Goal: Task Accomplishment & Management: Manage account settings

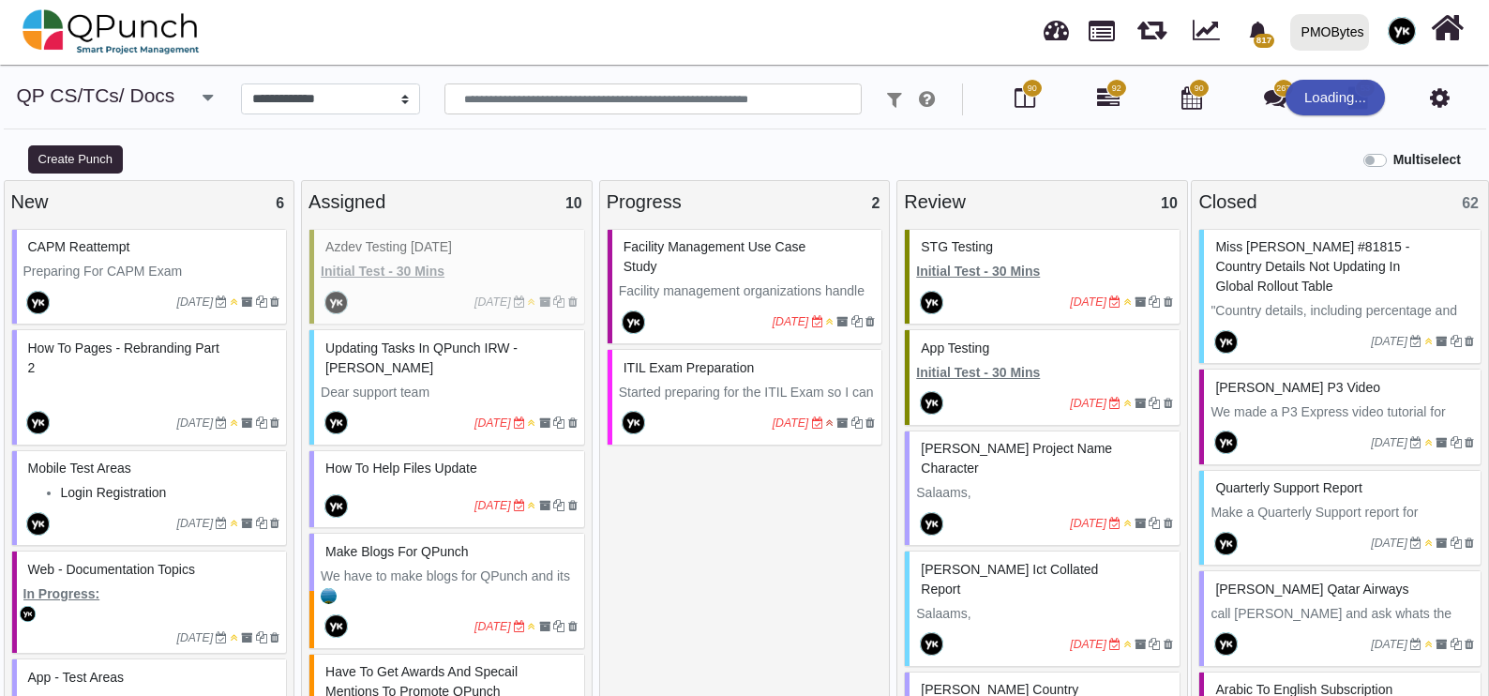
select select "*****"
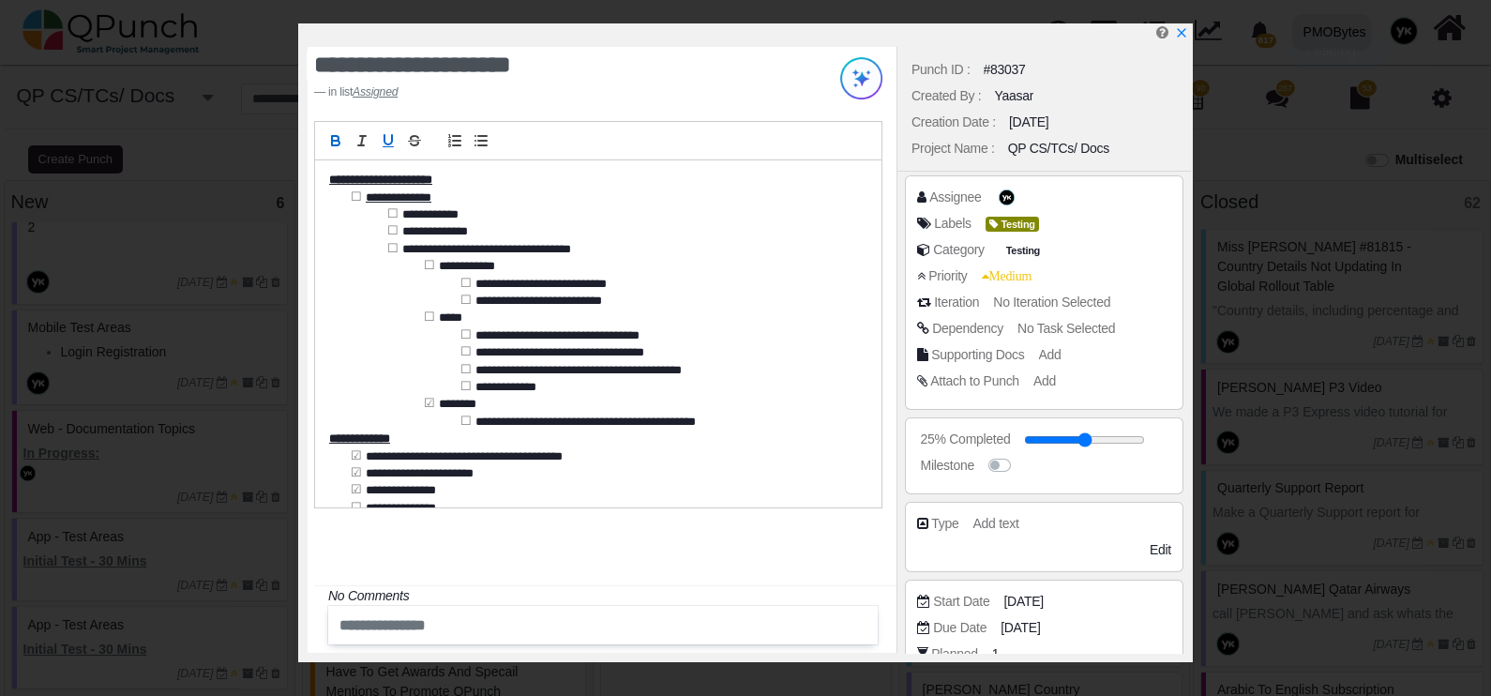
scroll to position [468, 0]
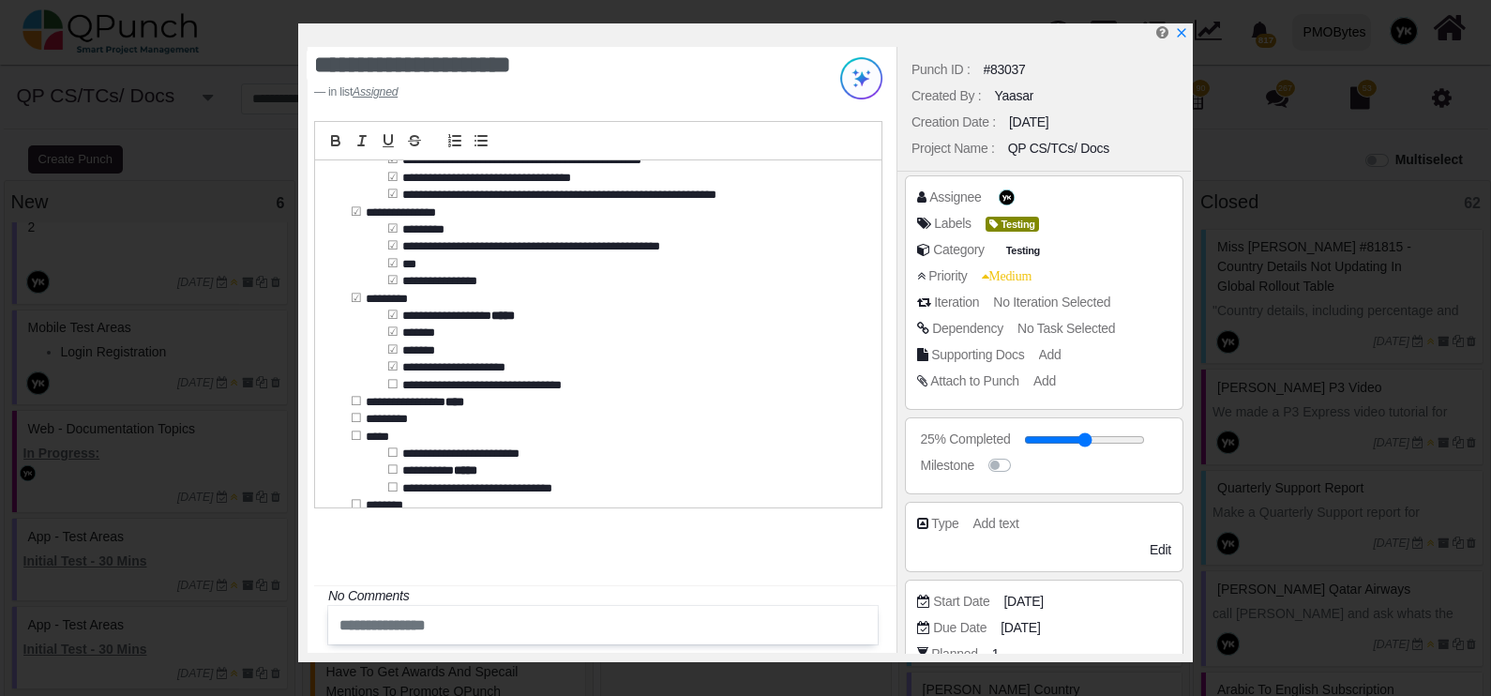
click at [1027, 296] on span "No Iteration Selected" at bounding box center [1051, 301] width 117 height 15
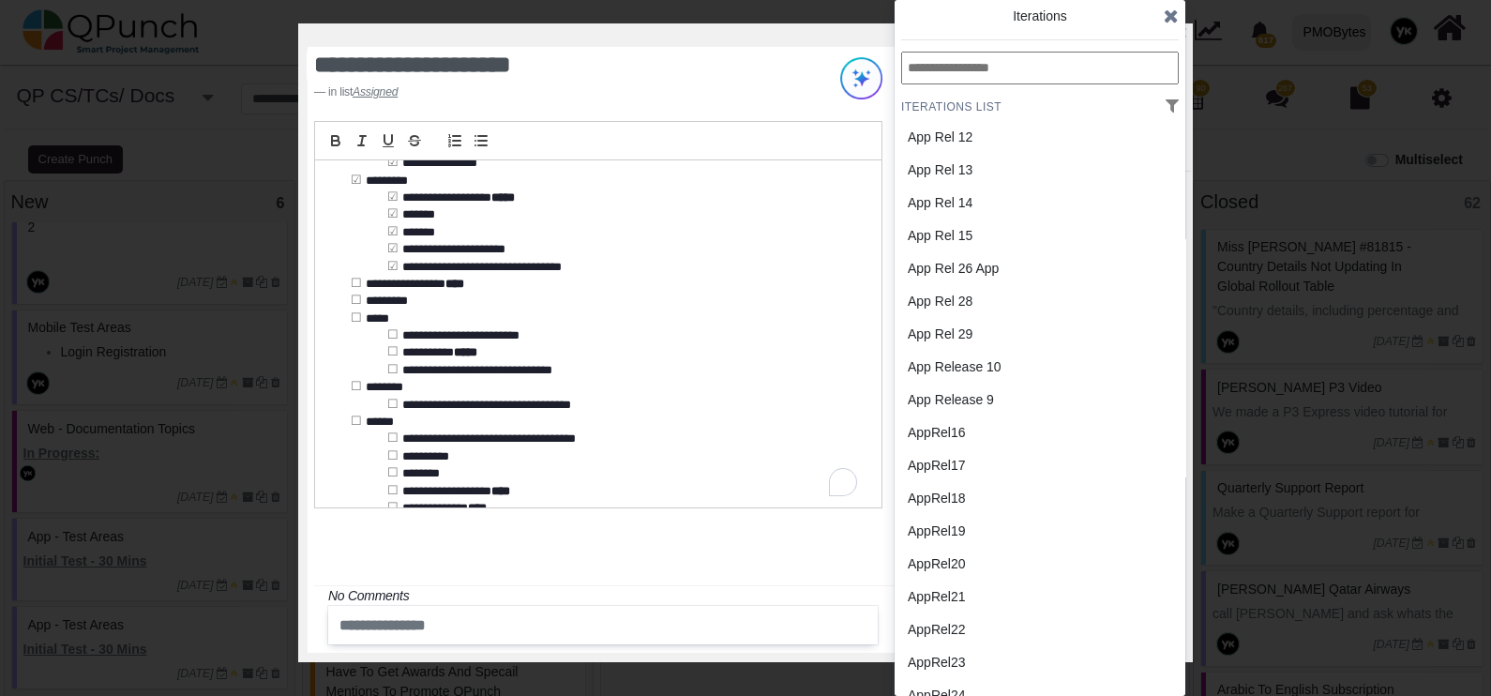
scroll to position [586, 0]
click at [364, 305] on div "**********" at bounding box center [598, 333] width 566 height 347
drag, startPoint x: 350, startPoint y: 387, endPoint x: 375, endPoint y: 399, distance: 28.1
click at [1171, 10] on icon at bounding box center [1171, 16] width 15 height 19
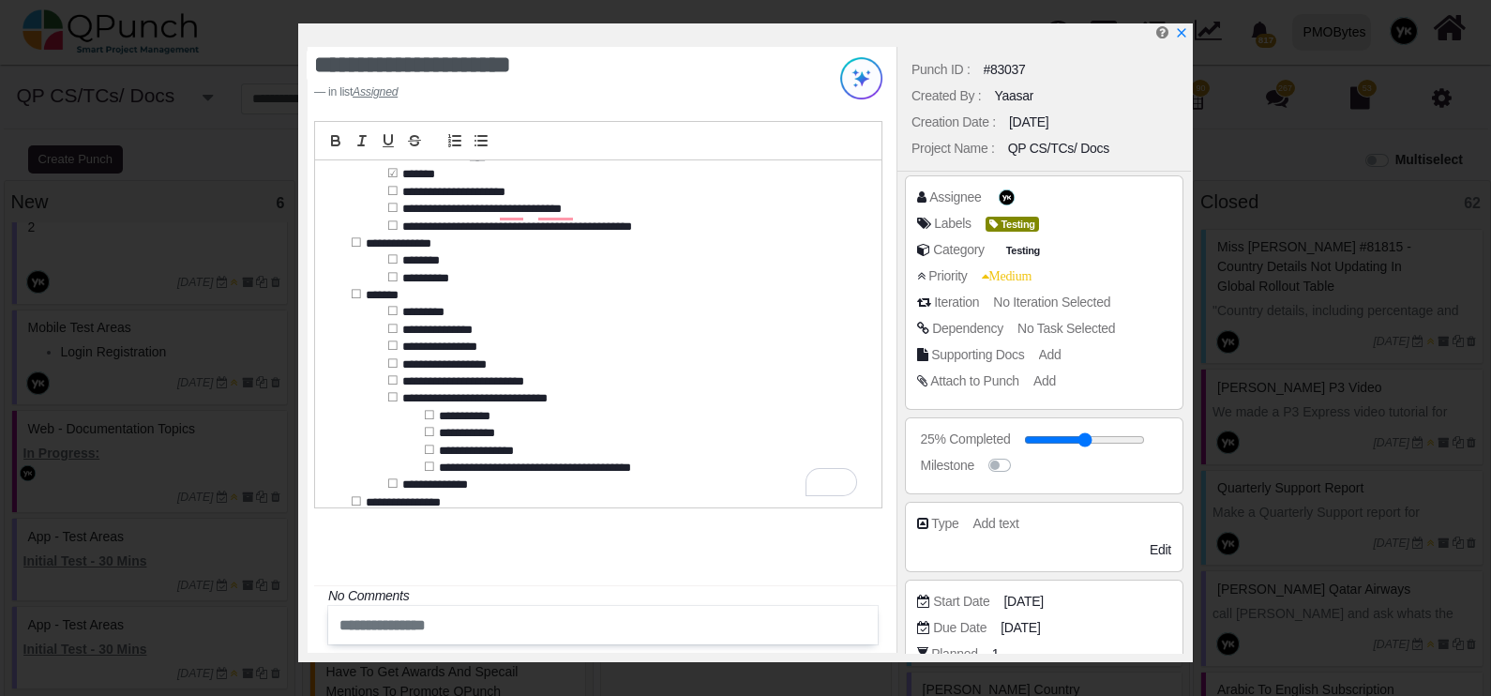
scroll to position [820, 0]
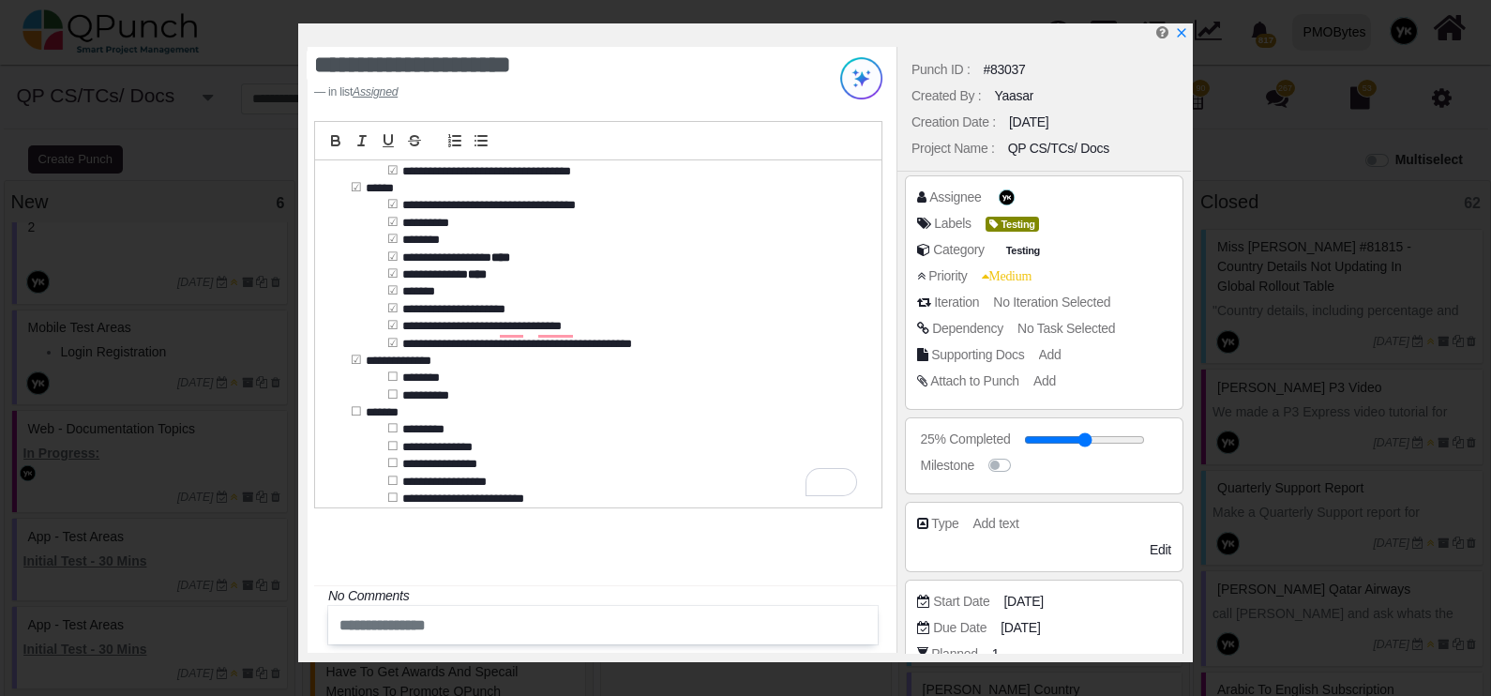
drag, startPoint x: 394, startPoint y: 375, endPoint x: 388, endPoint y: 396, distance: 21.4
click at [384, 406] on div "**********" at bounding box center [598, 333] width 566 height 347
drag, startPoint x: 389, startPoint y: 481, endPoint x: 389, endPoint y: 498, distance: 16.9
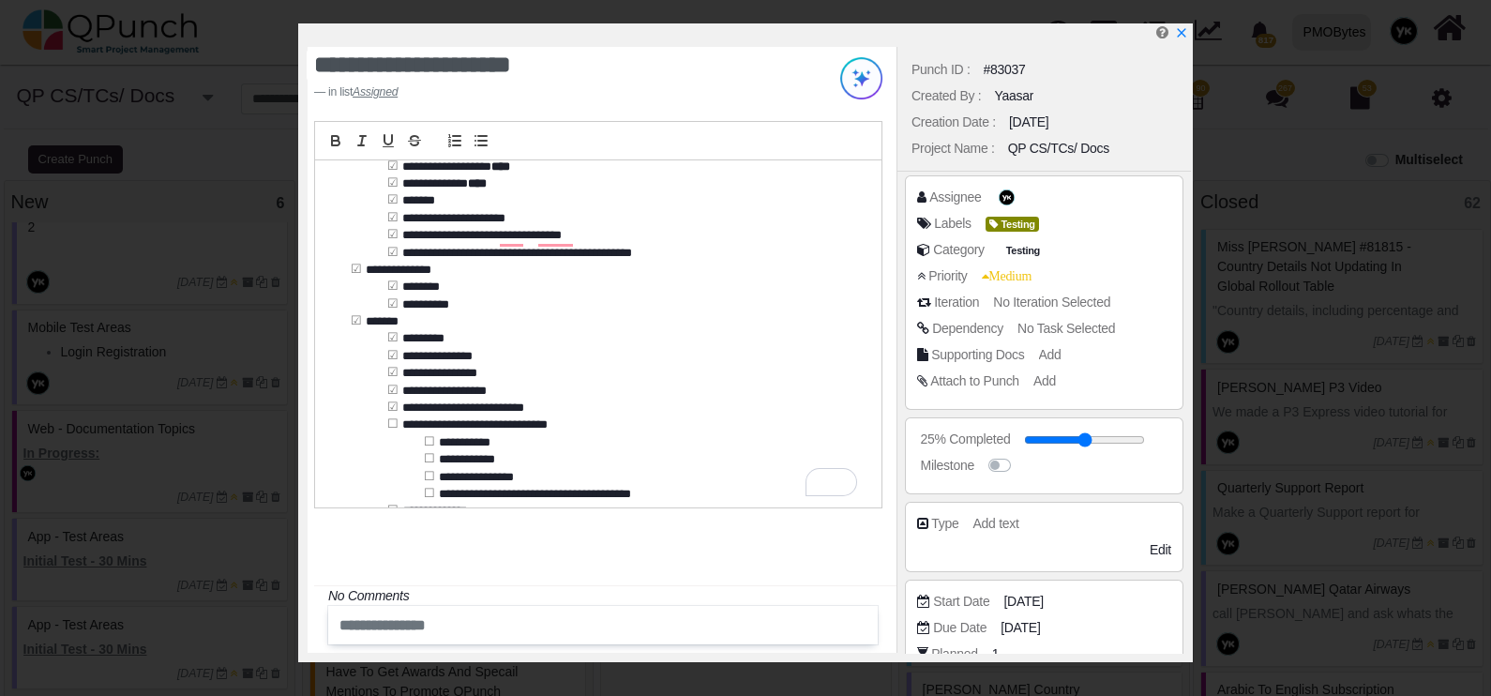
scroll to position [937, 0]
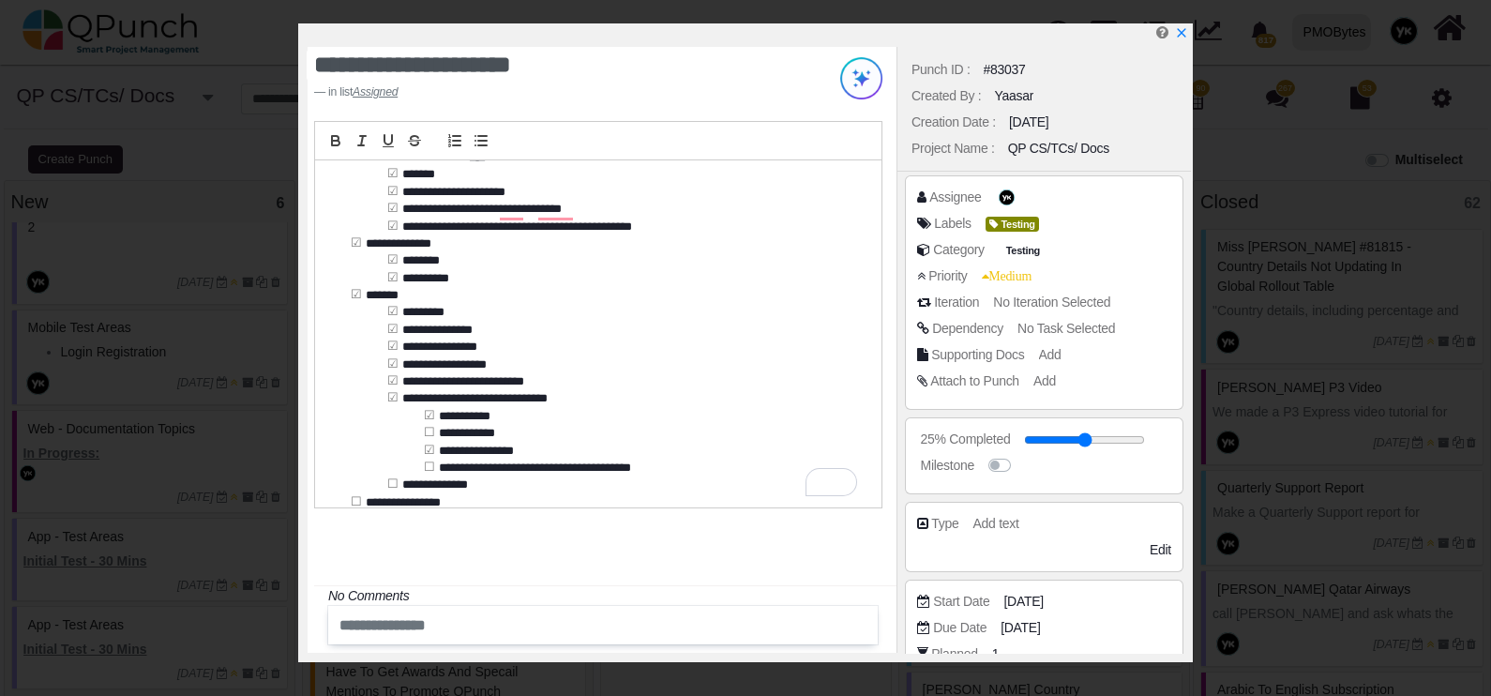
click at [436, 438] on div "**********" at bounding box center [598, 333] width 566 height 347
click at [435, 439] on div "**********" at bounding box center [598, 333] width 566 height 347
drag, startPoint x: 425, startPoint y: 463, endPoint x: 428, endPoint y: 444, distance: 19.0
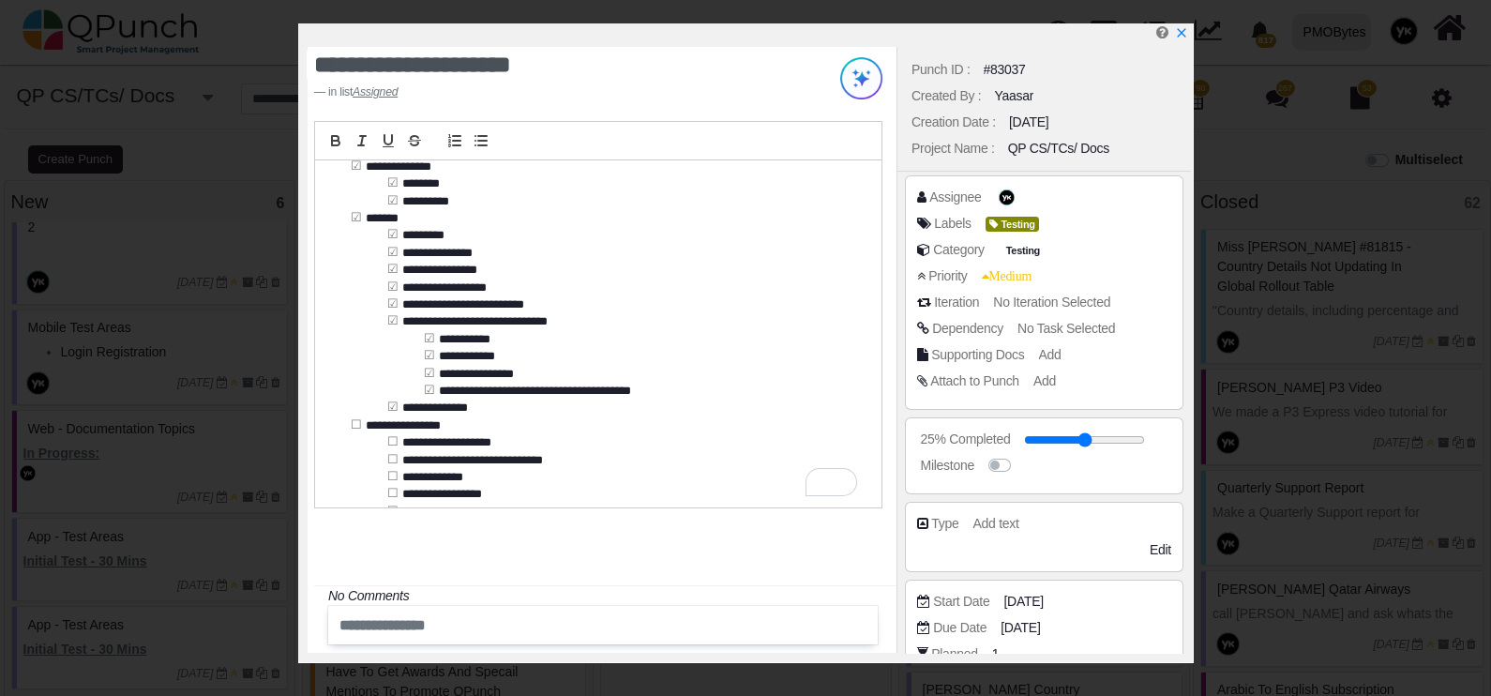
scroll to position [1172, 0]
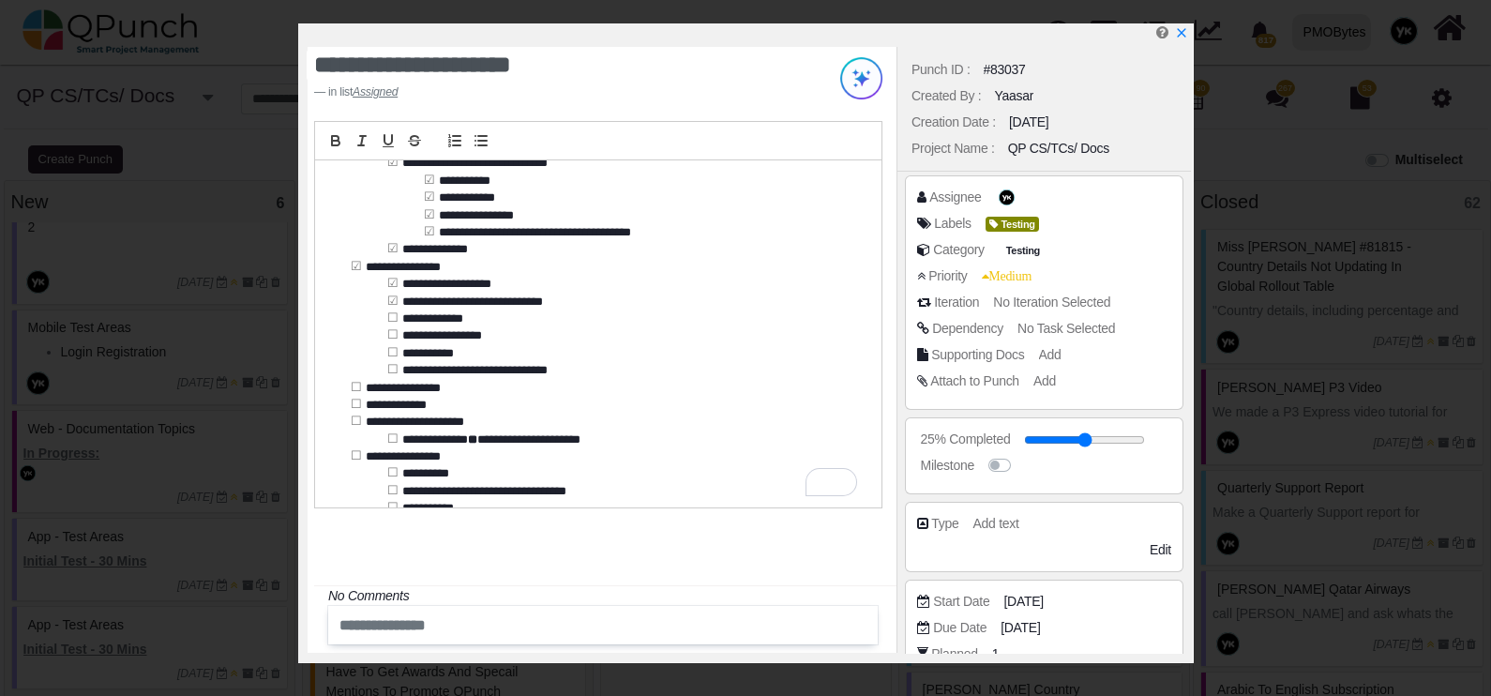
drag, startPoint x: 394, startPoint y: 319, endPoint x: 394, endPoint y: 333, distance: 14.1
drag, startPoint x: 391, startPoint y: 360, endPoint x: 391, endPoint y: 370, distance: 10.3
click at [399, 363] on div "**********" at bounding box center [598, 333] width 566 height 347
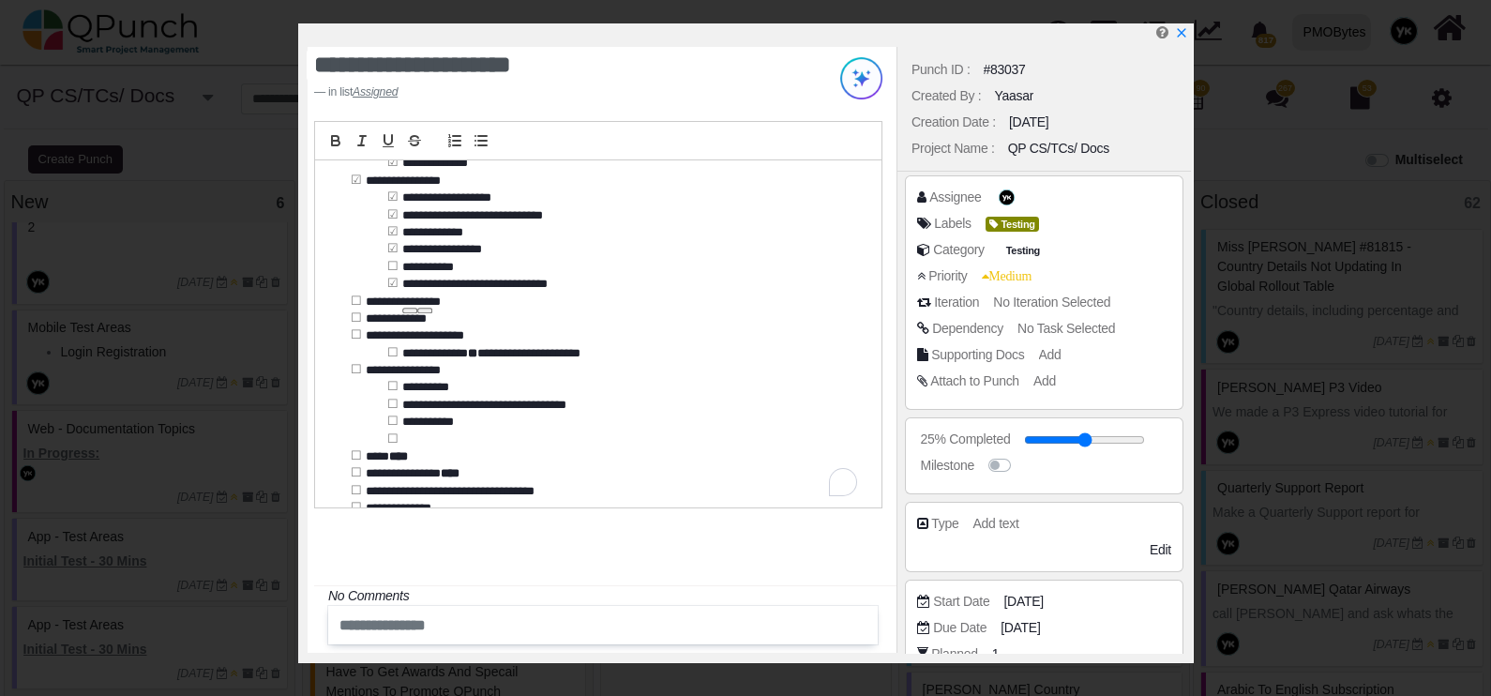
scroll to position [1289, 0]
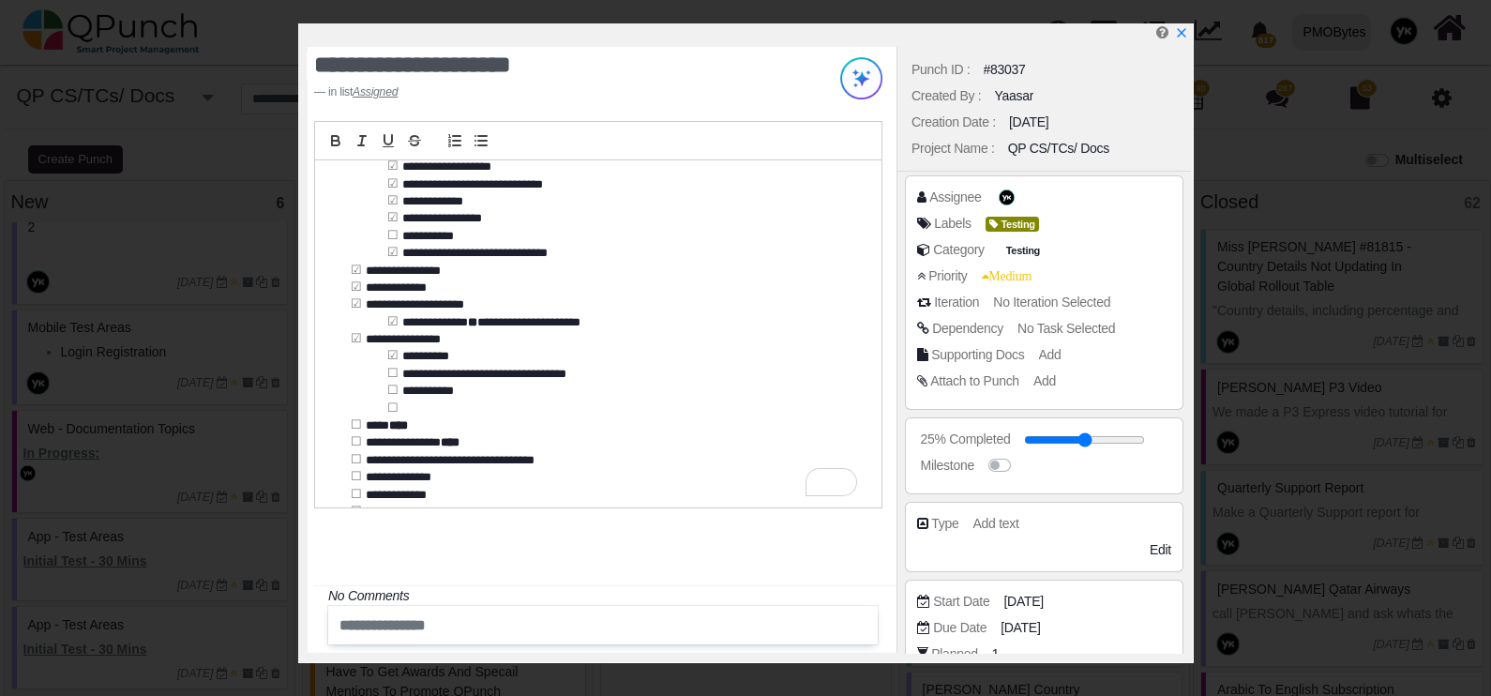
drag, startPoint x: 389, startPoint y: 377, endPoint x: 391, endPoint y: 396, distance: 18.8
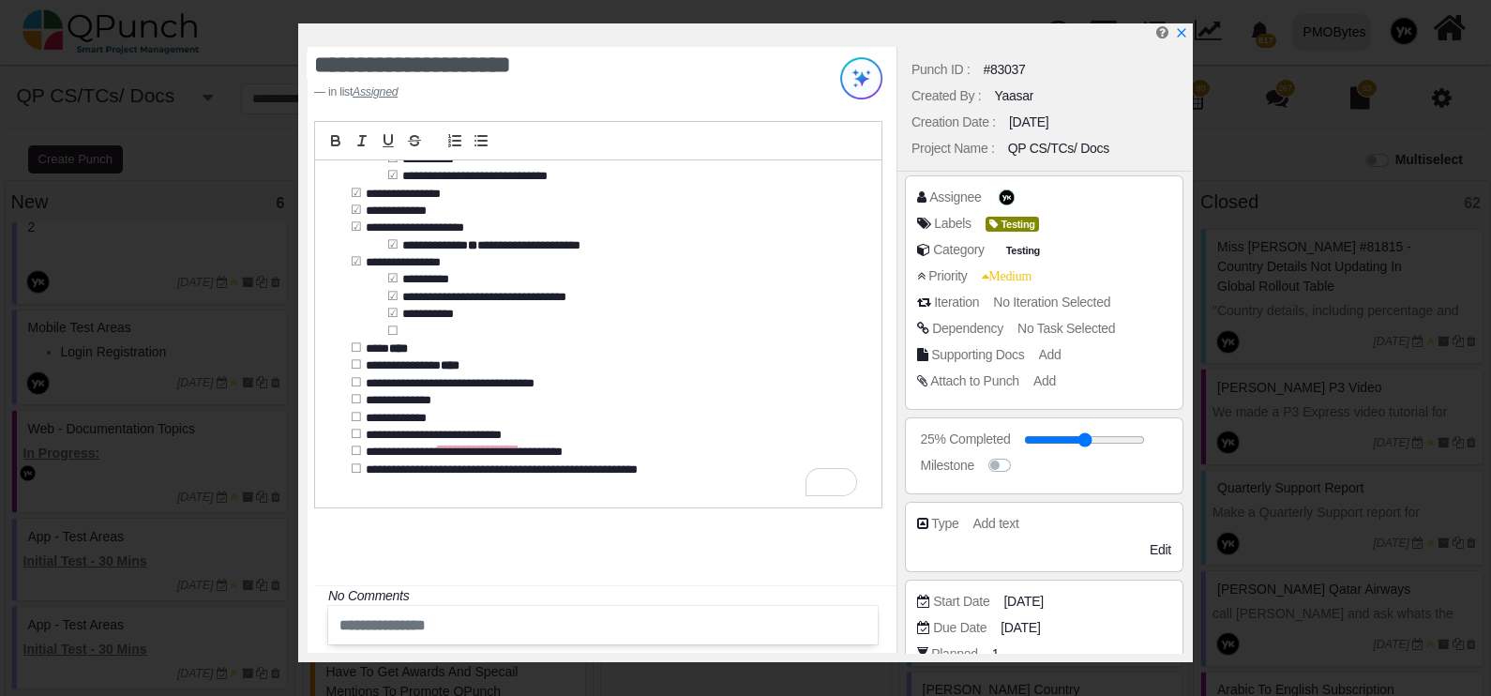
scroll to position [1370, 0]
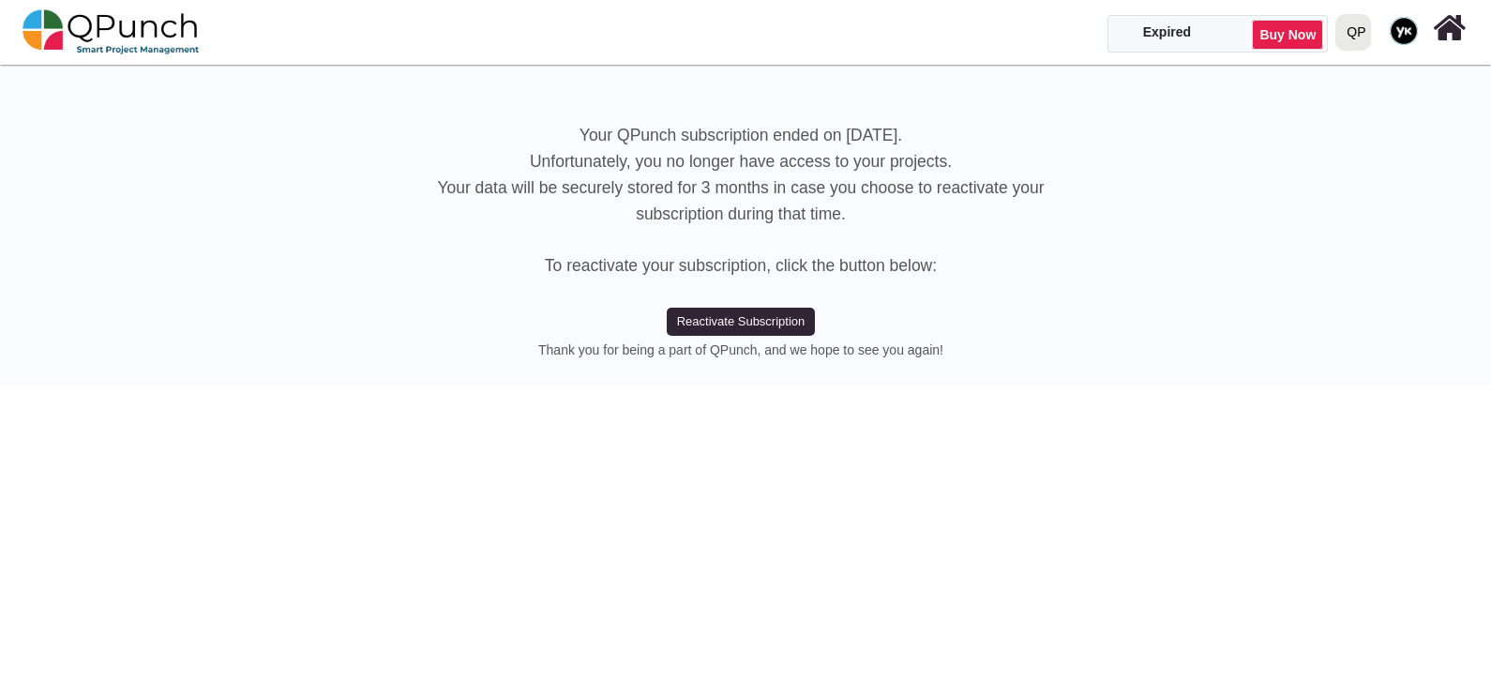
click at [1360, 32] on div "QP" at bounding box center [1356, 32] width 19 height 33
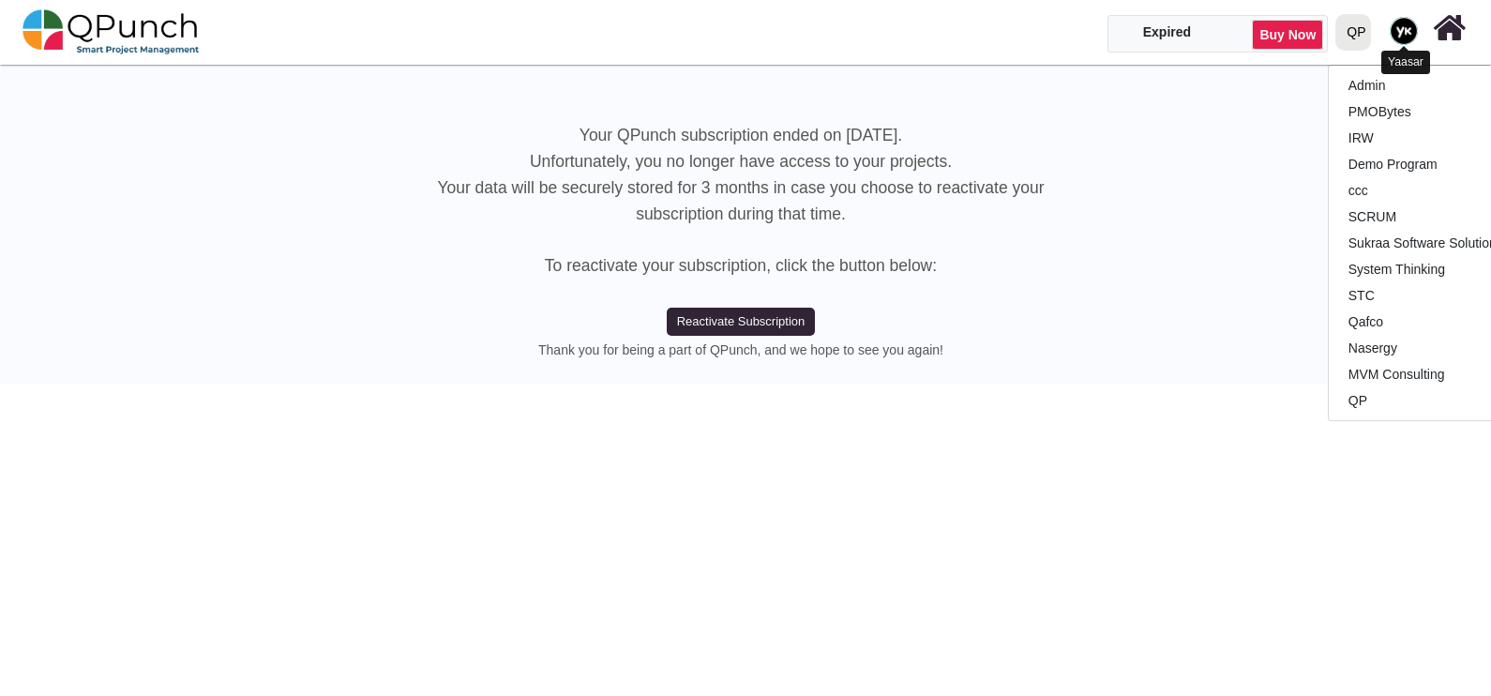
click at [1408, 27] on img at bounding box center [1404, 31] width 28 height 28
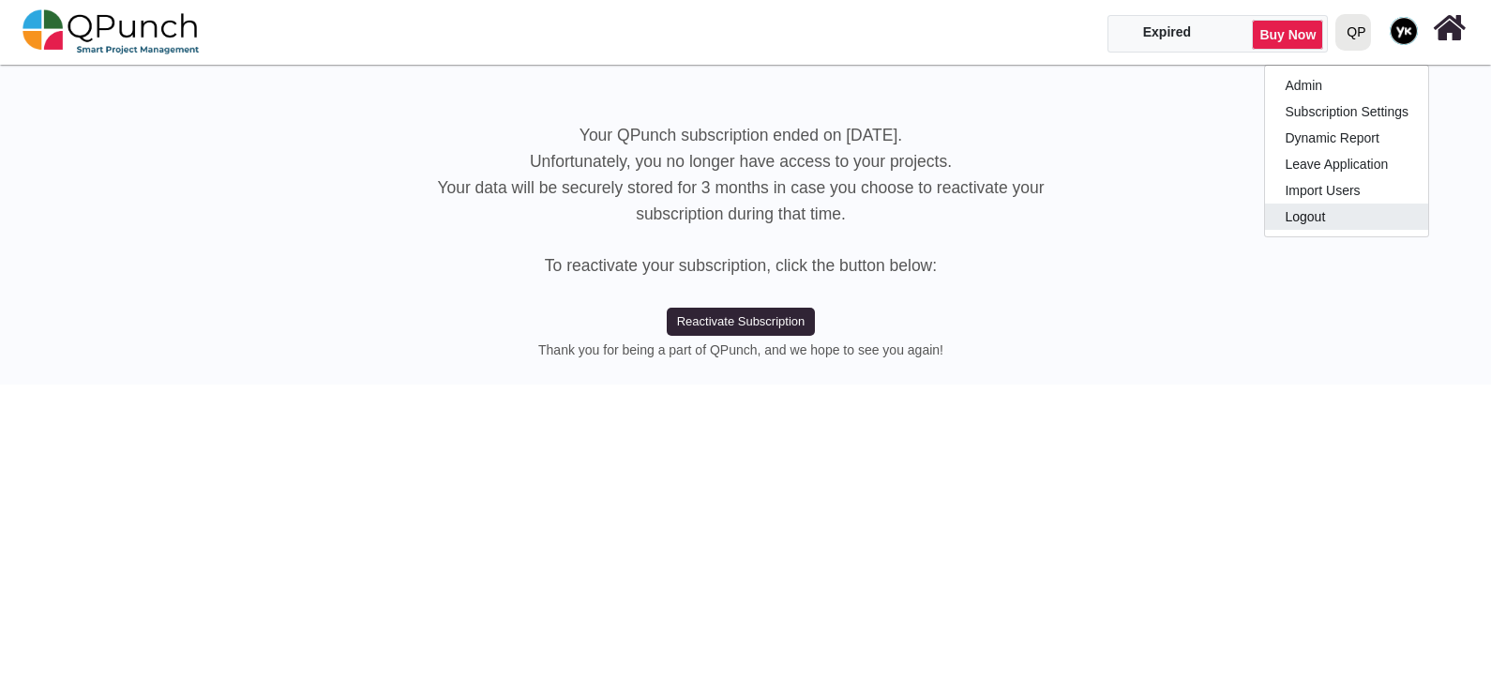
click at [1309, 212] on link "Logout" at bounding box center [1346, 216] width 163 height 26
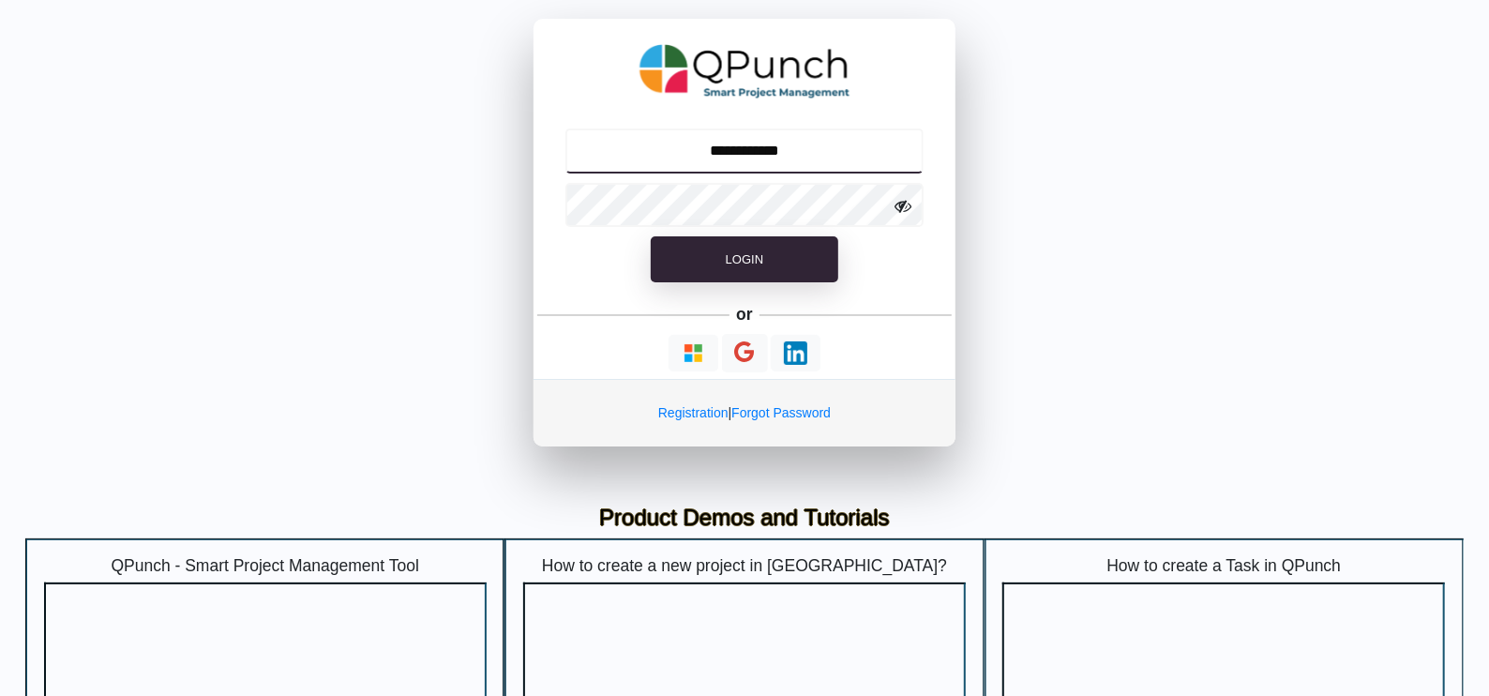
drag, startPoint x: 736, startPoint y: 141, endPoint x: 742, endPoint y: 151, distance: 11.7
click at [736, 141] on input "**********" at bounding box center [744, 150] width 359 height 45
type input "**********"
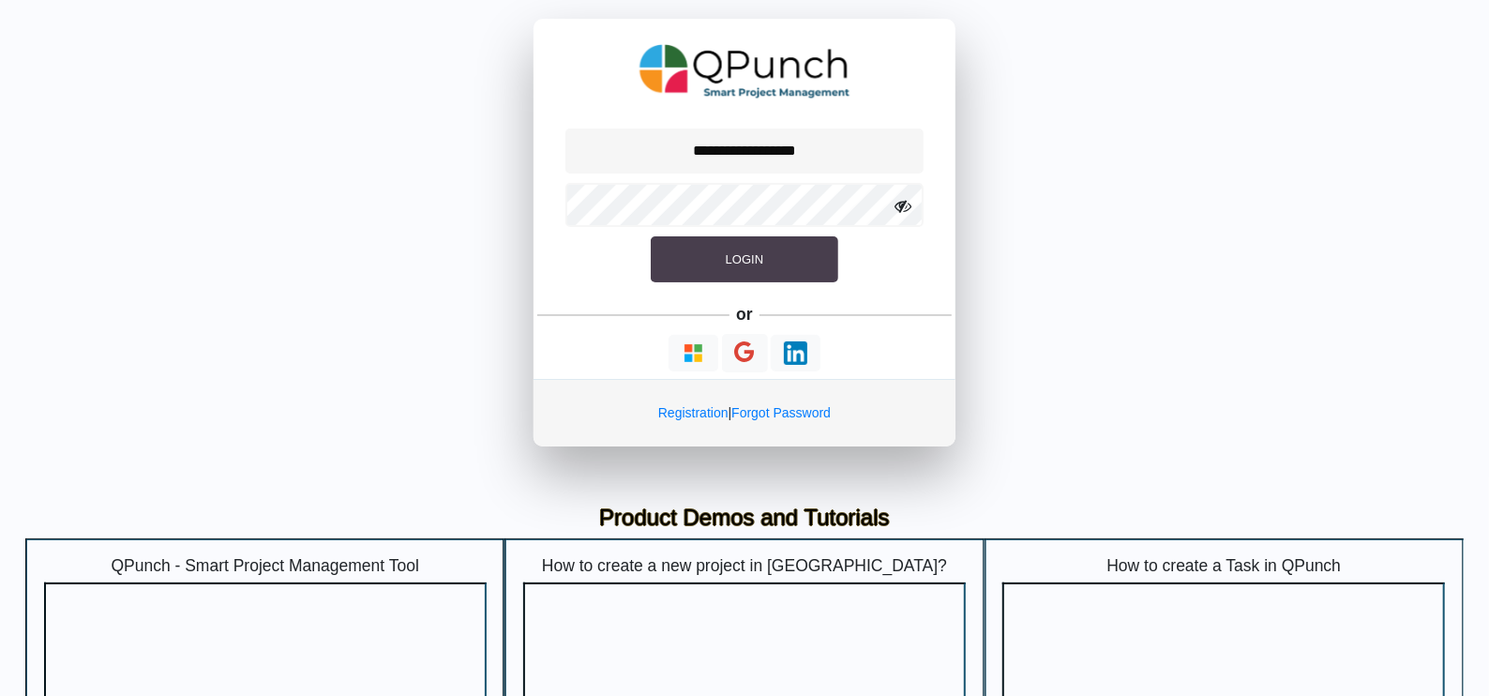
click at [738, 236] on button "Login" at bounding box center [745, 259] width 188 height 47
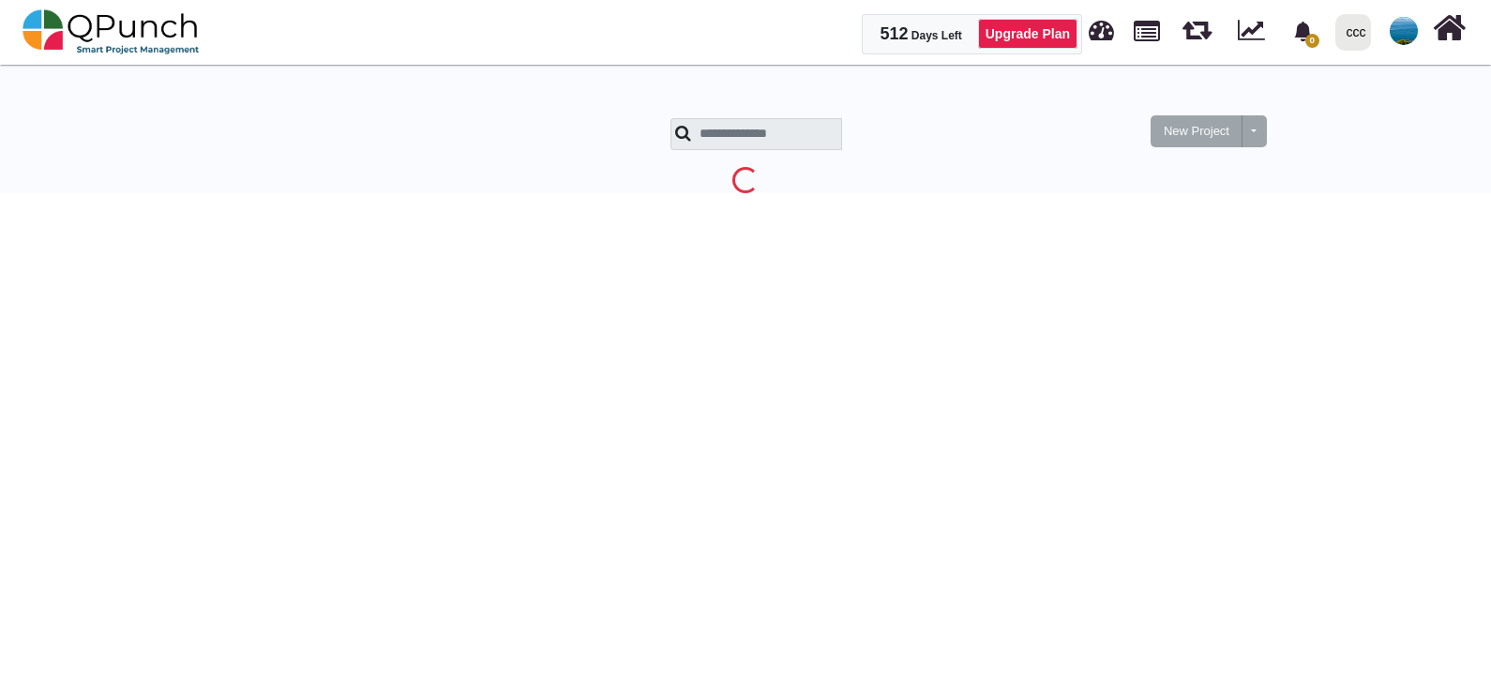
click at [1364, 24] on div "ccc" at bounding box center [1357, 32] width 20 height 33
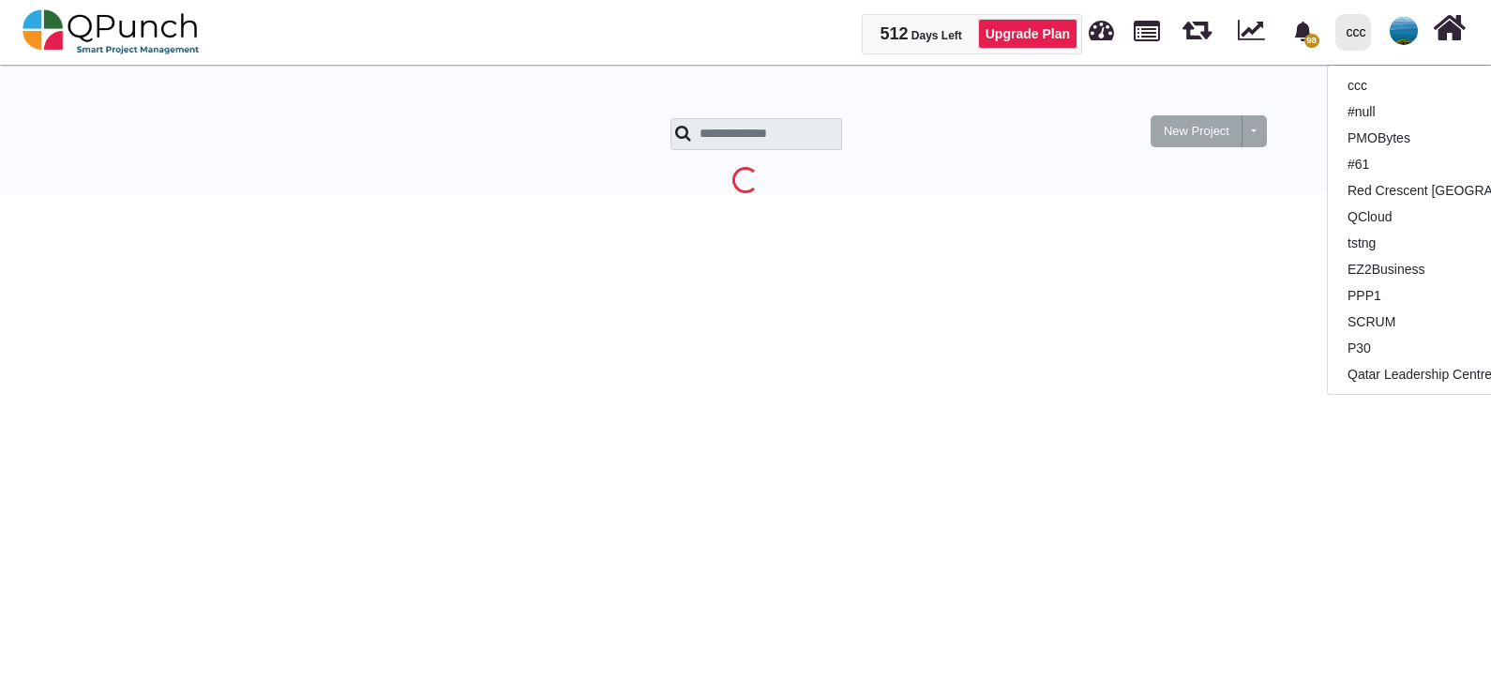
click at [1393, 30] on img at bounding box center [1404, 31] width 28 height 28
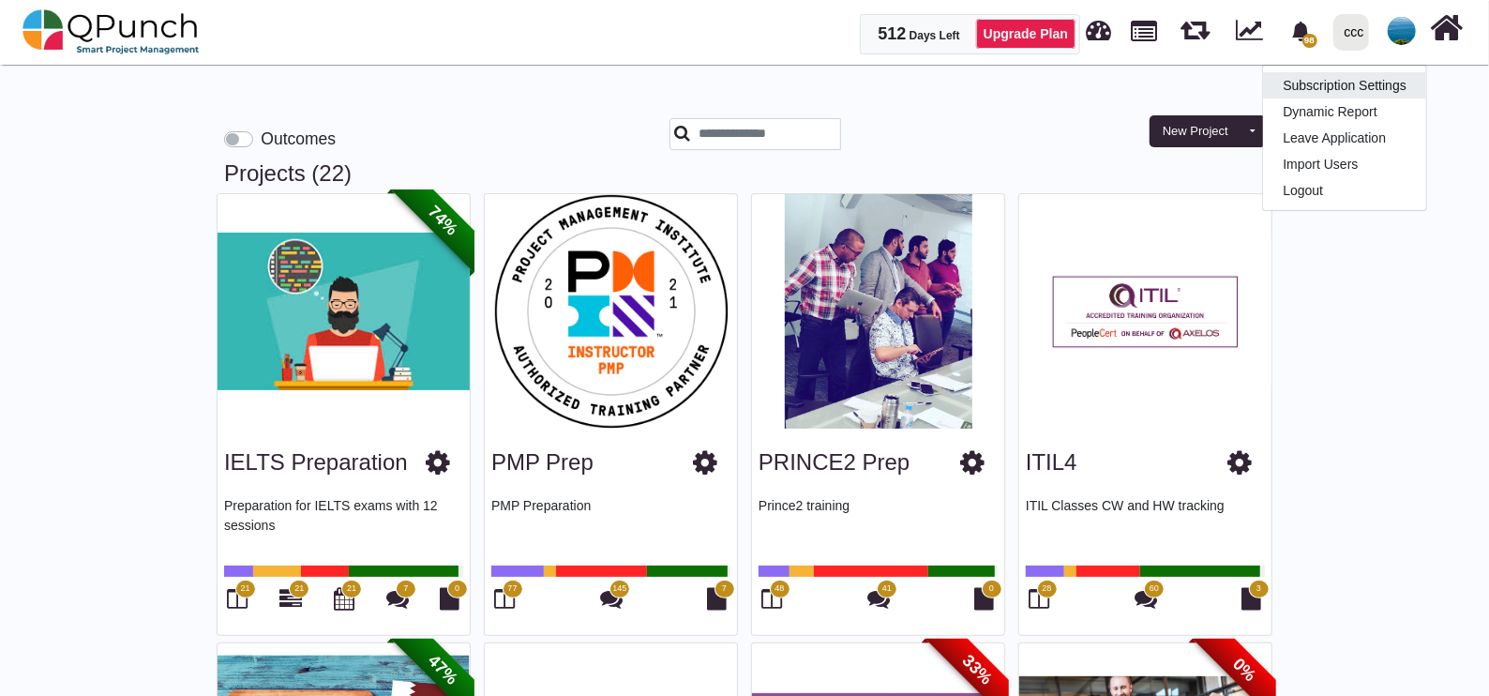
click at [1325, 93] on link "Subscription Settings" at bounding box center [1344, 85] width 163 height 26
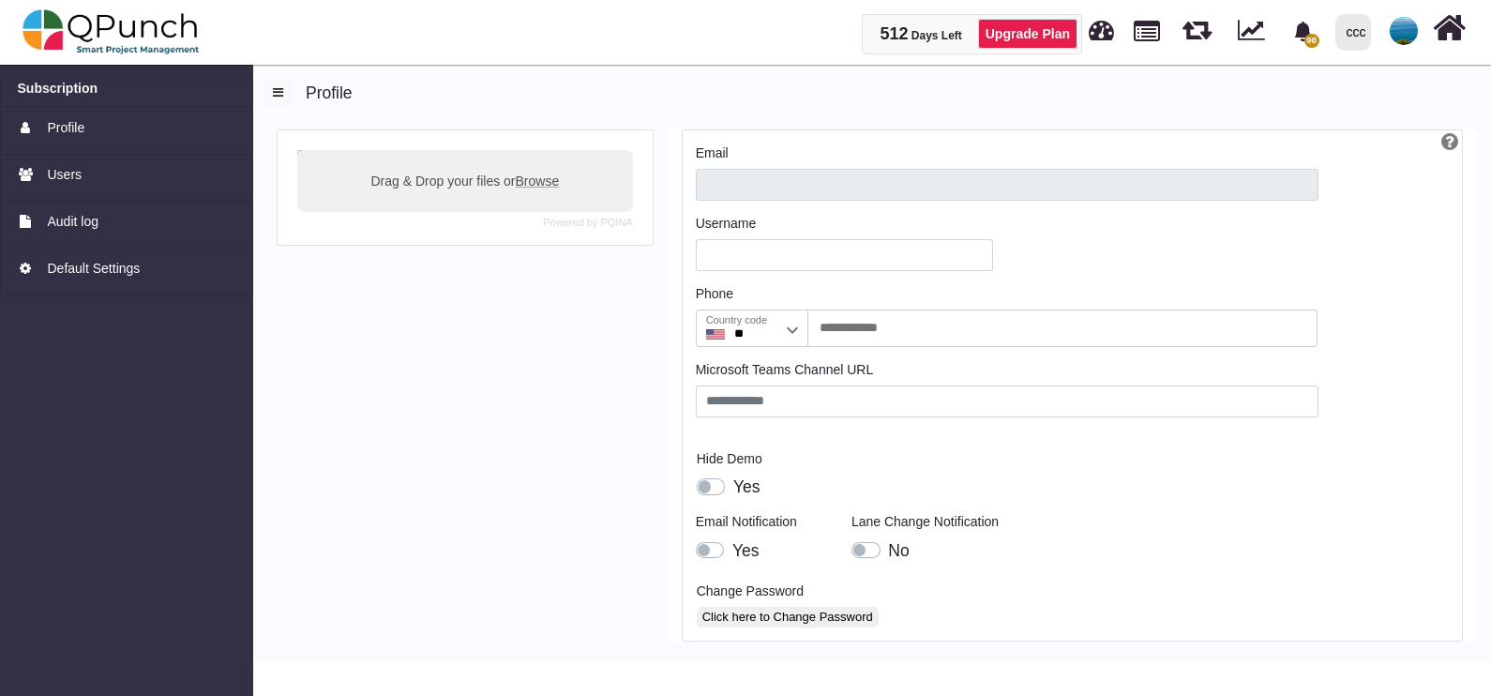
type input "**********"
type input "*******"
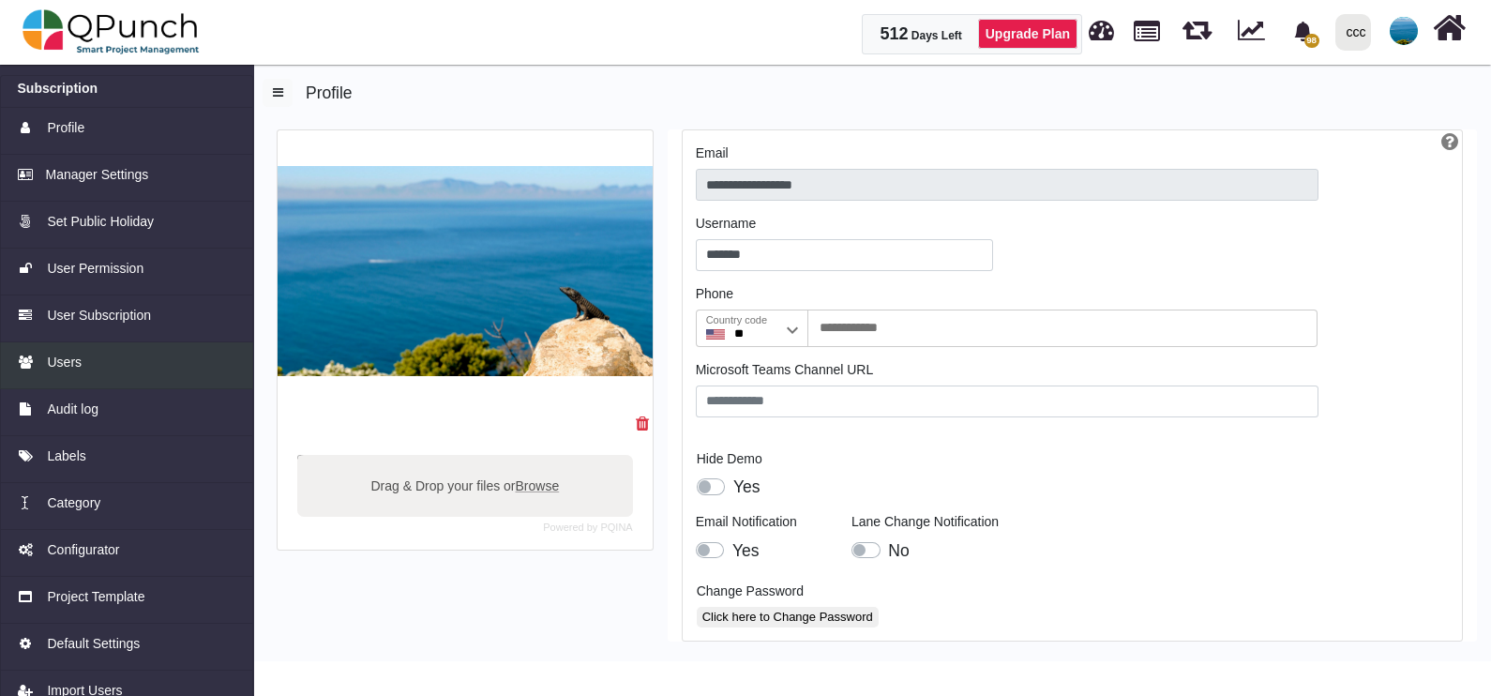
click at [127, 347] on link "Users" at bounding box center [126, 365] width 253 height 47
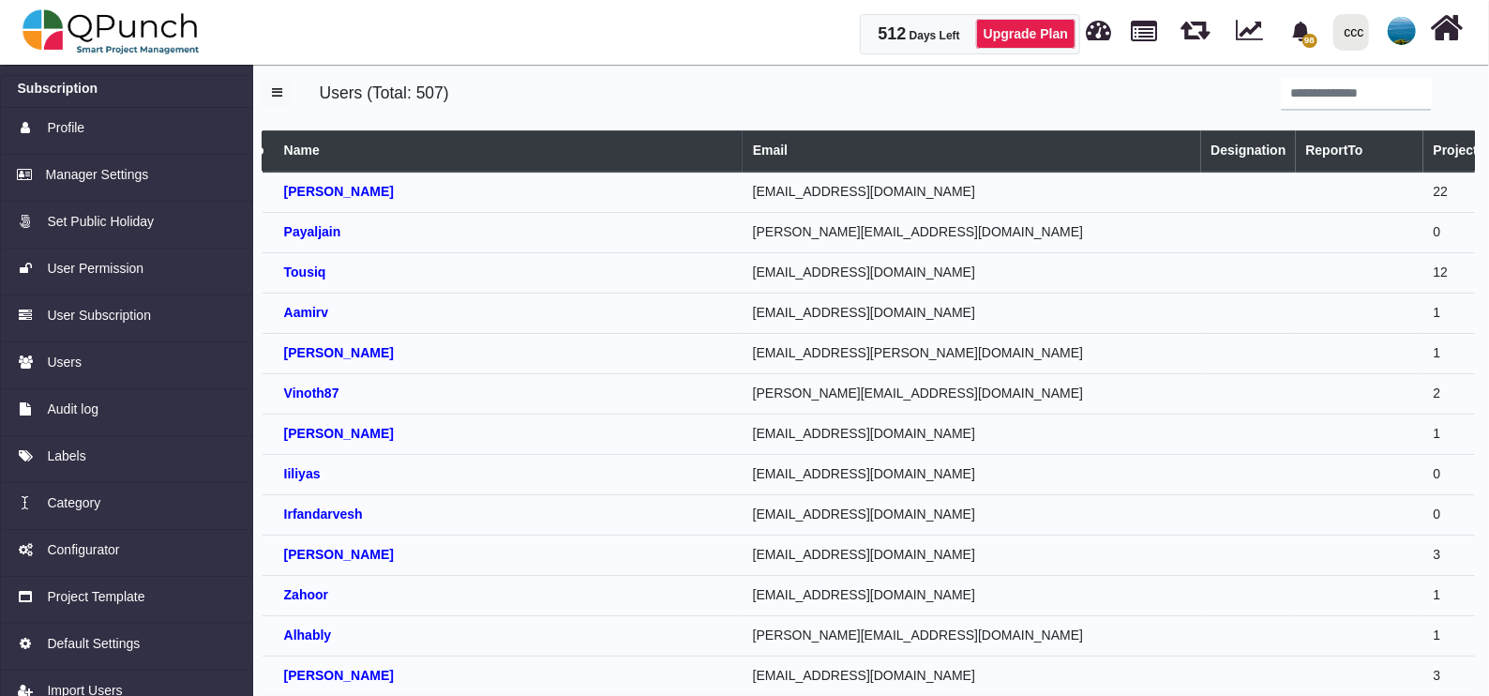
scroll to position [0, 81]
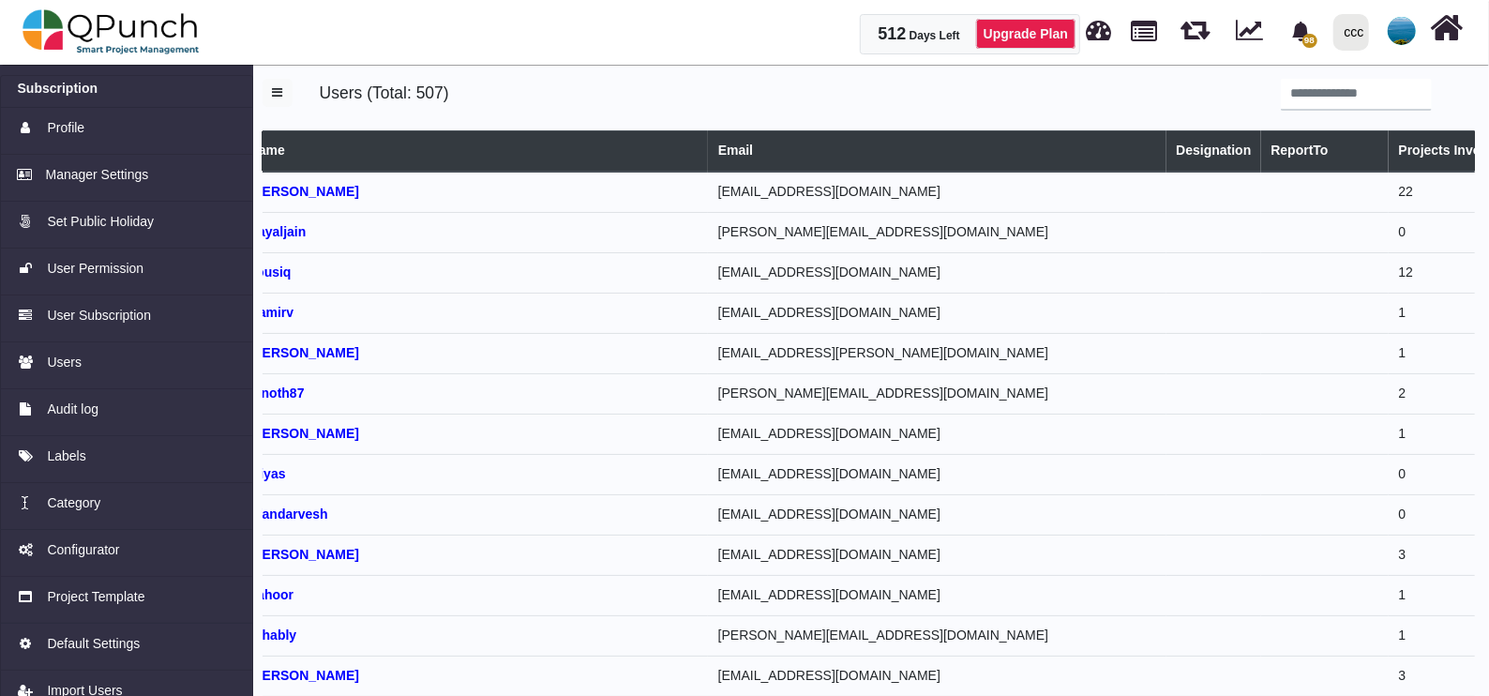
drag, startPoint x: 1438, startPoint y: 208, endPoint x: 1495, endPoint y: 205, distance: 56.3
click at [1489, 205] on html "512 Days Left Upgrade Plan 98 Notification Clear ARAMCO T1 (Copy) [PERSON_NAME]…" at bounding box center [744, 376] width 1489 height 753
select select
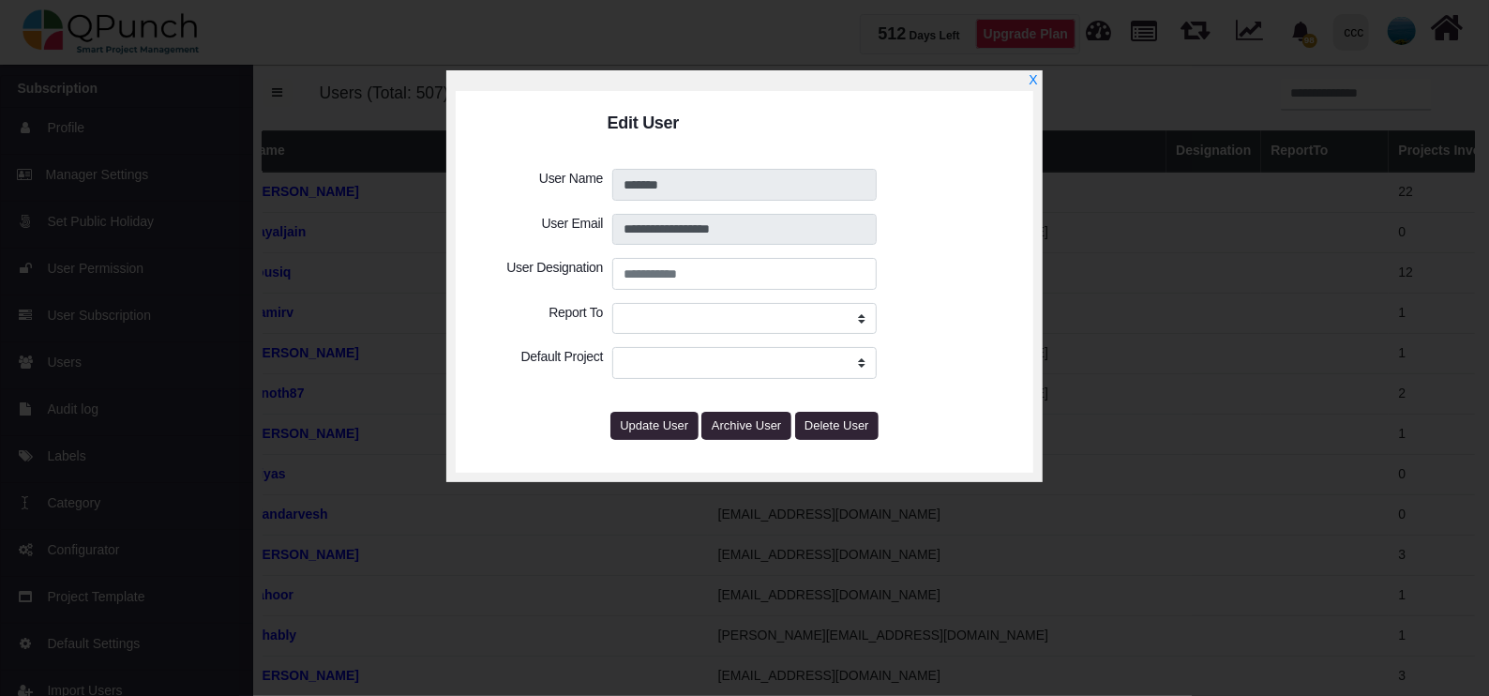
select select "***"
click at [1023, 78] on div "X" at bounding box center [744, 80] width 577 height 21
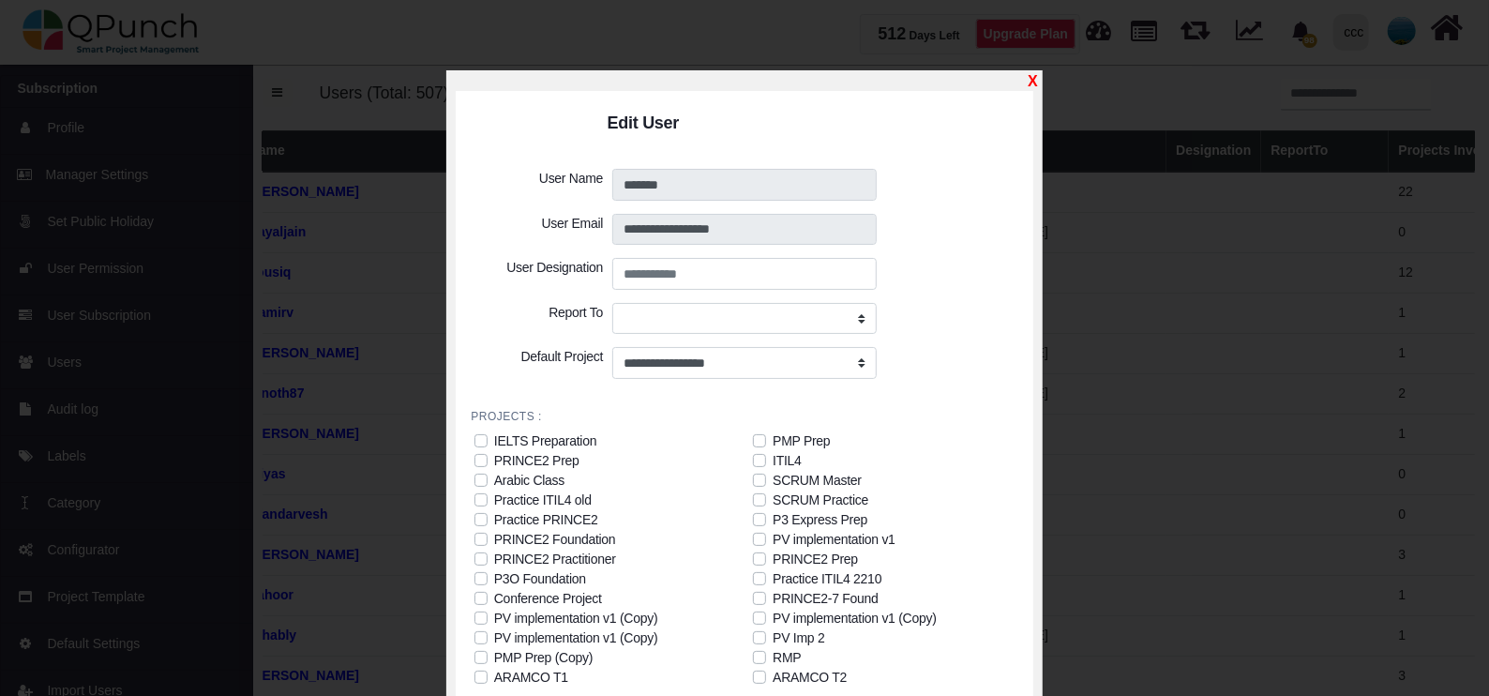
click at [1032, 78] on link "X" at bounding box center [1032, 81] width 9 height 16
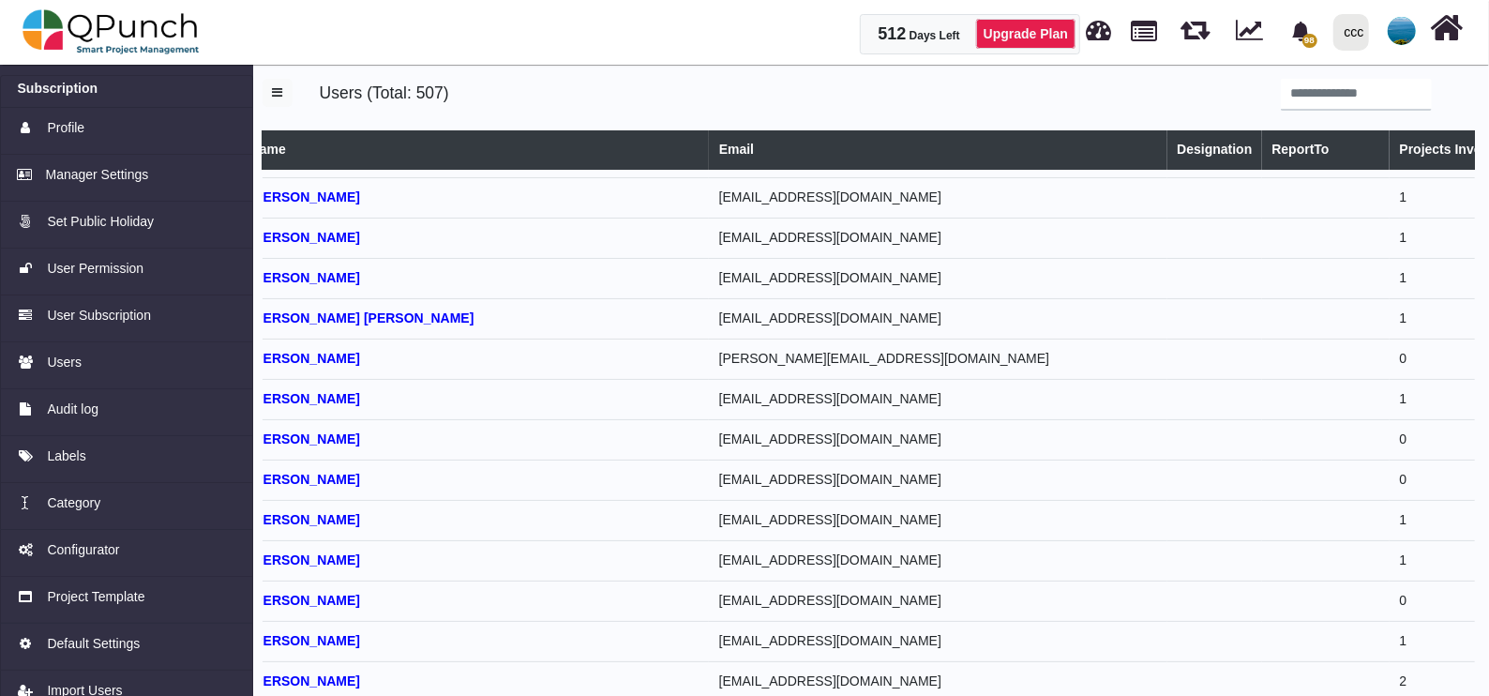
scroll to position [18051, 80]
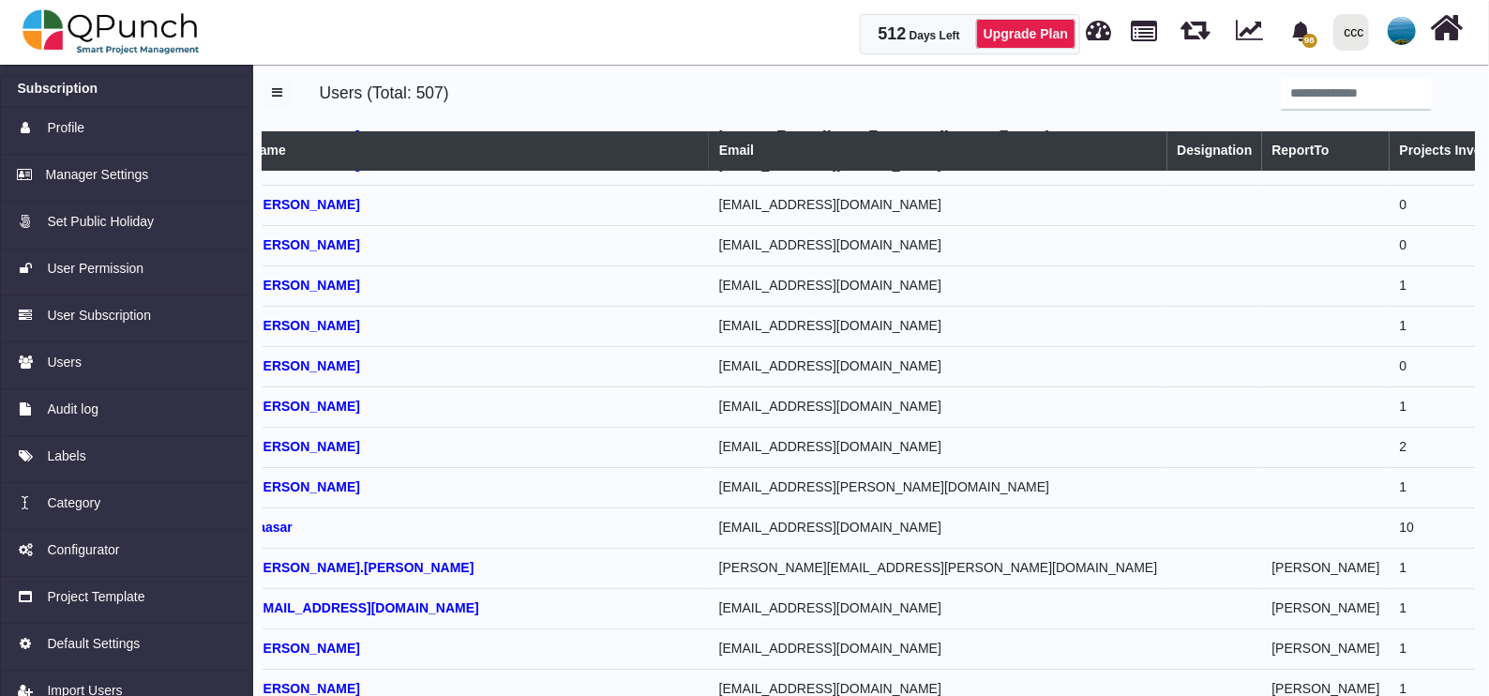
select select
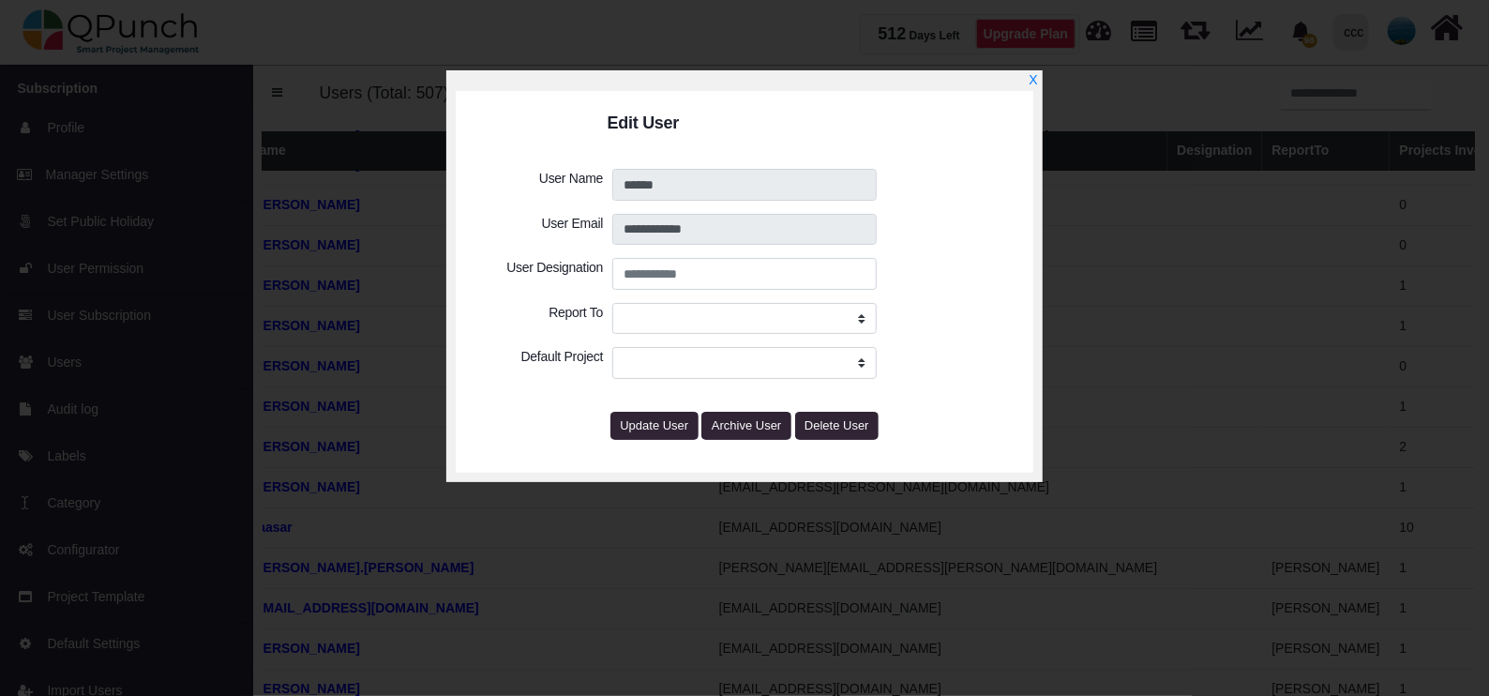
select select
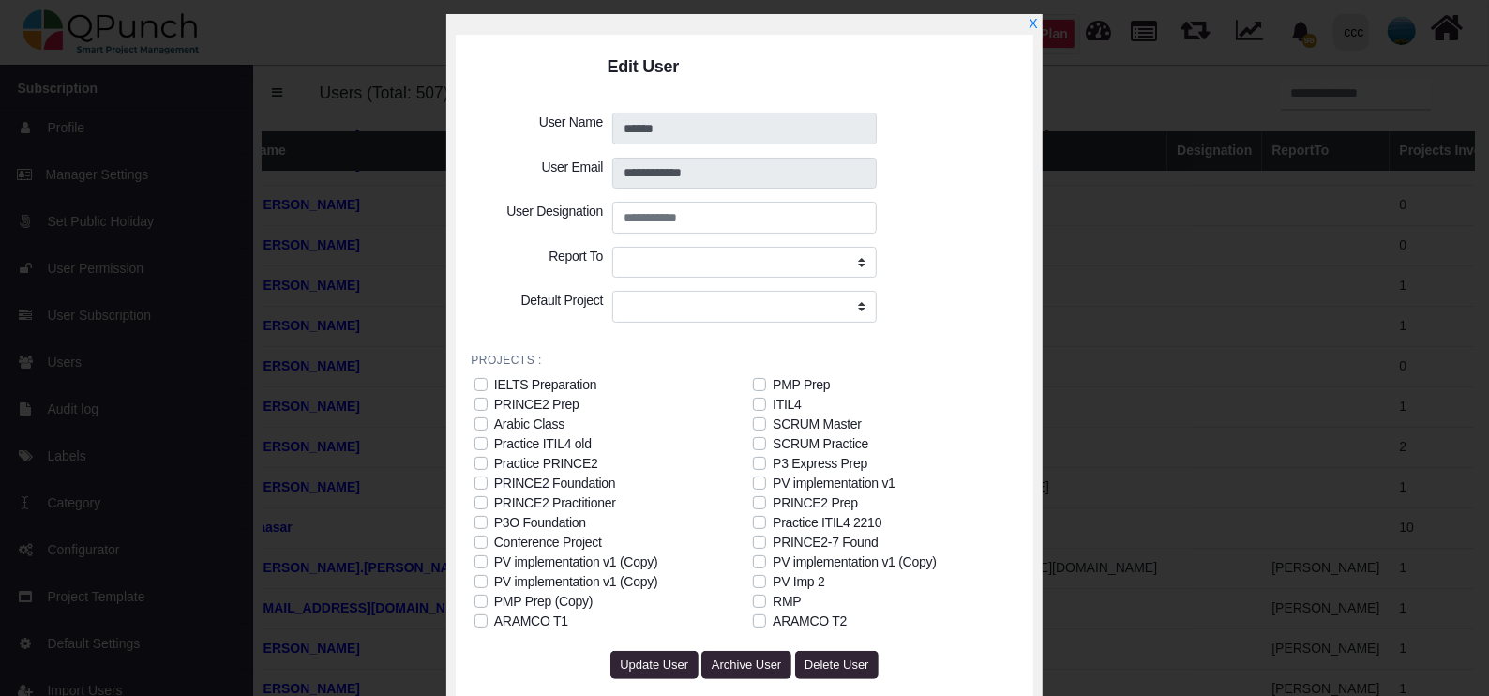
scroll to position [80, 0]
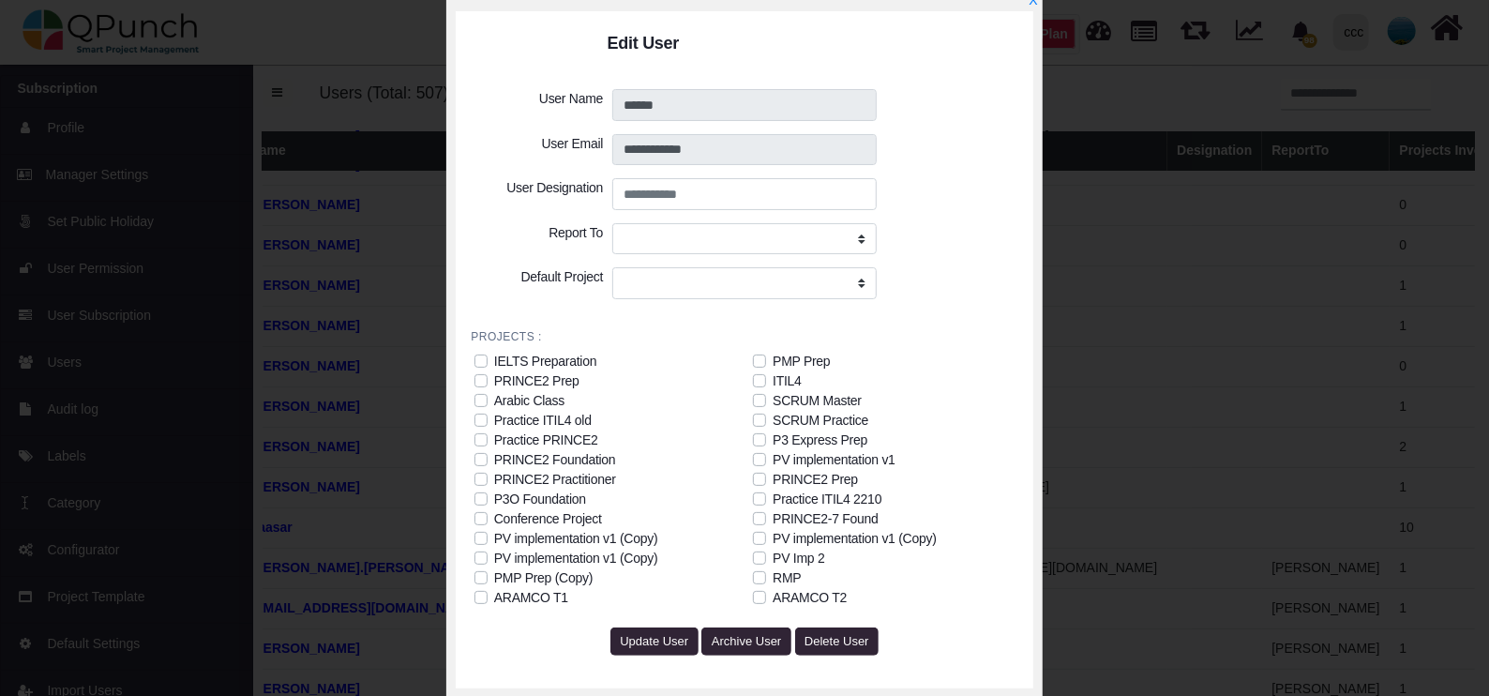
click at [773, 595] on label "ARAMCO T2" at bounding box center [810, 598] width 74 height 20
click at [773, 582] on label "RMP" at bounding box center [787, 578] width 28 height 20
click at [760, 565] on div "PV Imp 2" at bounding box center [892, 559] width 279 height 20
click at [755, 548] on div "IELTS Preparation PMP Prep PRINCE2 Prep ITIL4 Arabic Class SCRUM Master Practic…" at bounding box center [753, 480] width 558 height 256
click at [773, 562] on label "PV Imp 2" at bounding box center [799, 559] width 52 height 20
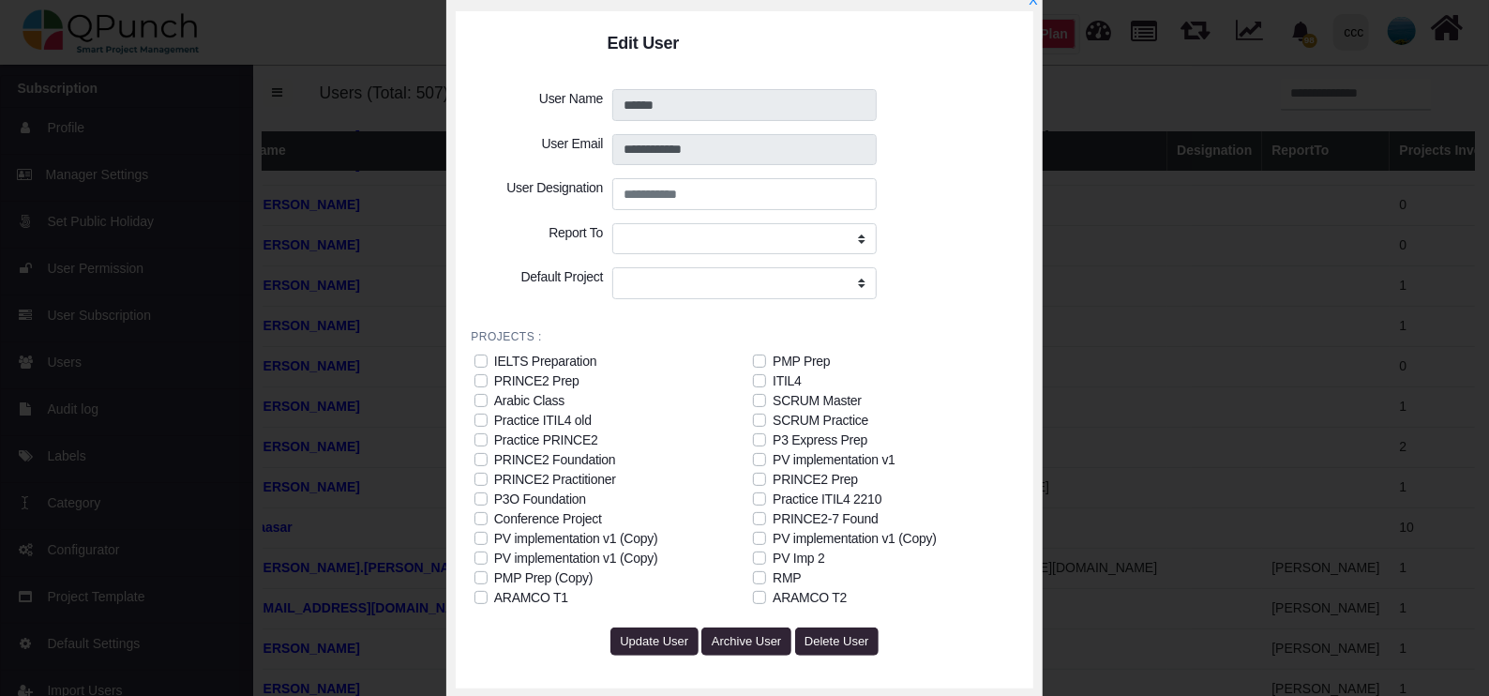
drag, startPoint x: 755, startPoint y: 539, endPoint x: 695, endPoint y: 558, distance: 62.9
click at [773, 539] on label "PV implementation v1 (Copy)" at bounding box center [855, 539] width 164 height 20
click at [494, 576] on label "PMP Prep (Copy)" at bounding box center [543, 578] width 98 height 20
drag, startPoint x: 482, startPoint y: 561, endPoint x: 474, endPoint y: 539, distance: 23.2
click at [494, 559] on label "PV implementation v1 (Copy)" at bounding box center [576, 559] width 164 height 20
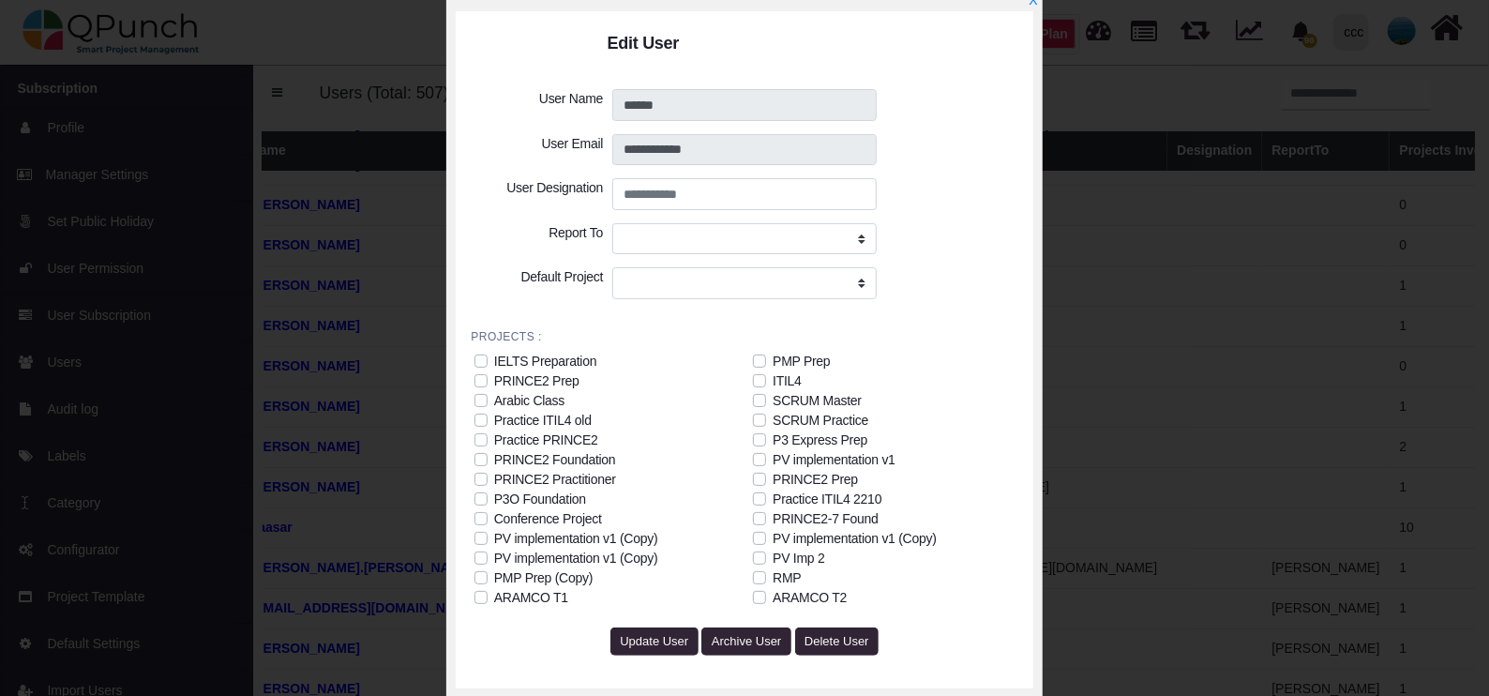
click at [494, 561] on label "PV implementation v1 (Copy)" at bounding box center [576, 559] width 164 height 20
click at [494, 433] on label "Practice PRINCE2" at bounding box center [546, 440] width 104 height 20
click at [478, 411] on div "Practice ITIL4 old" at bounding box center [613, 421] width 279 height 20
click at [478, 388] on div "PRINCE2 Prep" at bounding box center [613, 381] width 279 height 20
click at [494, 403] on label "Arabic Class" at bounding box center [529, 401] width 70 height 20
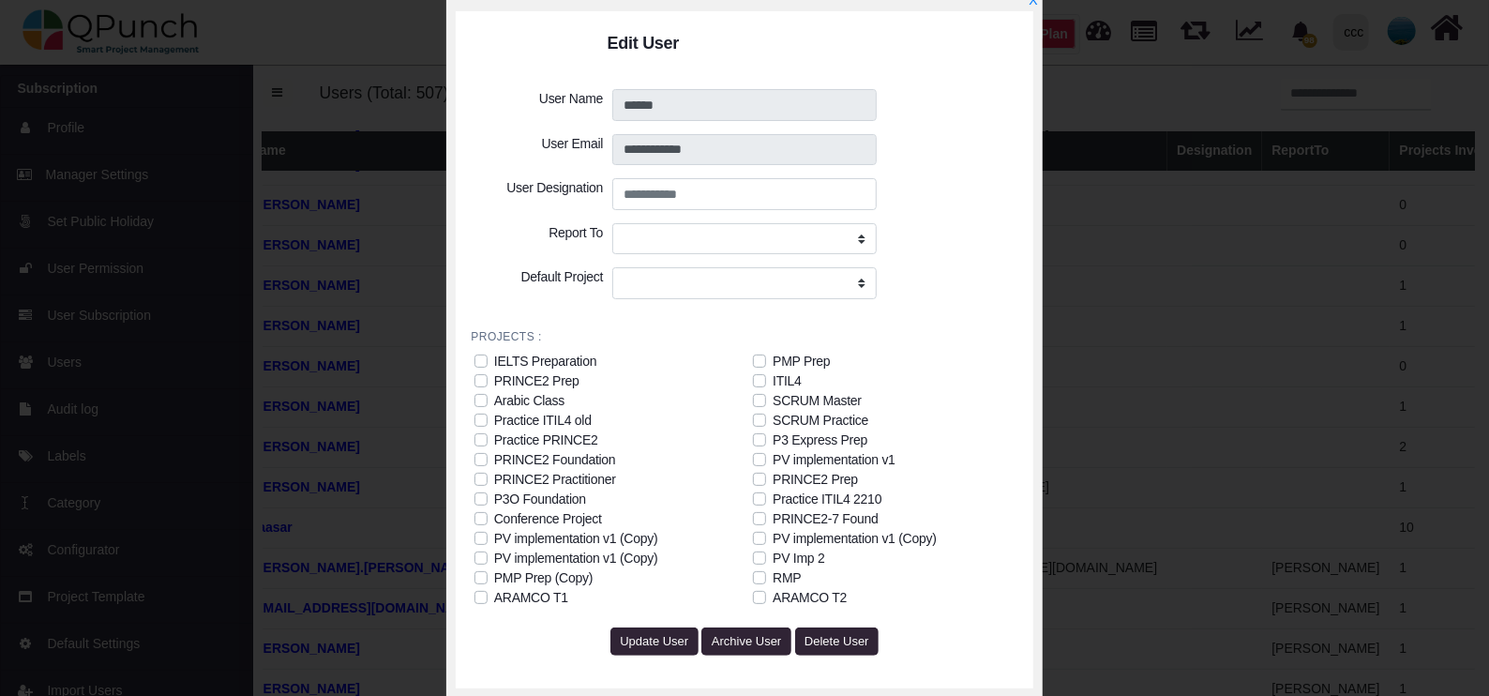
drag, startPoint x: 474, startPoint y: 413, endPoint x: 483, endPoint y: 422, distance: 13.3
click at [494, 413] on label "Practice ITIL4 old" at bounding box center [543, 421] width 98 height 20
drag, startPoint x: 762, startPoint y: 414, endPoint x: 760, endPoint y: 426, distance: 11.6
click at [773, 417] on label "SCRUM Practice" at bounding box center [821, 421] width 96 height 20
drag, startPoint x: 760, startPoint y: 428, endPoint x: 760, endPoint y: 442, distance: 14.1
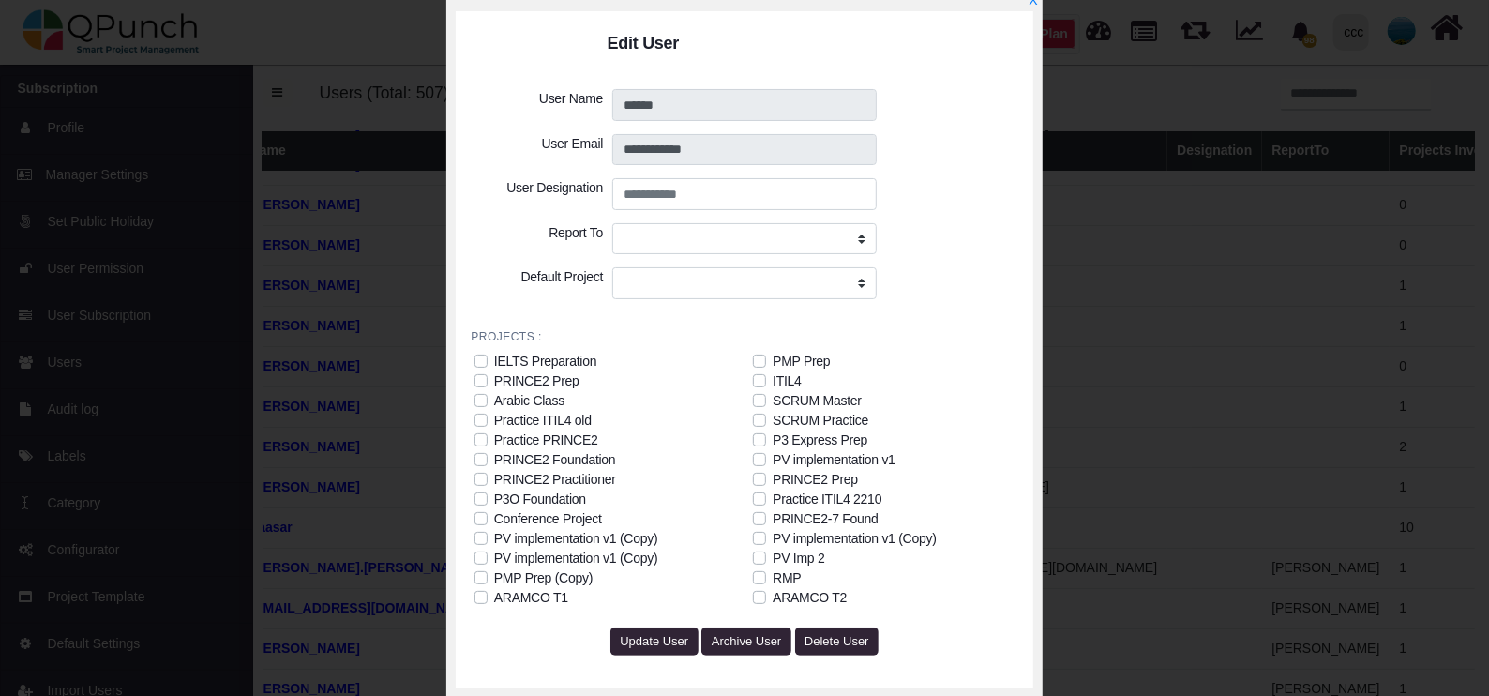
click at [773, 436] on label "P3 Express Prep" at bounding box center [820, 440] width 95 height 20
click at [639, 639] on span "Update User" at bounding box center [654, 641] width 68 height 14
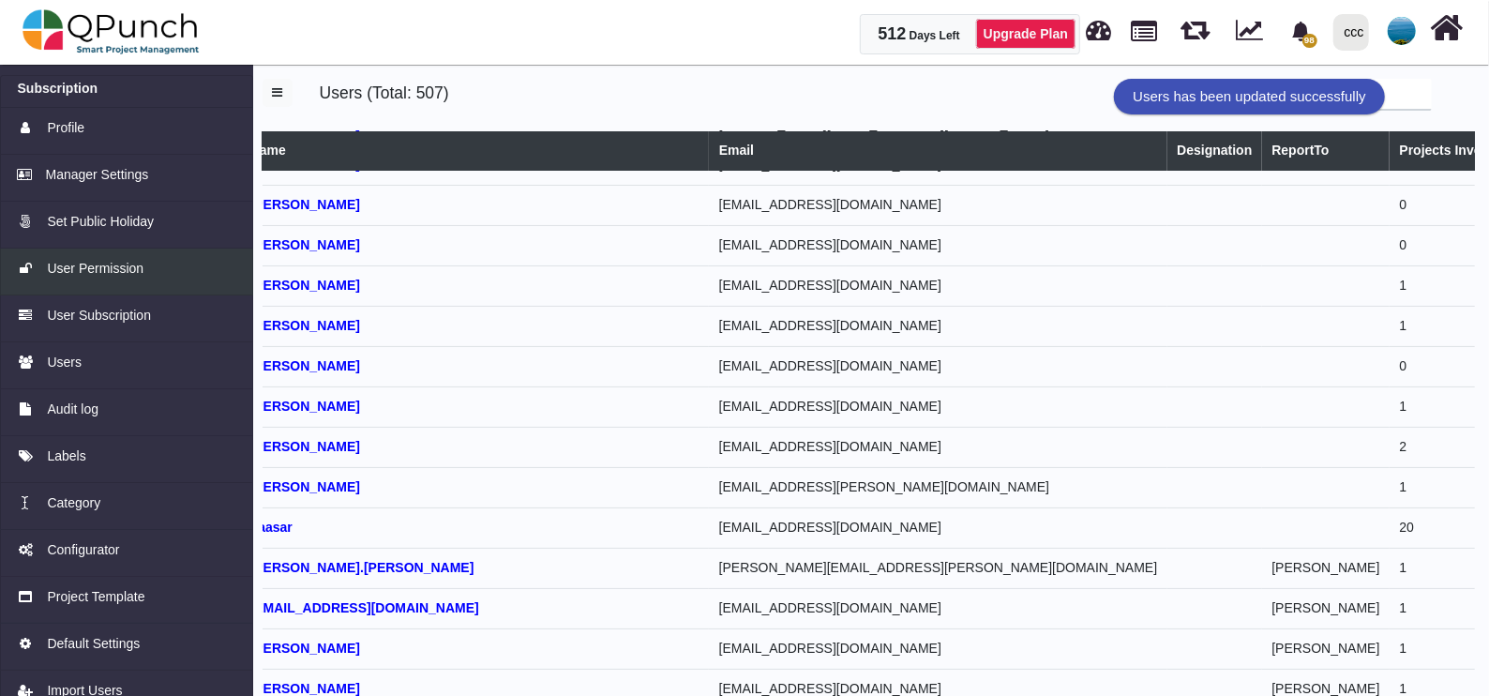
click at [101, 277] on span "User Permission" at bounding box center [95, 269] width 97 height 20
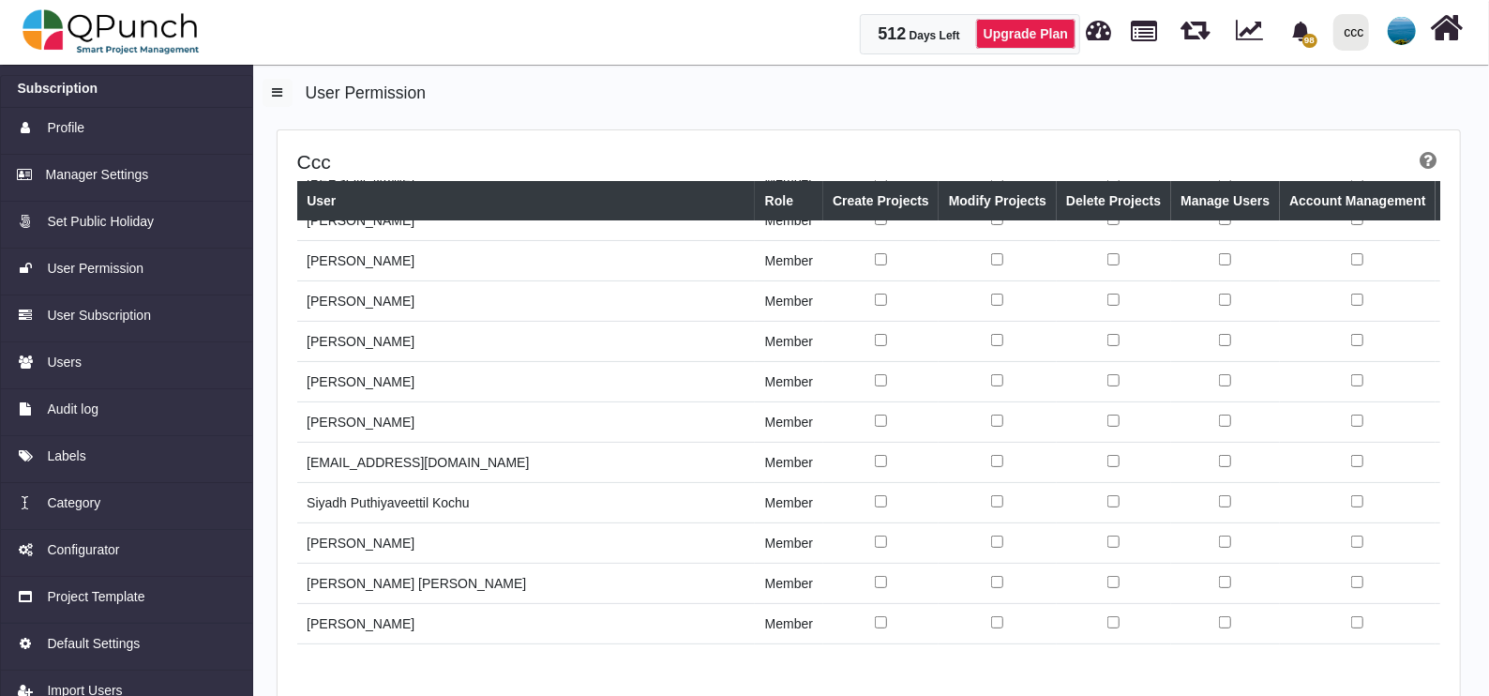
scroll to position [15473, 0]
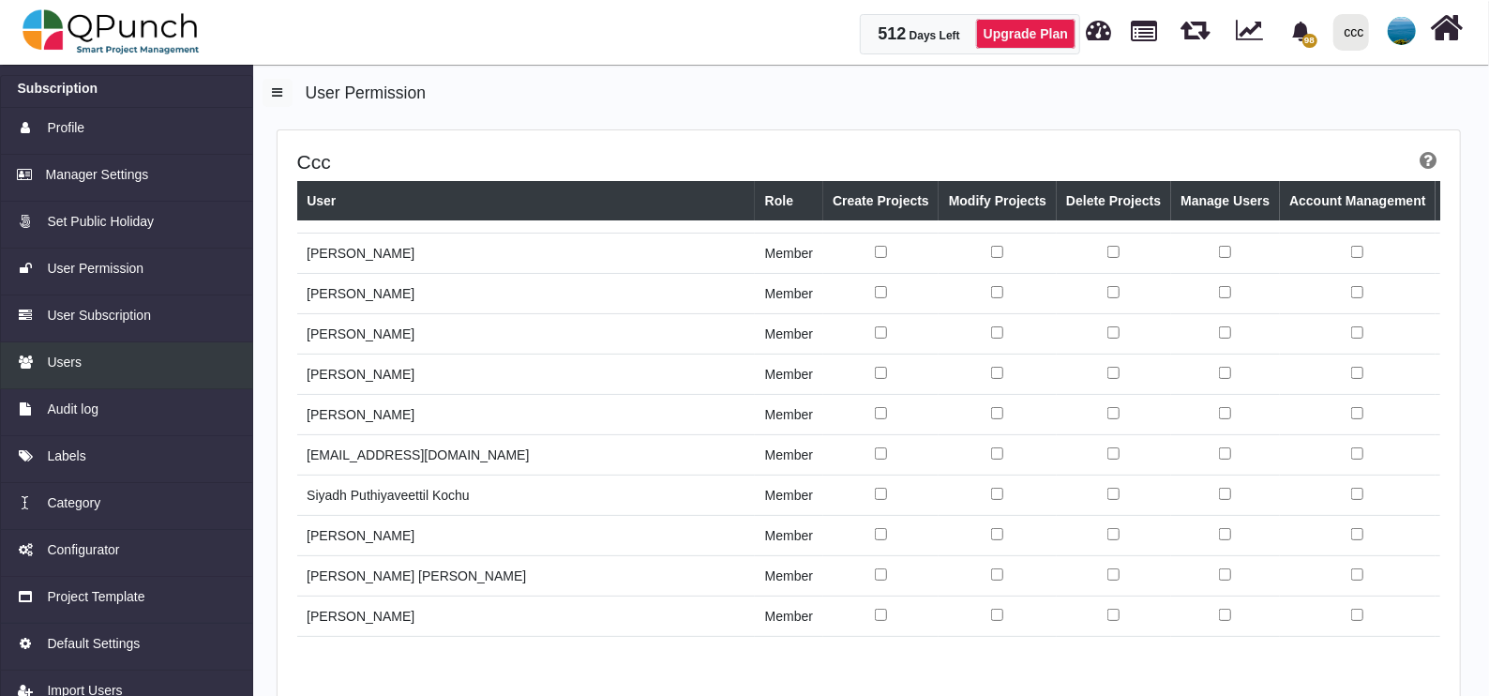
click at [76, 350] on link "Users" at bounding box center [126, 365] width 253 height 47
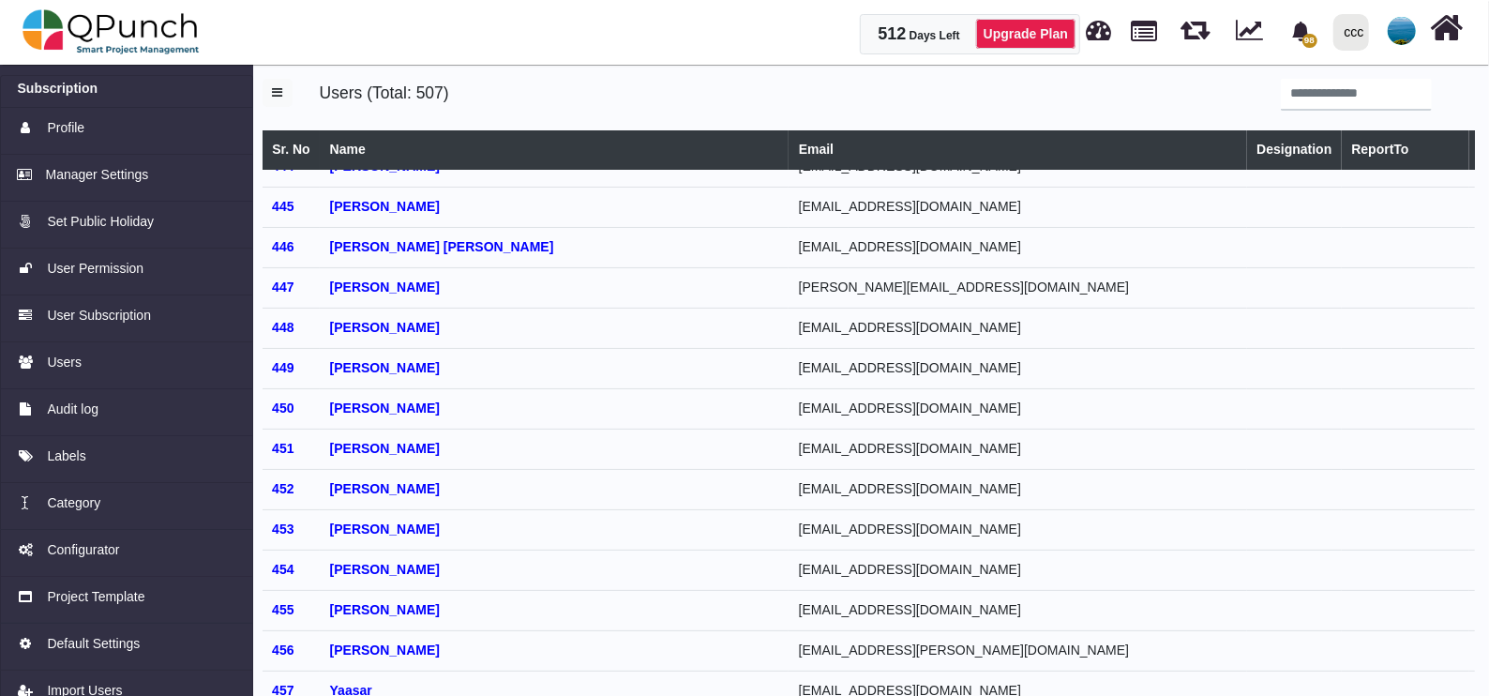
scroll to position [17889, 0]
click at [138, 265] on span "User Permission" at bounding box center [95, 269] width 97 height 20
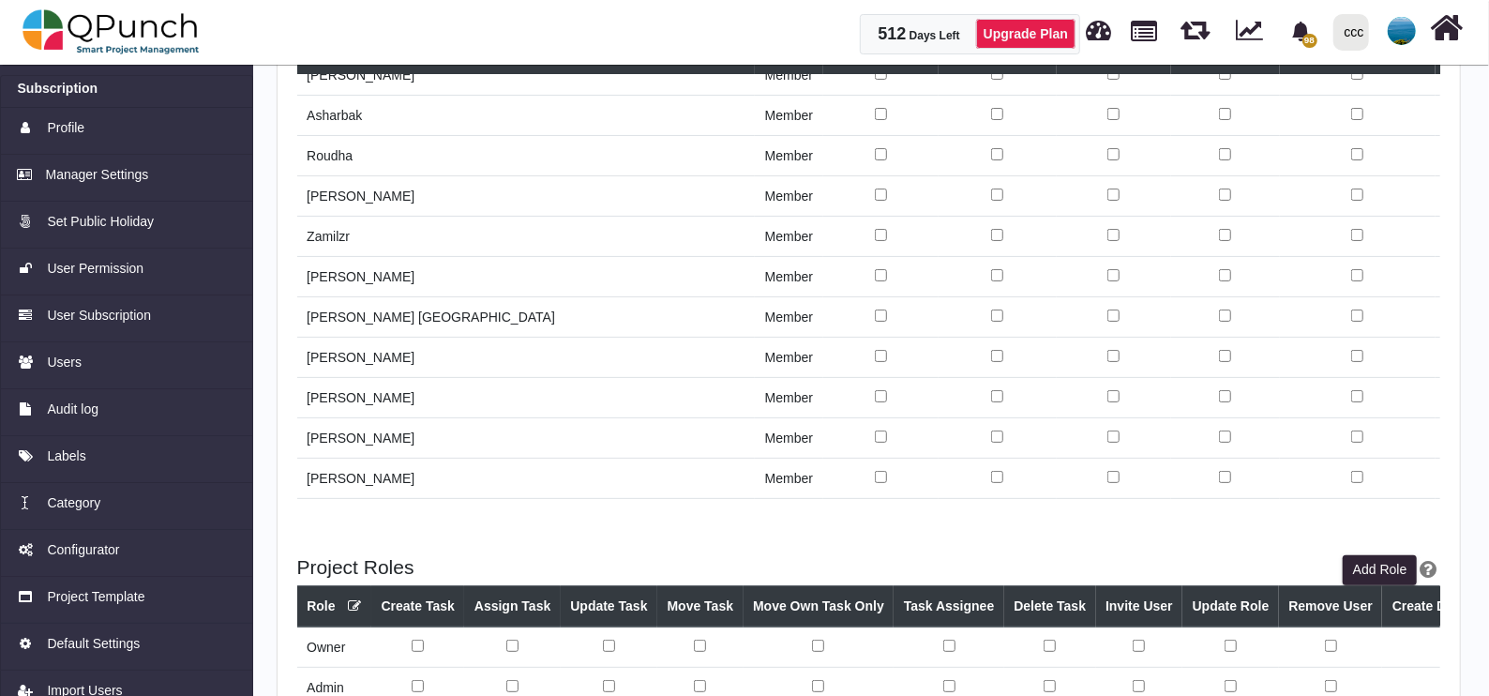
scroll to position [19495, 0]
click at [1396, 24] on img at bounding box center [1402, 31] width 28 height 28
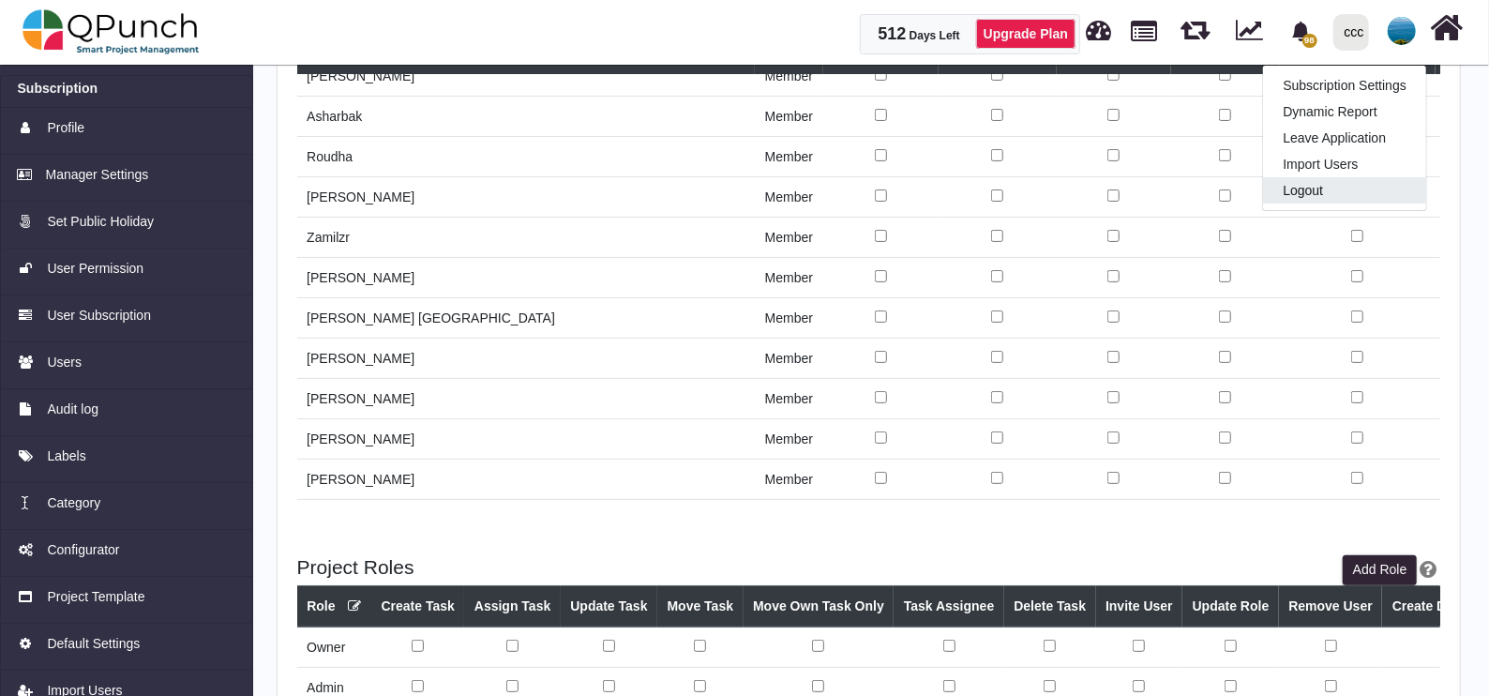
click at [1373, 179] on link "Logout" at bounding box center [1344, 190] width 163 height 26
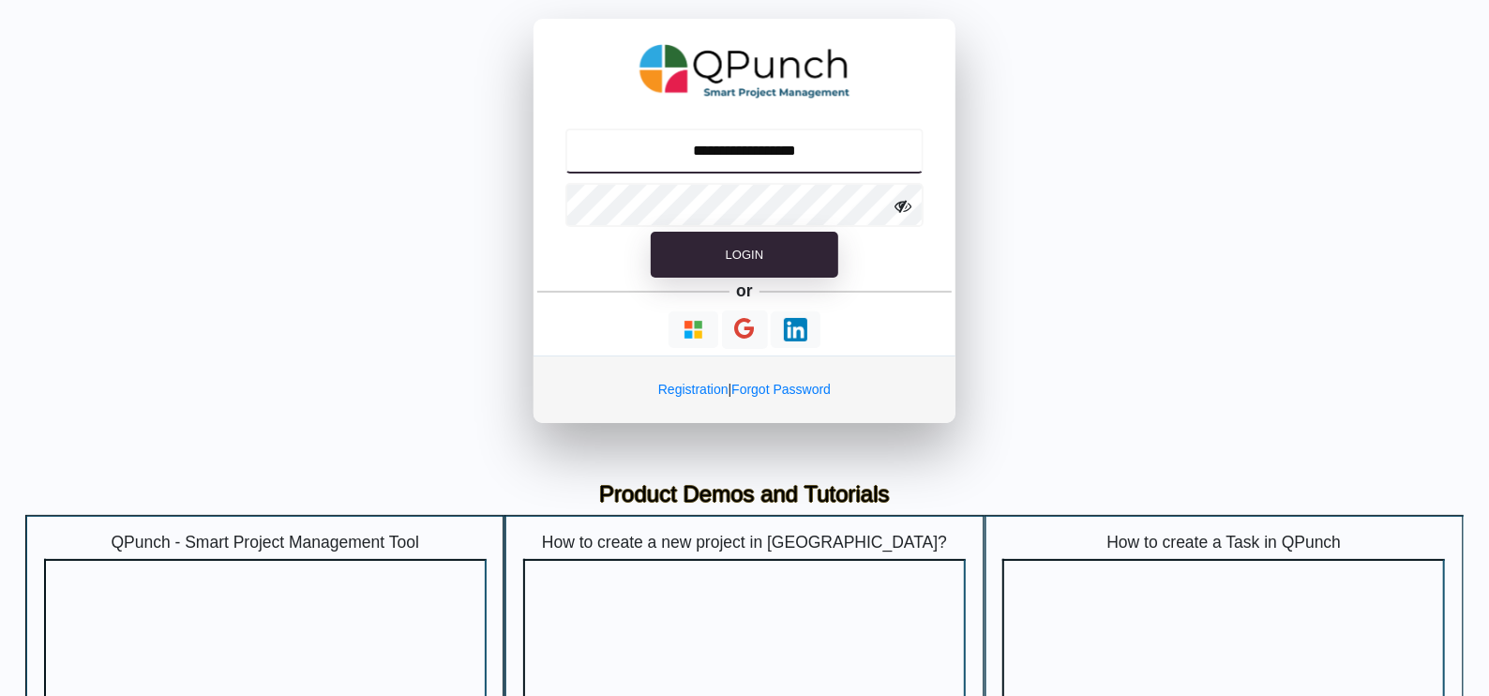
click at [732, 150] on input "**********" at bounding box center [744, 150] width 359 height 45
type input "**********"
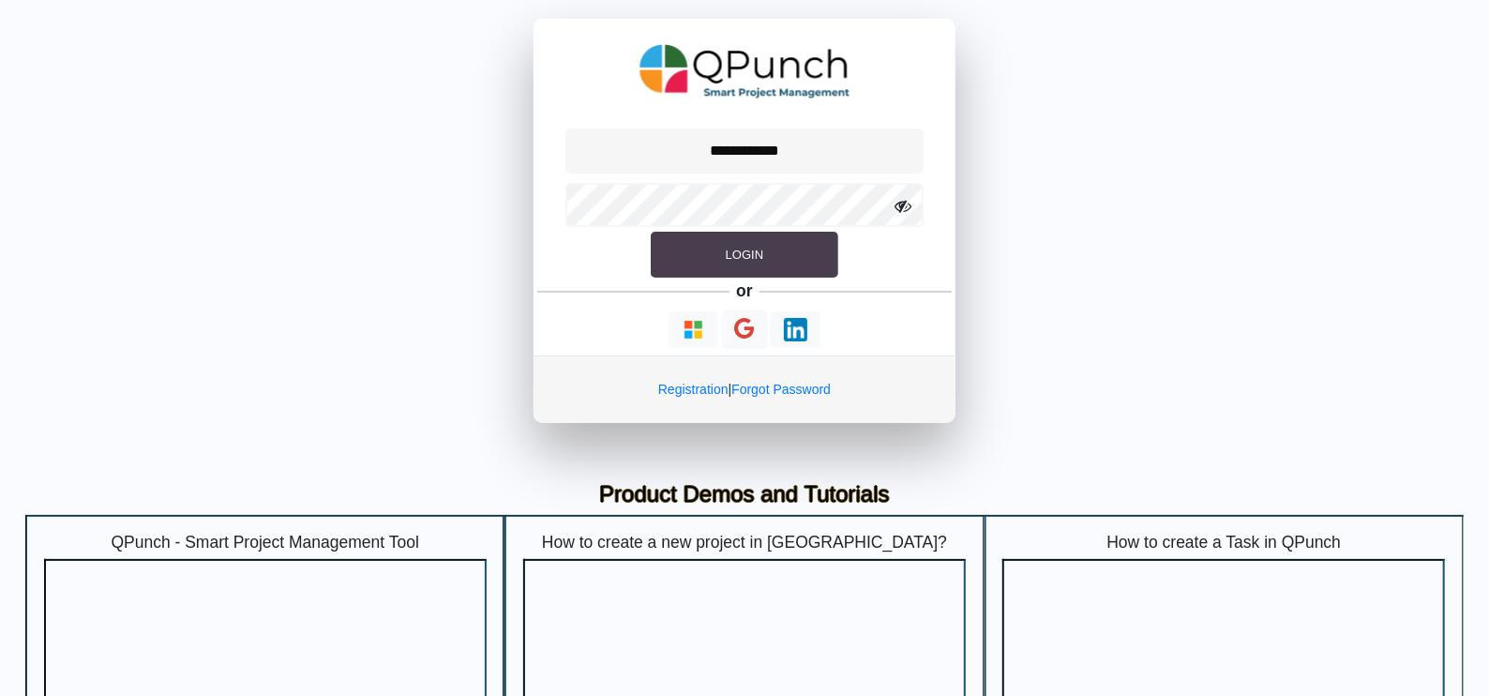
click at [738, 262] on button "Login" at bounding box center [745, 255] width 188 height 47
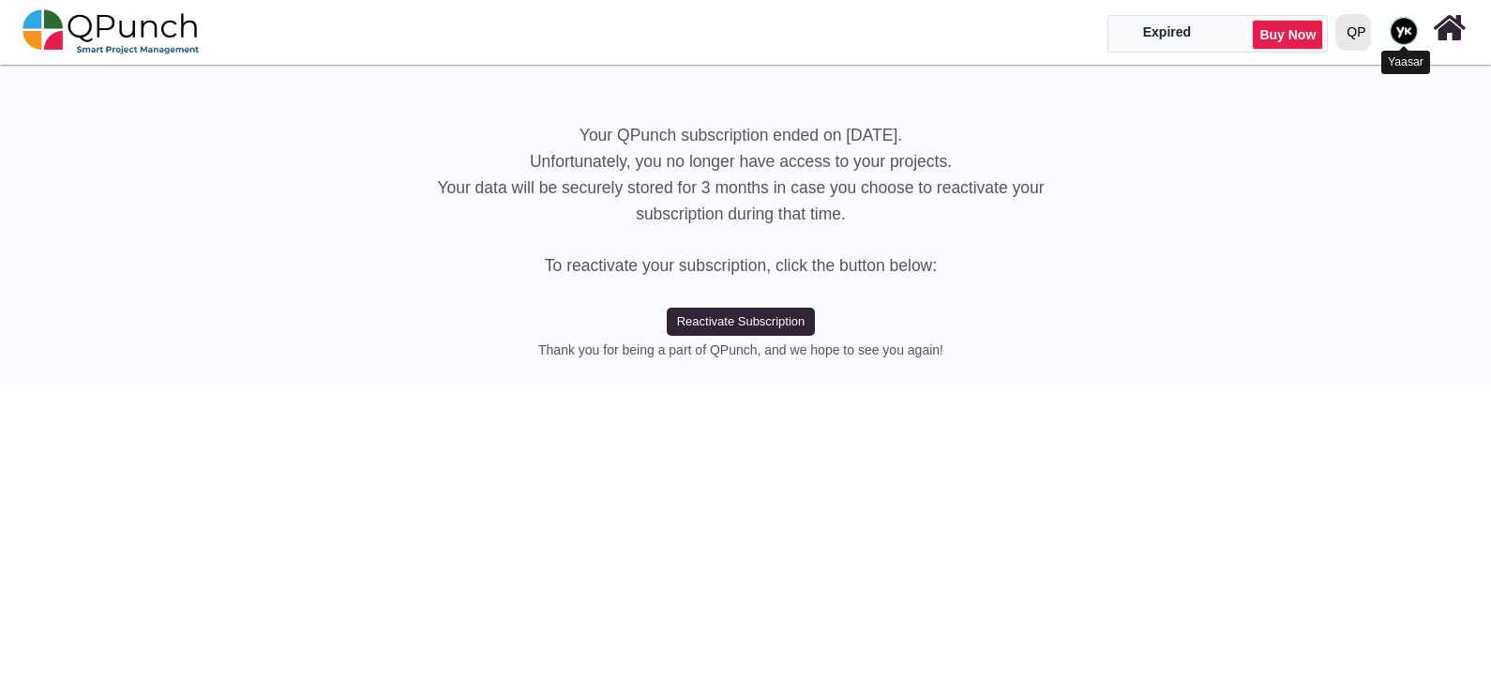
click at [1404, 23] on img at bounding box center [1404, 31] width 28 height 28
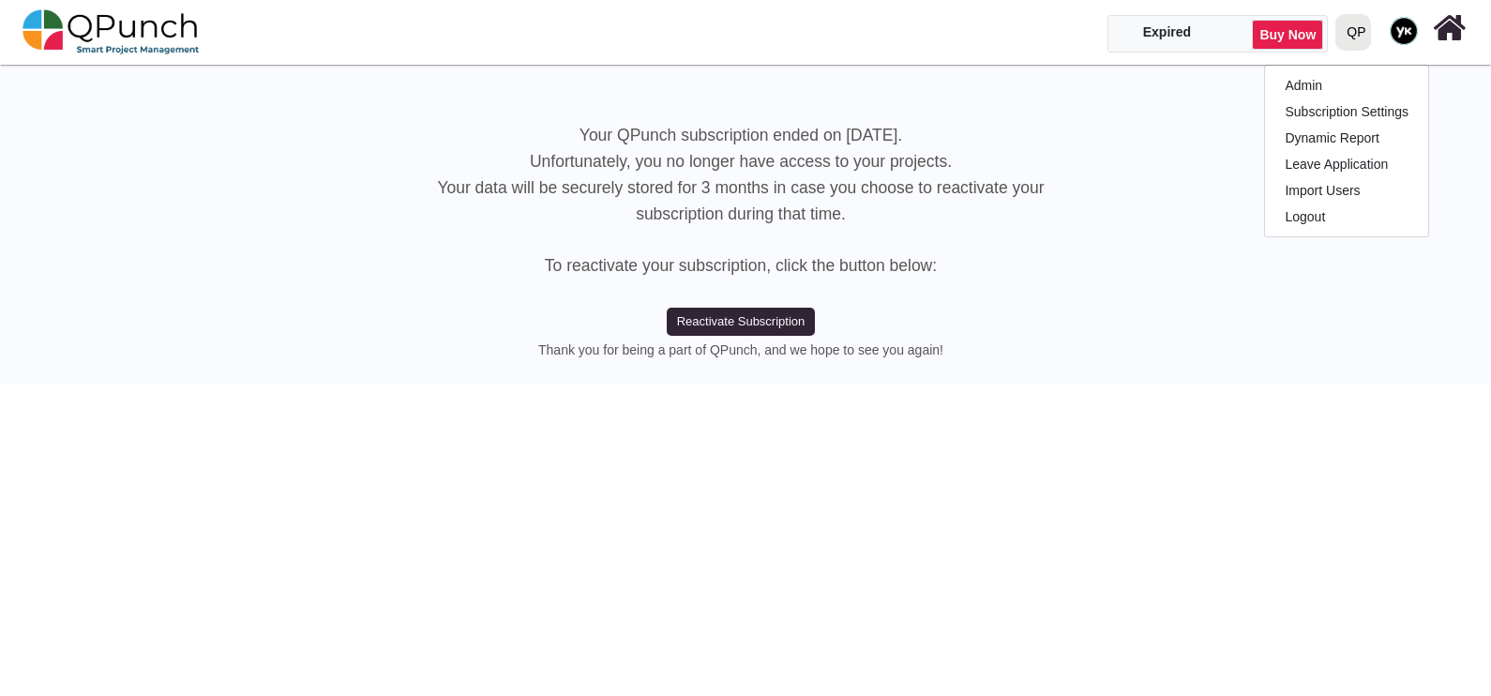
click at [1353, 33] on div "QP" at bounding box center [1356, 32] width 19 height 33
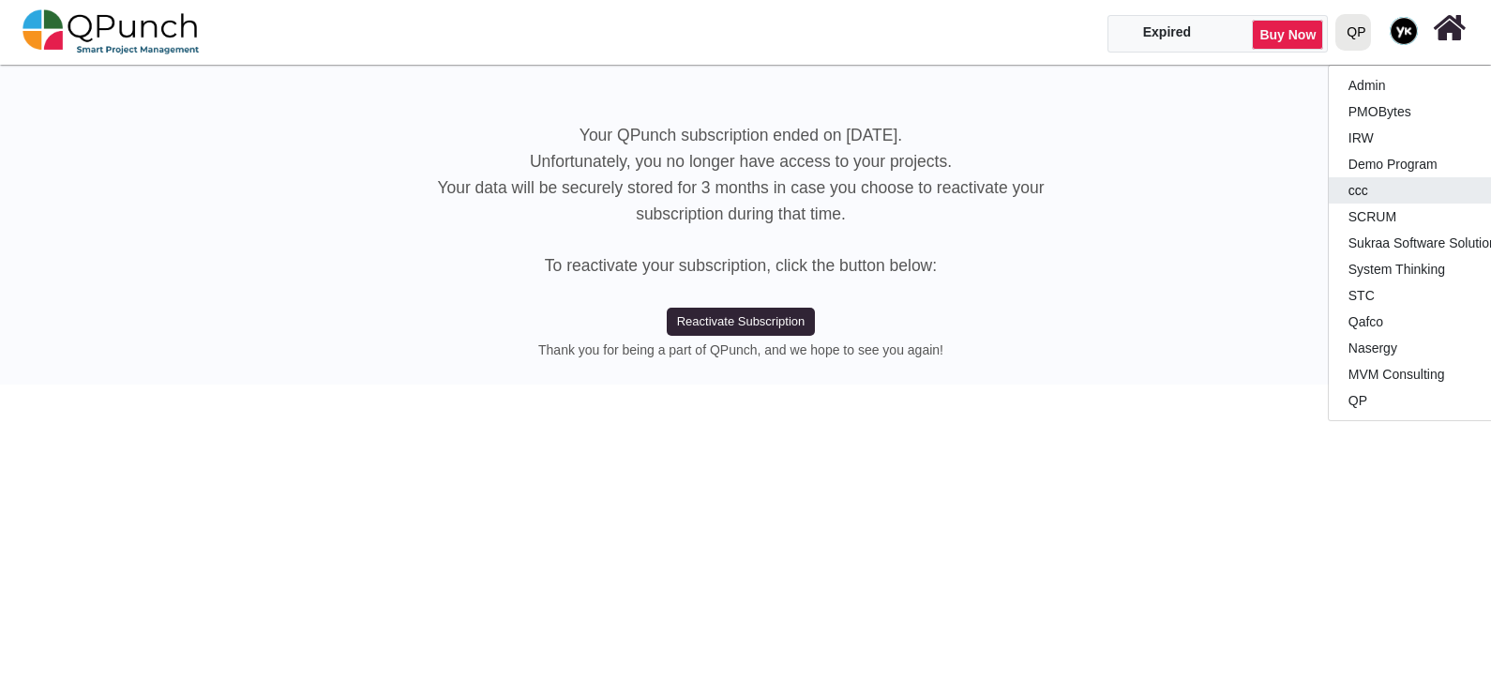
click at [1356, 186] on link "ccc" at bounding box center [1439, 190] width 221 height 26
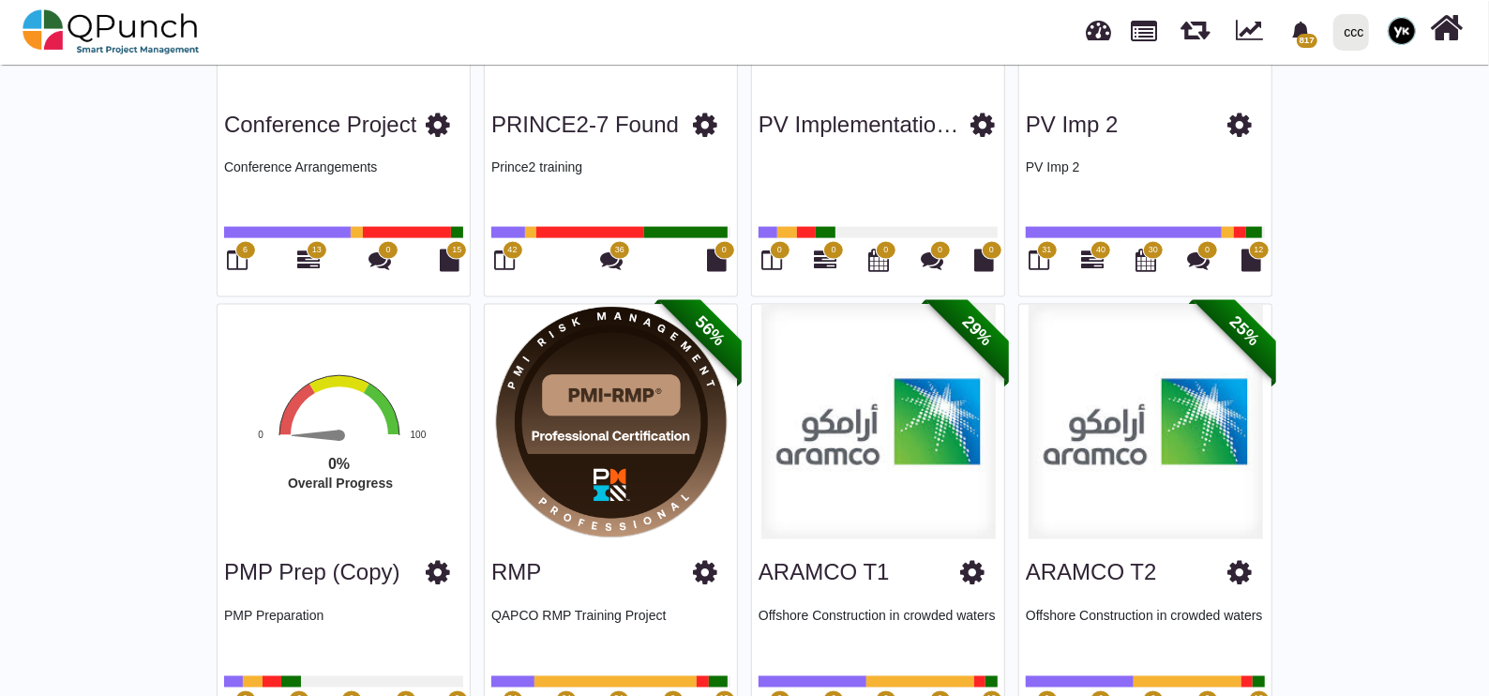
scroll to position [1757, 0]
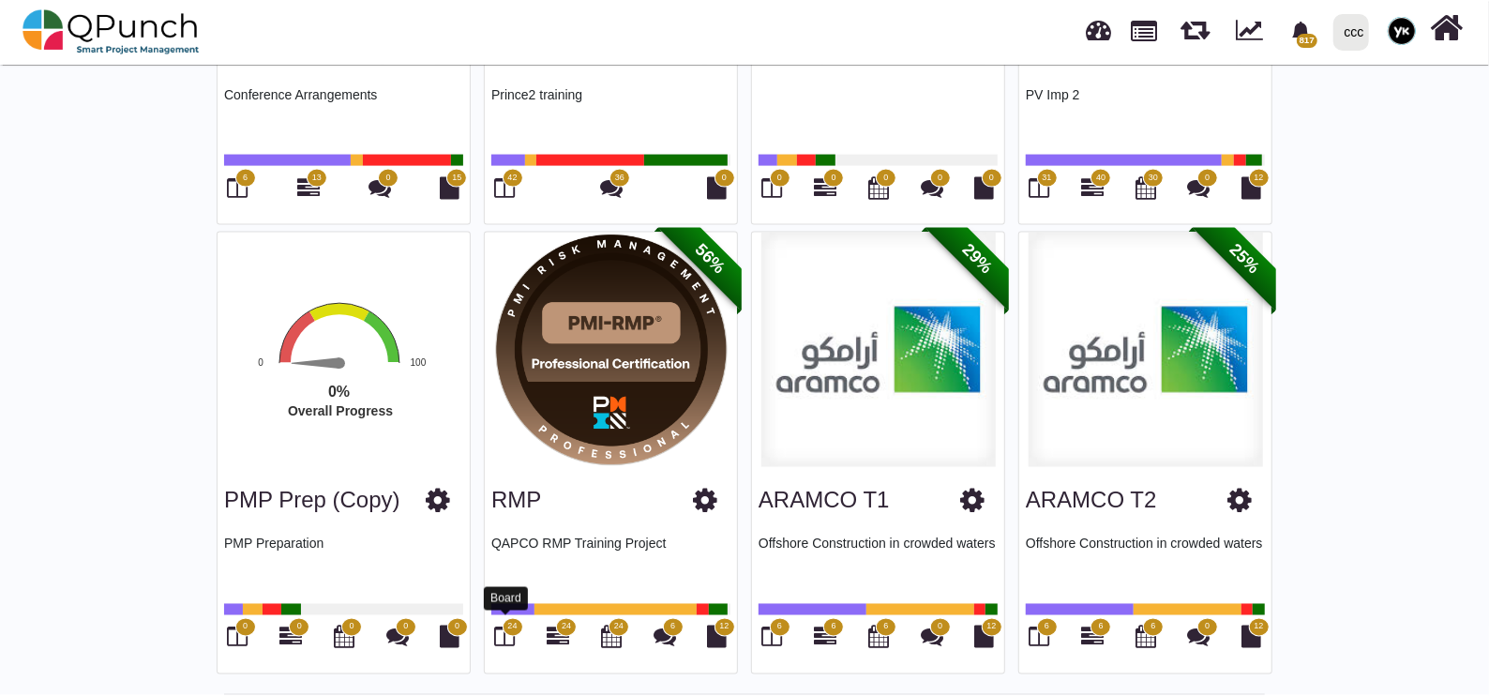
click at [505, 628] on icon at bounding box center [505, 636] width 21 height 23
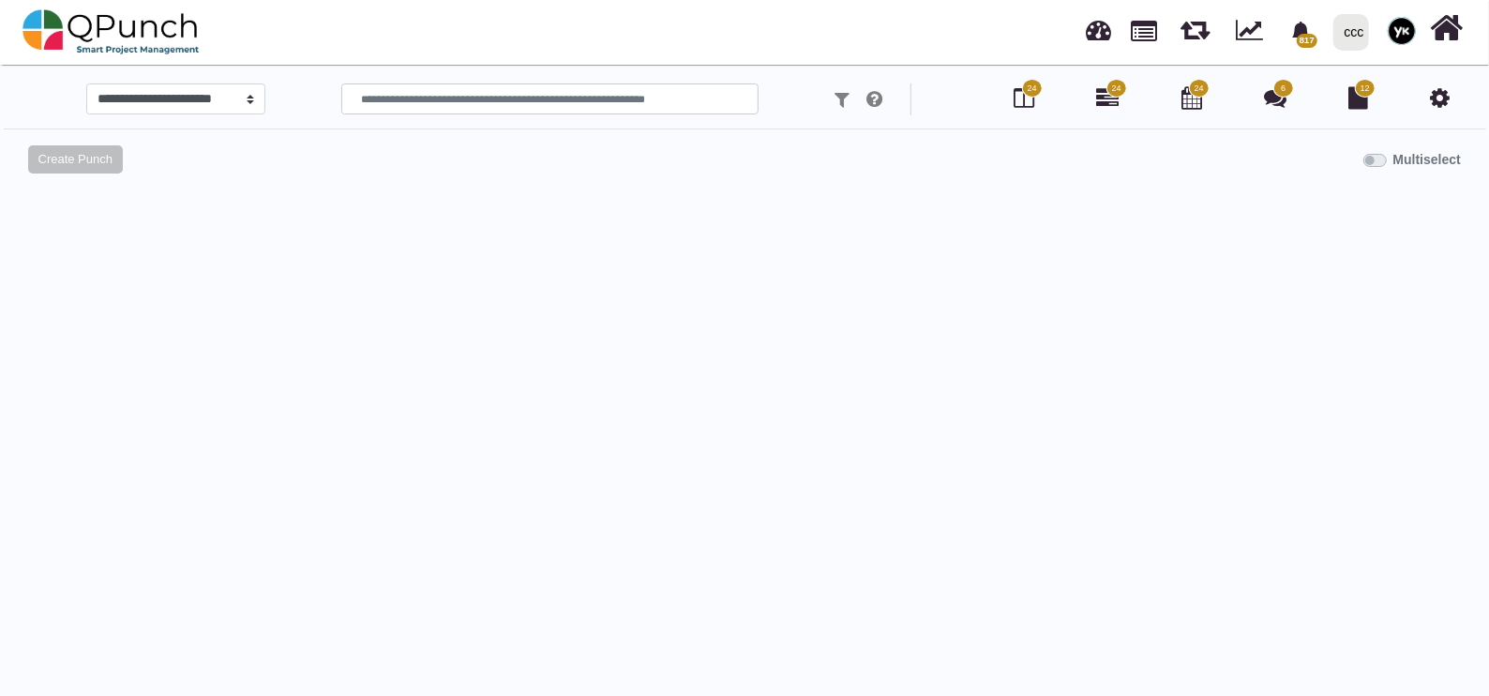
select select
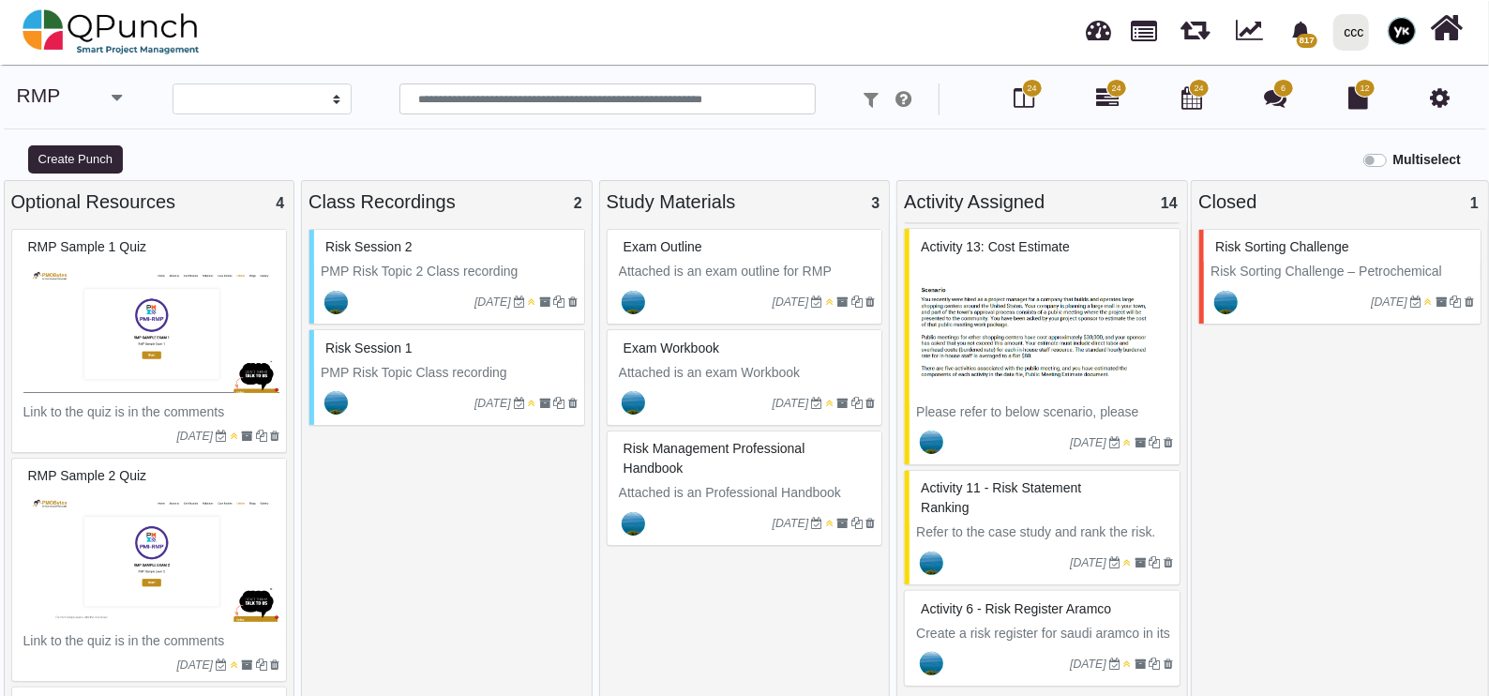
scroll to position [1766, 0]
click at [985, 493] on div "Activity 11 - Risk statement ranking" at bounding box center [1044, 498] width 257 height 49
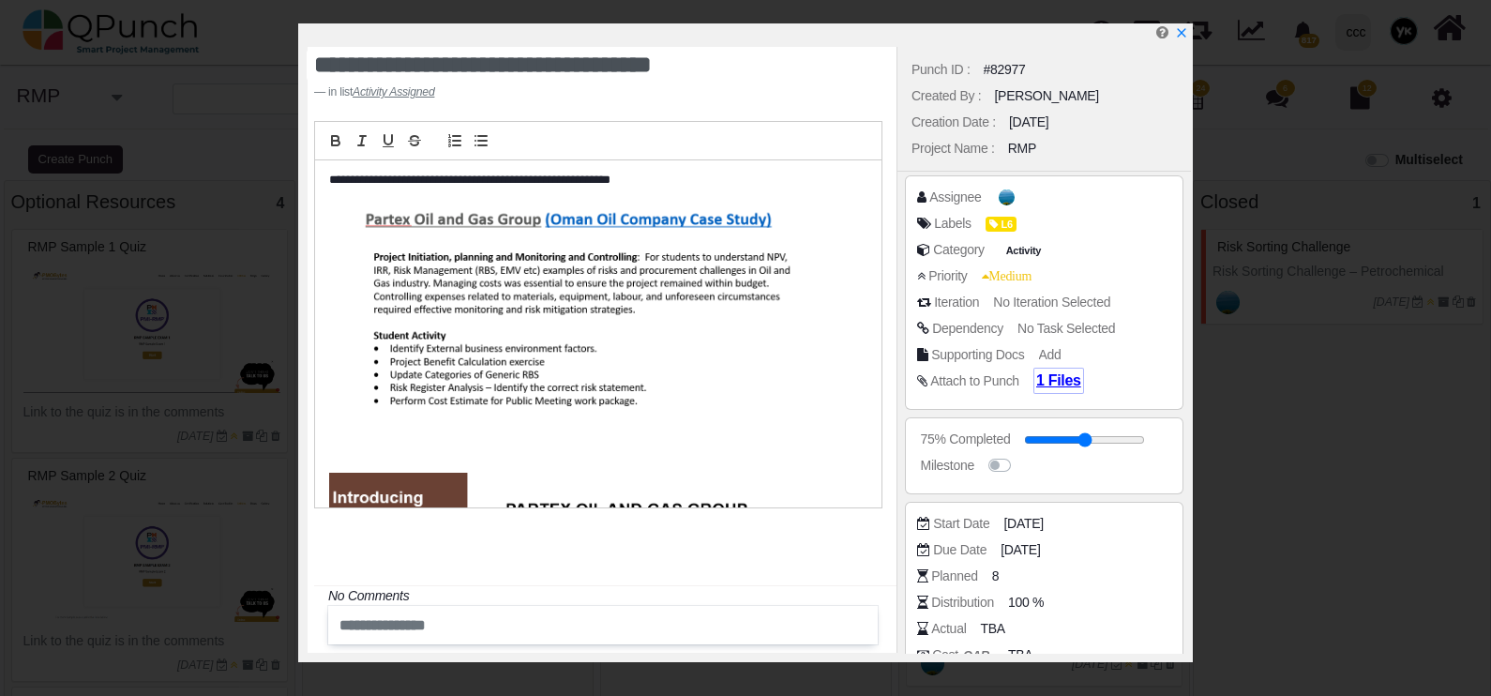
click at [1058, 388] on span "1 Files" at bounding box center [1058, 380] width 45 height 16
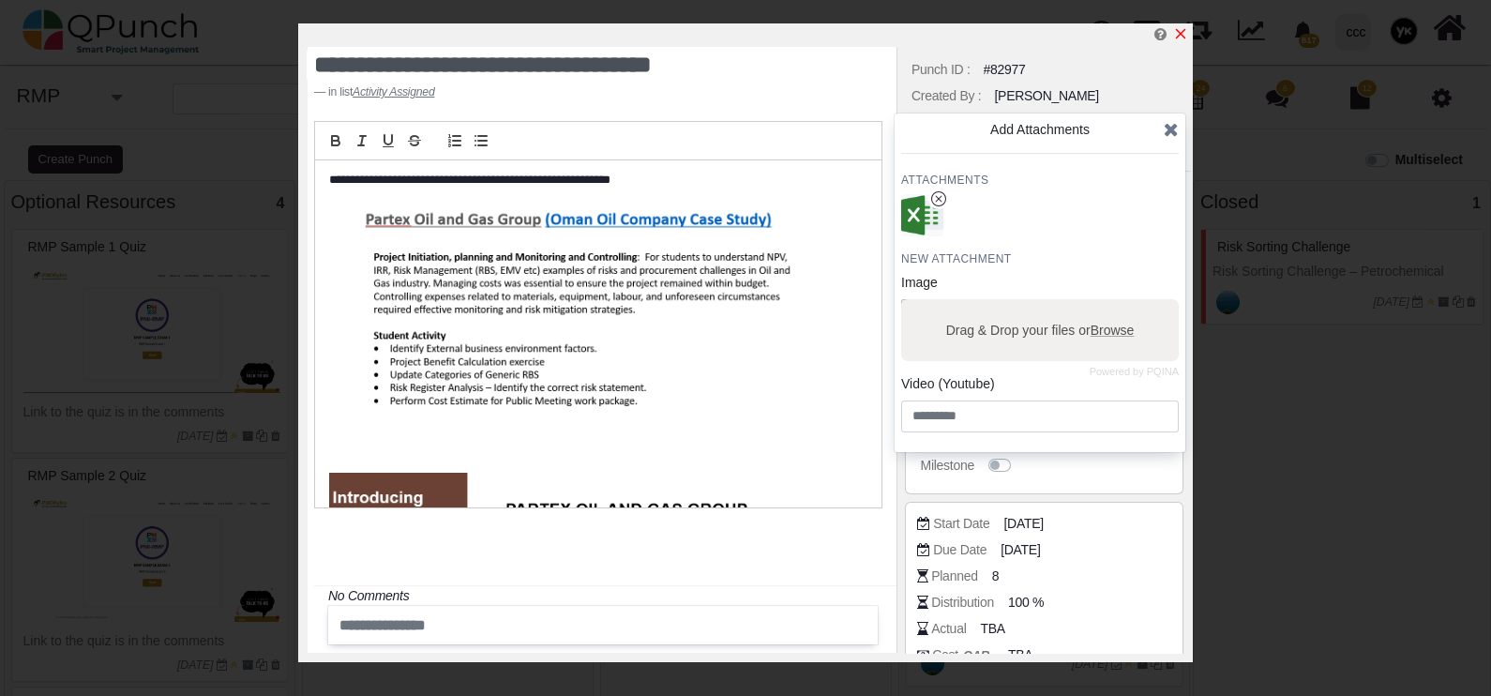
click at [1177, 38] on icon "x" at bounding box center [1181, 34] width 10 height 10
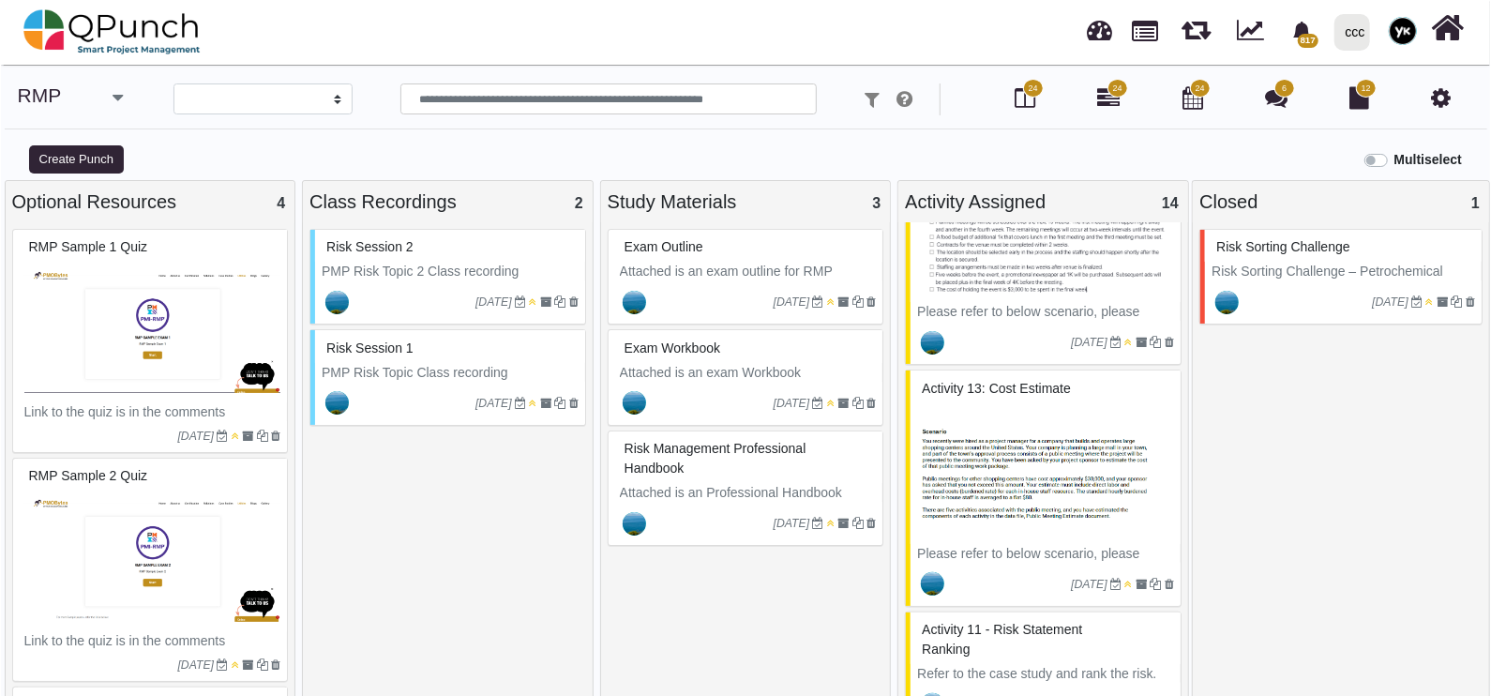
scroll to position [1766, 0]
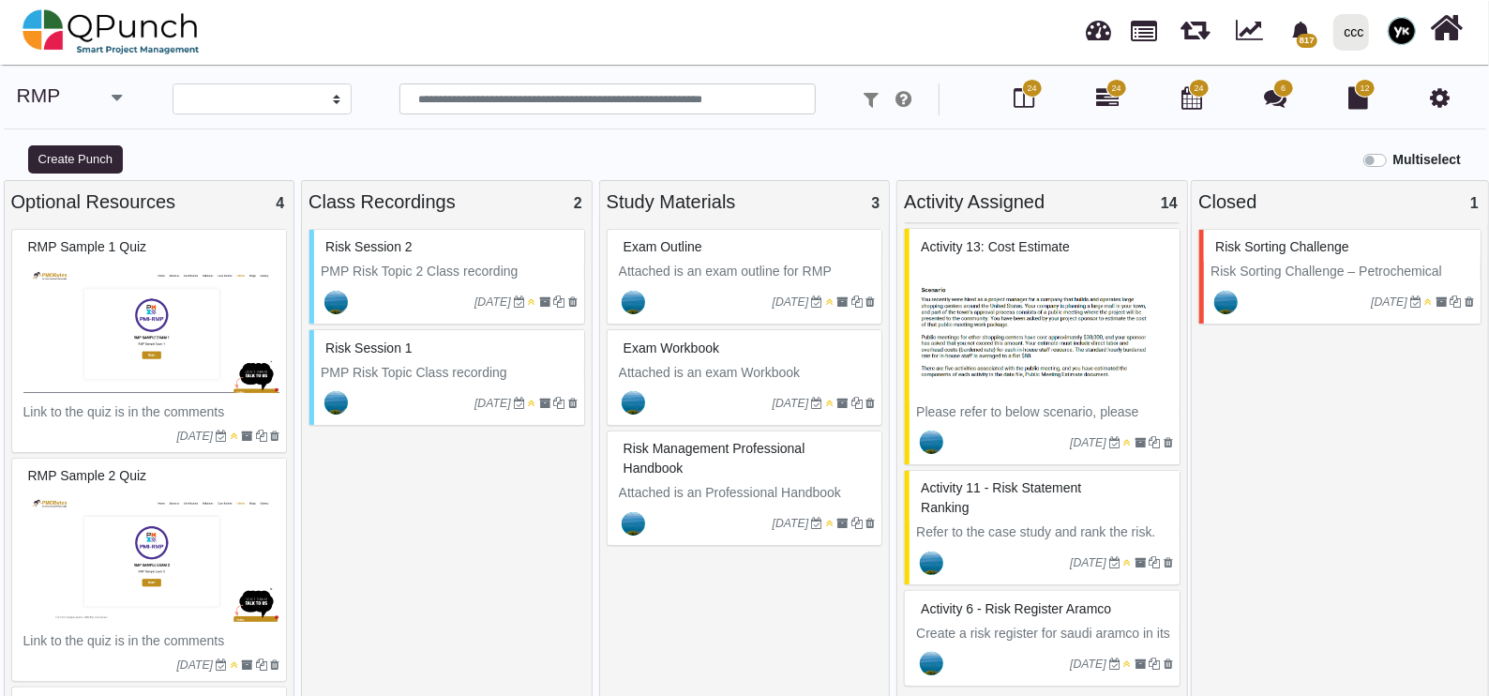
click at [1012, 605] on div "Activity 6 - Risk Register Aramco" at bounding box center [1044, 609] width 257 height 29
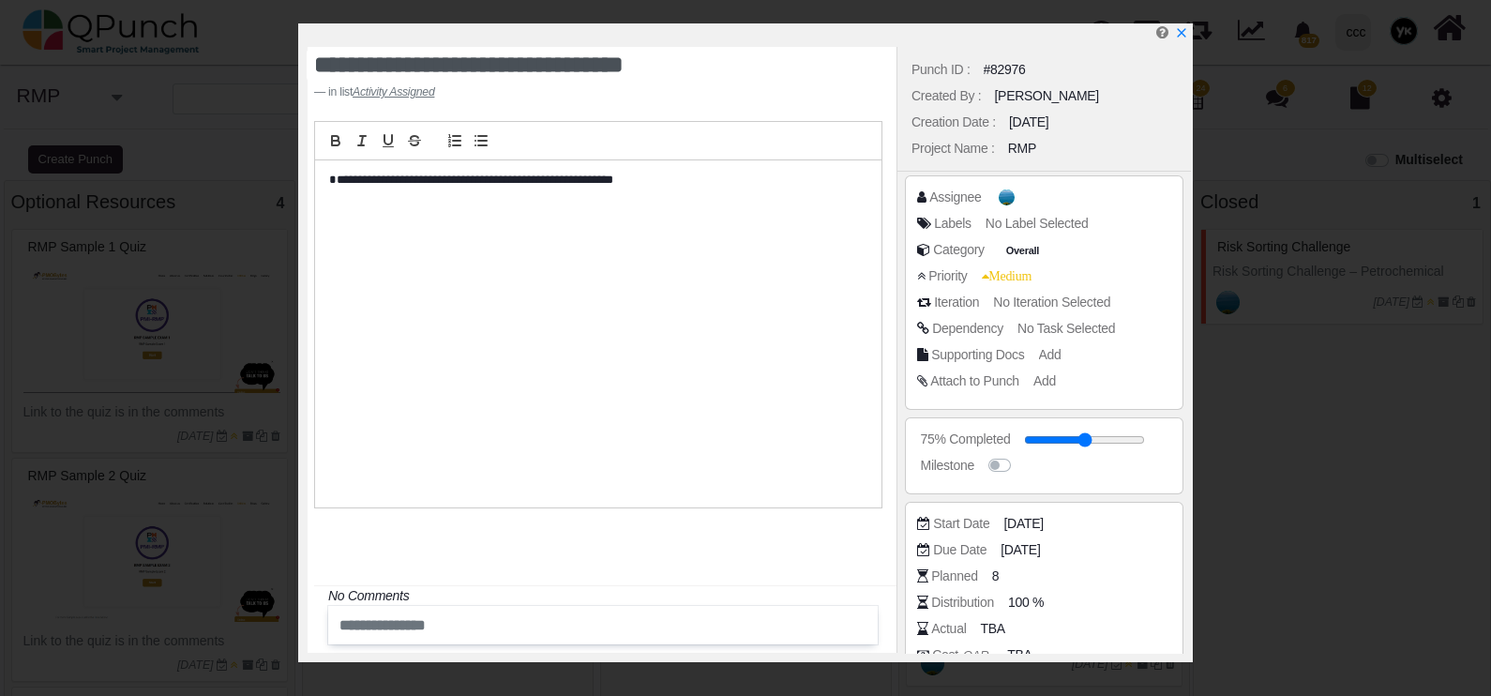
click at [427, 183] on p "**********" at bounding box center [593, 180] width 528 height 17
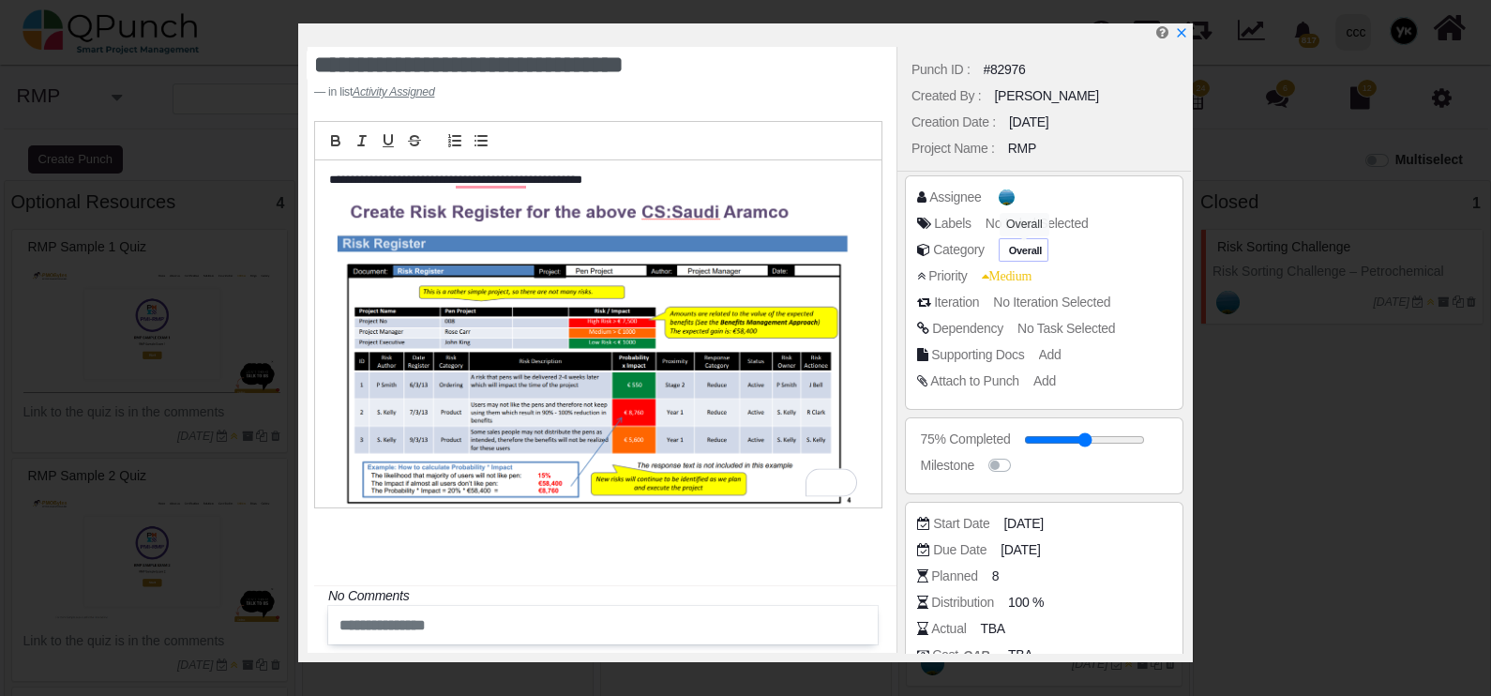
click at [1022, 244] on span "Overall" at bounding box center [1024, 251] width 41 height 16
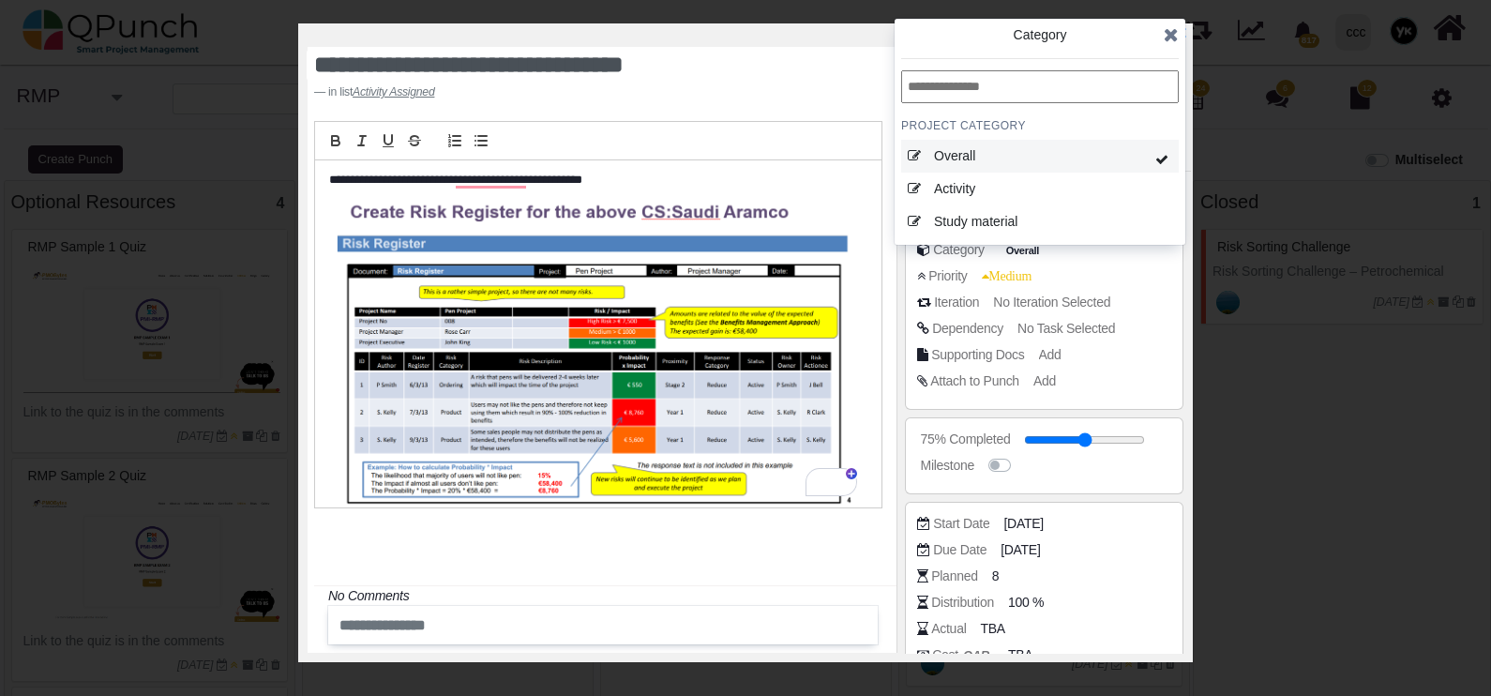
click at [1062, 155] on div "Overall" at bounding box center [1021, 156] width 174 height 20
click at [1164, 33] on icon at bounding box center [1171, 34] width 15 height 19
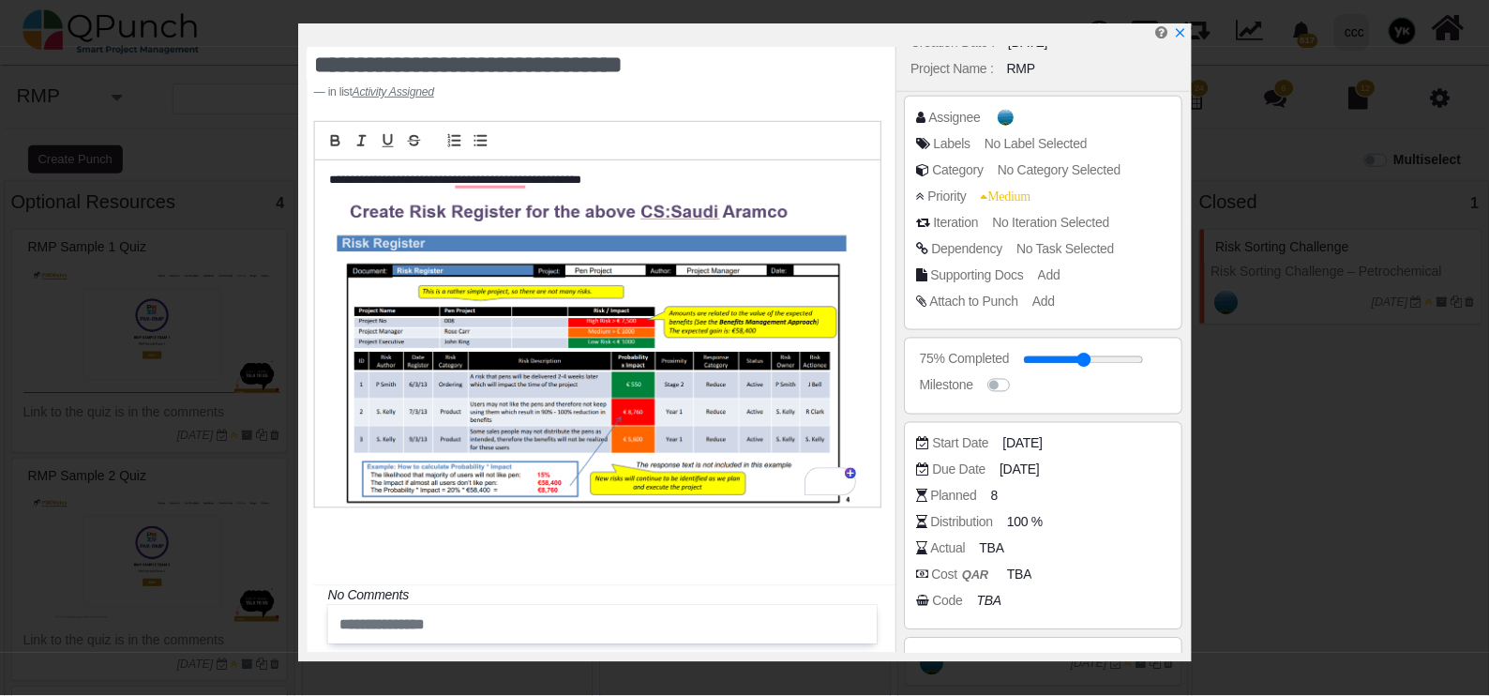
scroll to position [159, 0]
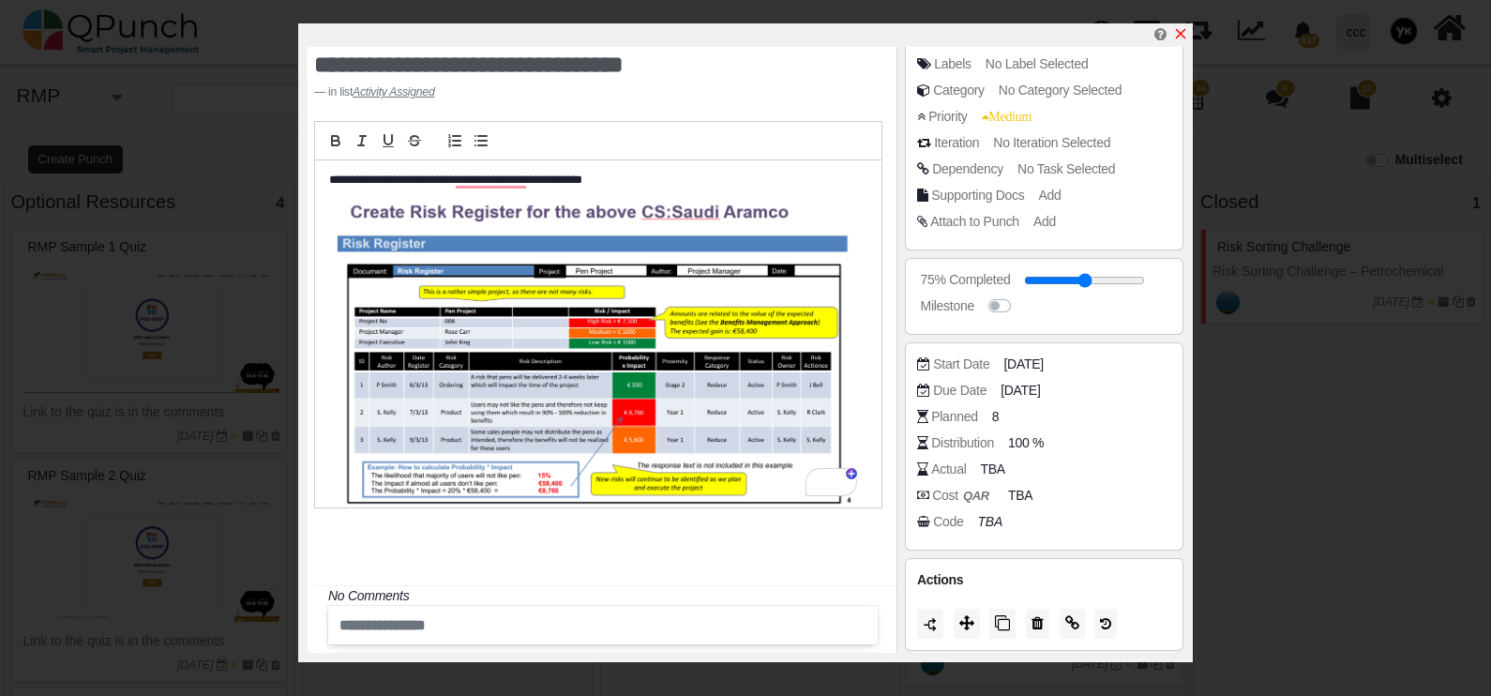
click at [1185, 36] on icon "x" at bounding box center [1180, 33] width 15 height 15
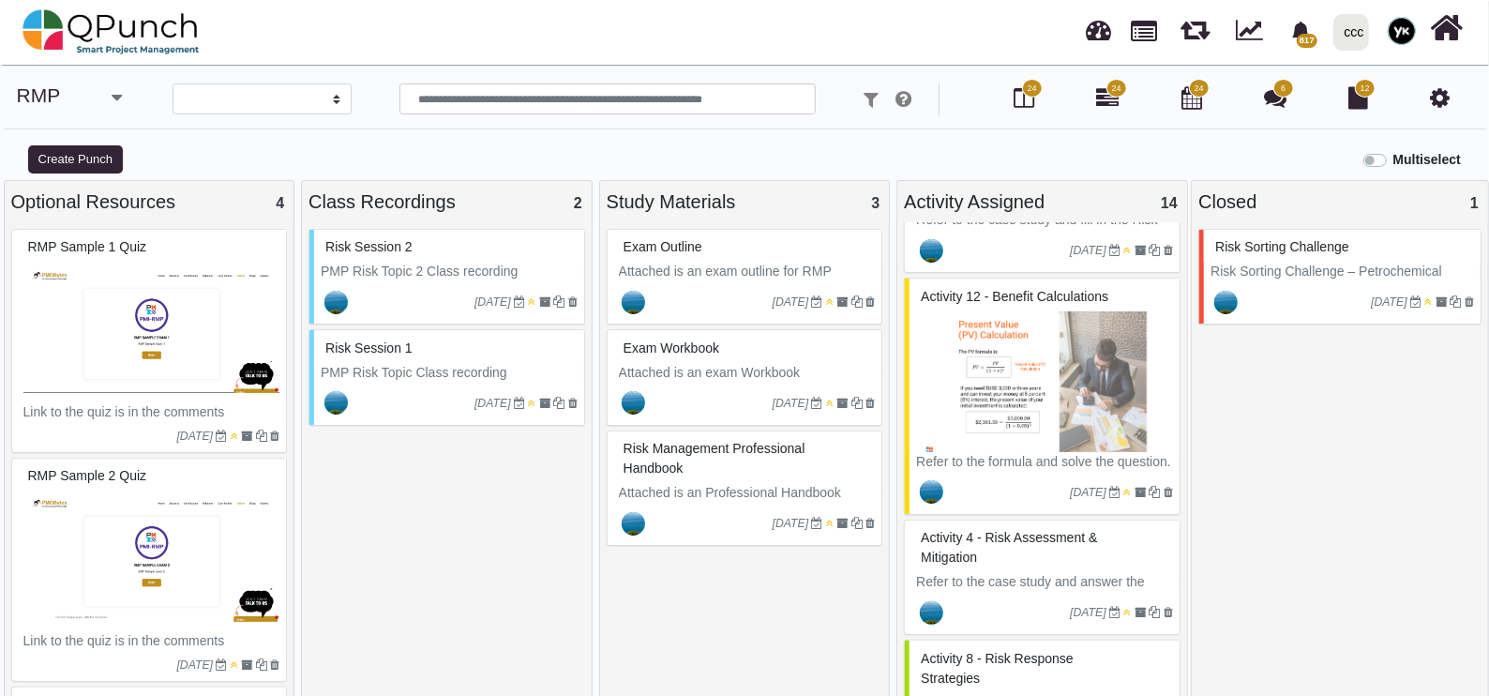
scroll to position [594, 0]
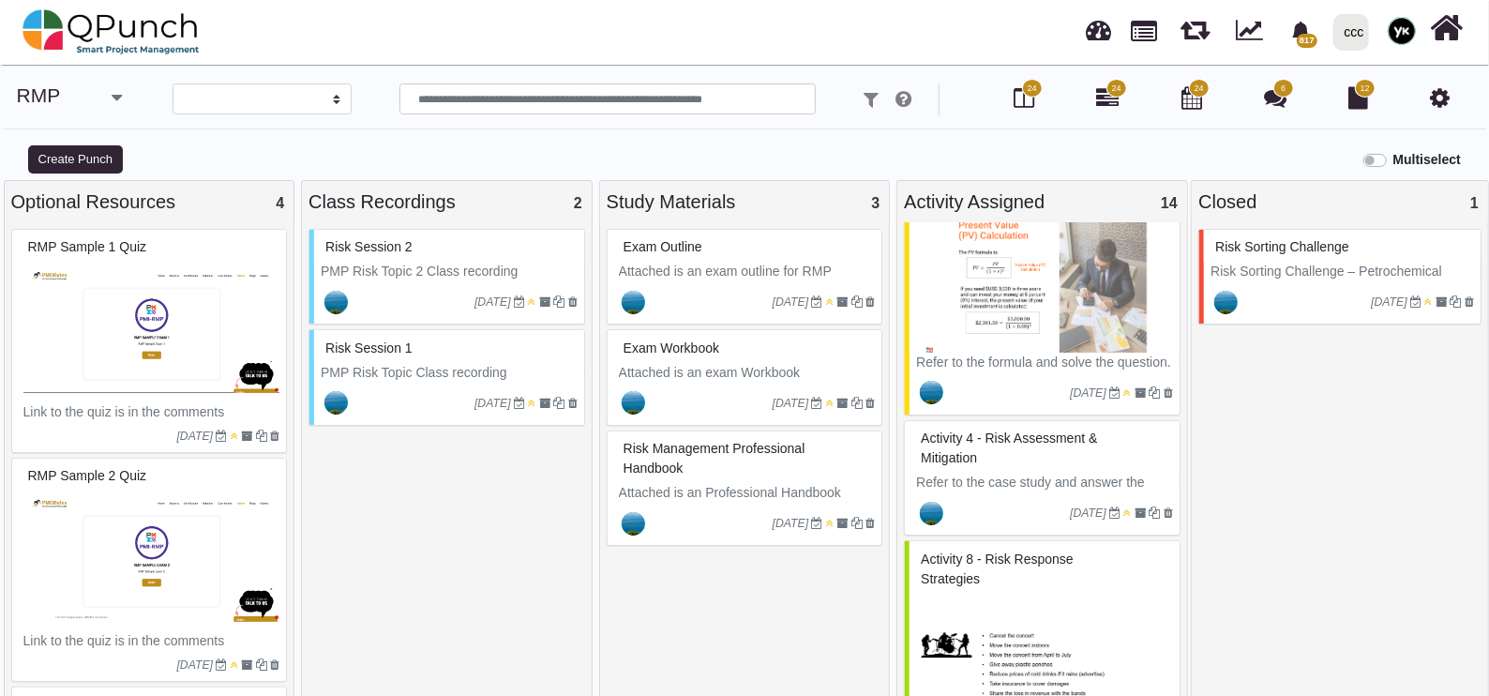
click at [985, 572] on div "Activity 8 - Risk Response Strategies" at bounding box center [1044, 569] width 257 height 49
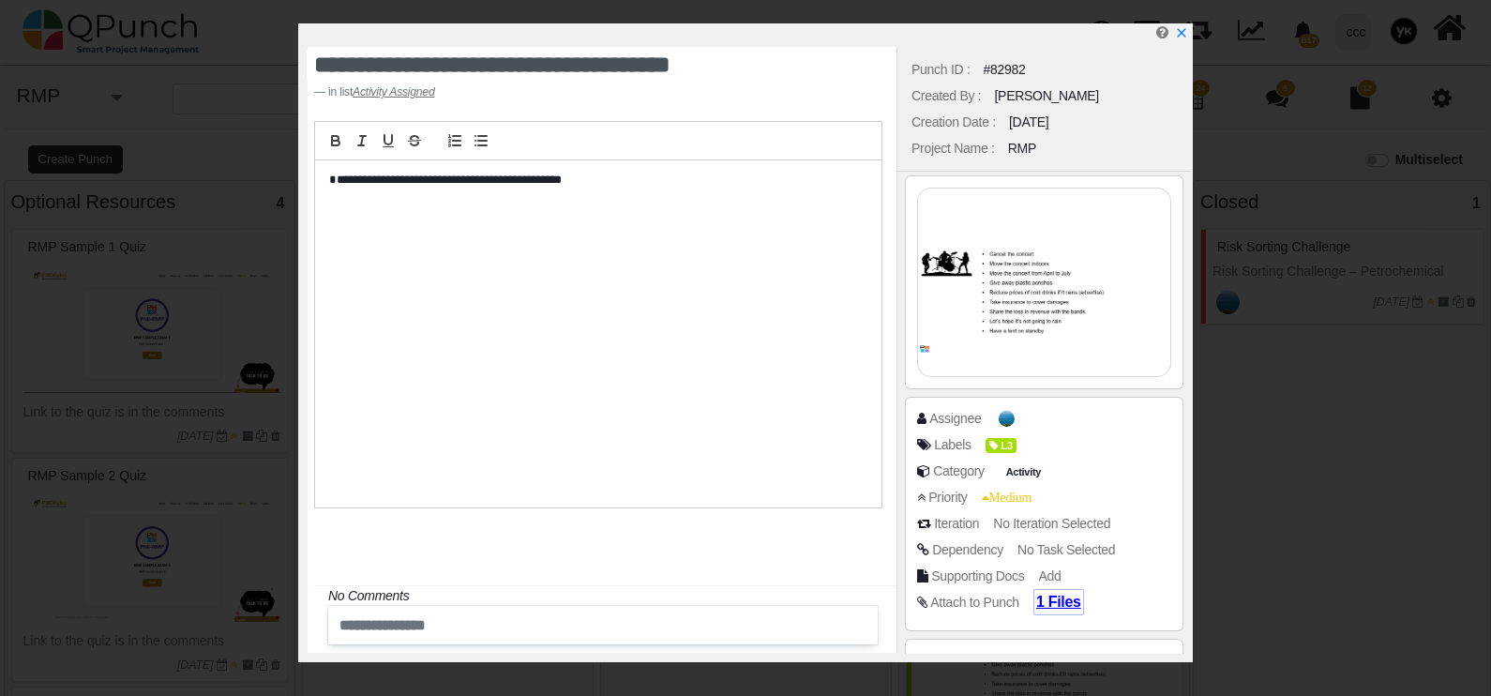
drag, startPoint x: 1056, startPoint y: 614, endPoint x: 1055, endPoint y: 601, distance: 13.2
click at [1055, 610] on div "Attach to Punch 1 Files" at bounding box center [1044, 606] width 254 height 26
click at [1054, 600] on span "1 Files" at bounding box center [1058, 602] width 45 height 16
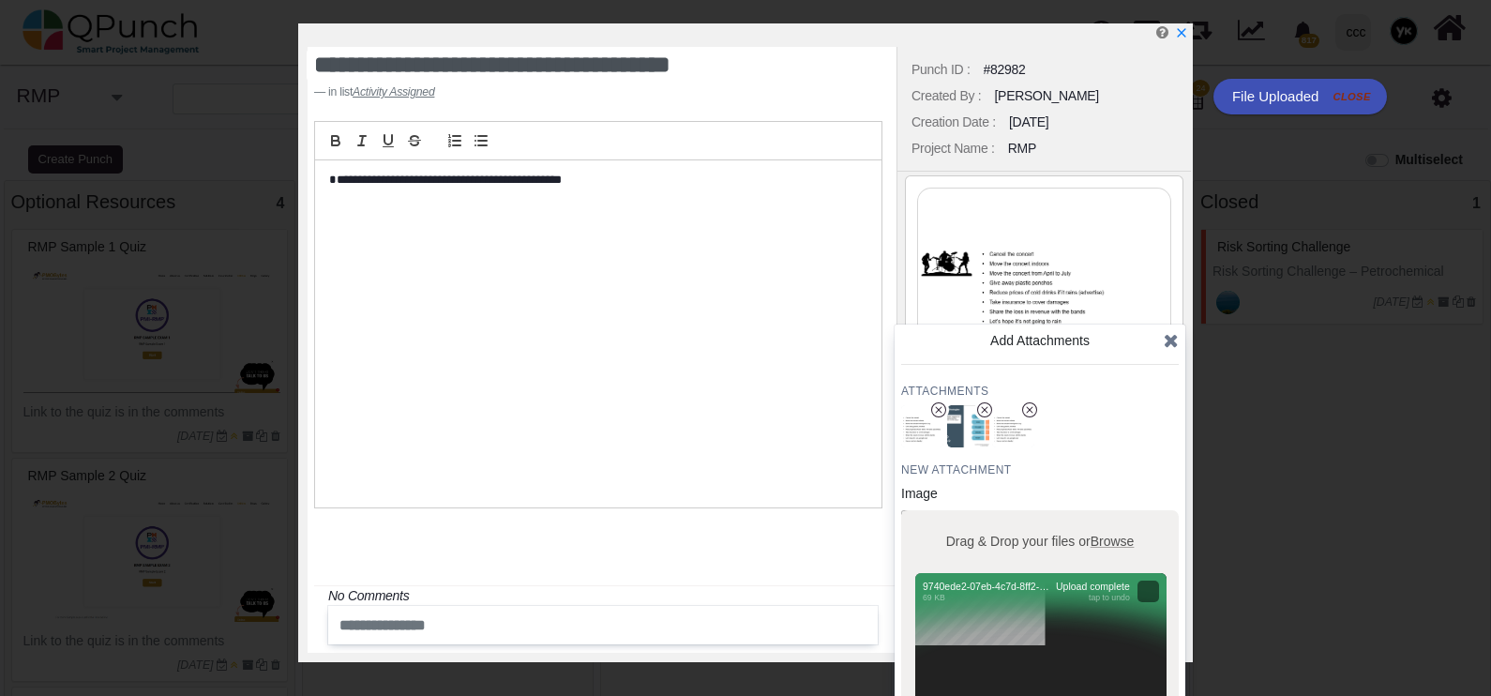
click at [1173, 338] on icon at bounding box center [1171, 340] width 15 height 19
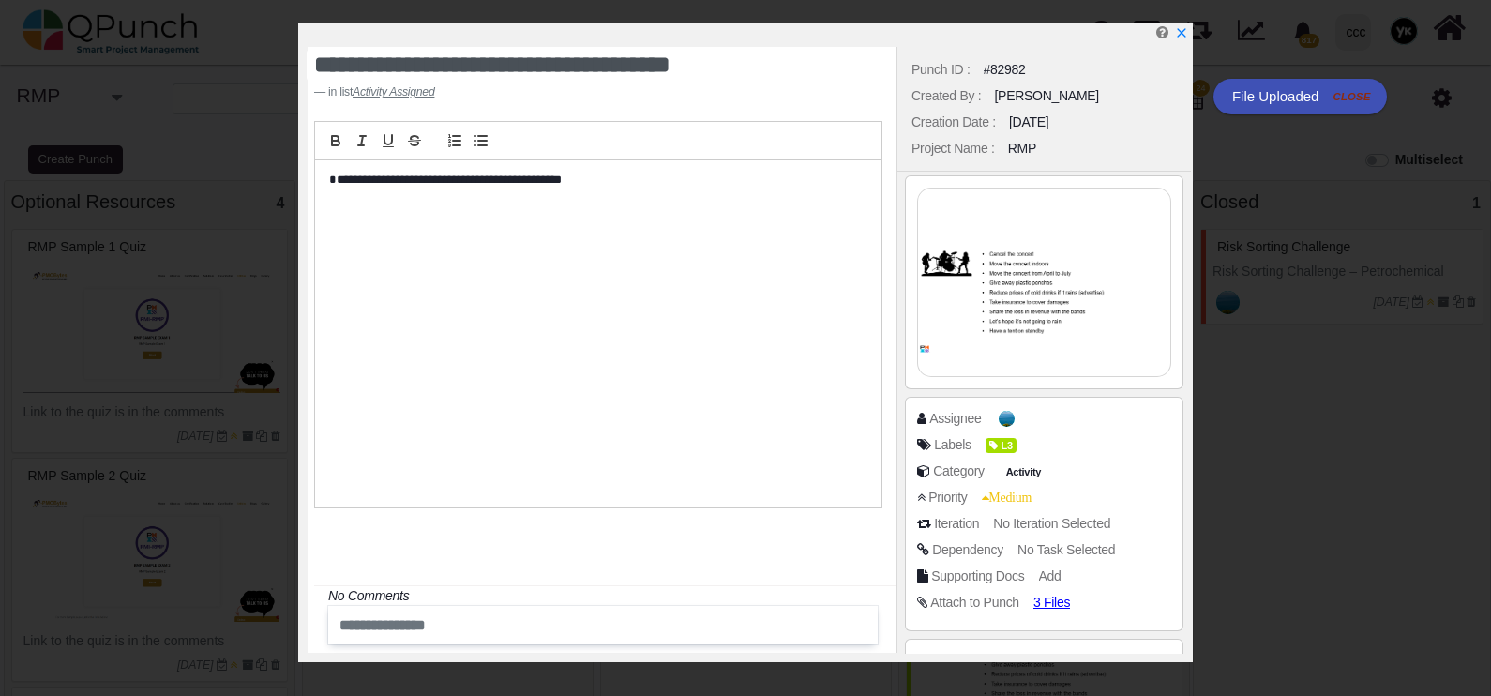
click at [1062, 309] on img at bounding box center [1044, 282] width 252 height 188
click at [1050, 333] on img at bounding box center [1044, 282] width 252 height 188
click at [1044, 606] on span "3 Files" at bounding box center [1058, 602] width 45 height 16
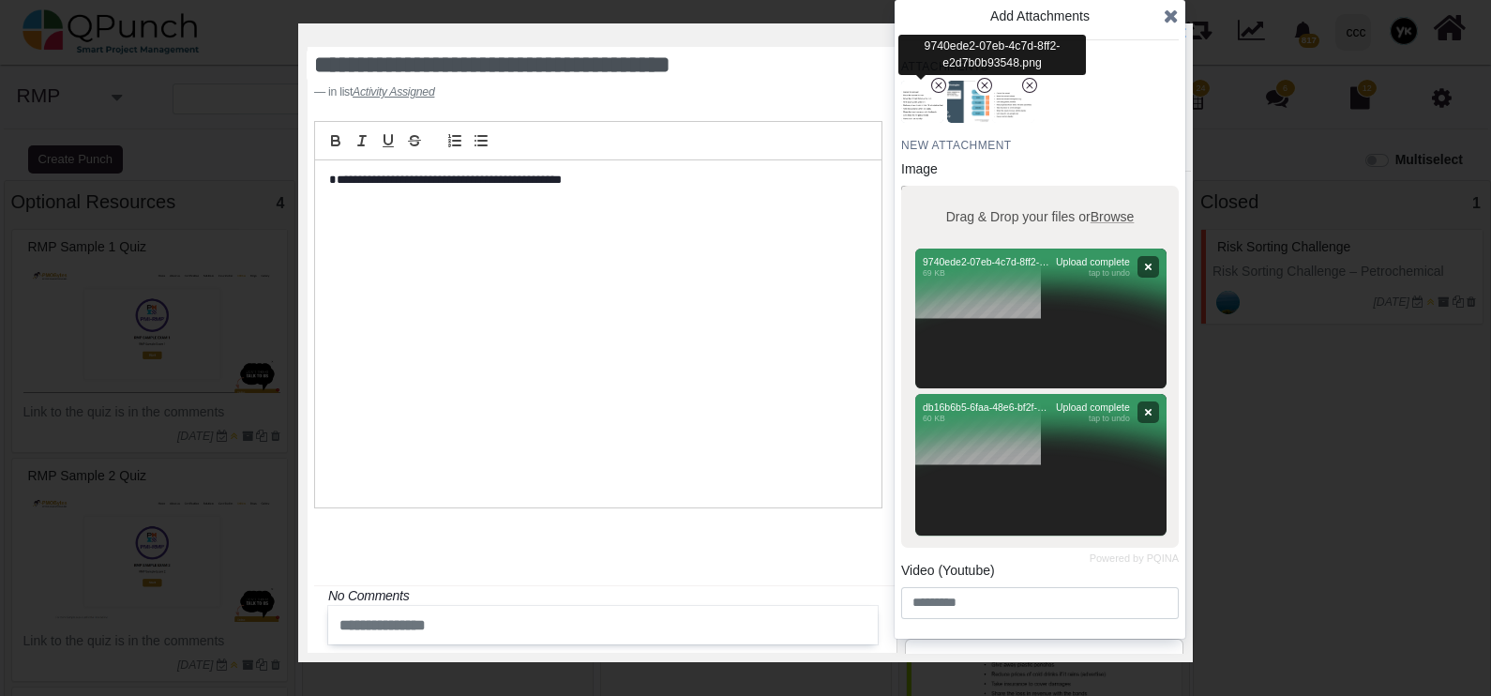
click at [941, 83] on icon "x circle" at bounding box center [938, 85] width 15 height 15
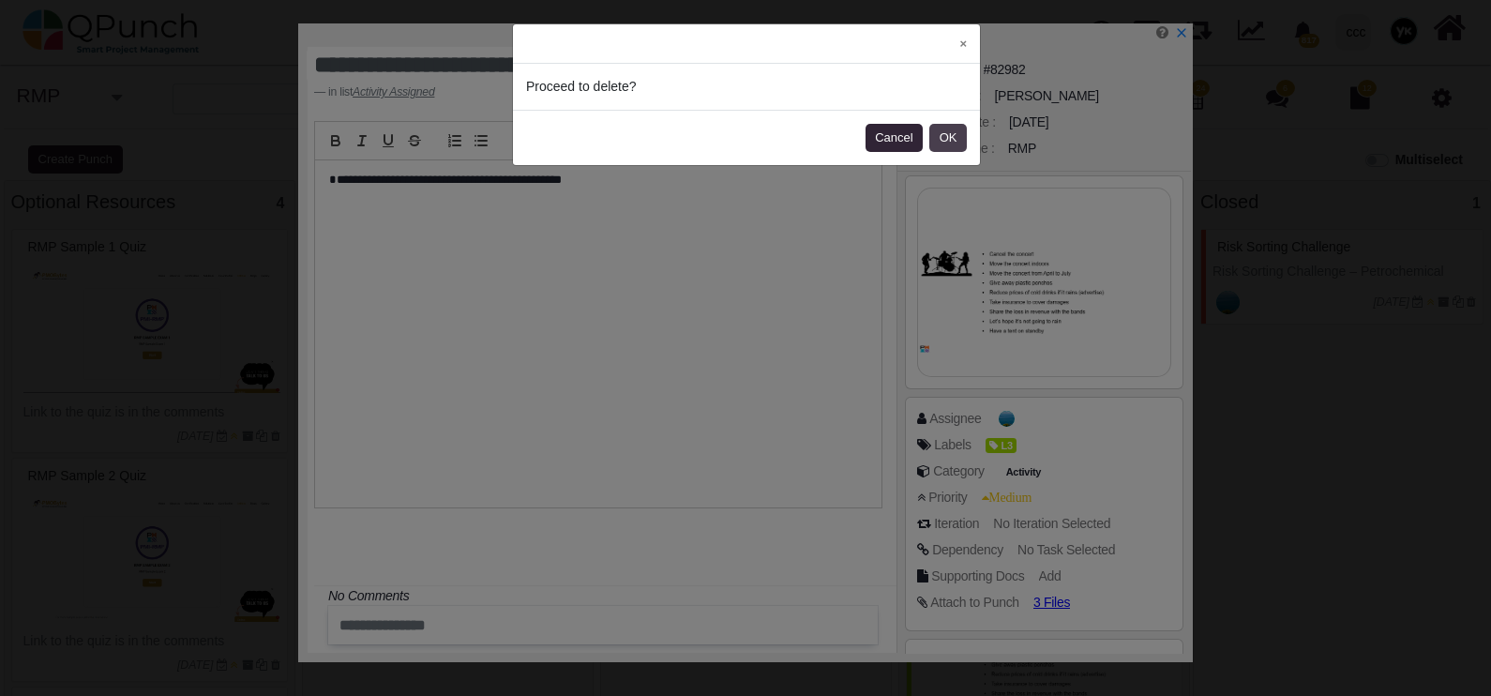
click at [957, 136] on button "OK" at bounding box center [948, 138] width 38 height 28
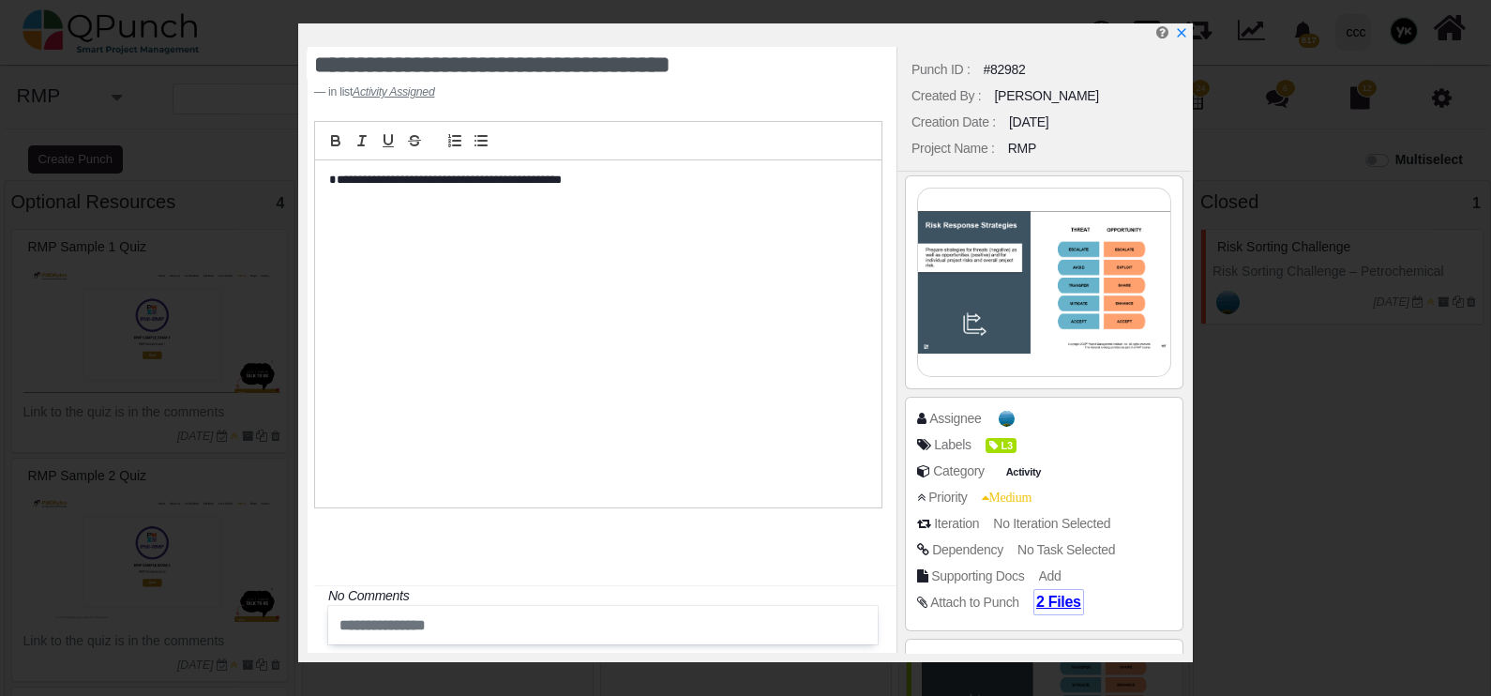
click at [1046, 594] on span "2 Files" at bounding box center [1058, 602] width 45 height 16
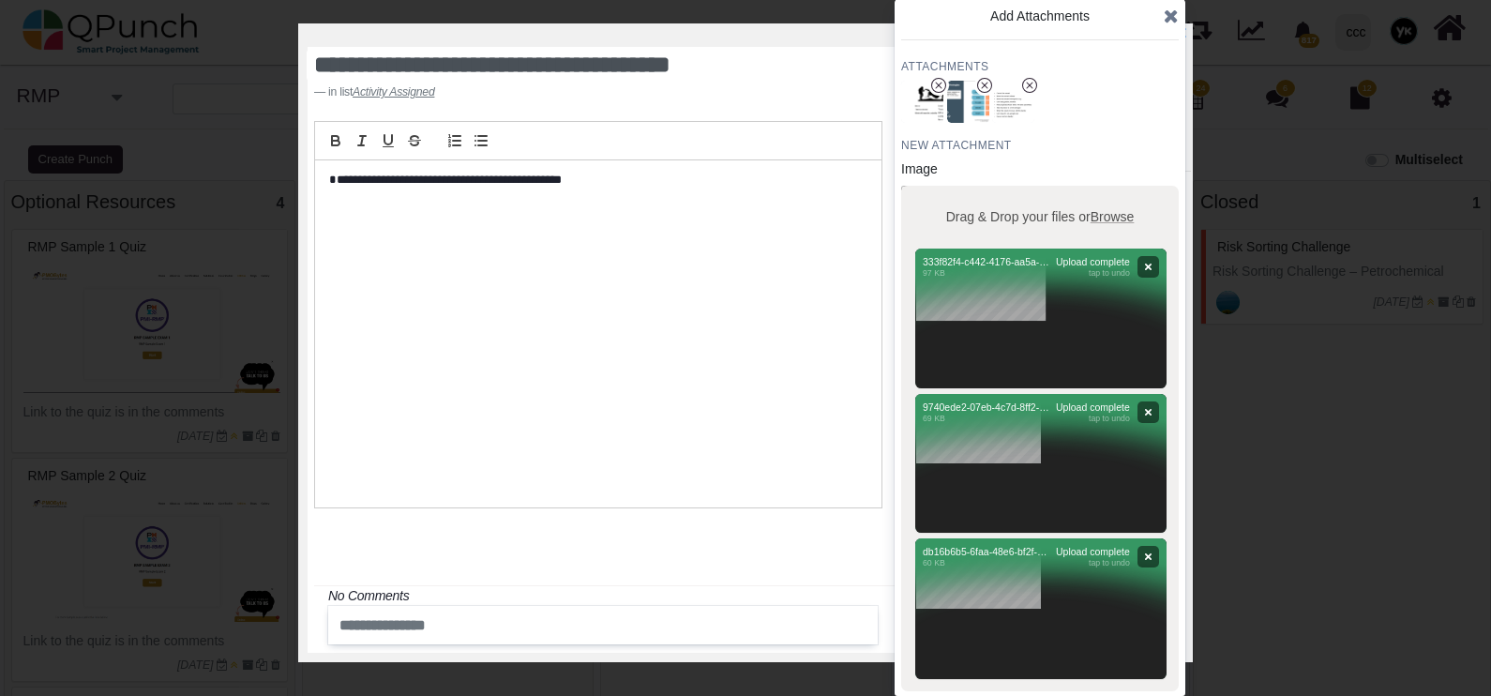
click at [1166, 15] on icon at bounding box center [1171, 16] width 15 height 19
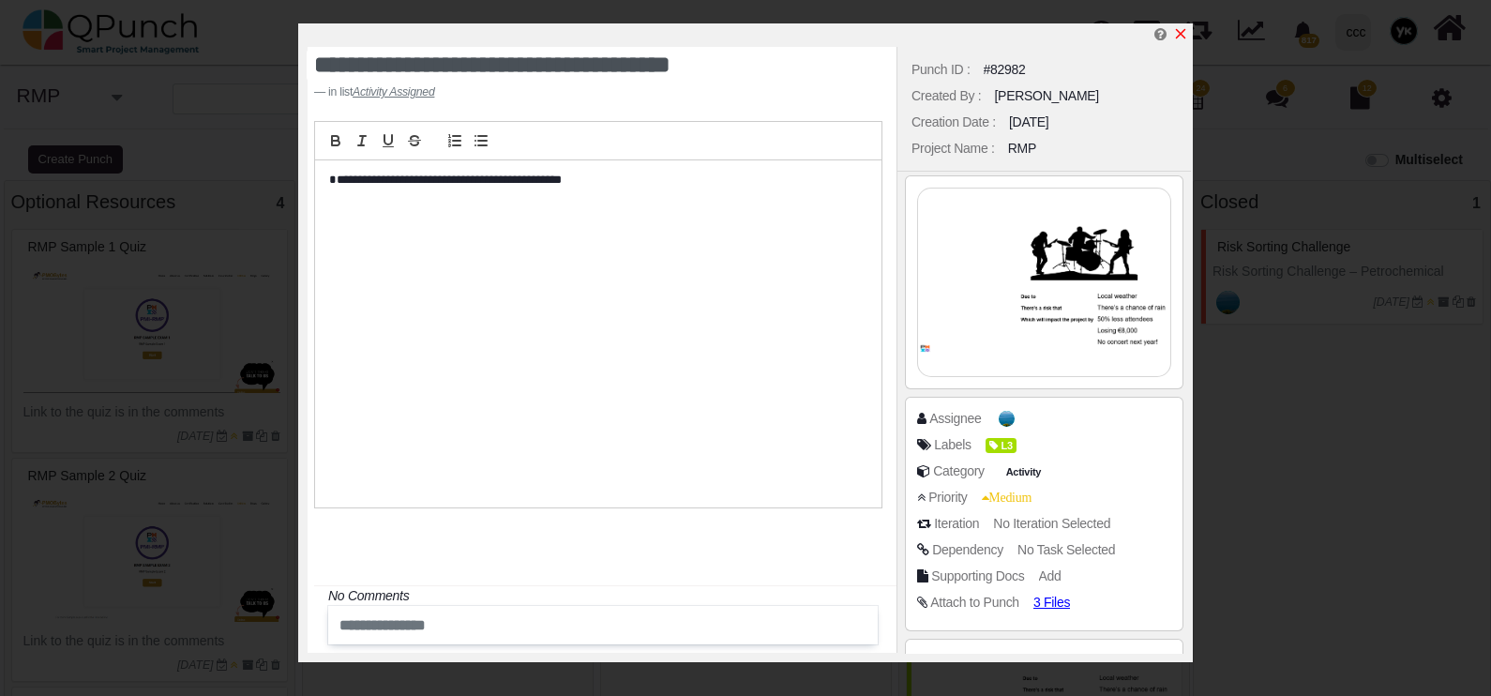
click at [1177, 33] on icon "x" at bounding box center [1181, 34] width 10 height 10
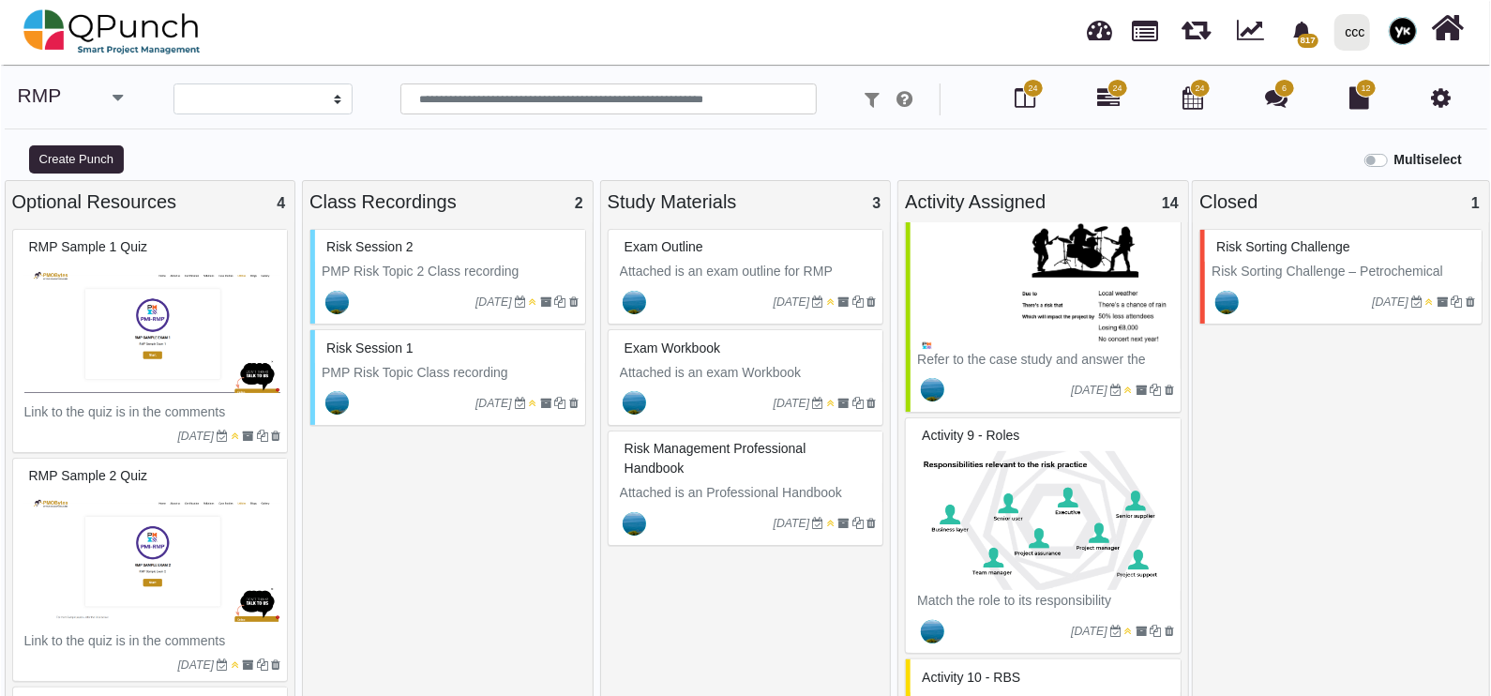
scroll to position [1062, 0]
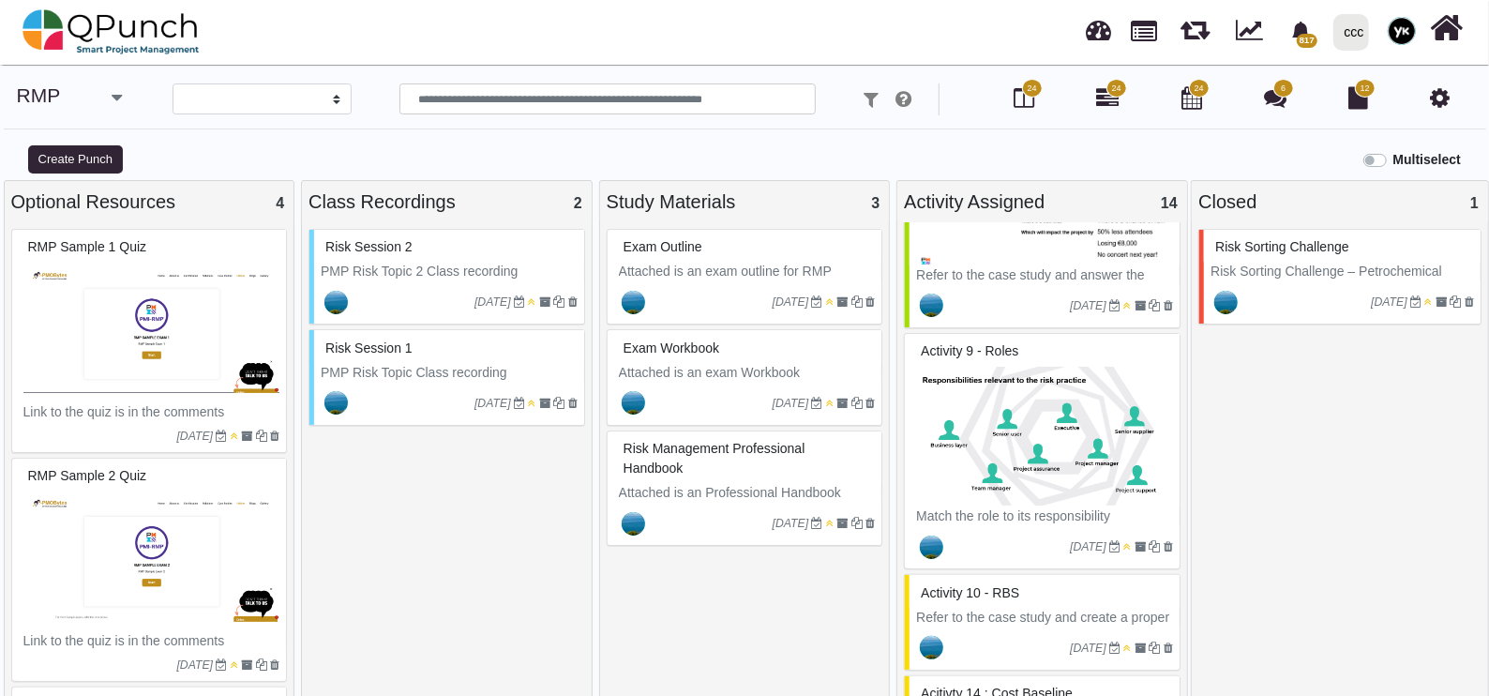
click at [1017, 455] on img at bounding box center [1044, 436] width 257 height 141
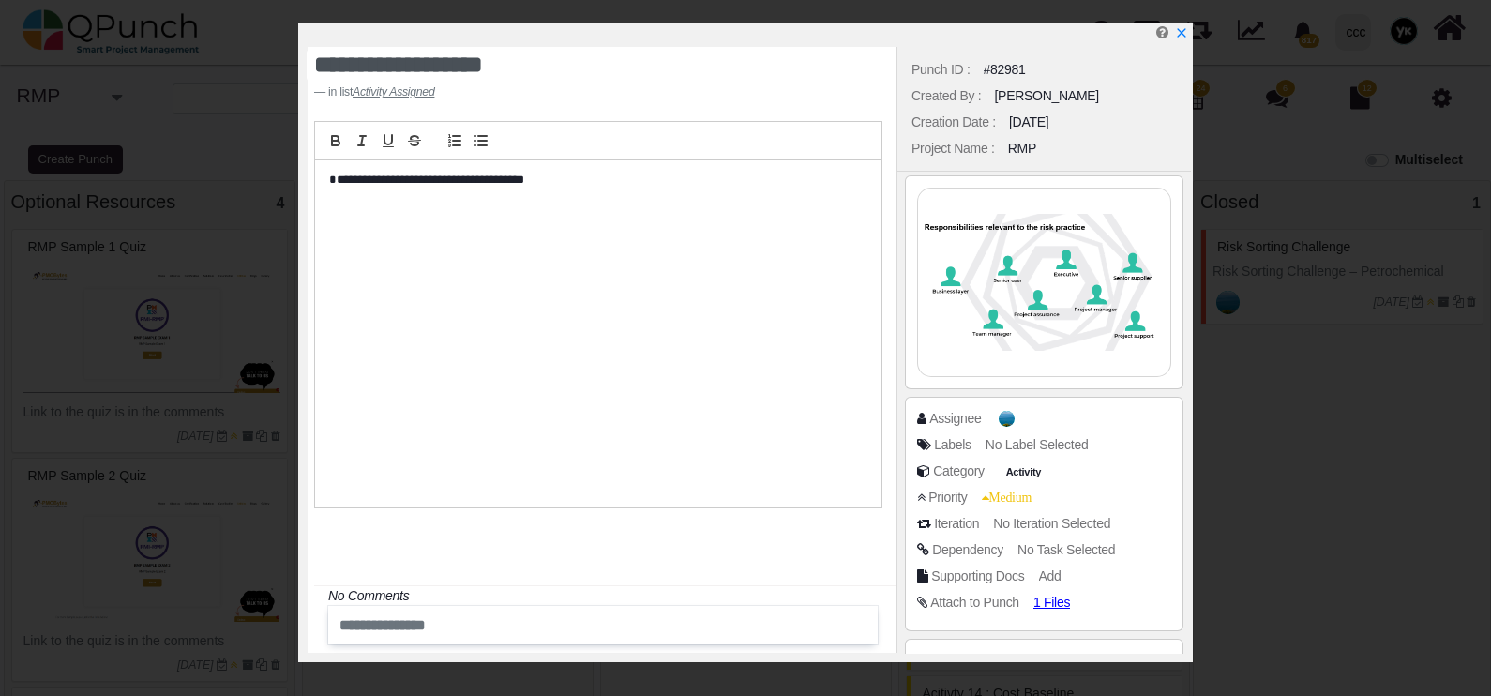
click at [408, 170] on div "**********" at bounding box center [598, 333] width 566 height 347
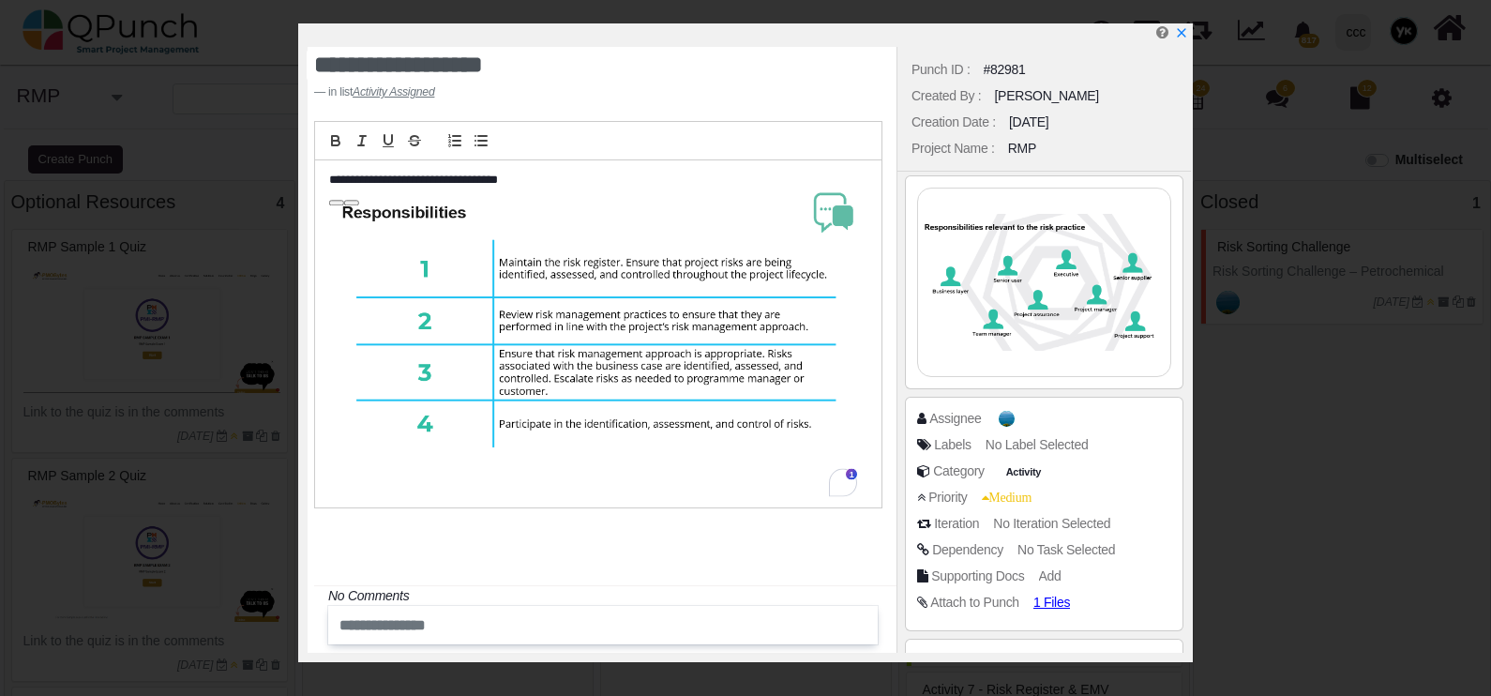
select select
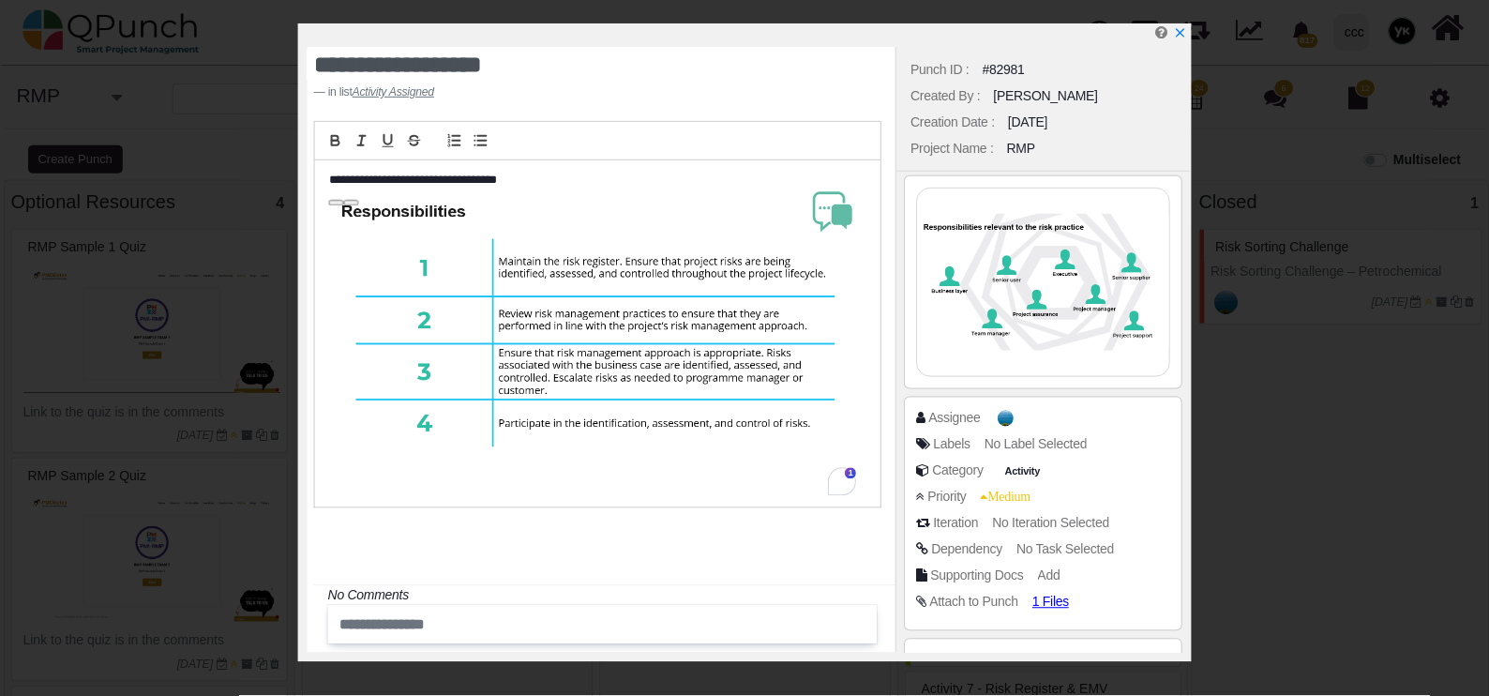
scroll to position [1062, 0]
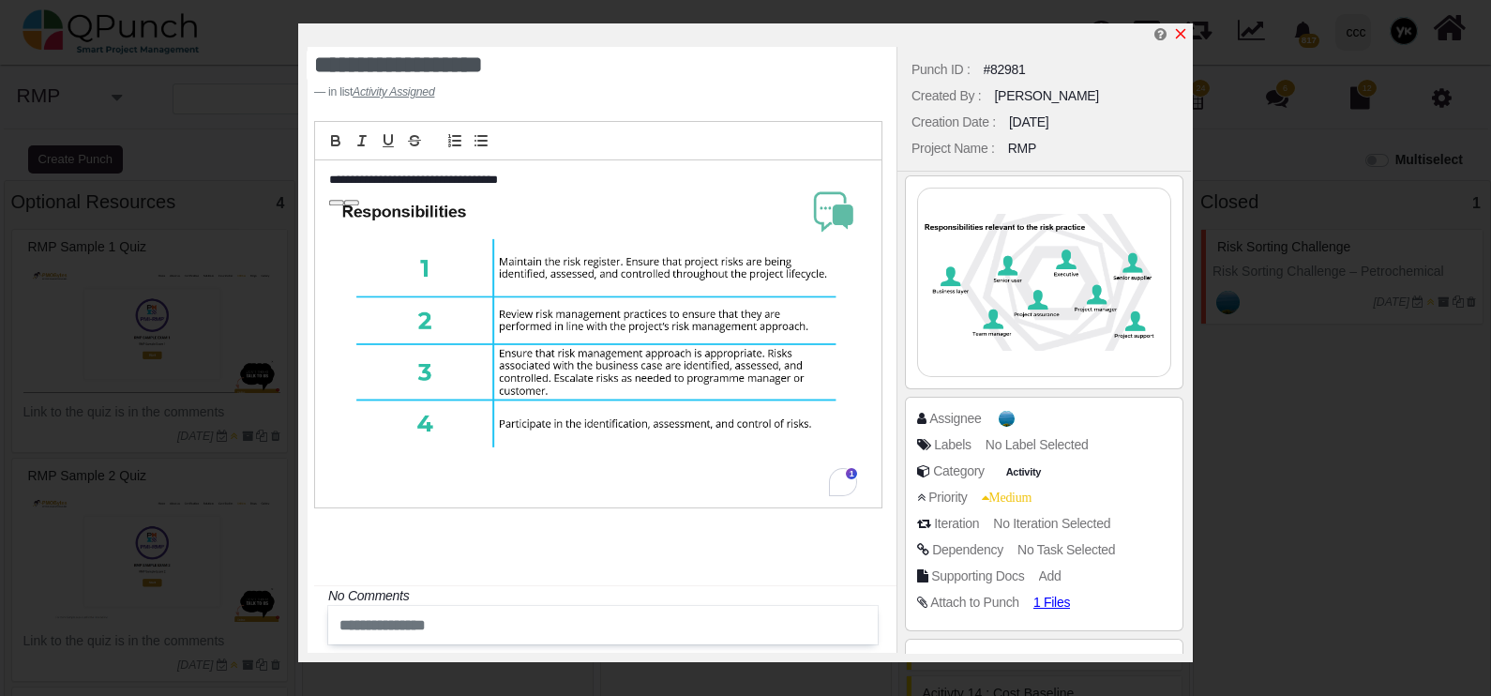
click at [1177, 36] on icon "x" at bounding box center [1180, 33] width 15 height 15
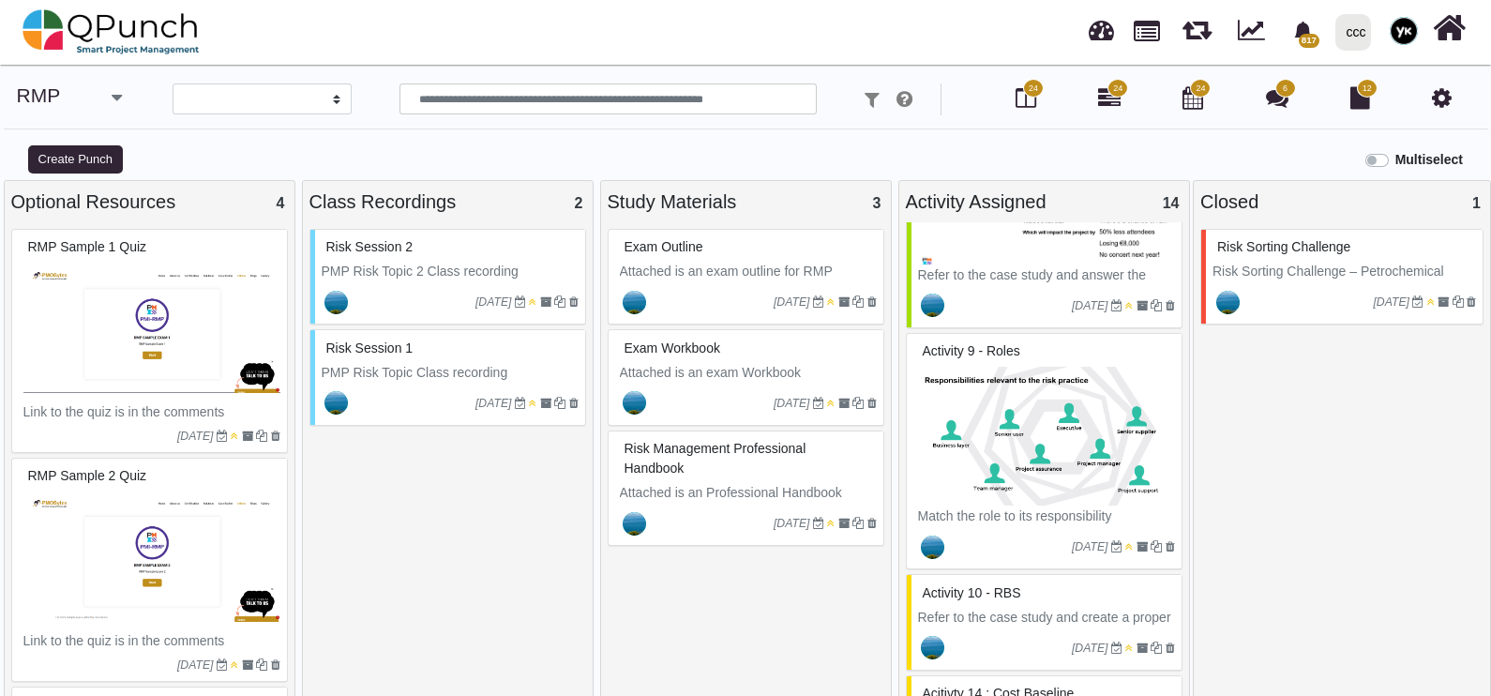
click at [1182, 28] on link at bounding box center [1196, 26] width 29 height 33
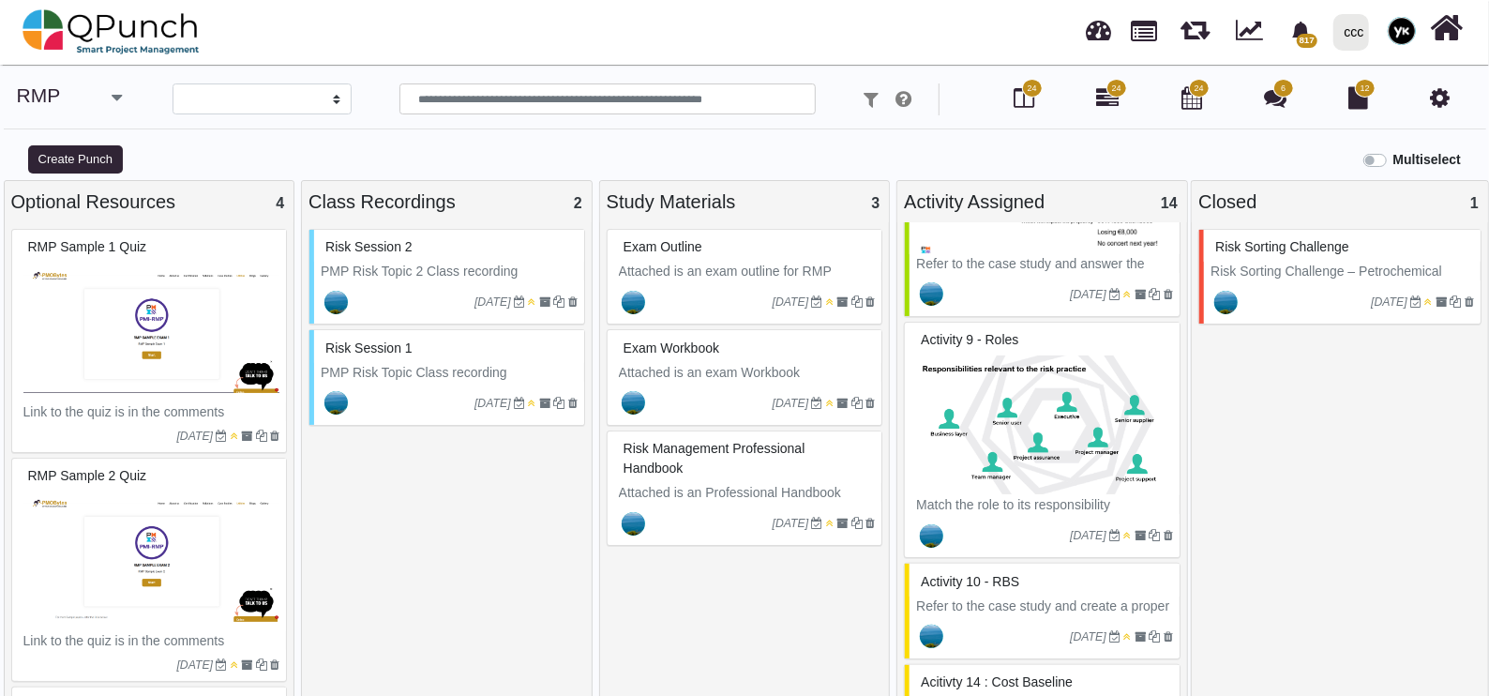
scroll to position [1180, 0]
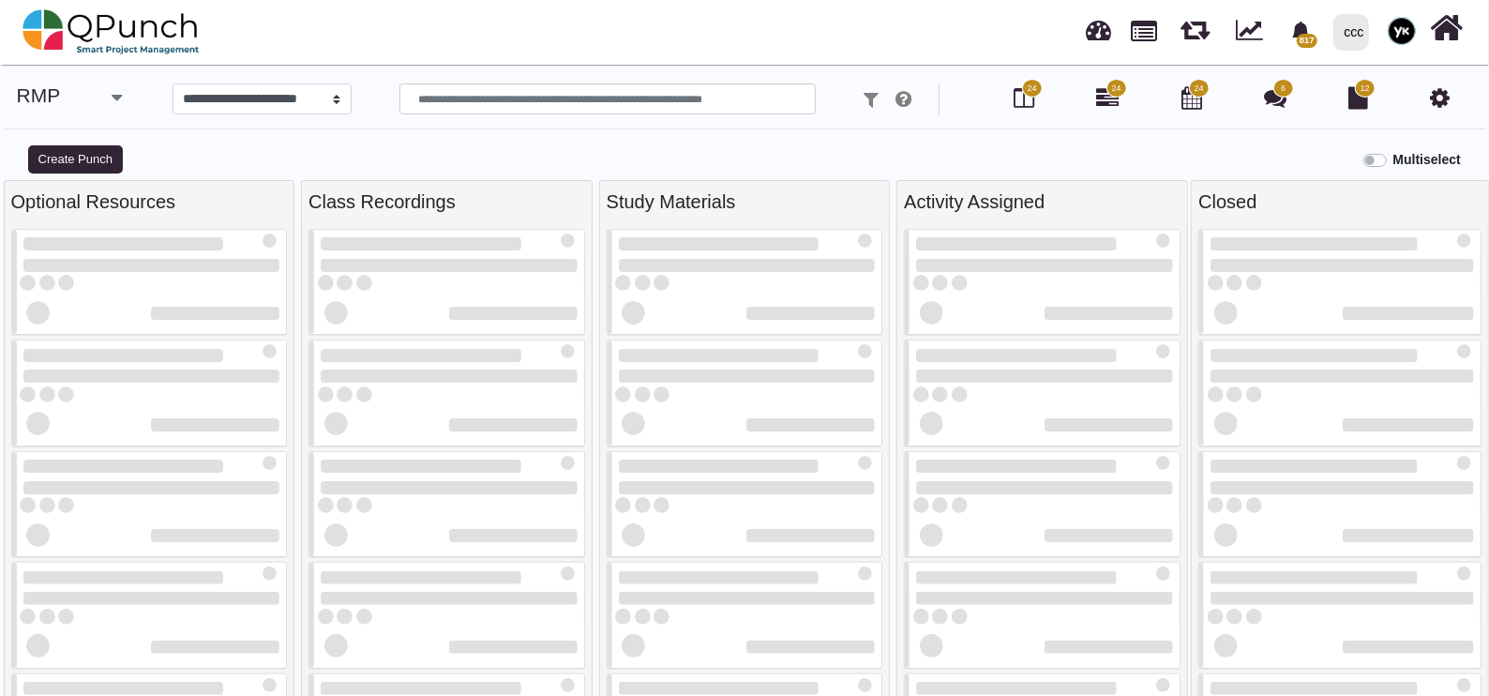
select select
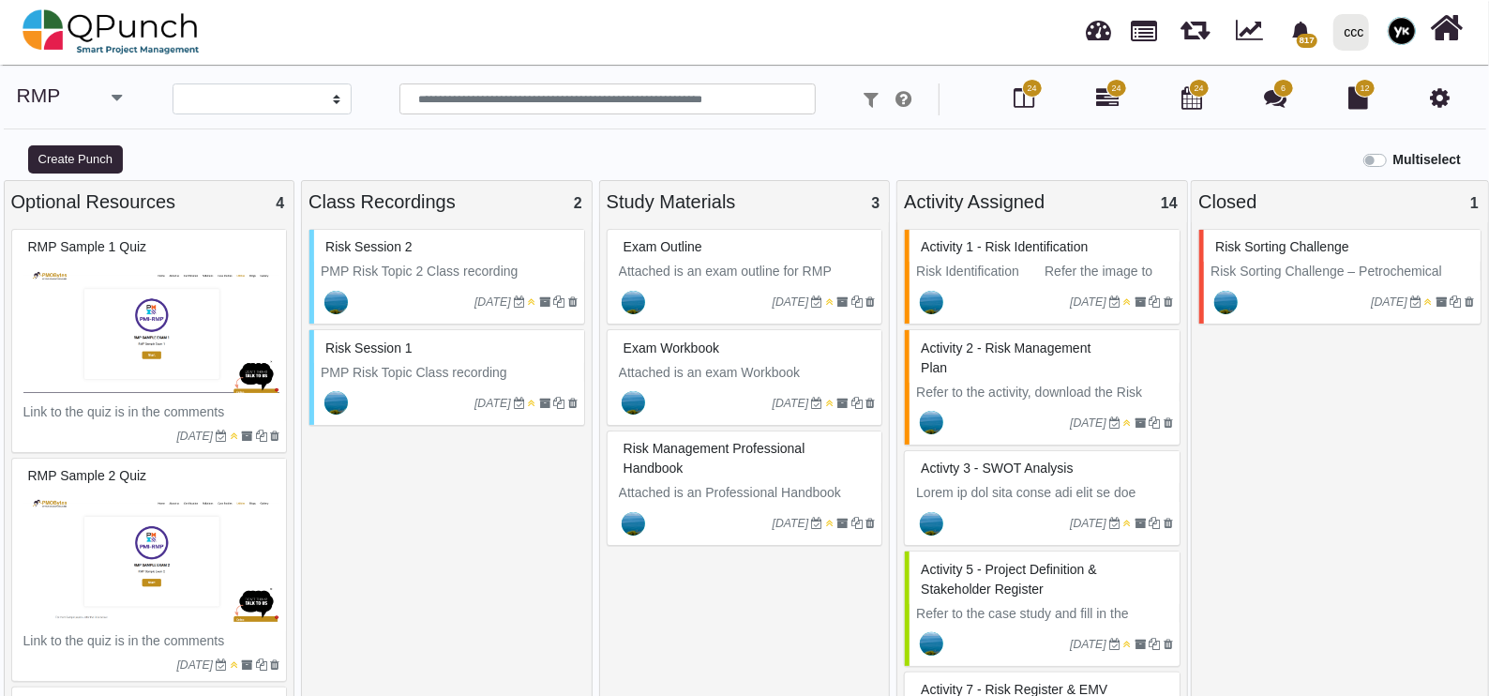
click at [1031, 284] on div "[DATE]" at bounding box center [1045, 301] width 270 height 43
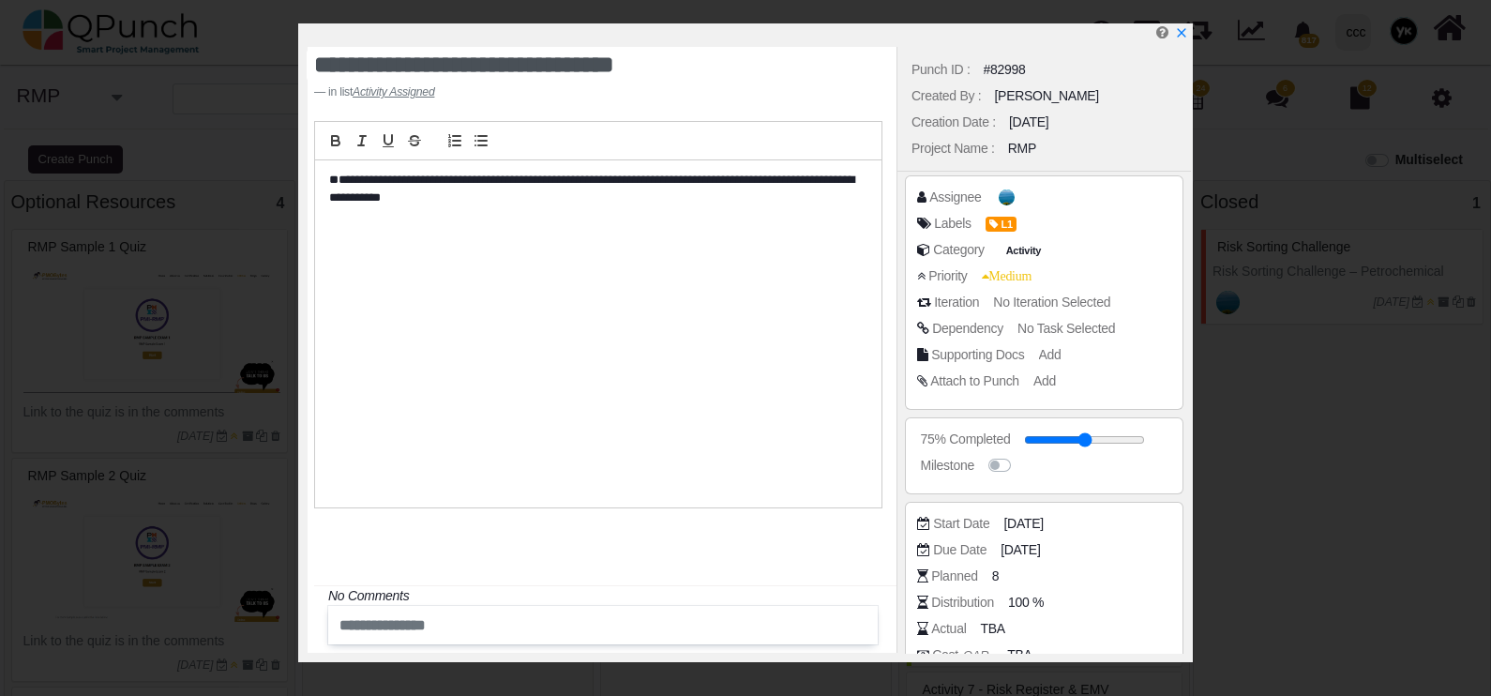
click at [601, 184] on p "**********" at bounding box center [593, 189] width 528 height 35
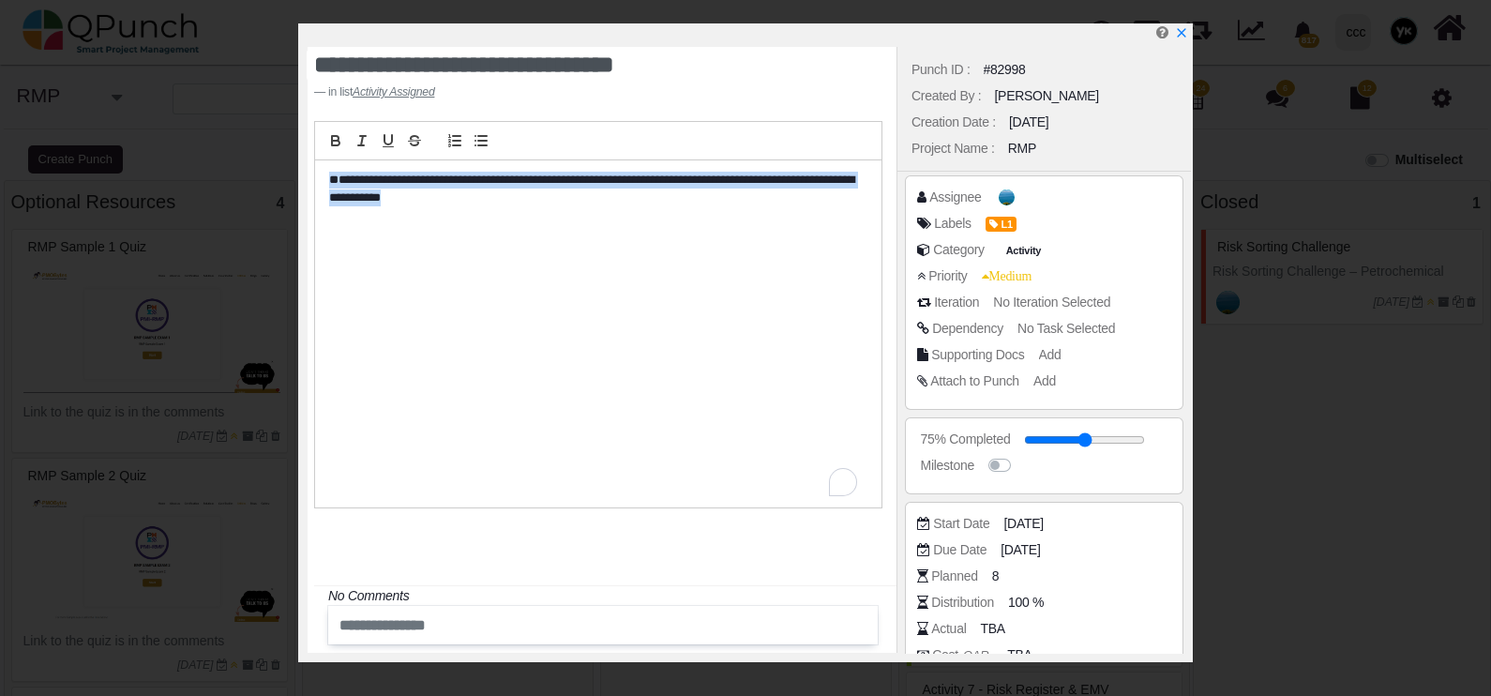
click at [601, 184] on p "**********" at bounding box center [593, 189] width 528 height 35
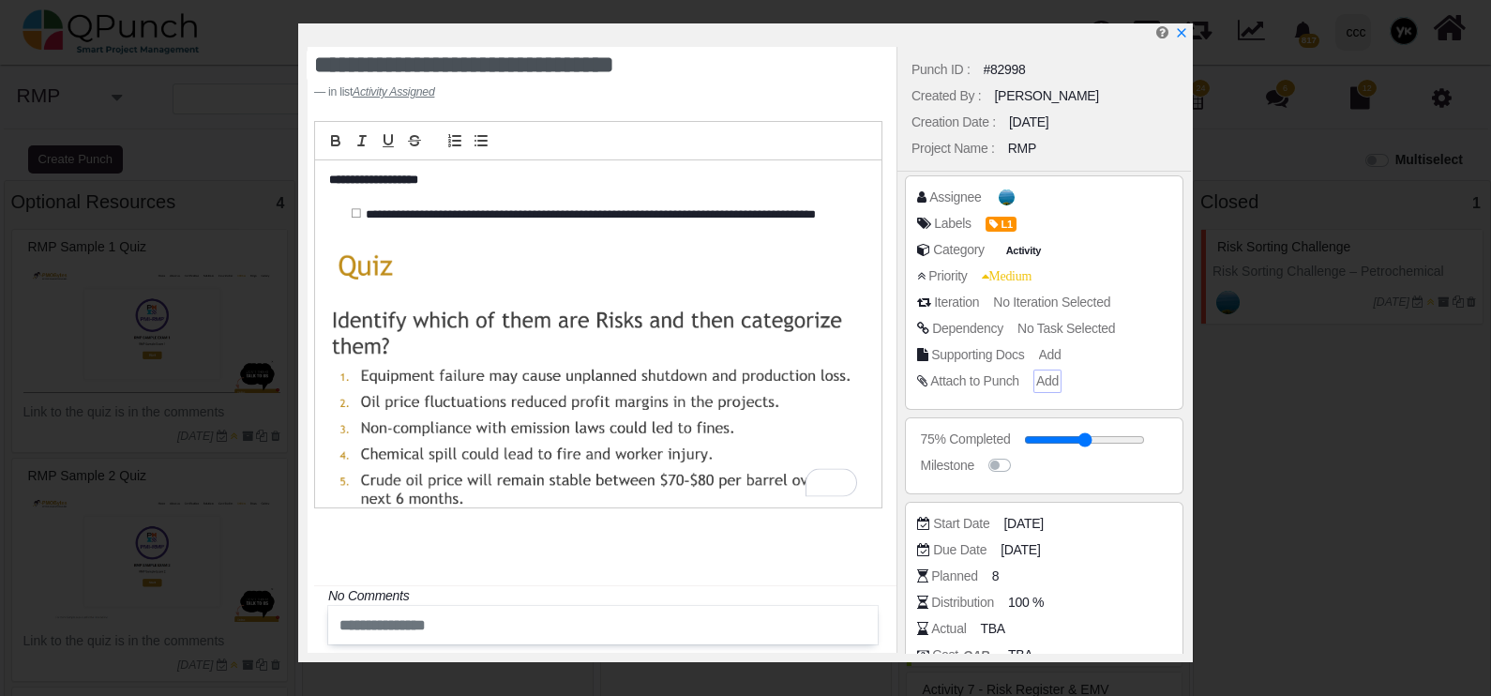
click at [1051, 382] on span "Add" at bounding box center [1047, 380] width 23 height 15
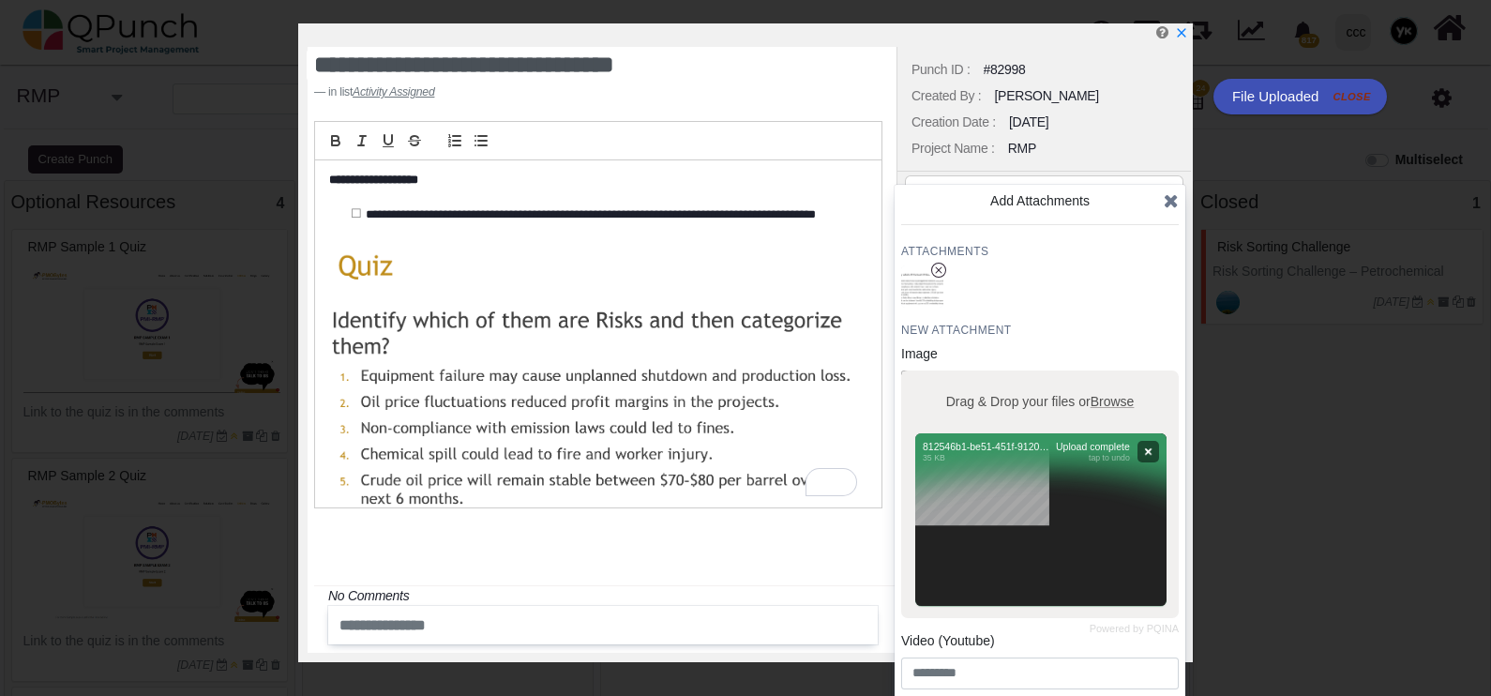
click at [1172, 201] on icon at bounding box center [1171, 200] width 15 height 19
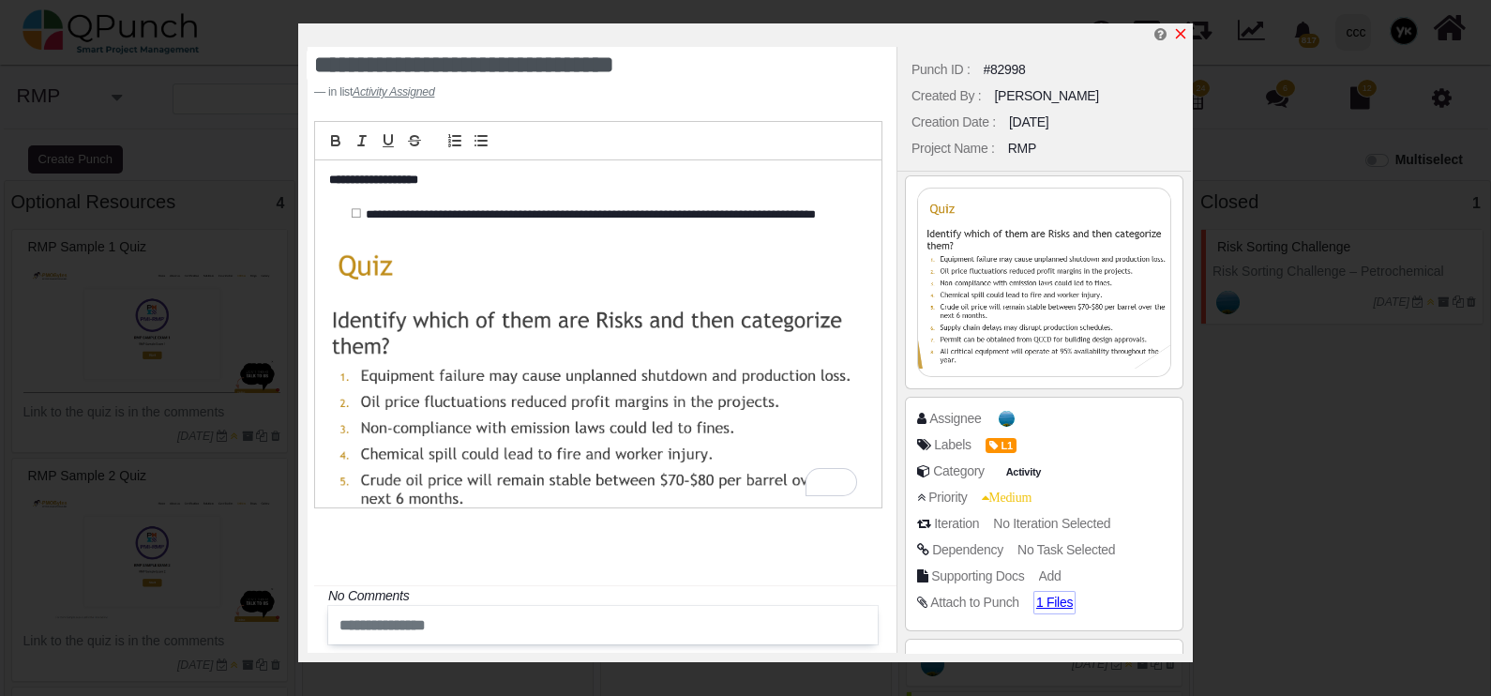
click at [1181, 32] on icon "x" at bounding box center [1180, 33] width 15 height 15
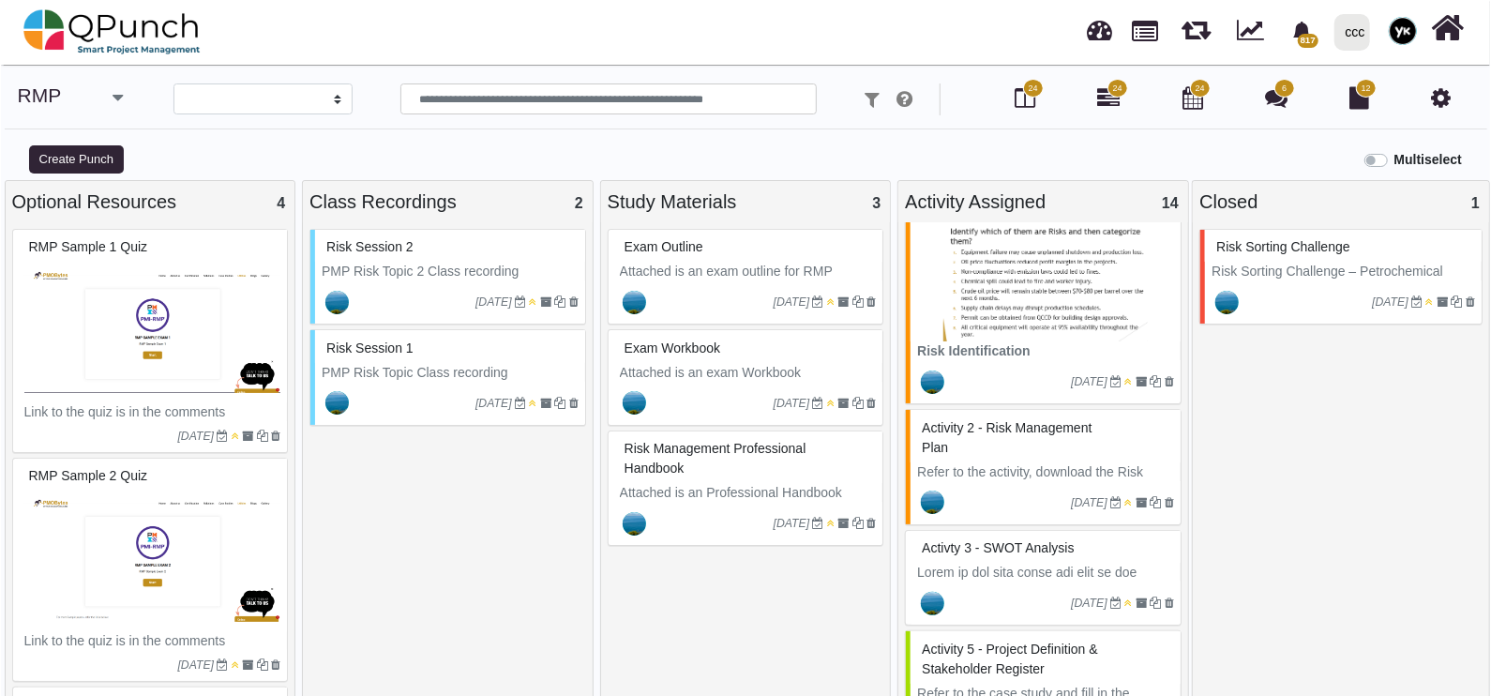
scroll to position [31, 0]
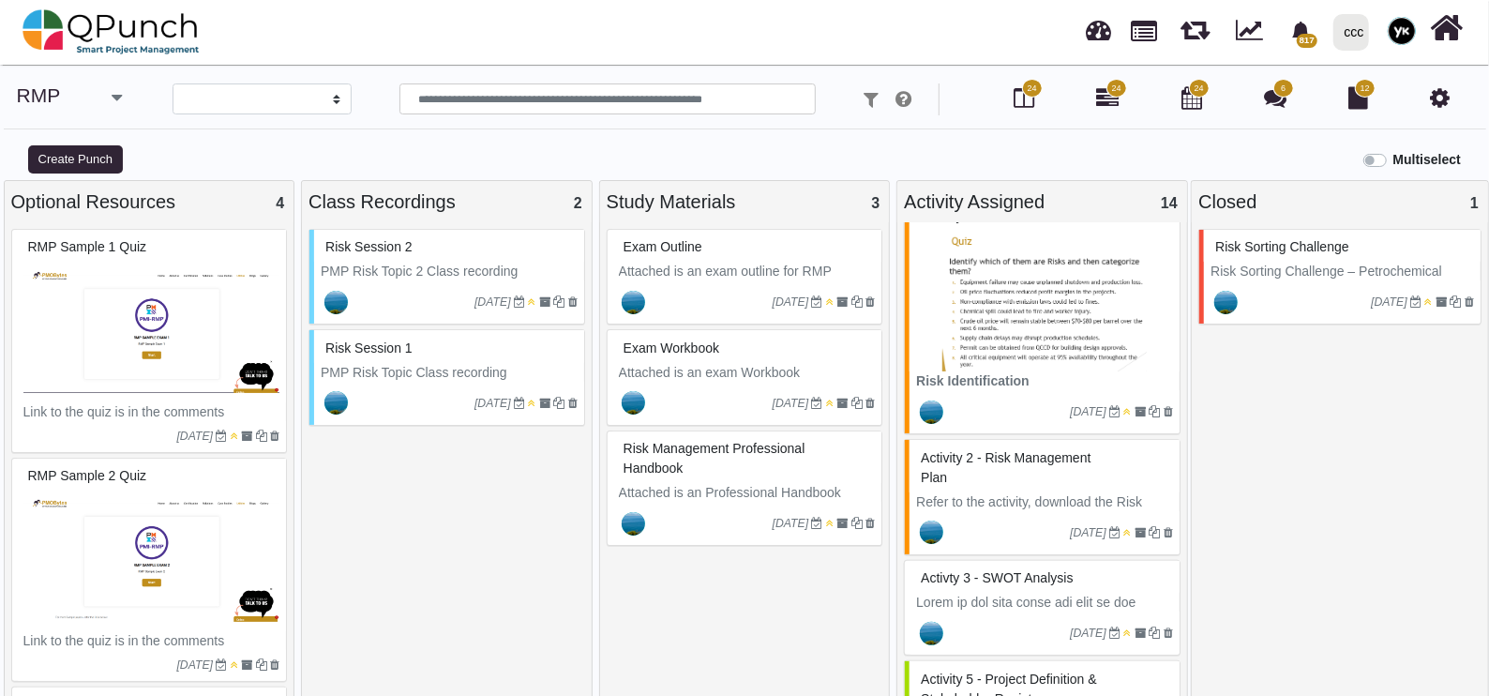
click at [1017, 494] on span "Refer to the activity, download the Risk Manamagement plan template attached, a…" at bounding box center [1038, 541] width 245 height 94
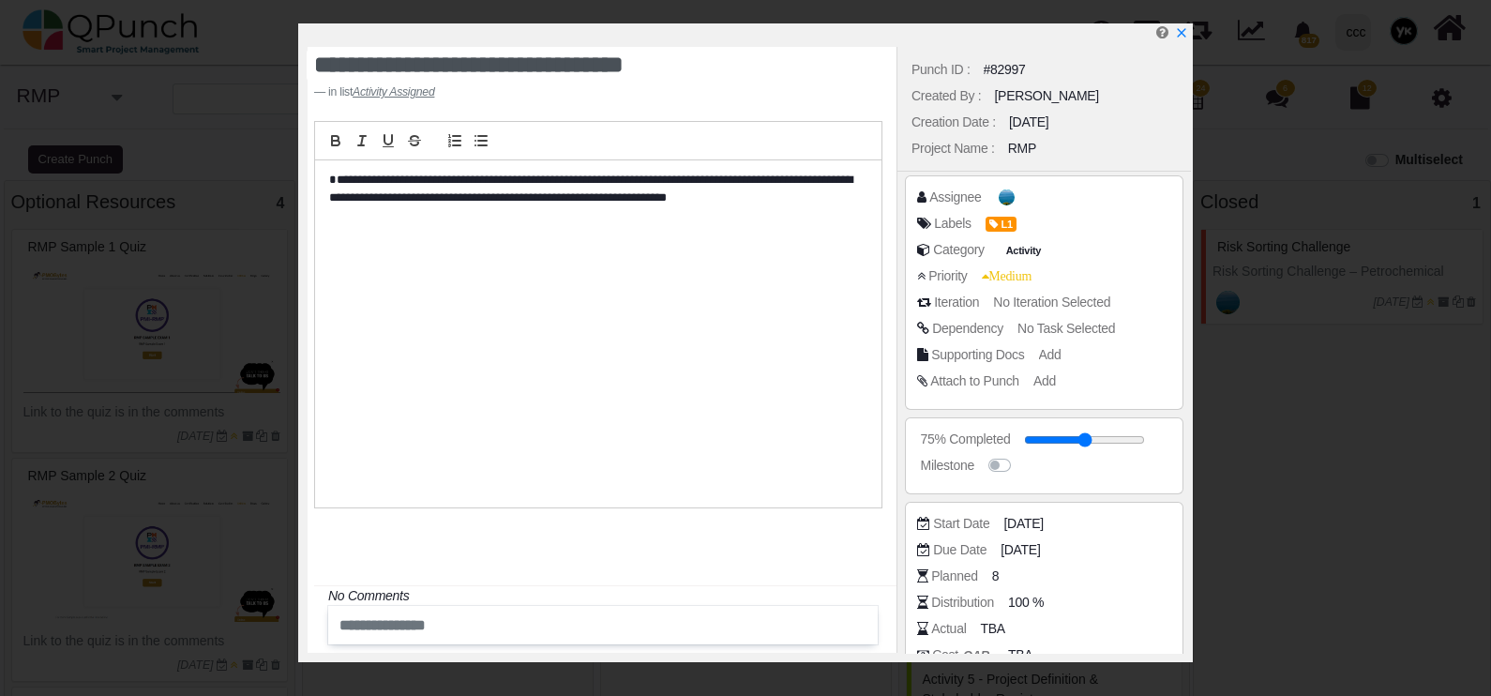
click at [352, 190] on p "**********" at bounding box center [593, 189] width 528 height 35
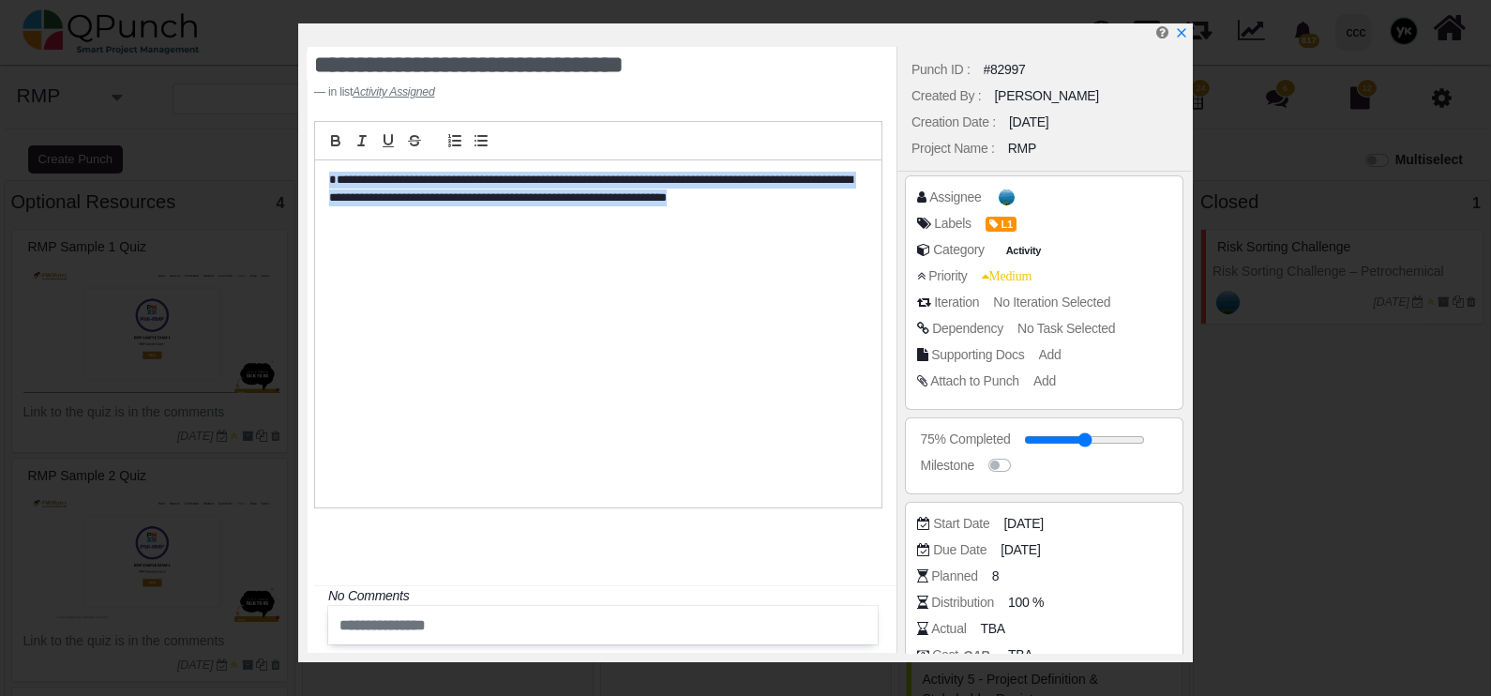
click at [352, 190] on p "**********" at bounding box center [593, 189] width 528 height 35
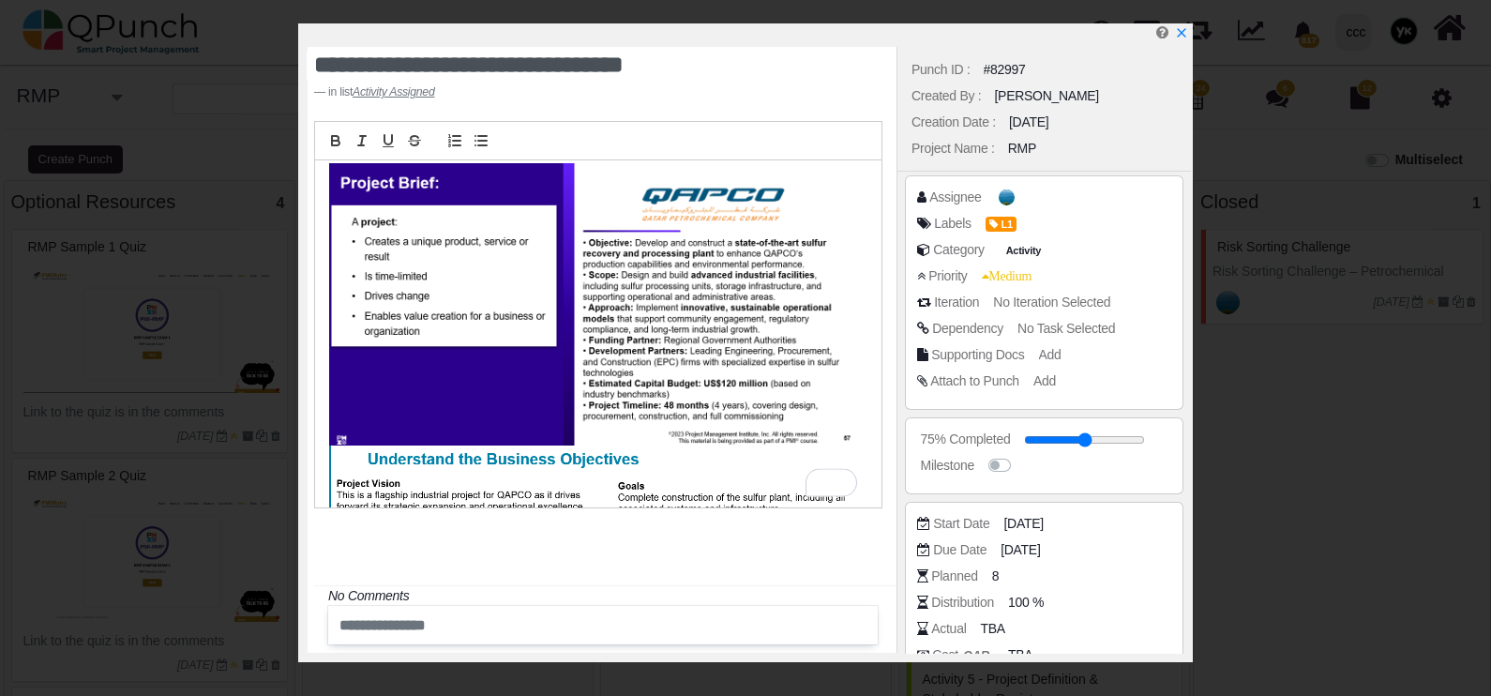
scroll to position [1757, 0]
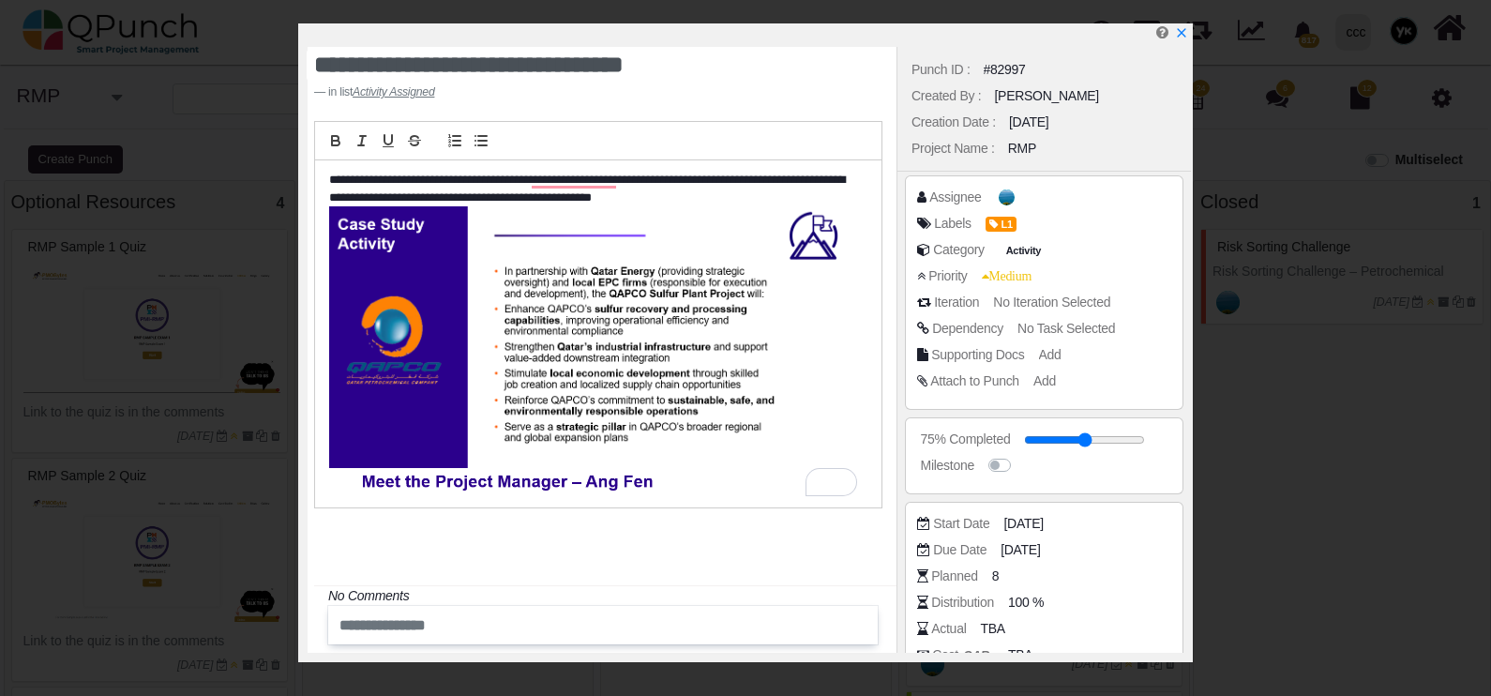
select select
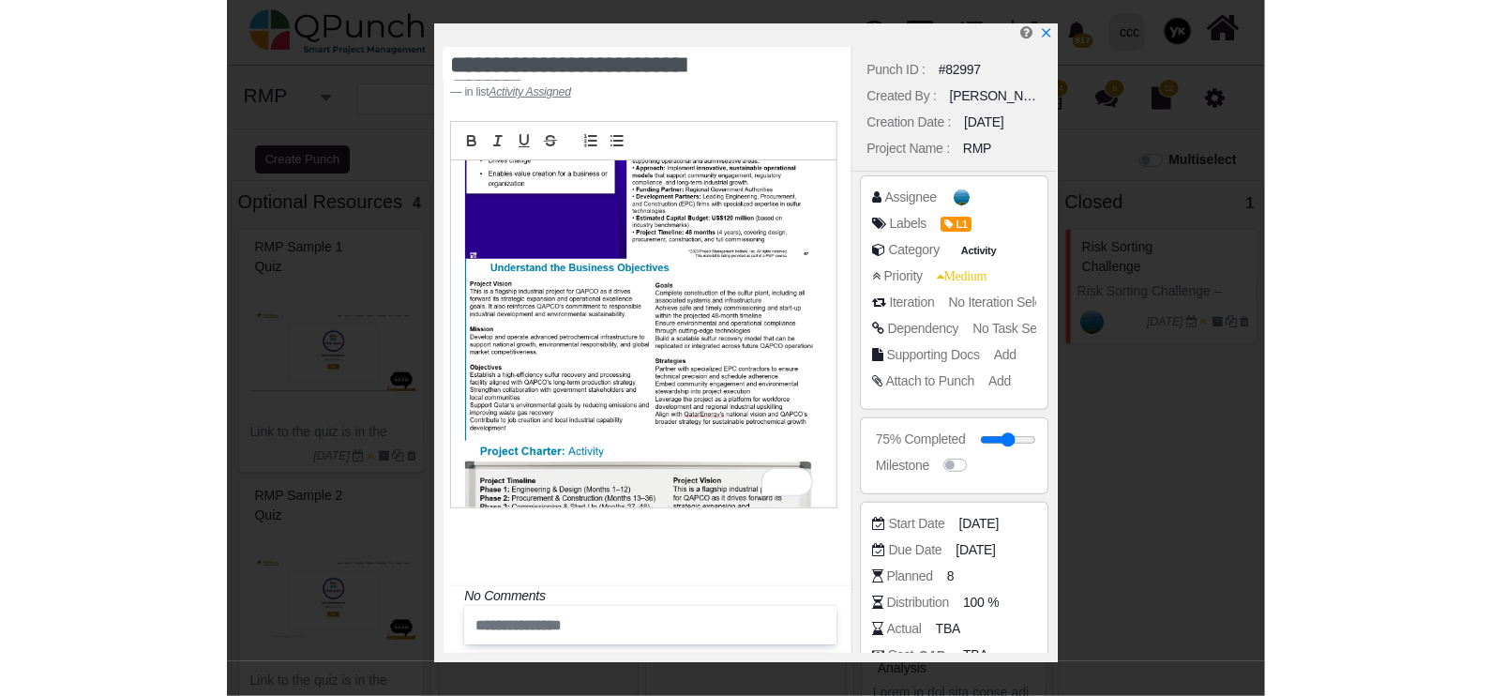
scroll to position [31, 0]
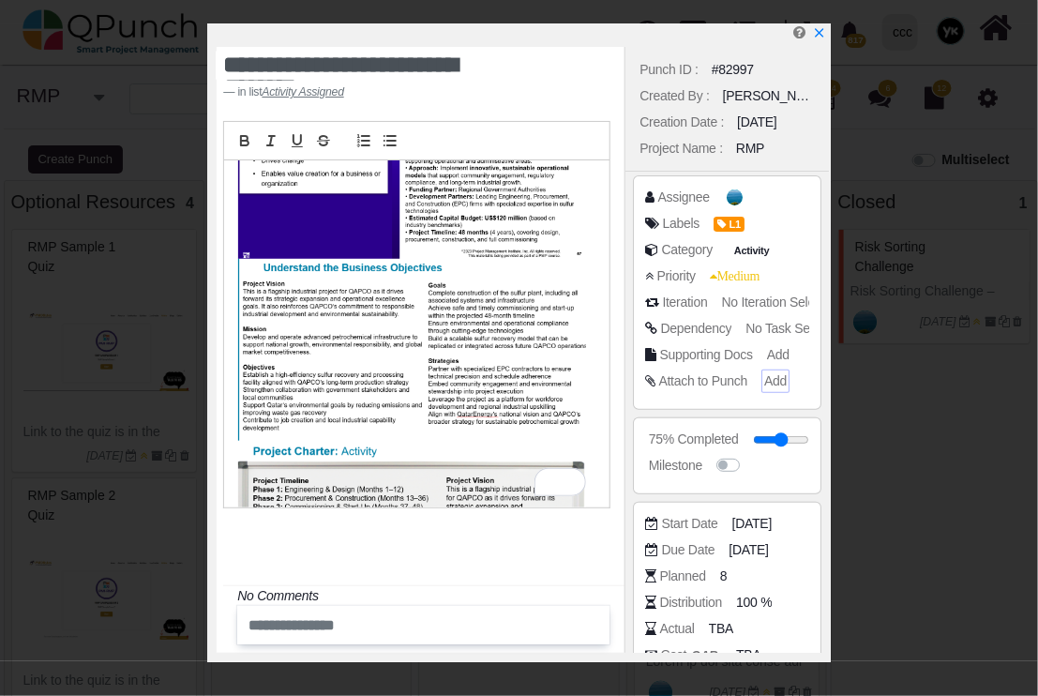
click at [774, 380] on span "Add" at bounding box center [775, 380] width 23 height 15
click at [774, 381] on span "Add" at bounding box center [775, 380] width 23 height 15
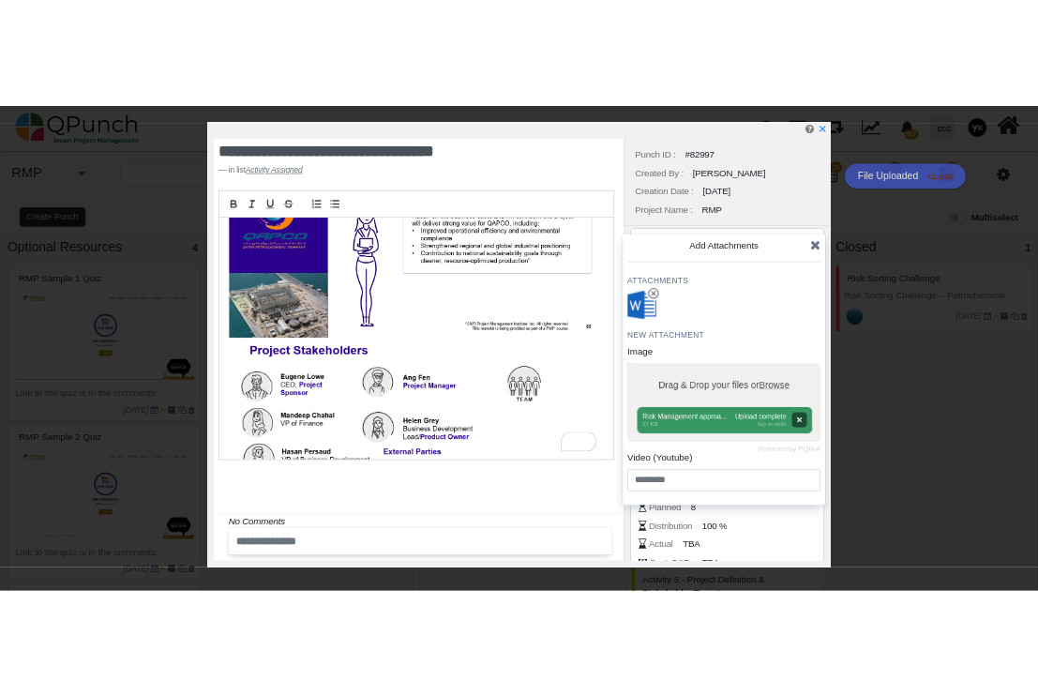
scroll to position [1757, 0]
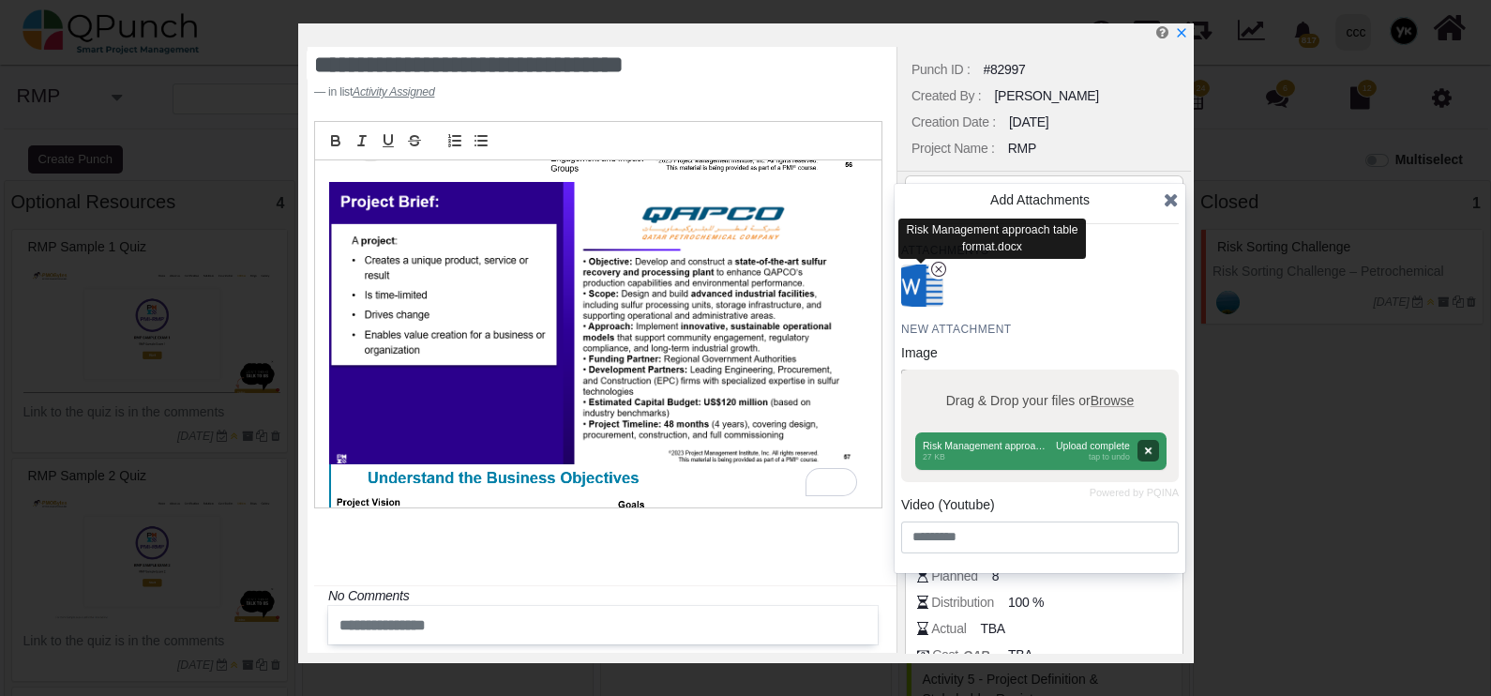
click at [924, 291] on img "button" at bounding box center [922, 286] width 49 height 49
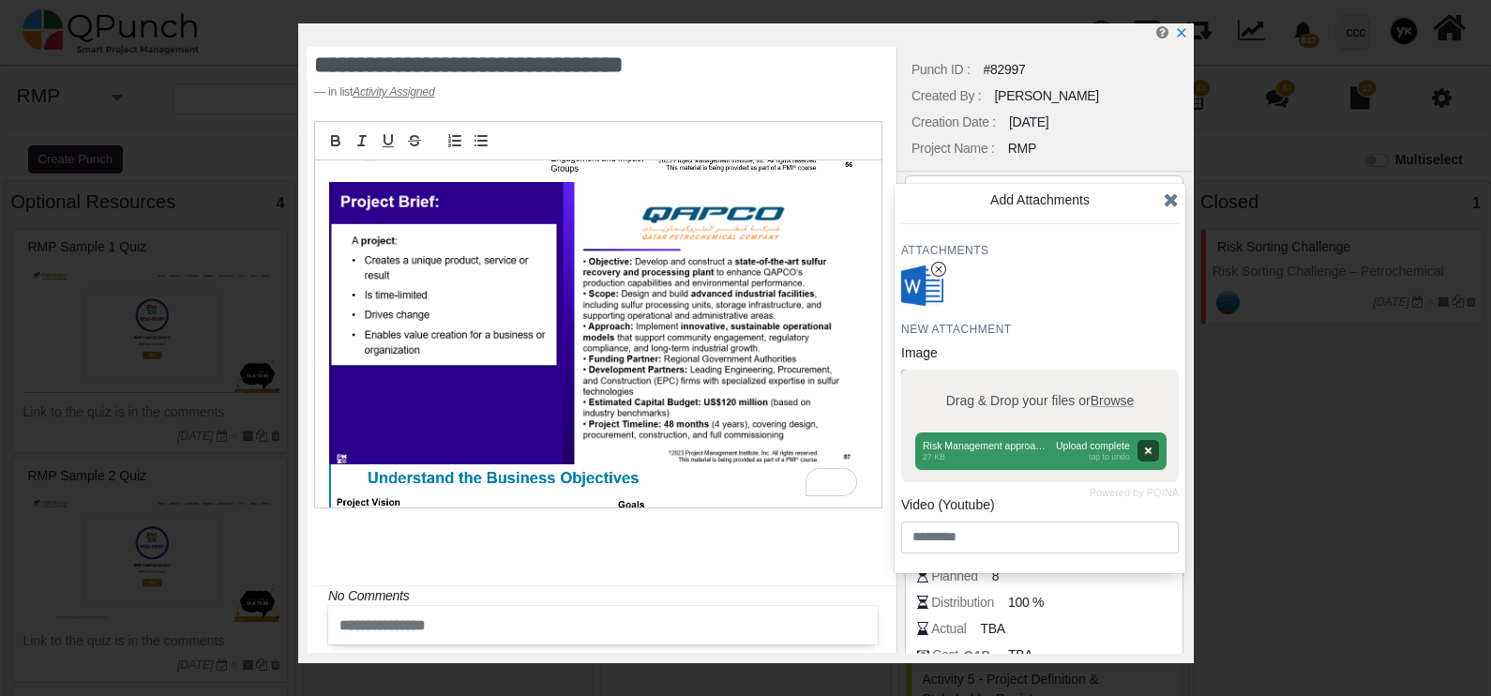
click at [1164, 204] on icon at bounding box center [1171, 199] width 15 height 19
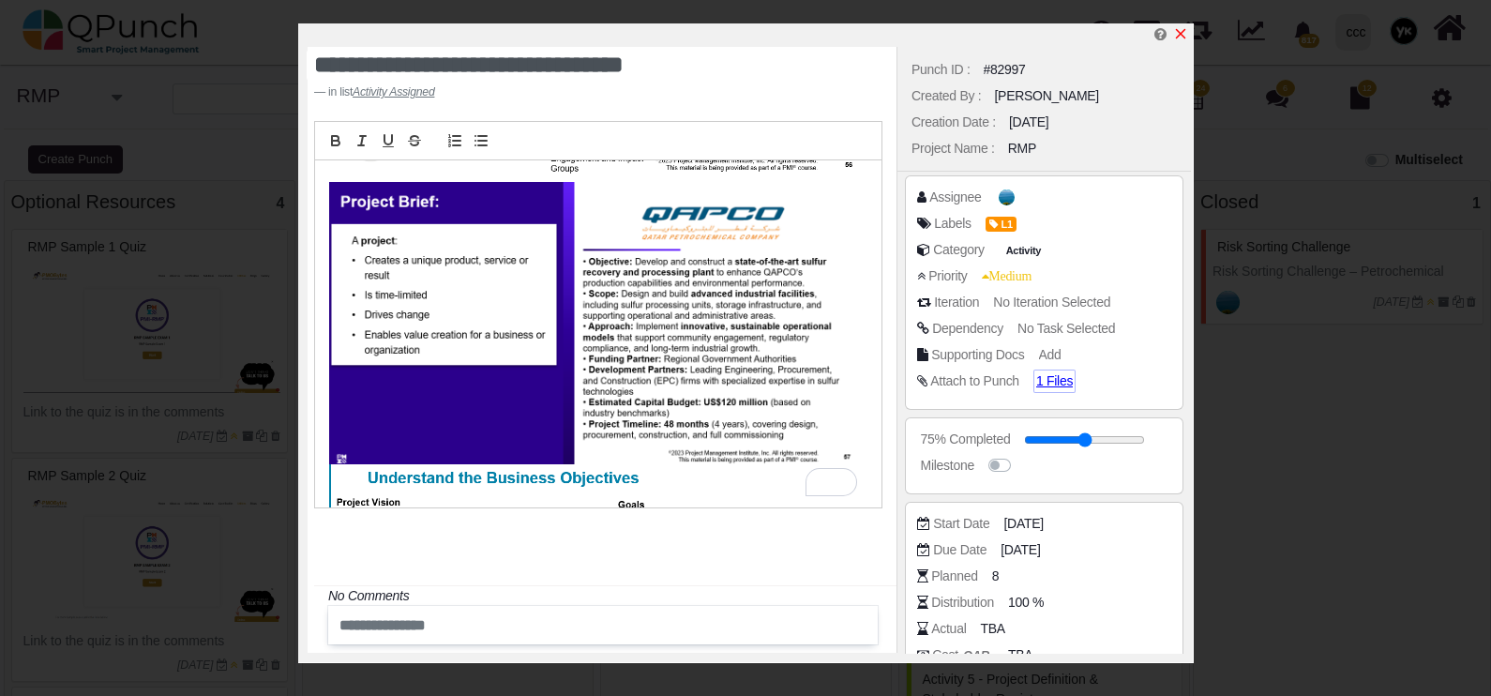
click at [1182, 28] on icon "x" at bounding box center [1180, 33] width 15 height 15
click at [1184, 29] on link at bounding box center [1196, 26] width 29 height 33
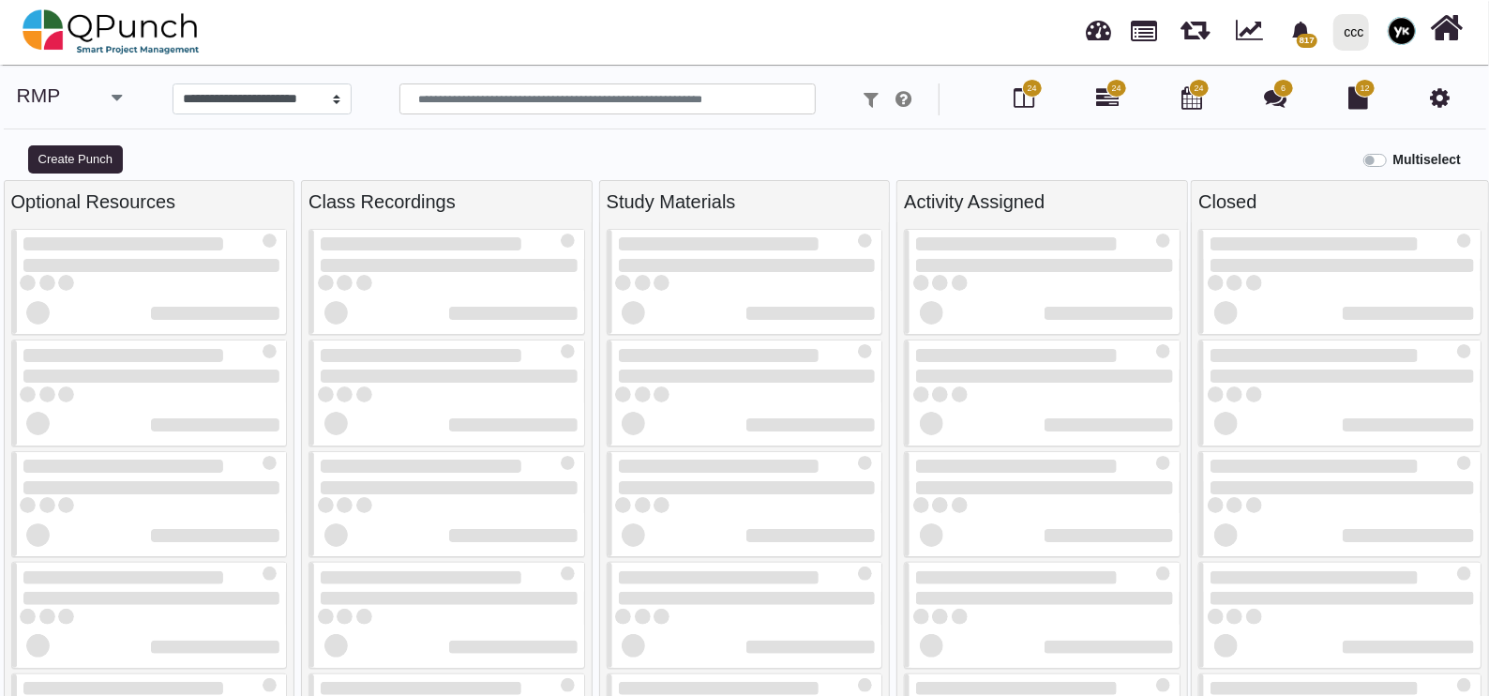
select select
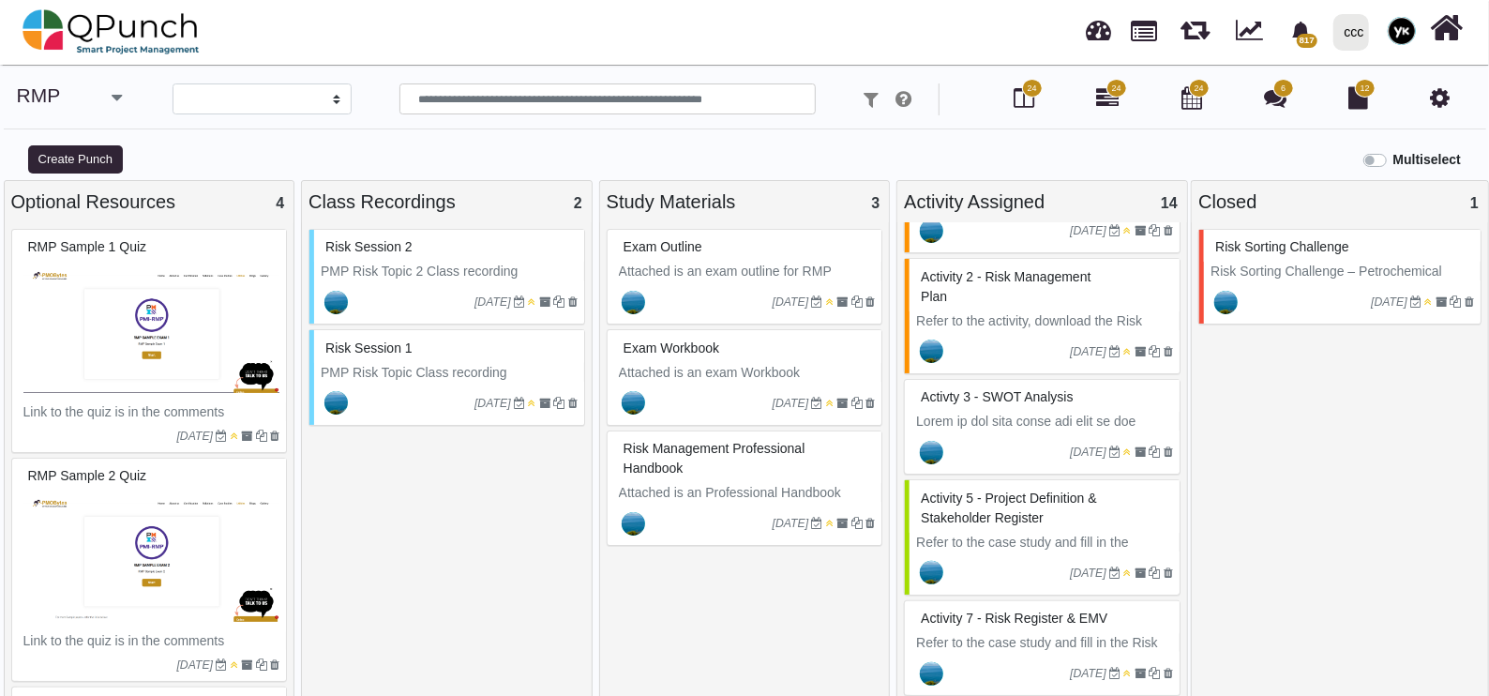
scroll to position [233, 0]
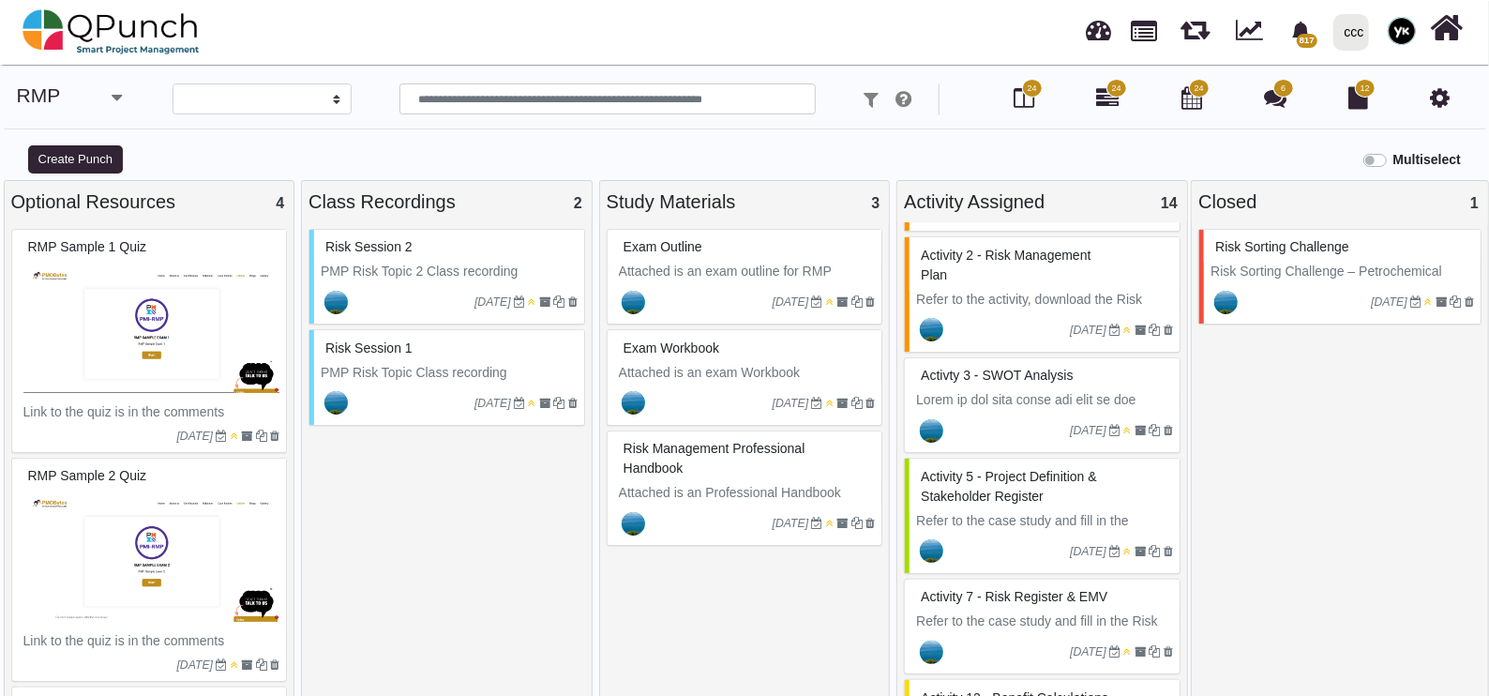
click at [992, 378] on span "Activty 3 - SWOT analysis" at bounding box center [997, 375] width 152 height 15
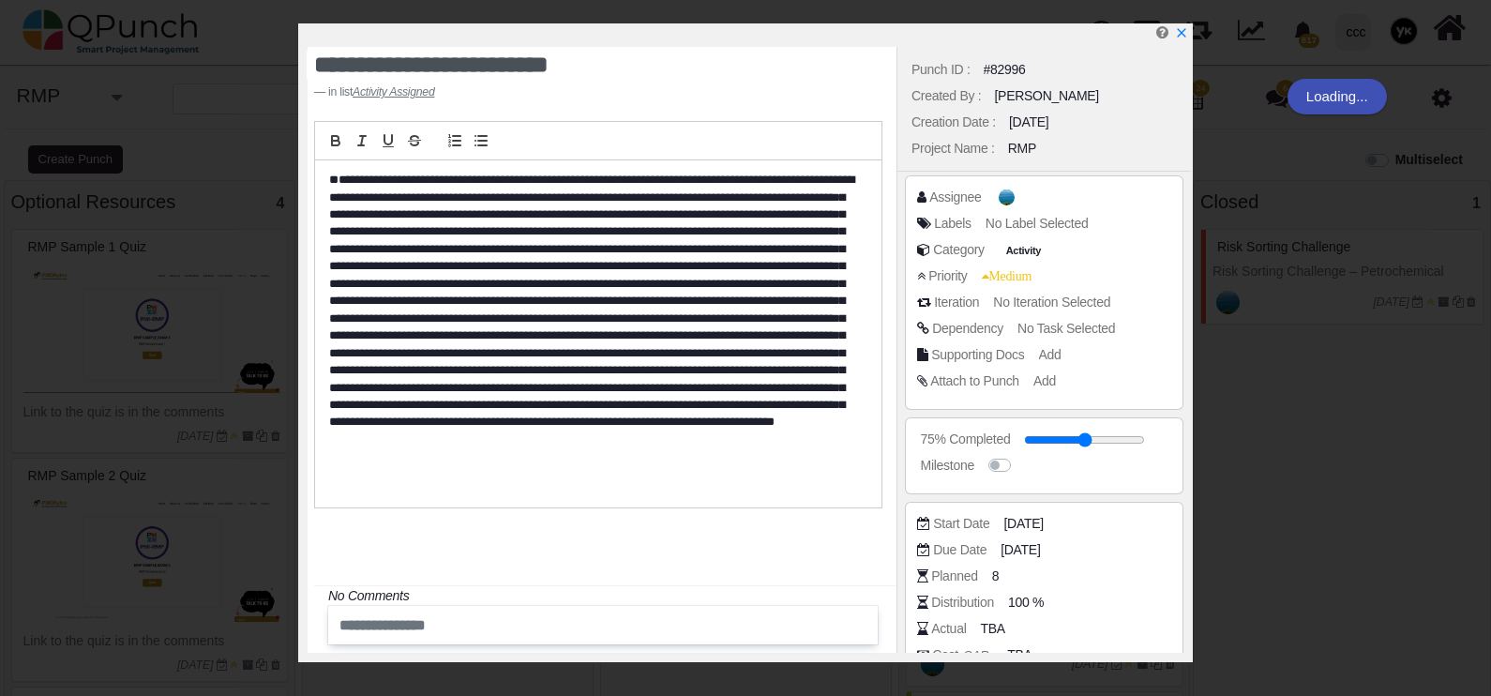
select select
click at [377, 206] on p "To enrich screen reader interactions, please activate Accessibility in Grammarl…" at bounding box center [593, 319] width 528 height 294
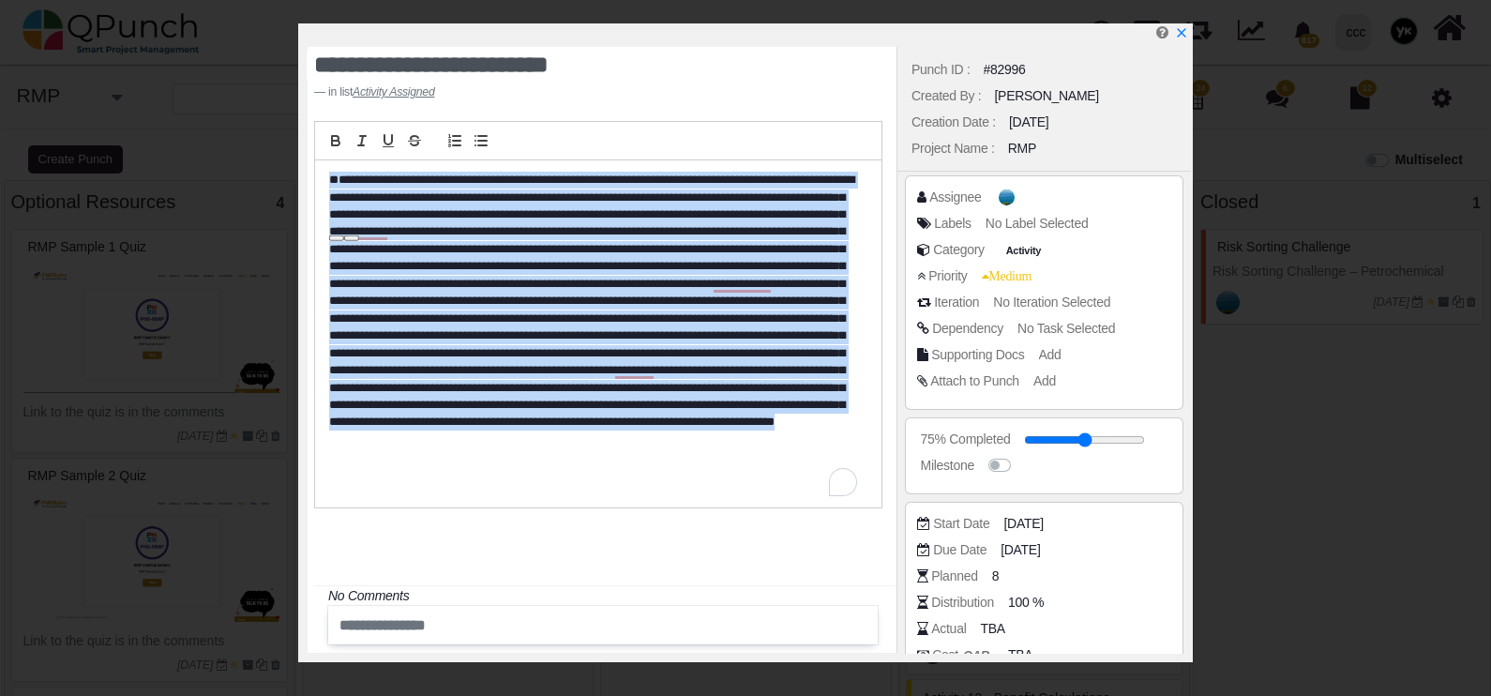
click at [377, 206] on p "To enrich screen reader interactions, please activate Accessibility in Grammarl…" at bounding box center [593, 319] width 528 height 294
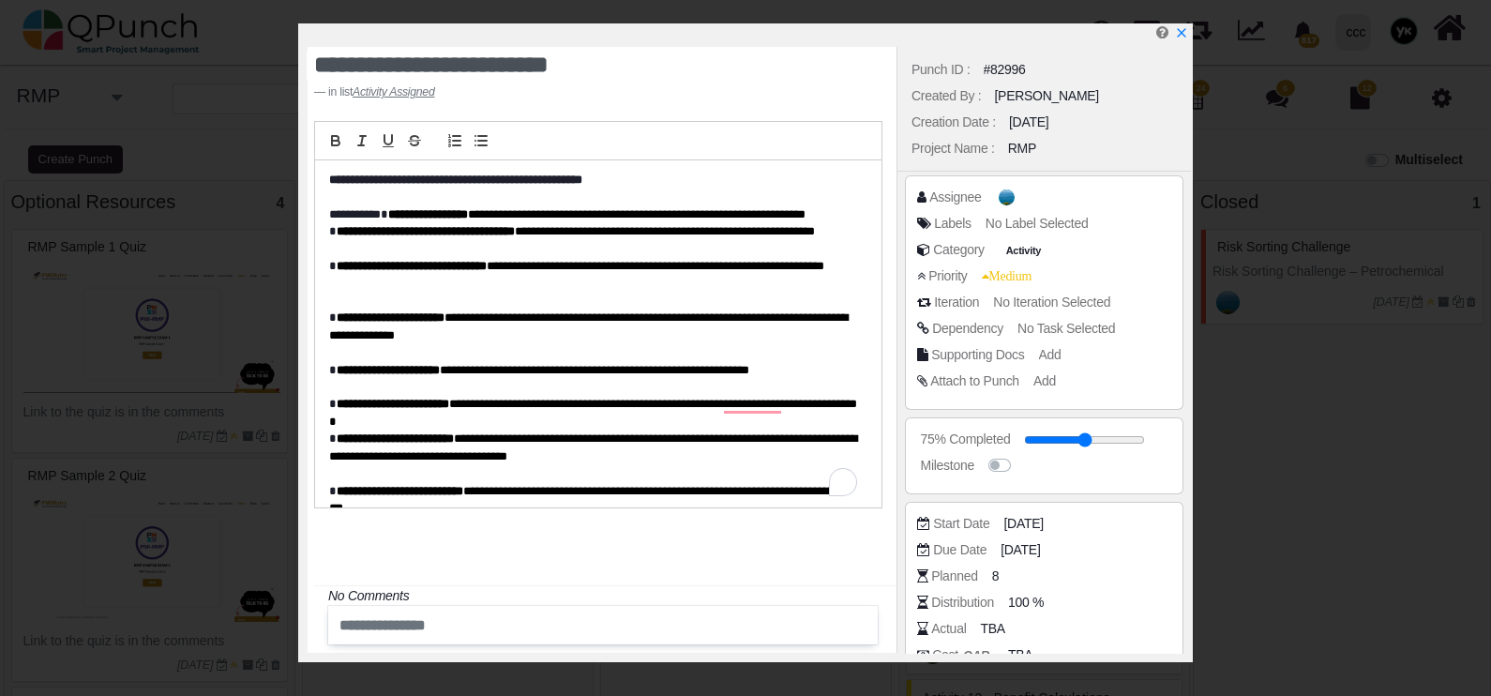
scroll to position [180, 0]
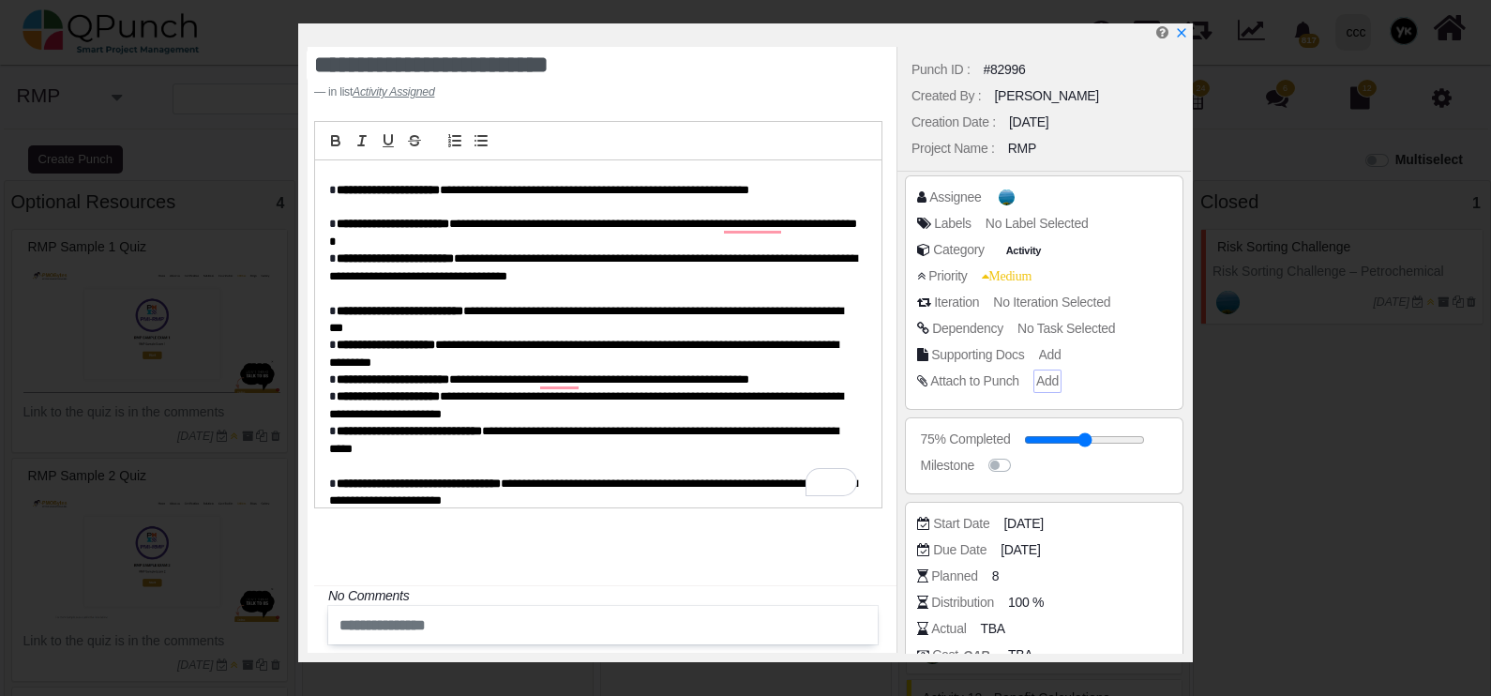
click at [1037, 380] on span "Add" at bounding box center [1047, 380] width 23 height 15
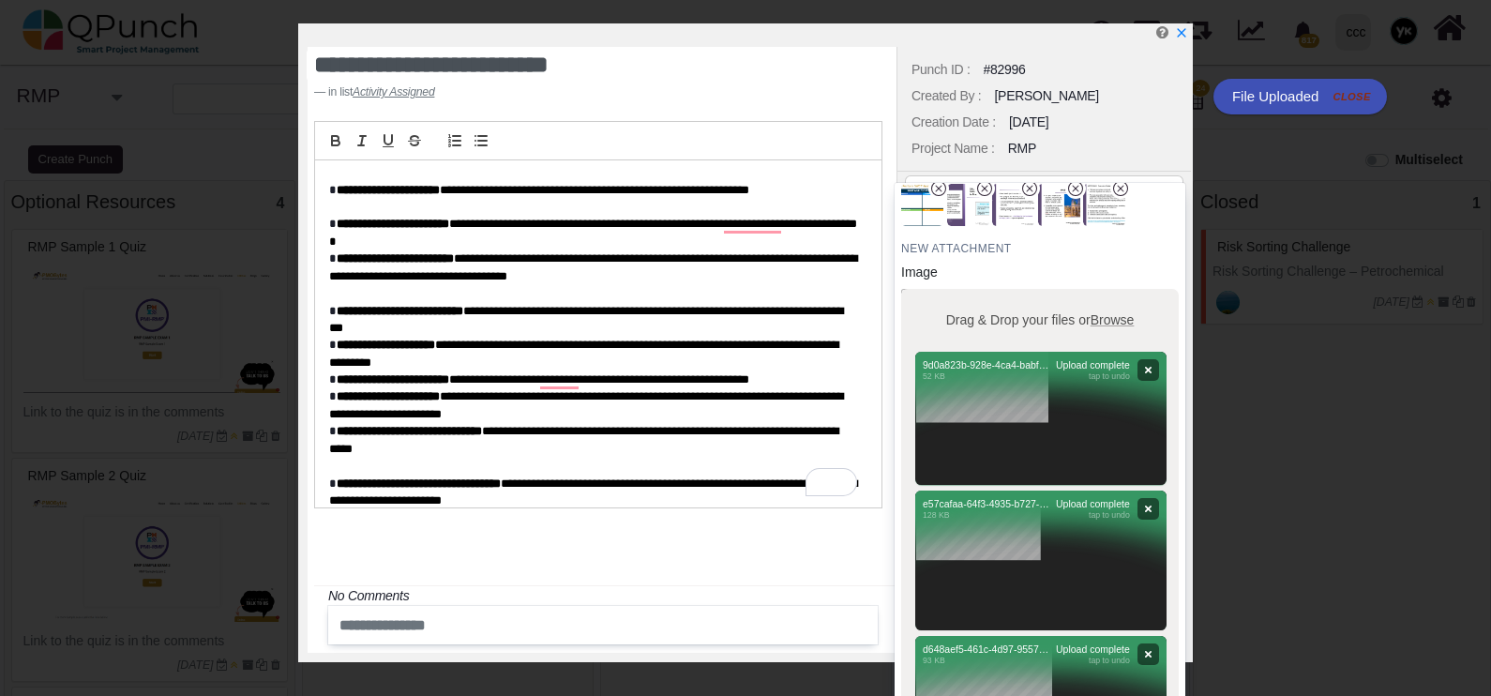
scroll to position [0, 0]
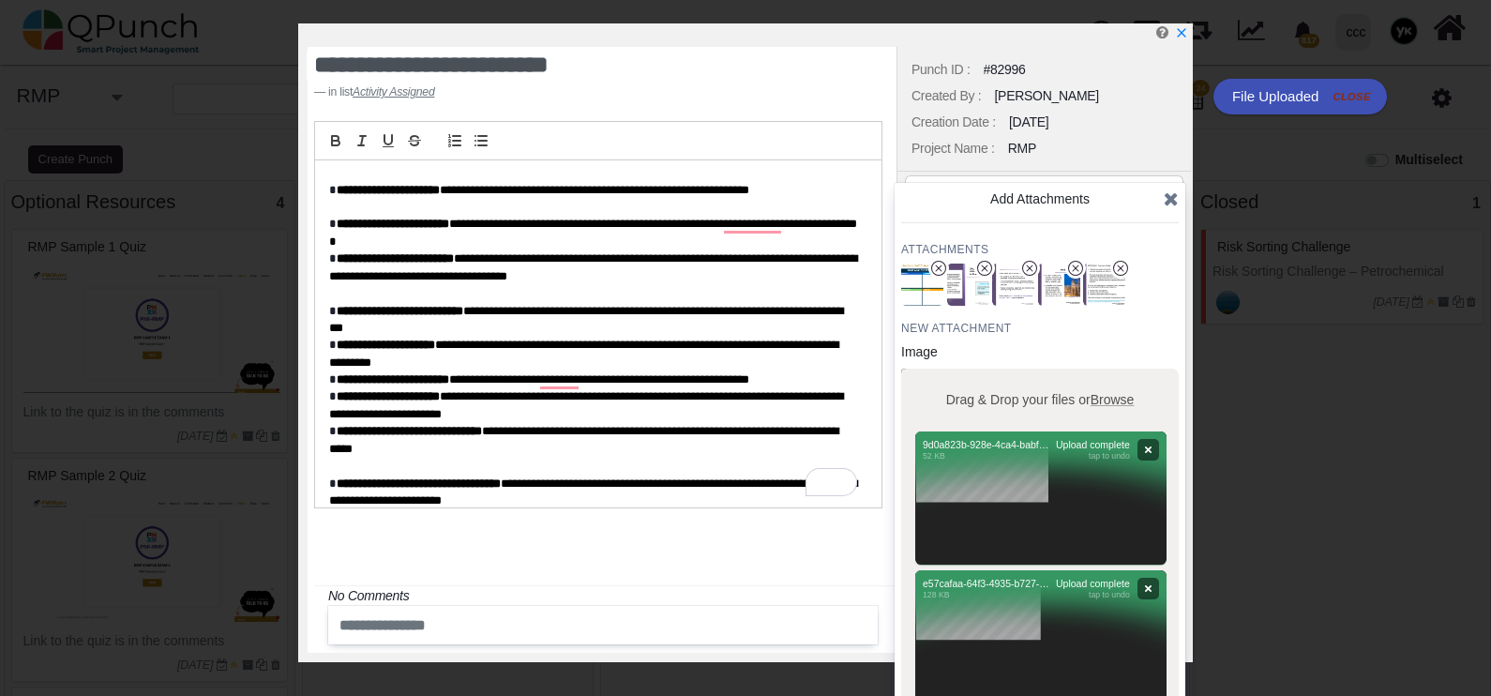
click at [1169, 198] on icon at bounding box center [1171, 198] width 15 height 19
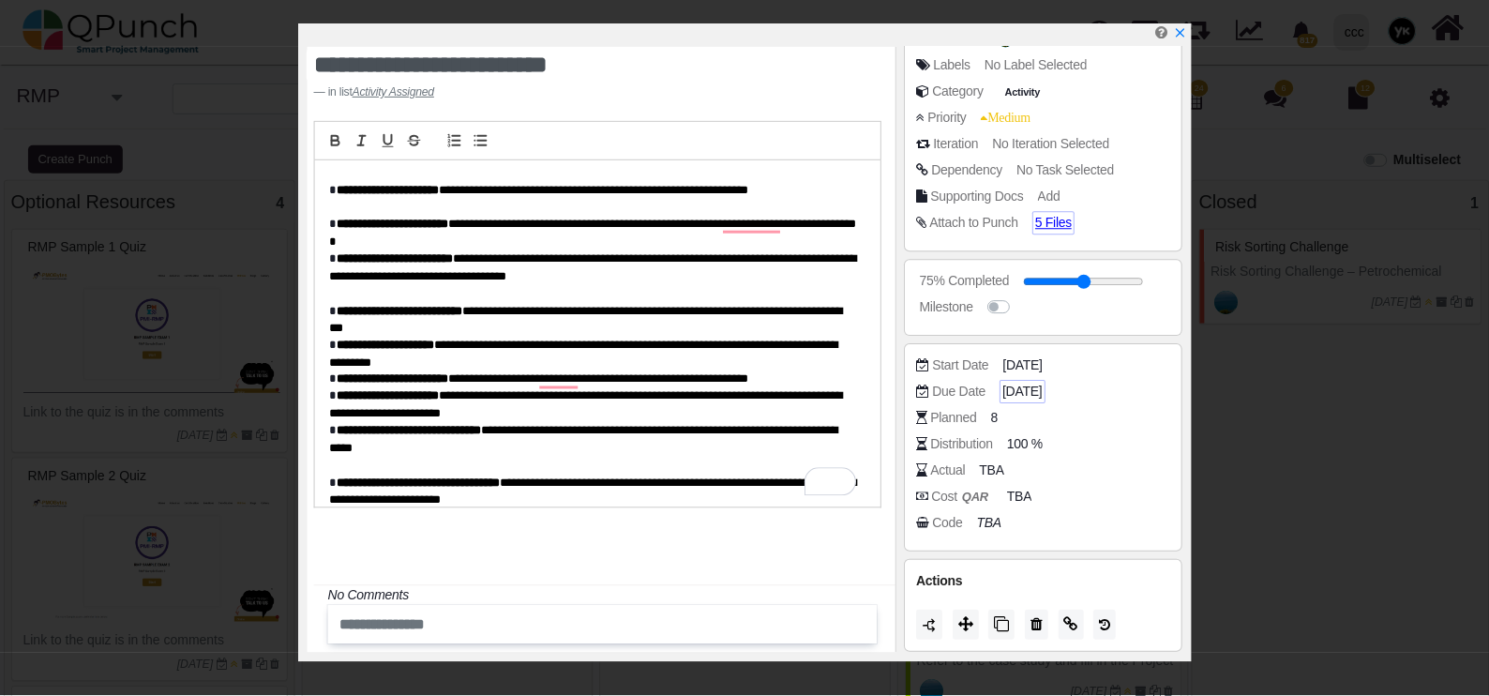
scroll to position [380, 0]
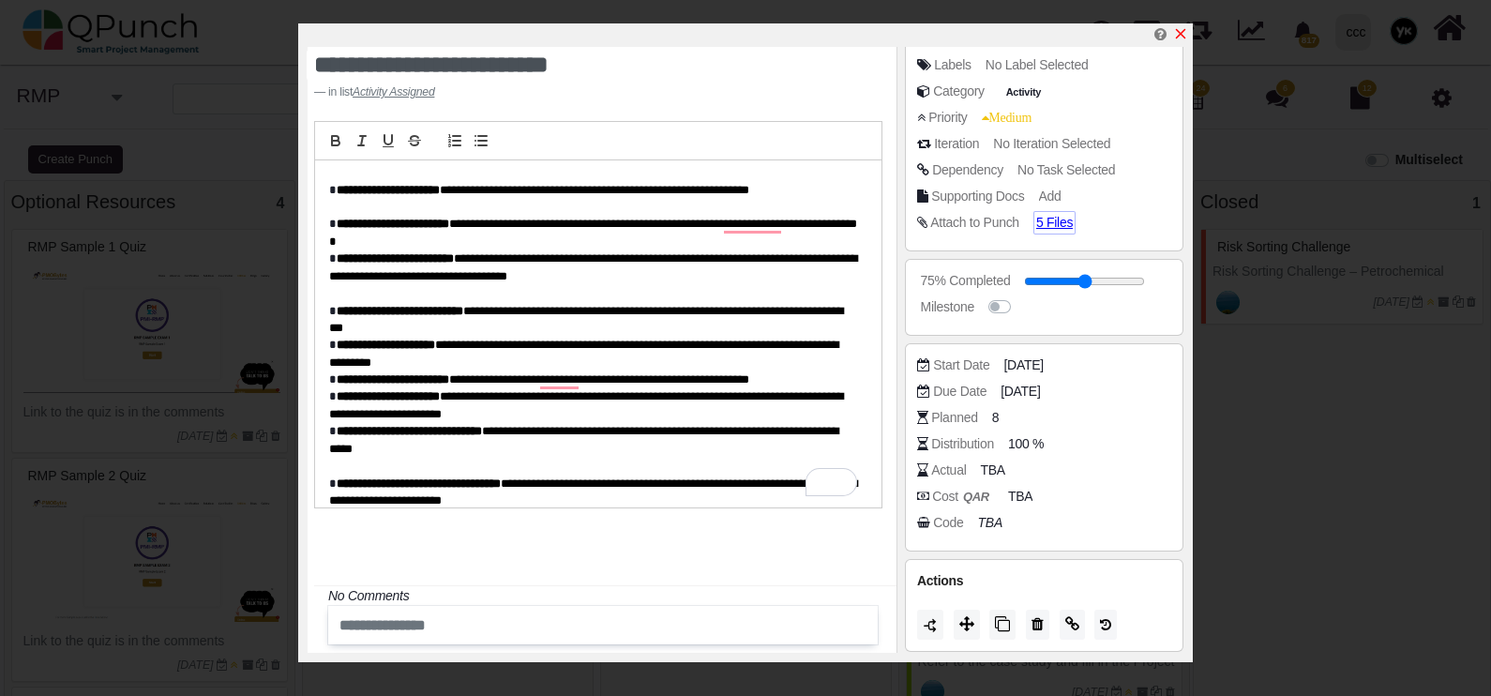
click at [1182, 30] on icon "x" at bounding box center [1180, 33] width 15 height 15
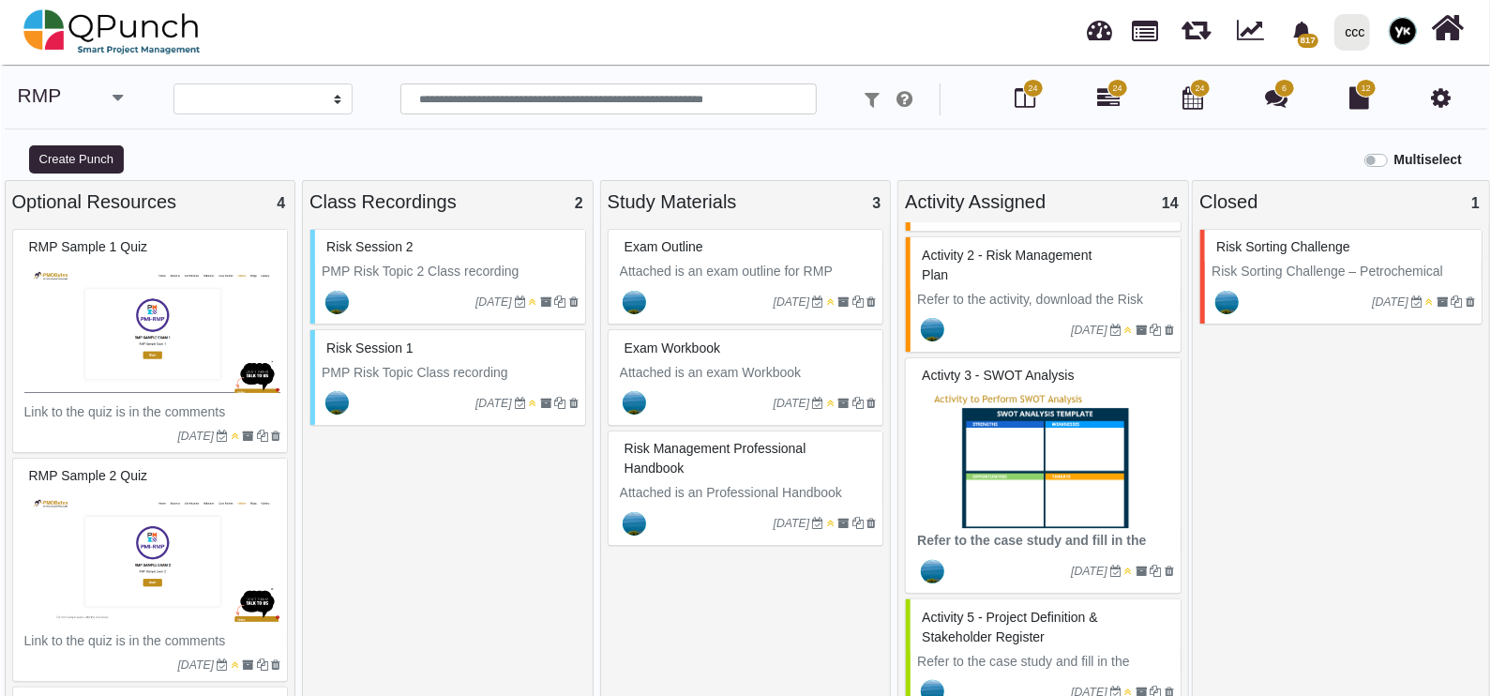
scroll to position [468, 0]
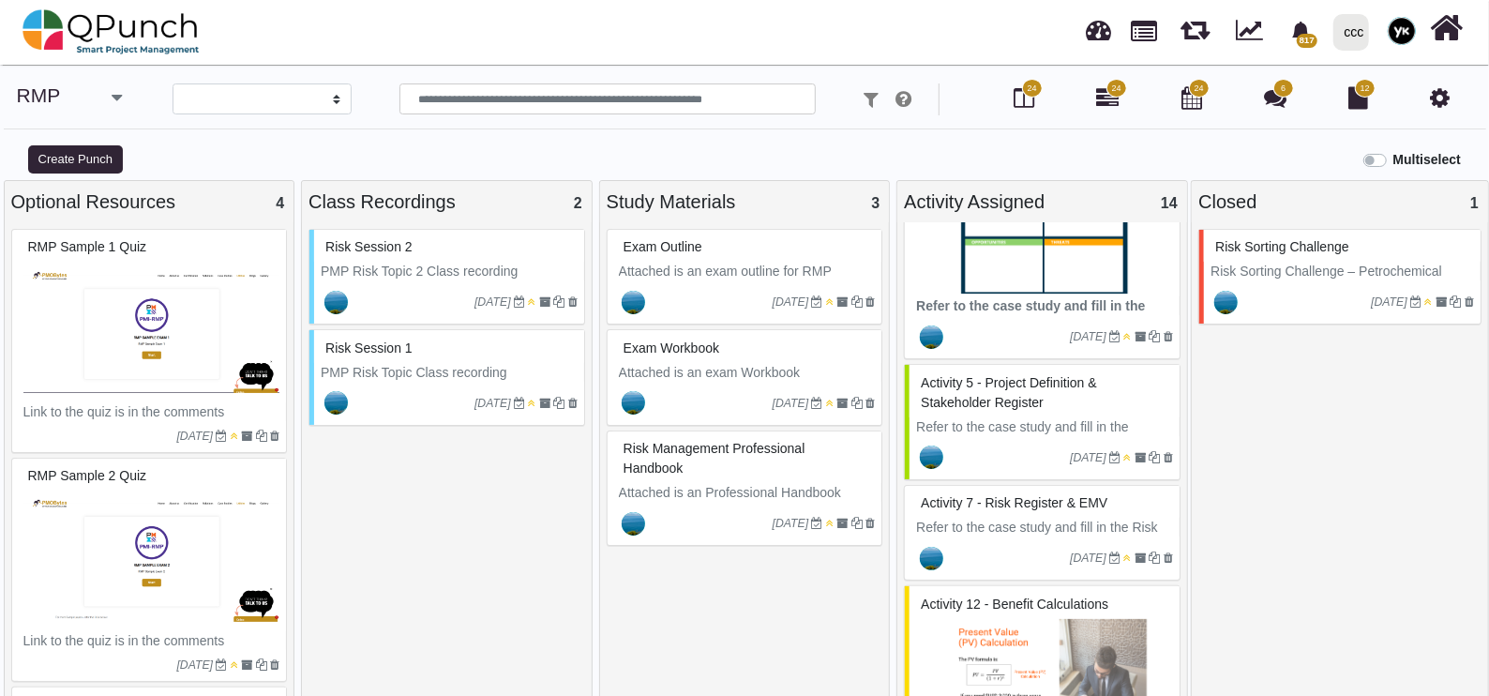
click at [975, 391] on span "Activity 5 - Project Definition & Stakeholder Register" at bounding box center [1009, 392] width 176 height 35
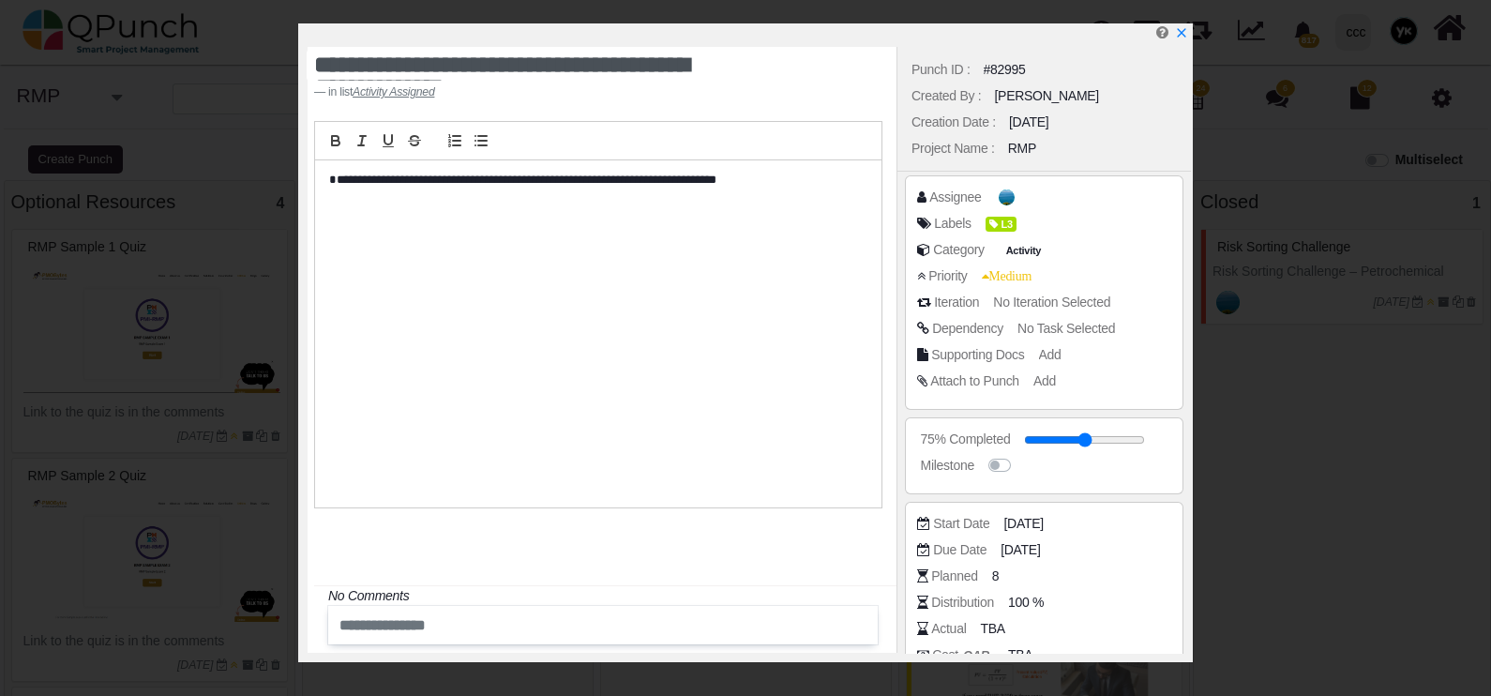
click at [450, 175] on p "**********" at bounding box center [593, 180] width 528 height 17
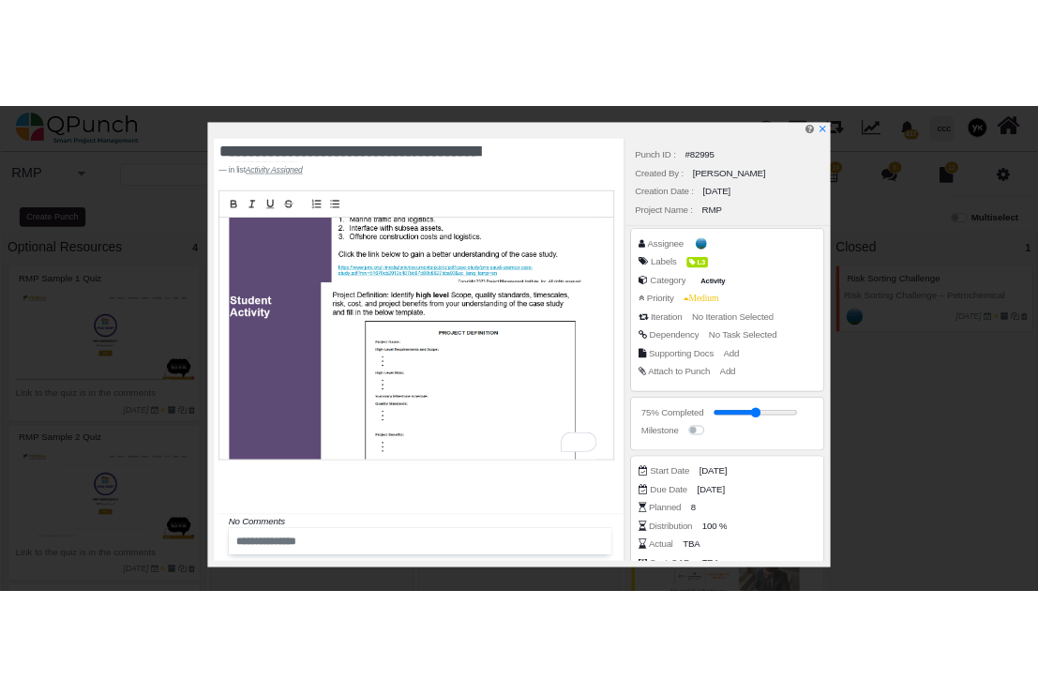
scroll to position [852, 0]
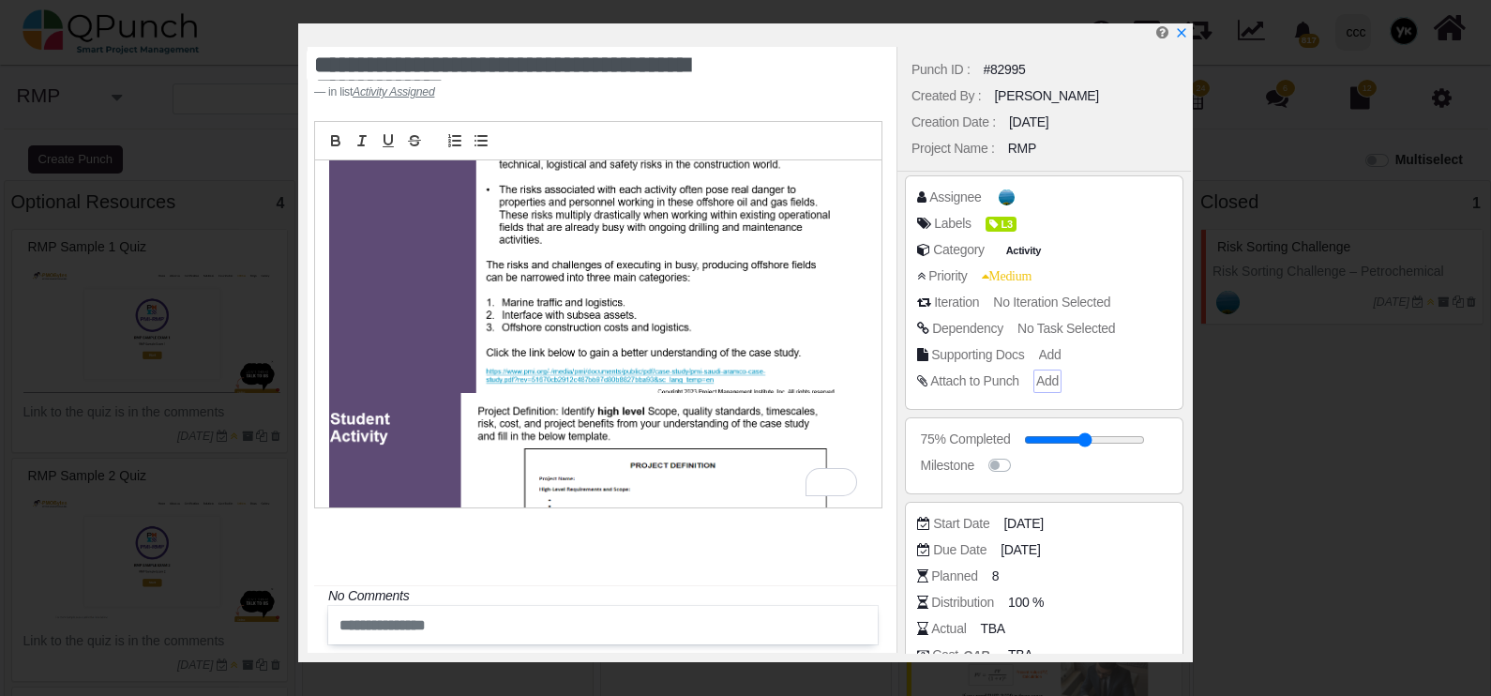
click at [1036, 380] on span "Add" at bounding box center [1047, 380] width 23 height 15
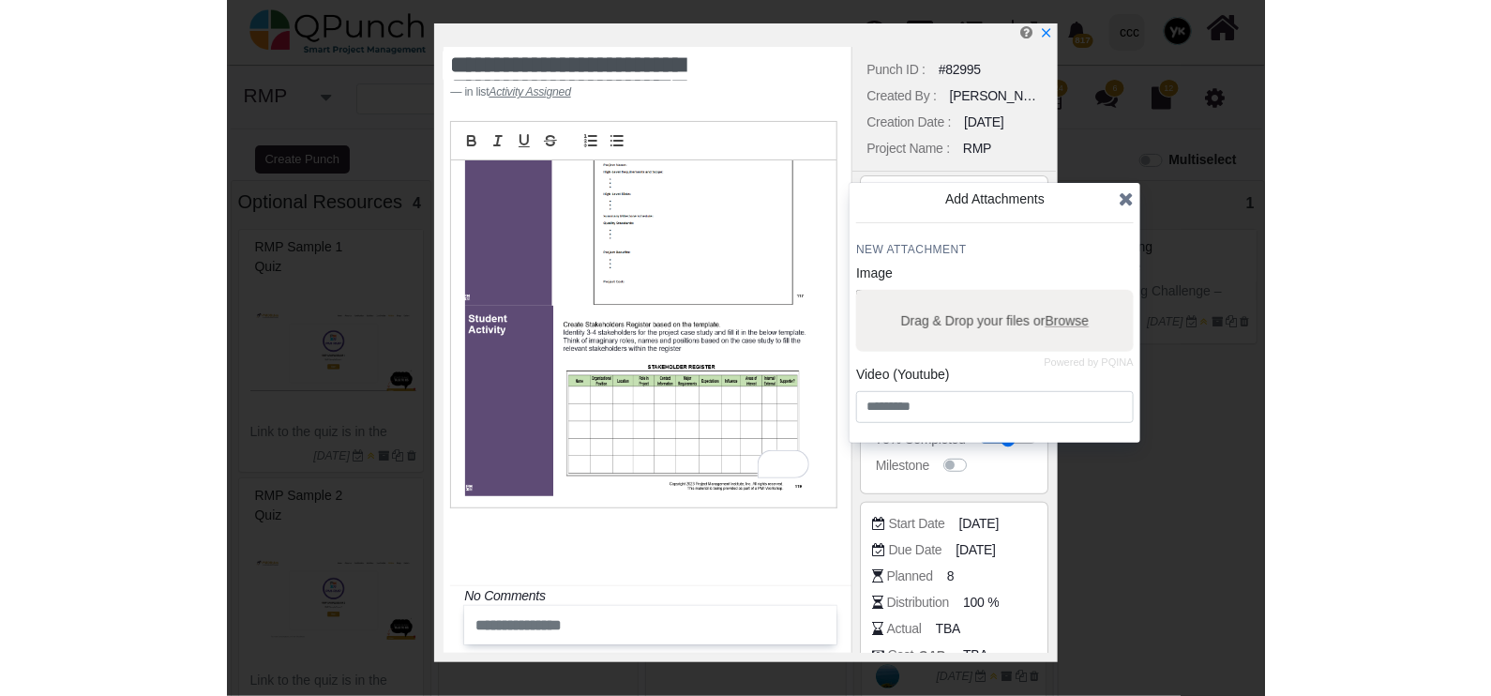
scroll to position [590, 0]
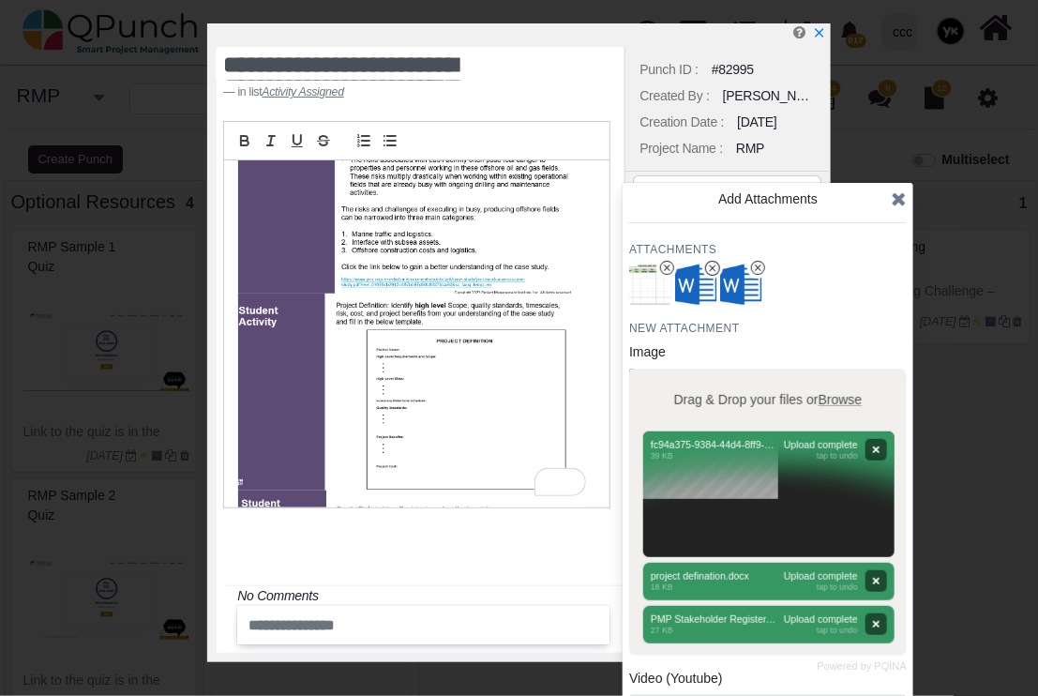
click at [909, 197] on div "Add Attachments Attachments New Attachment Image Powered by PQINA Drag & Drop y…" at bounding box center [768, 465] width 291 height 564
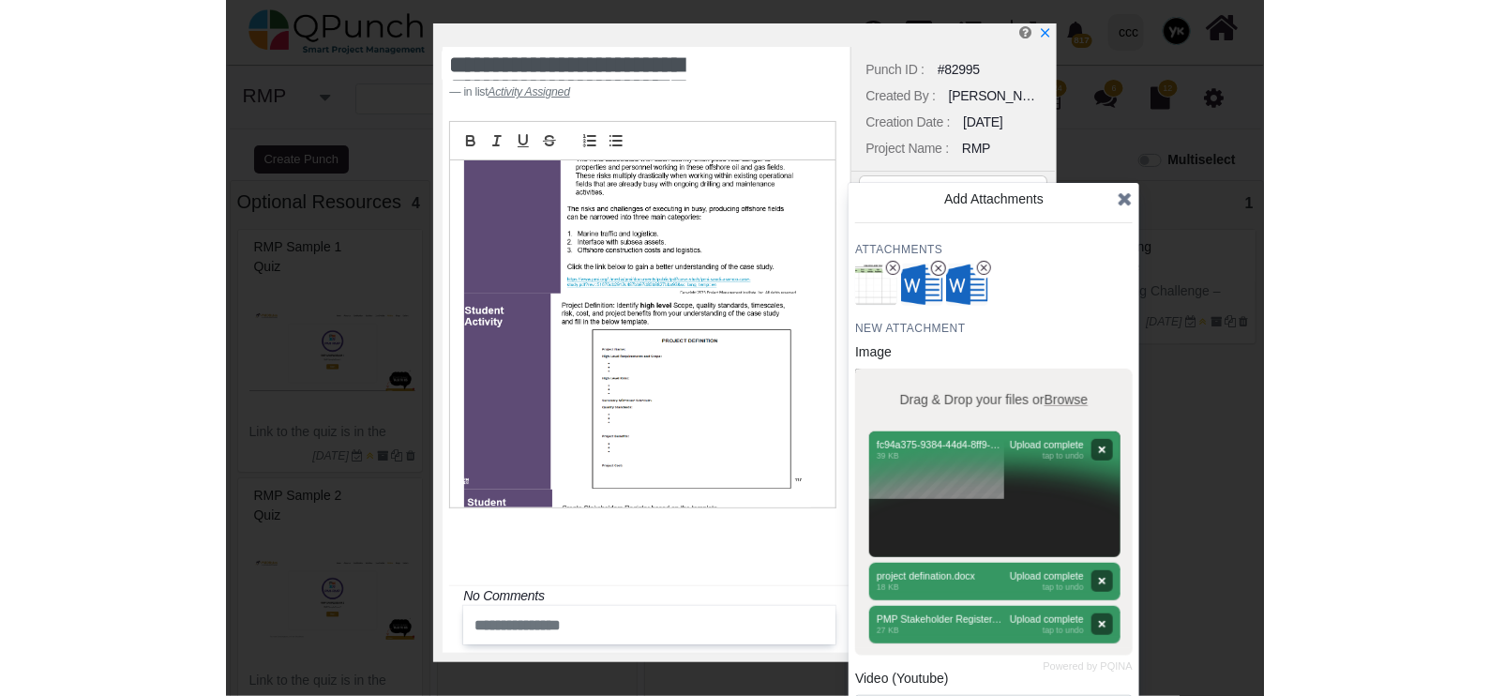
scroll to position [468, 0]
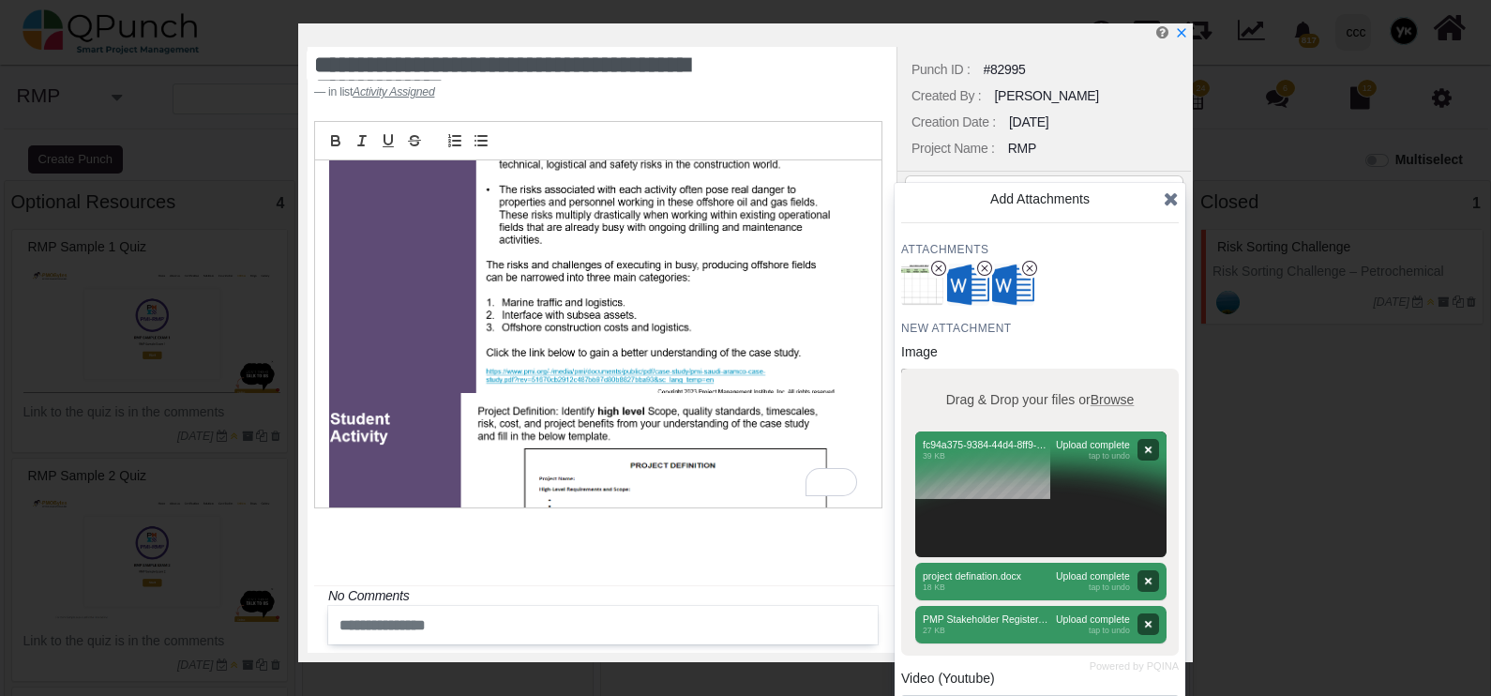
click at [1167, 192] on icon at bounding box center [1171, 198] width 15 height 19
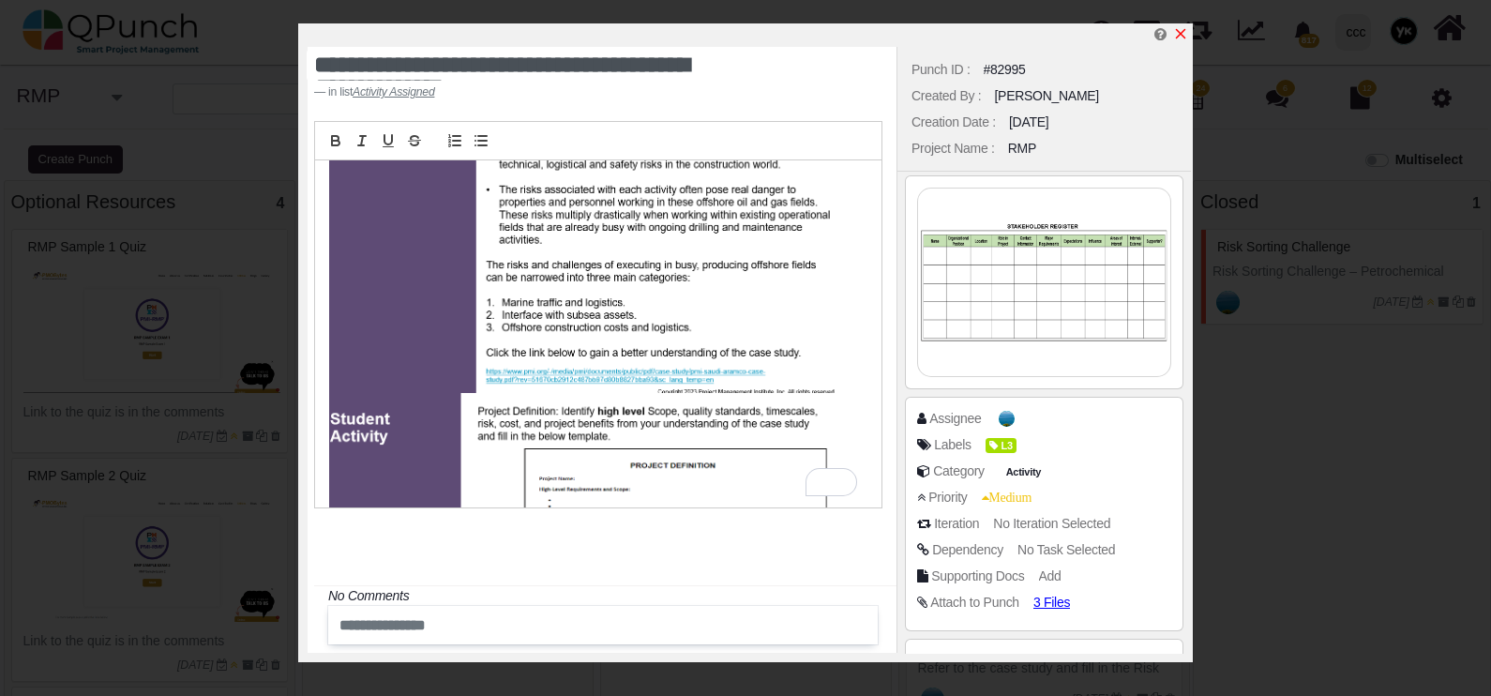
click at [1182, 33] on icon "x" at bounding box center [1181, 34] width 10 height 10
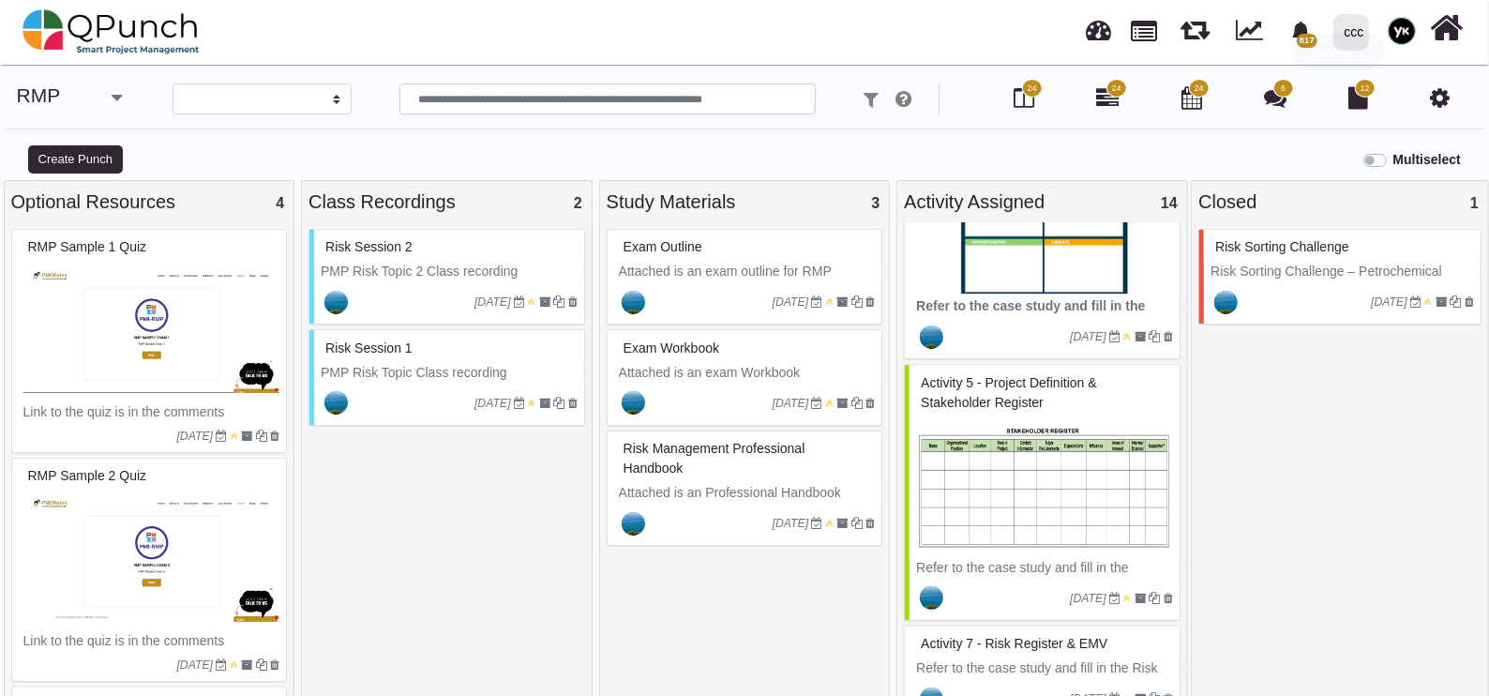
scroll to position [586, 0]
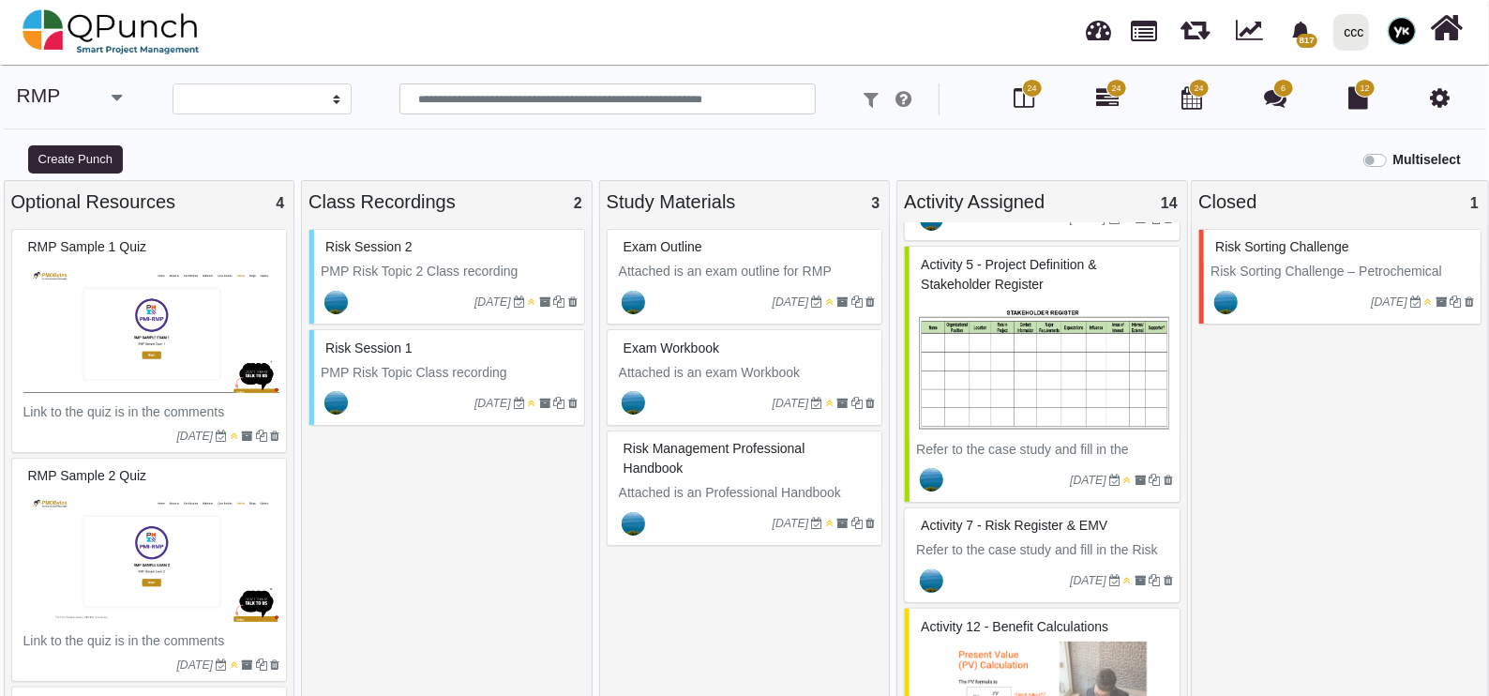
click at [1001, 544] on p "Refer to the case study and fill in the Risk Register & EMV" at bounding box center [1044, 559] width 257 height 39
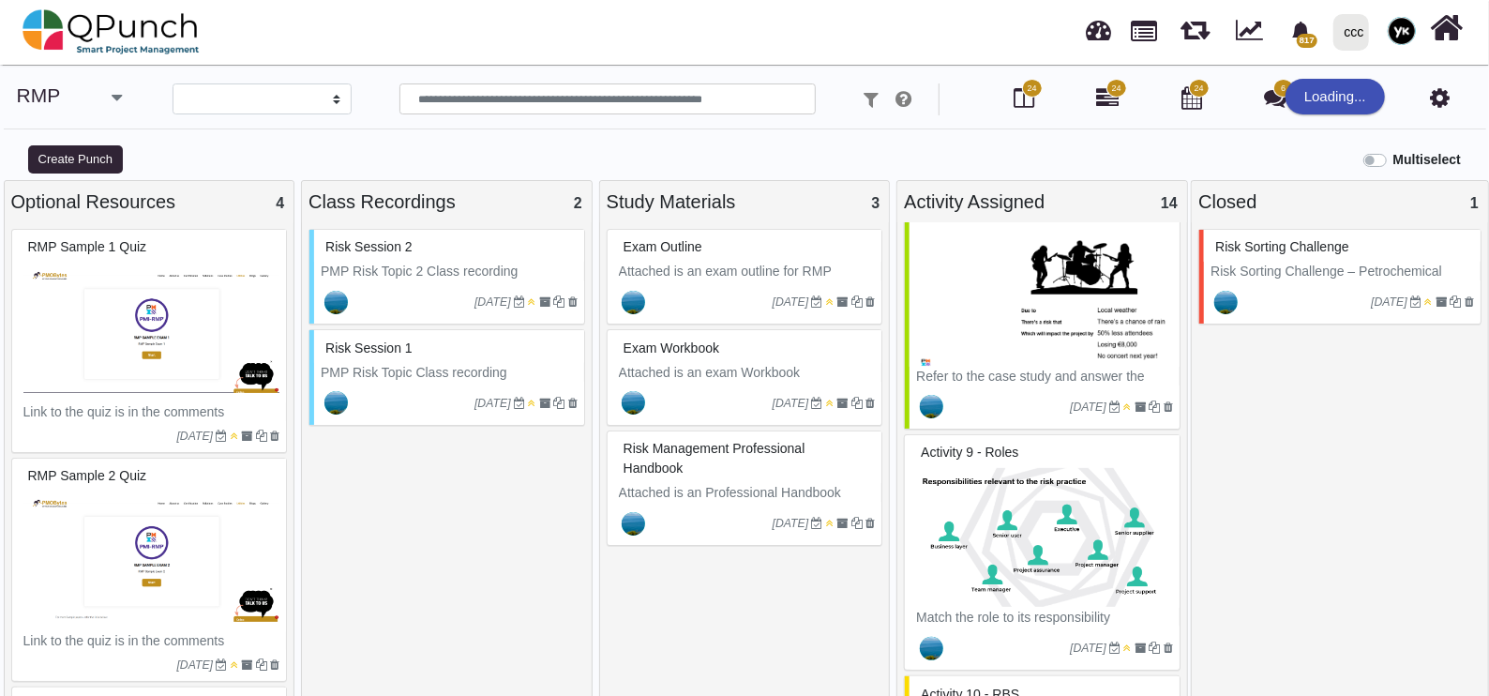
scroll to position [1407, 0]
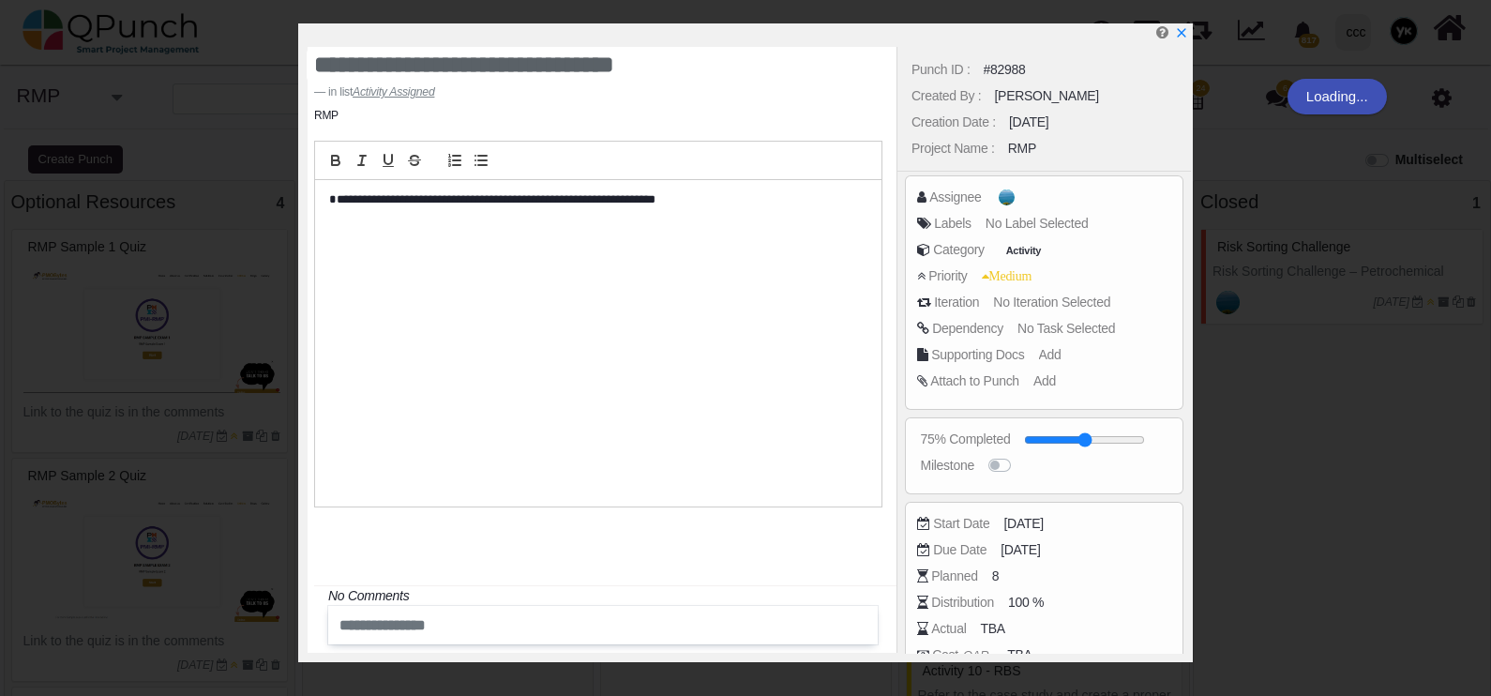
click at [1175, 30] on icon "x" at bounding box center [1181, 32] width 13 height 13
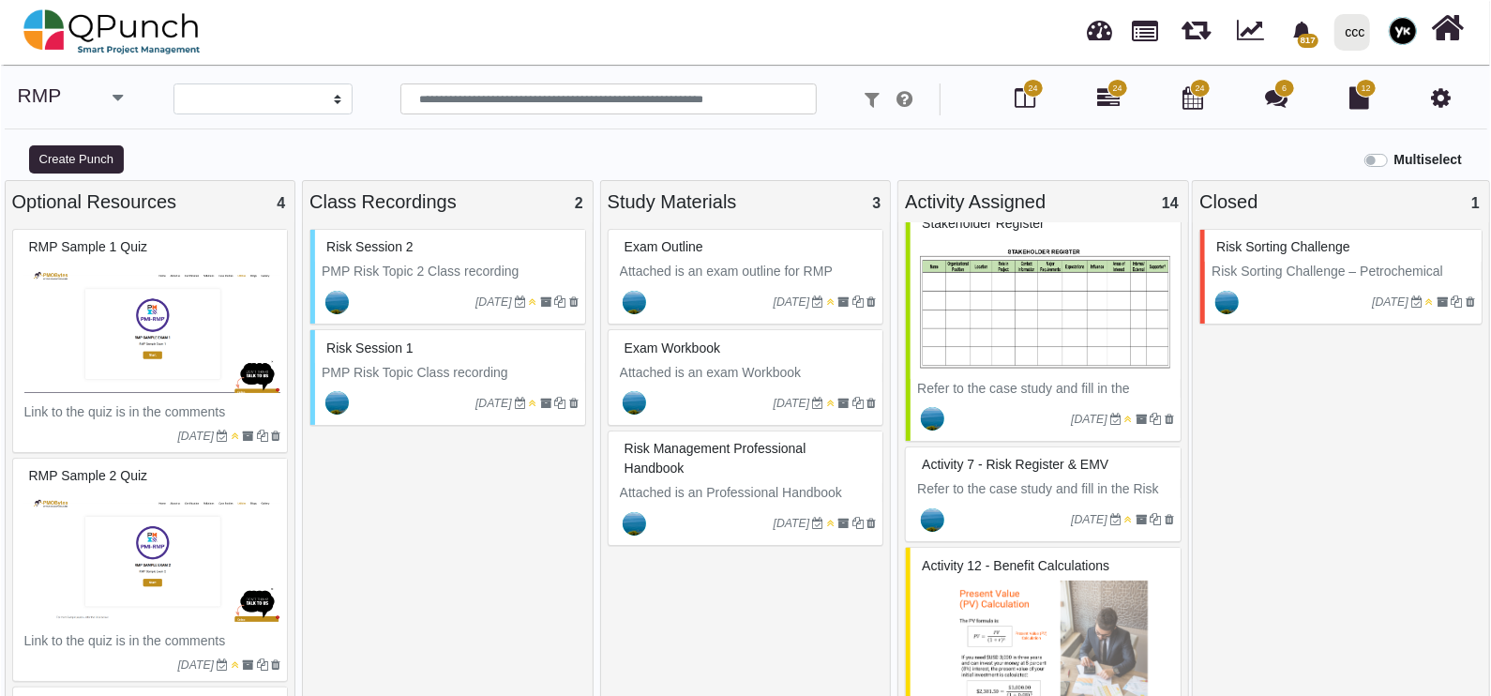
scroll to position [664, 0]
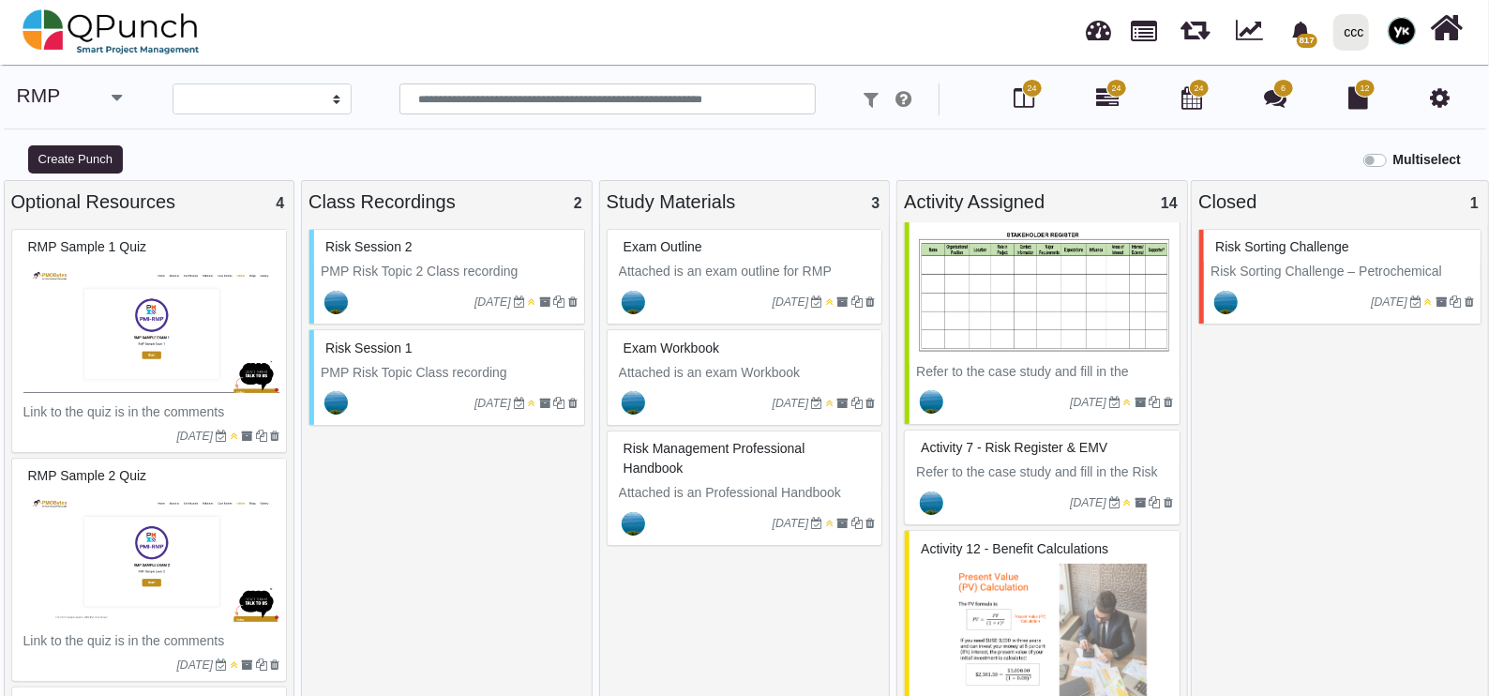
click at [980, 488] on div at bounding box center [1008, 503] width 124 height 30
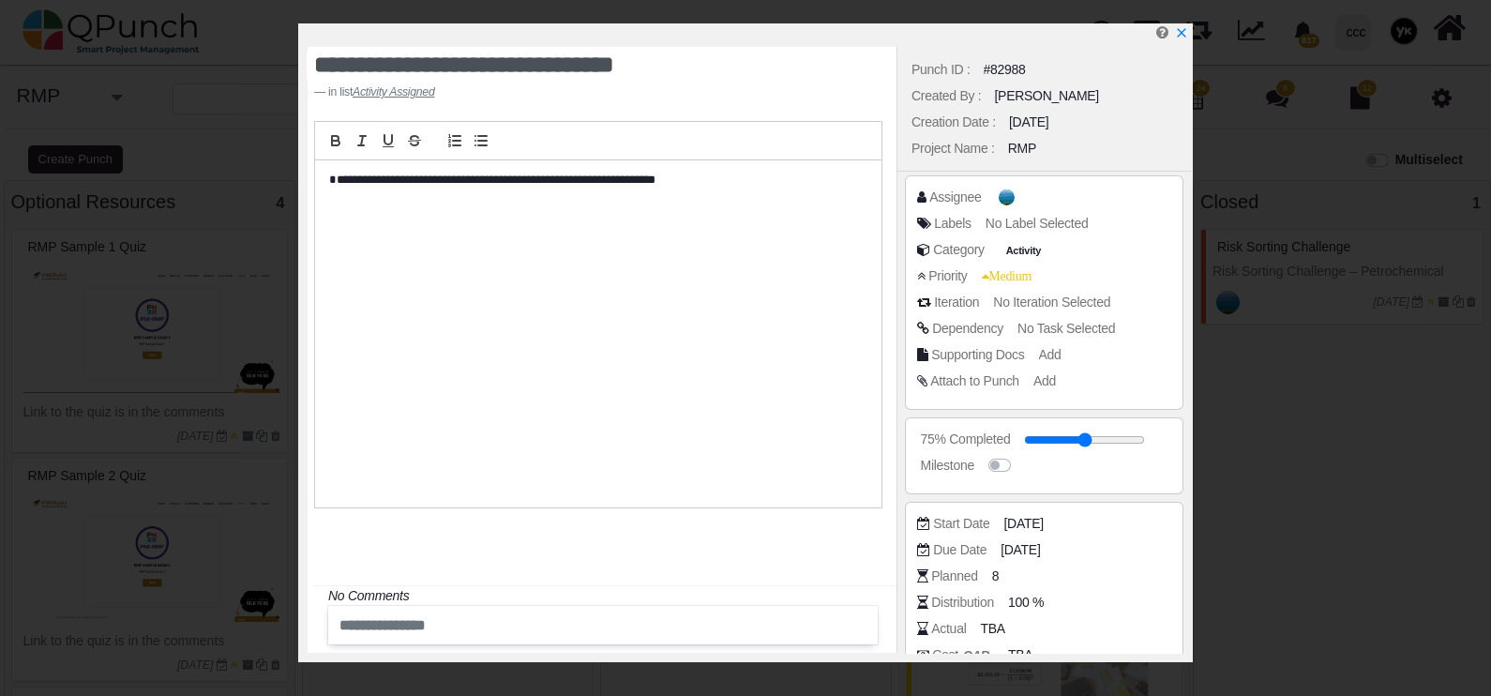
click at [460, 173] on p "**********" at bounding box center [593, 180] width 528 height 17
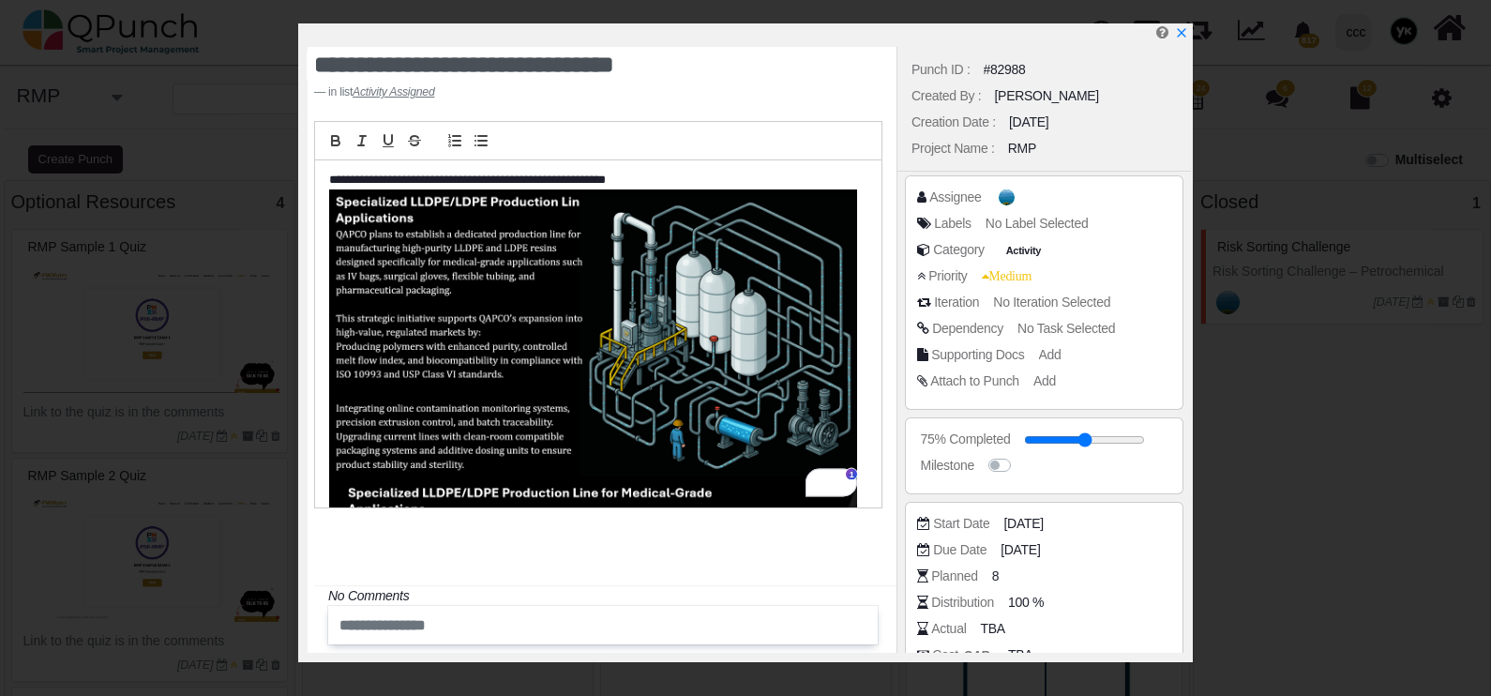
select select
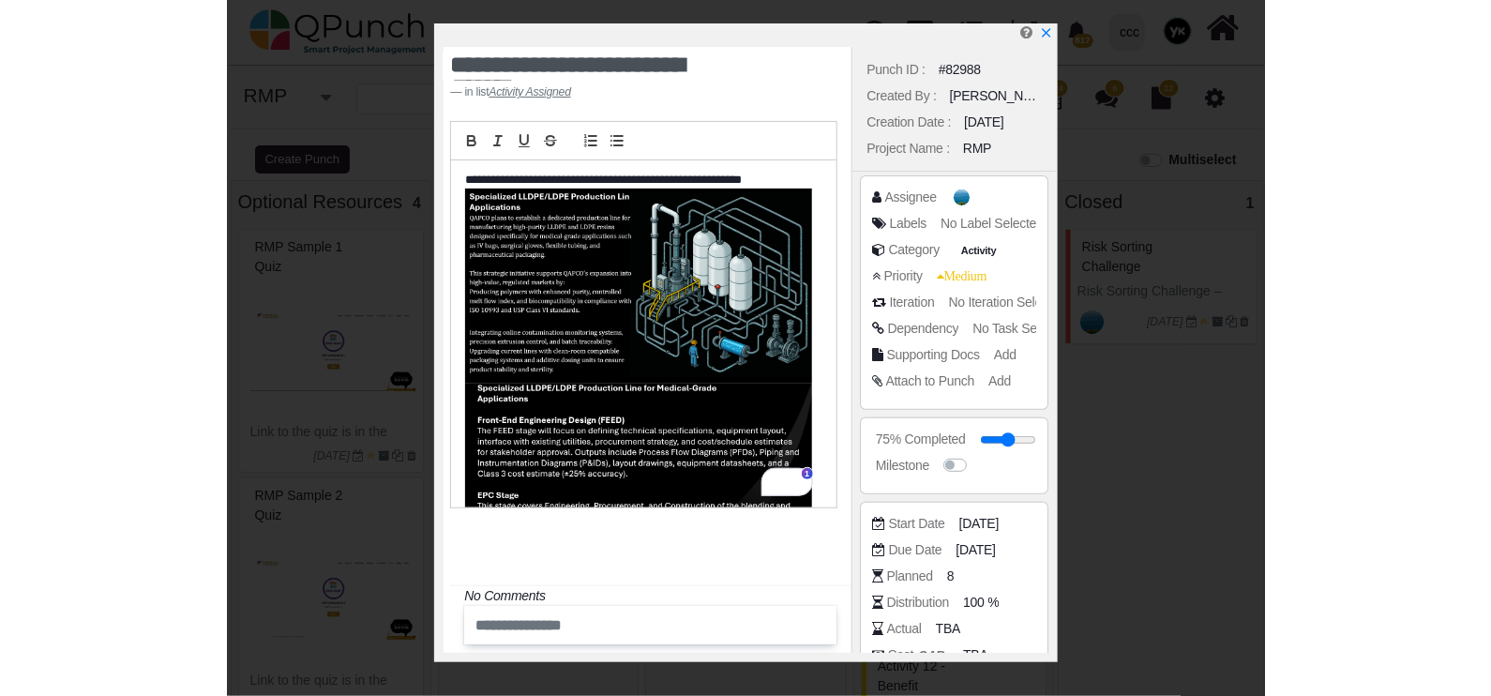
scroll to position [723, 0]
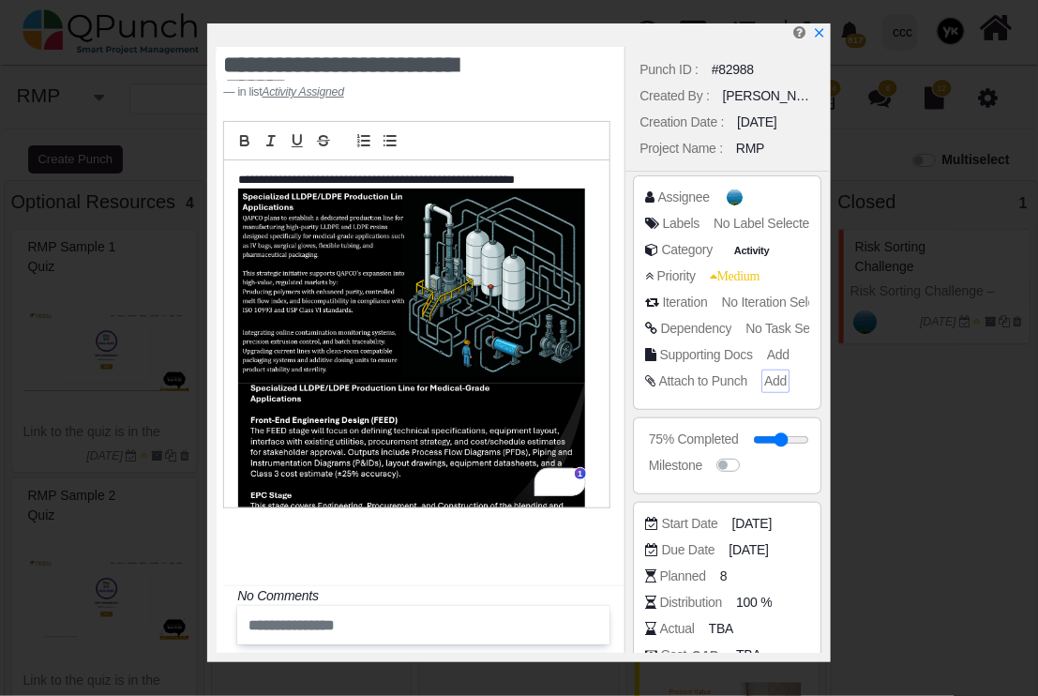
click at [776, 379] on span "Add" at bounding box center [775, 380] width 23 height 15
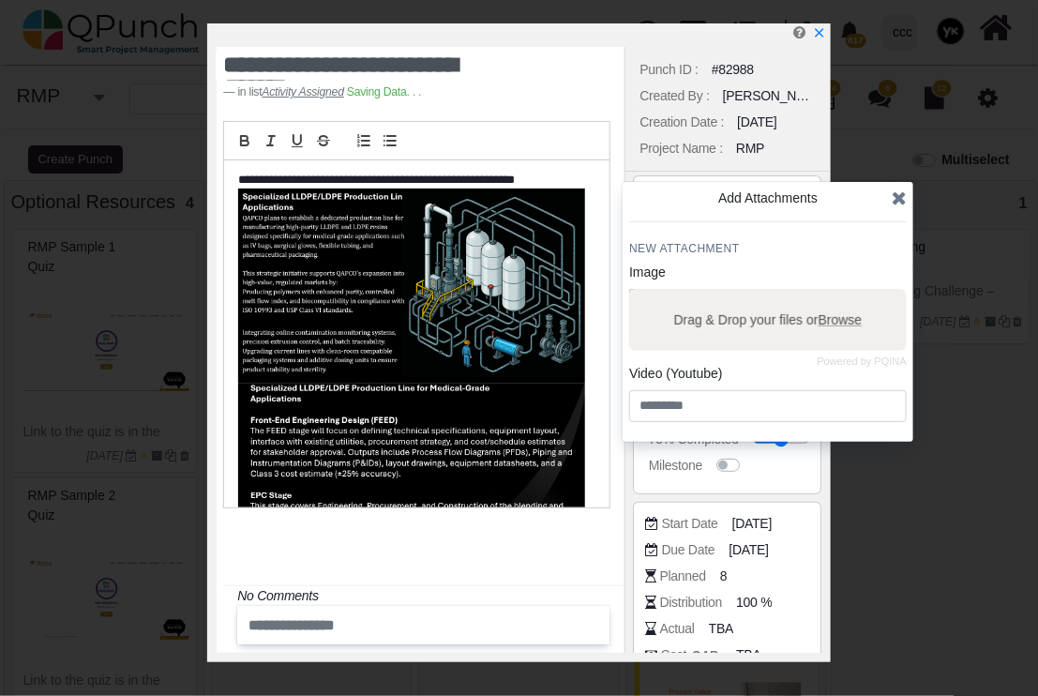
scroll to position [664, 0]
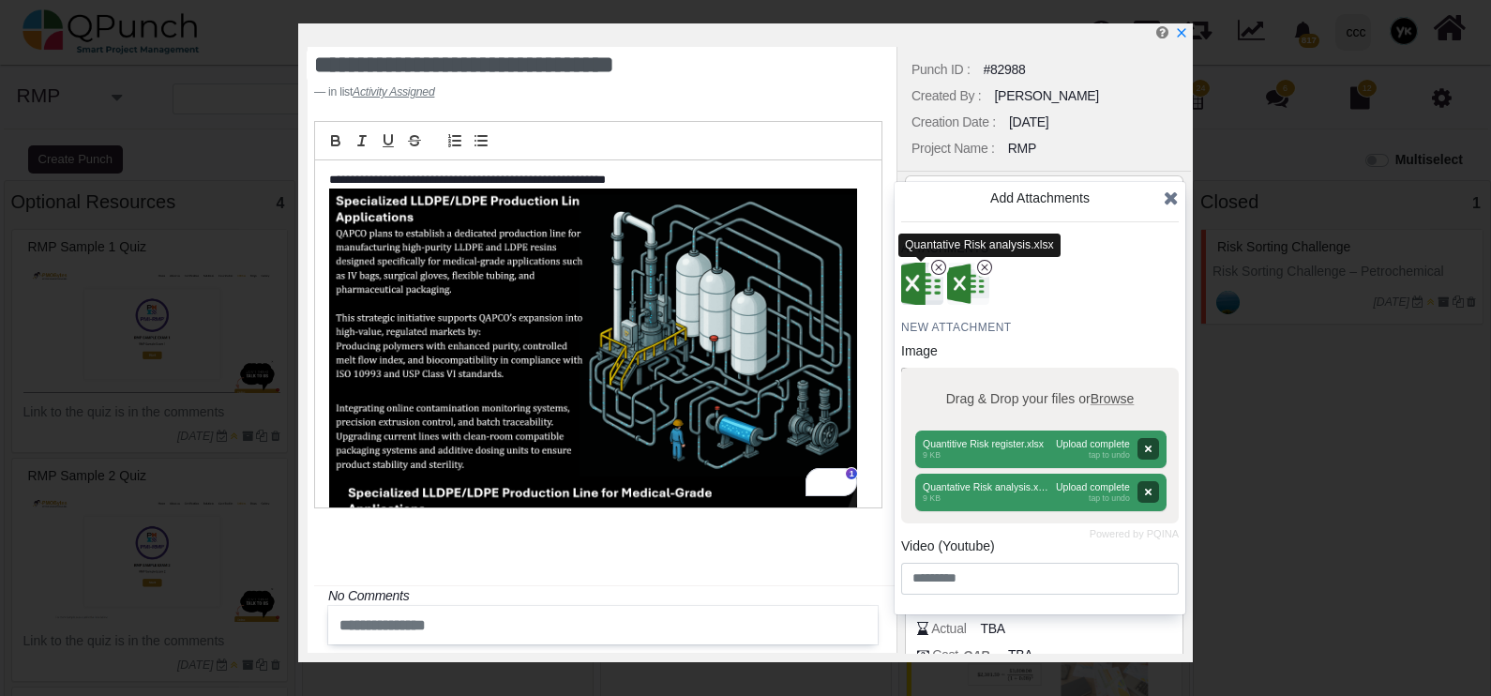
click at [922, 280] on img "button" at bounding box center [922, 284] width 49 height 49
click at [1188, 28] on div at bounding box center [749, 34] width 883 height 23
click at [1183, 28] on icon "x" at bounding box center [1180, 33] width 15 height 15
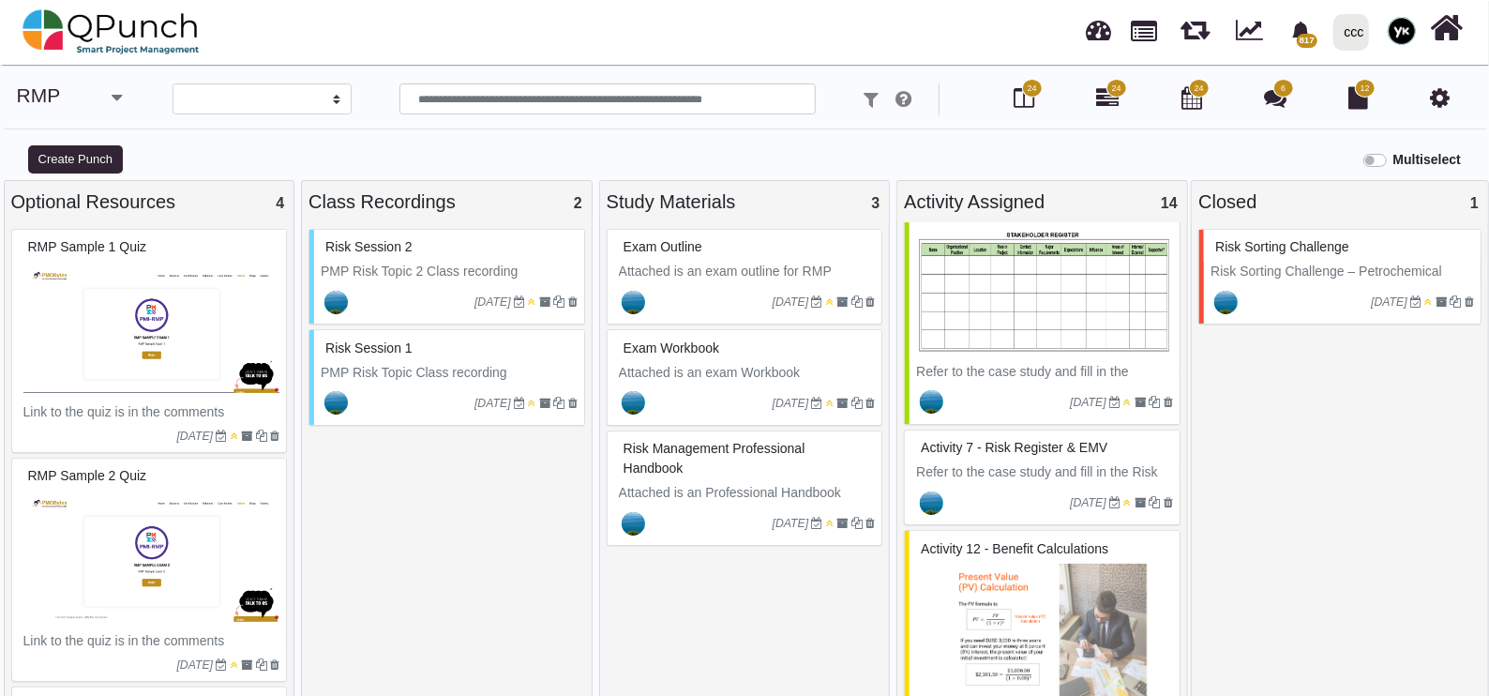
click at [999, 588] on img at bounding box center [1044, 634] width 257 height 141
click at [982, 584] on div "Activity 12 - Benefit calculations Refer to the formula and solve the question.…" at bounding box center [1042, 648] width 277 height 237
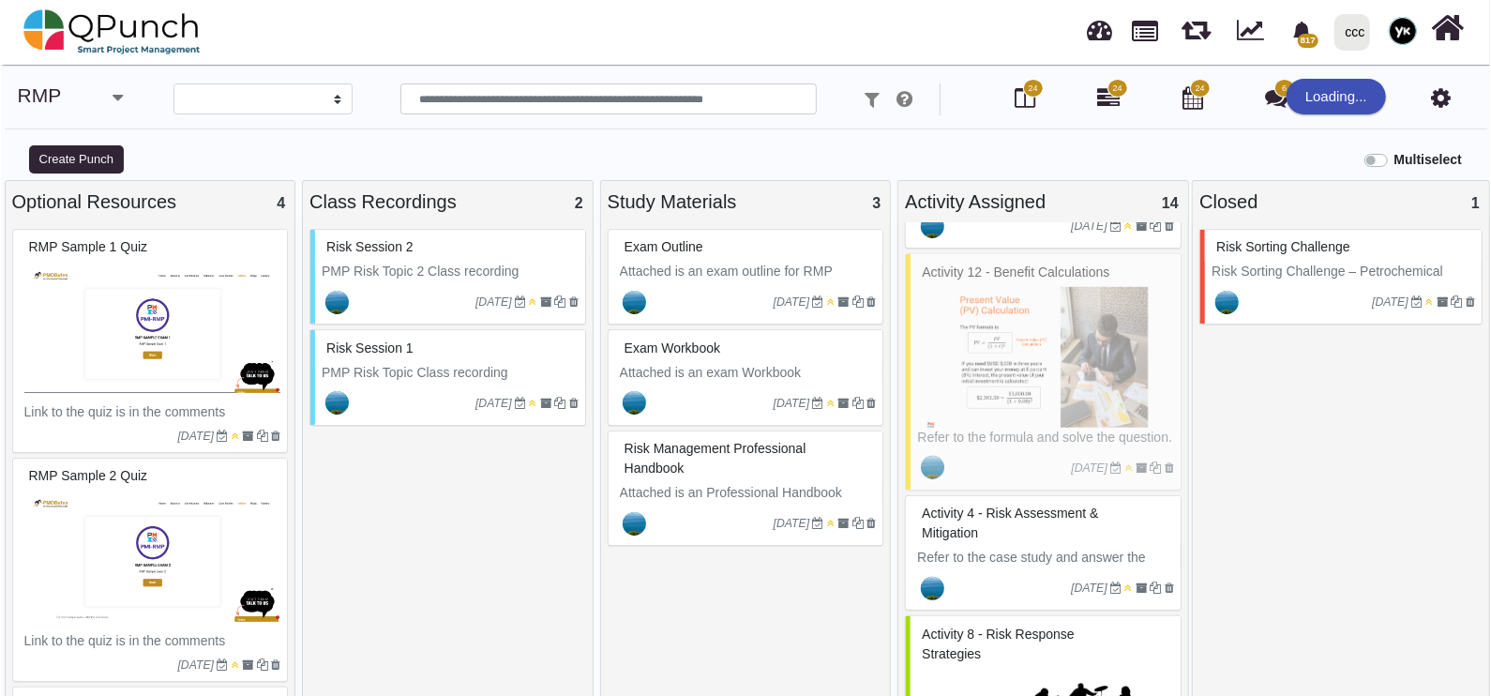
scroll to position [1133, 0]
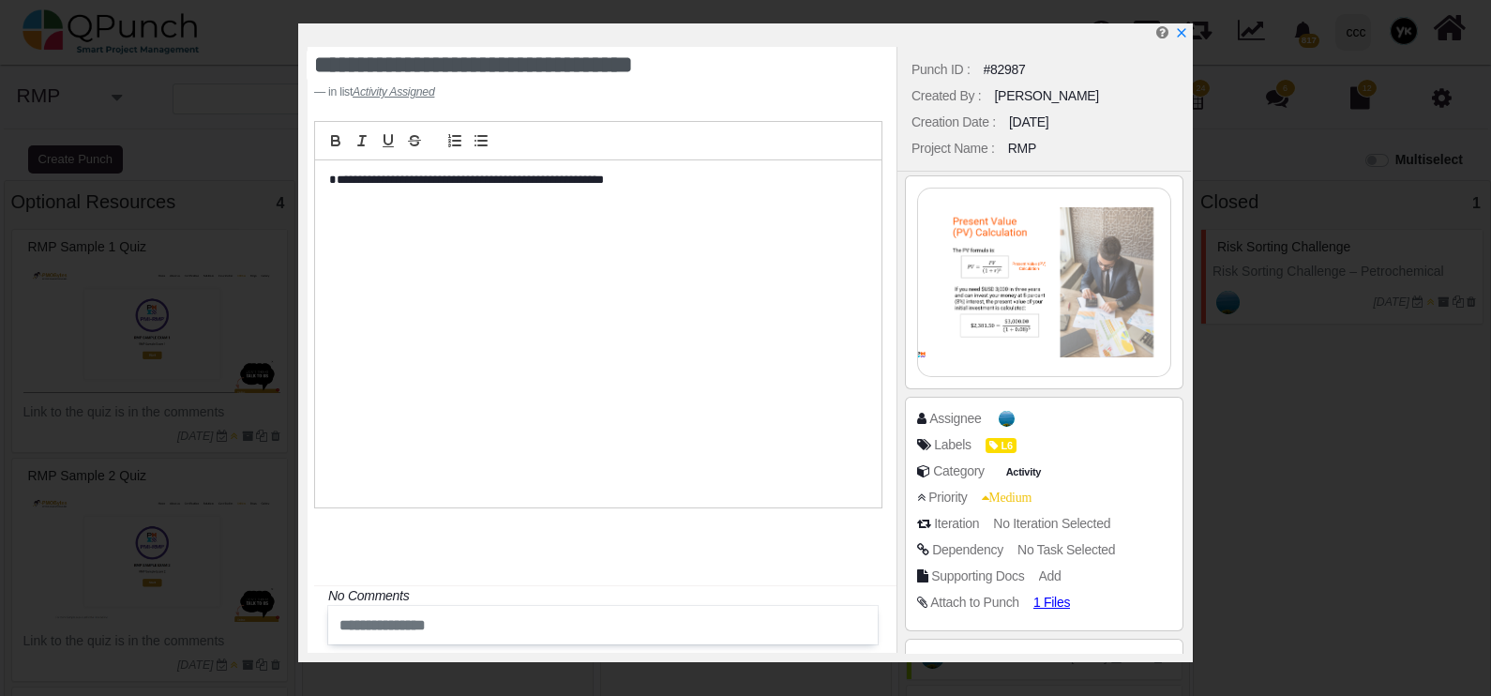
click at [536, 184] on p "**********" at bounding box center [593, 180] width 528 height 17
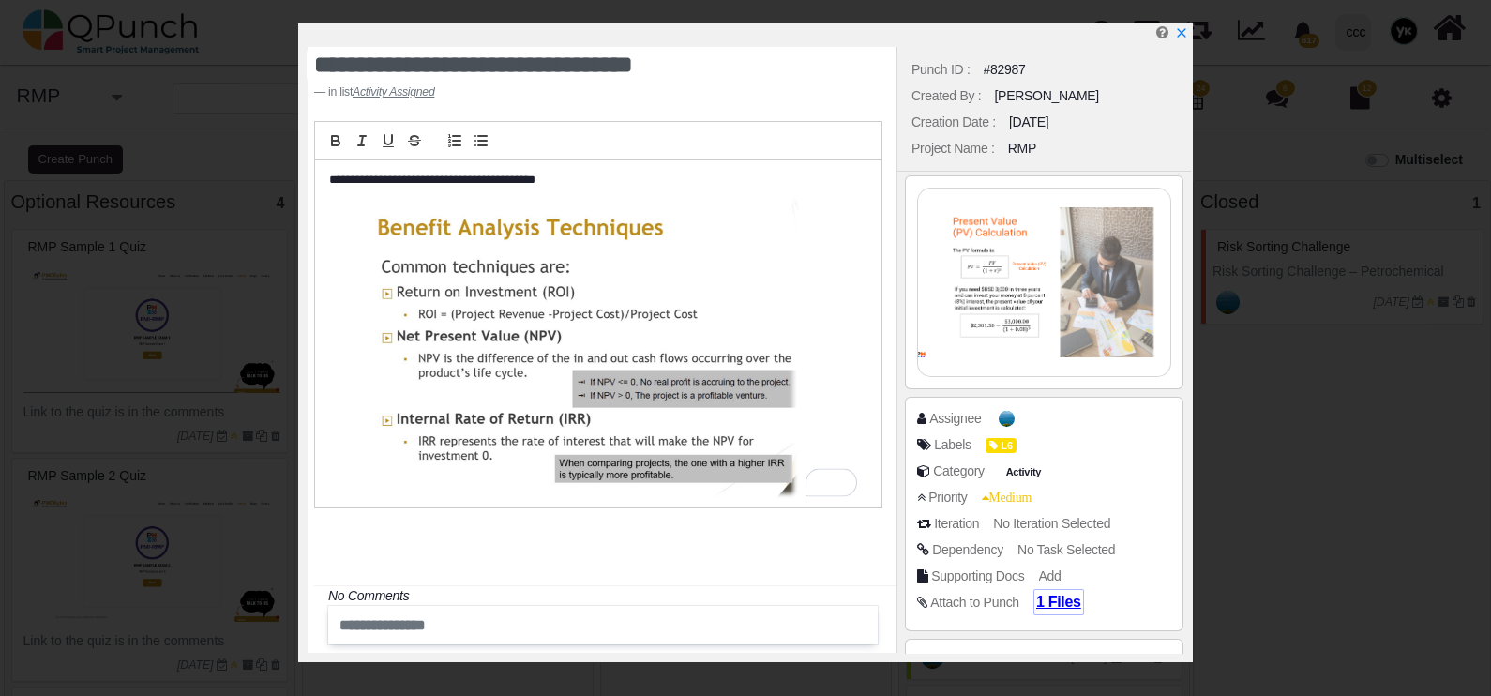
click at [1047, 605] on span "1 Files" at bounding box center [1058, 602] width 45 height 16
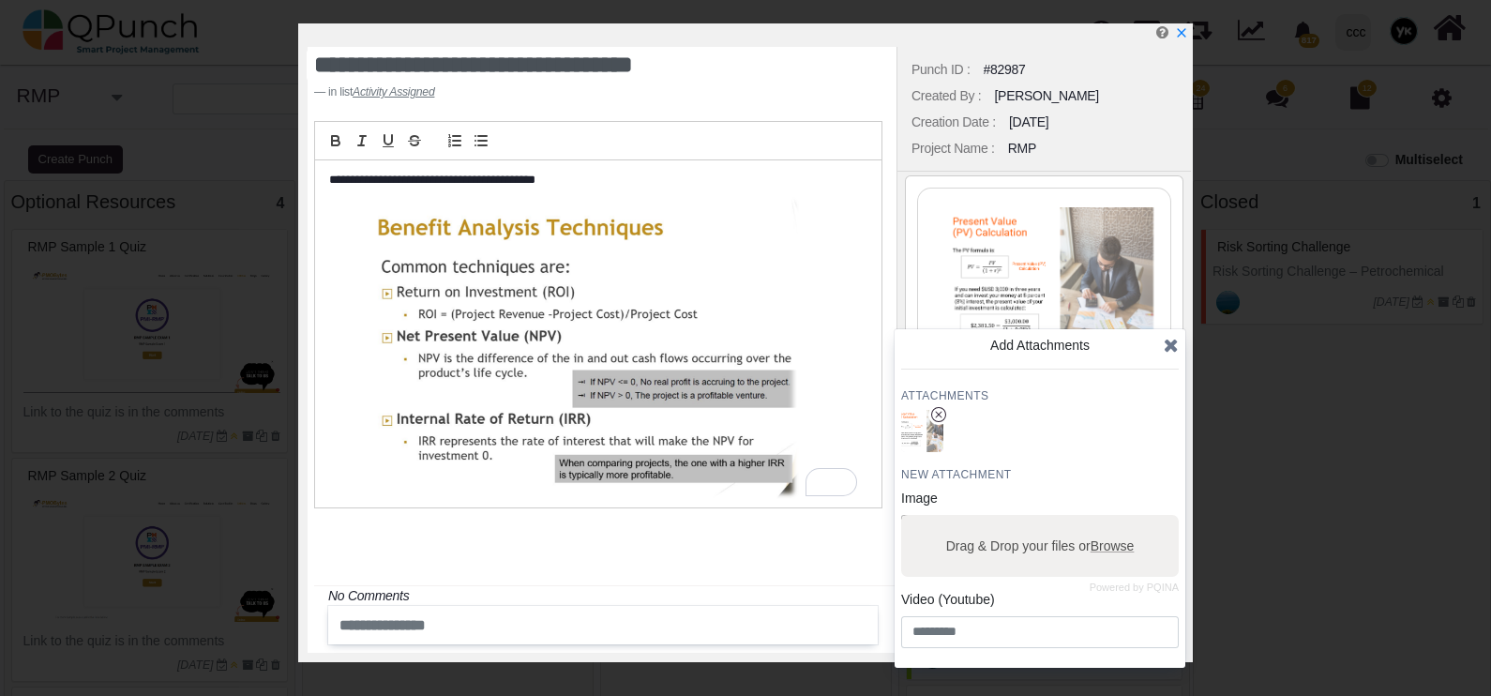
drag, startPoint x: 1173, startPoint y: 343, endPoint x: 1146, endPoint y: 372, distance: 39.8
click at [1173, 344] on icon at bounding box center [1171, 345] width 15 height 19
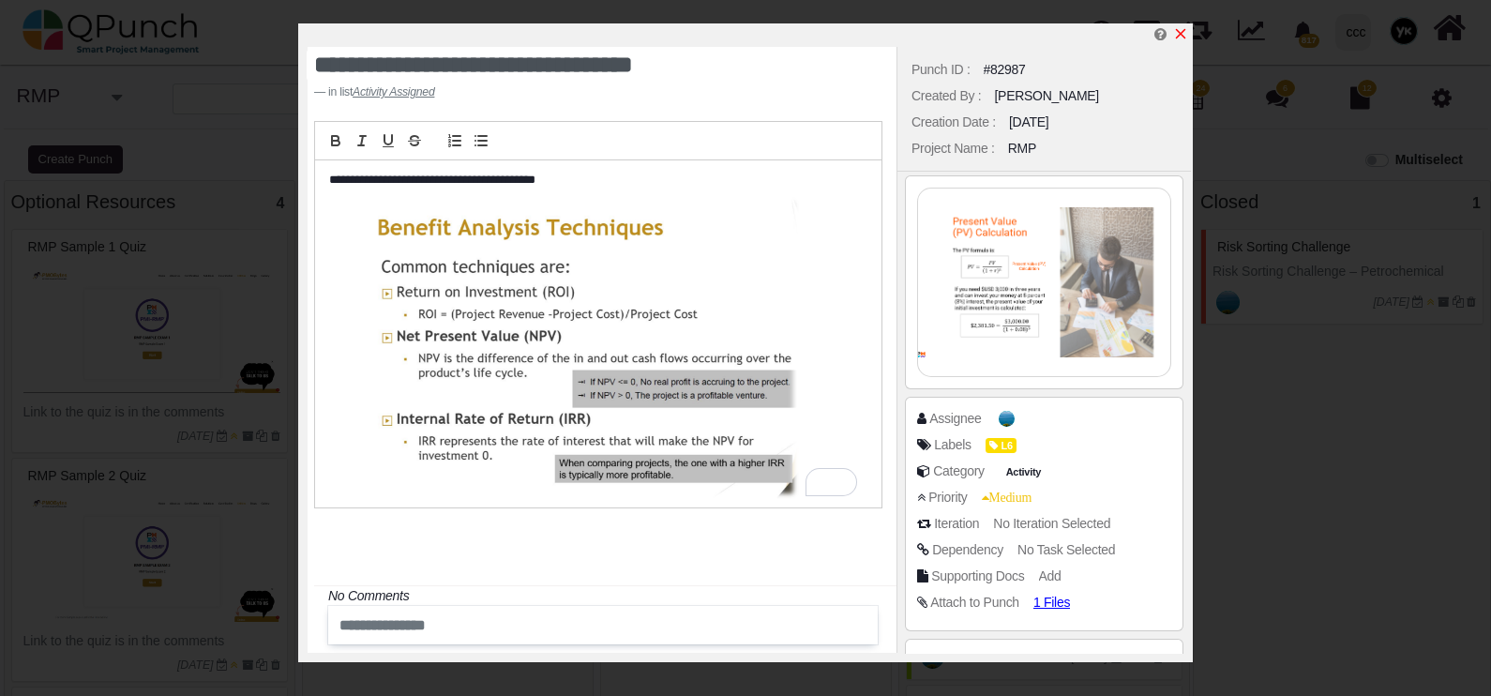
click at [1181, 37] on icon "x" at bounding box center [1180, 33] width 15 height 15
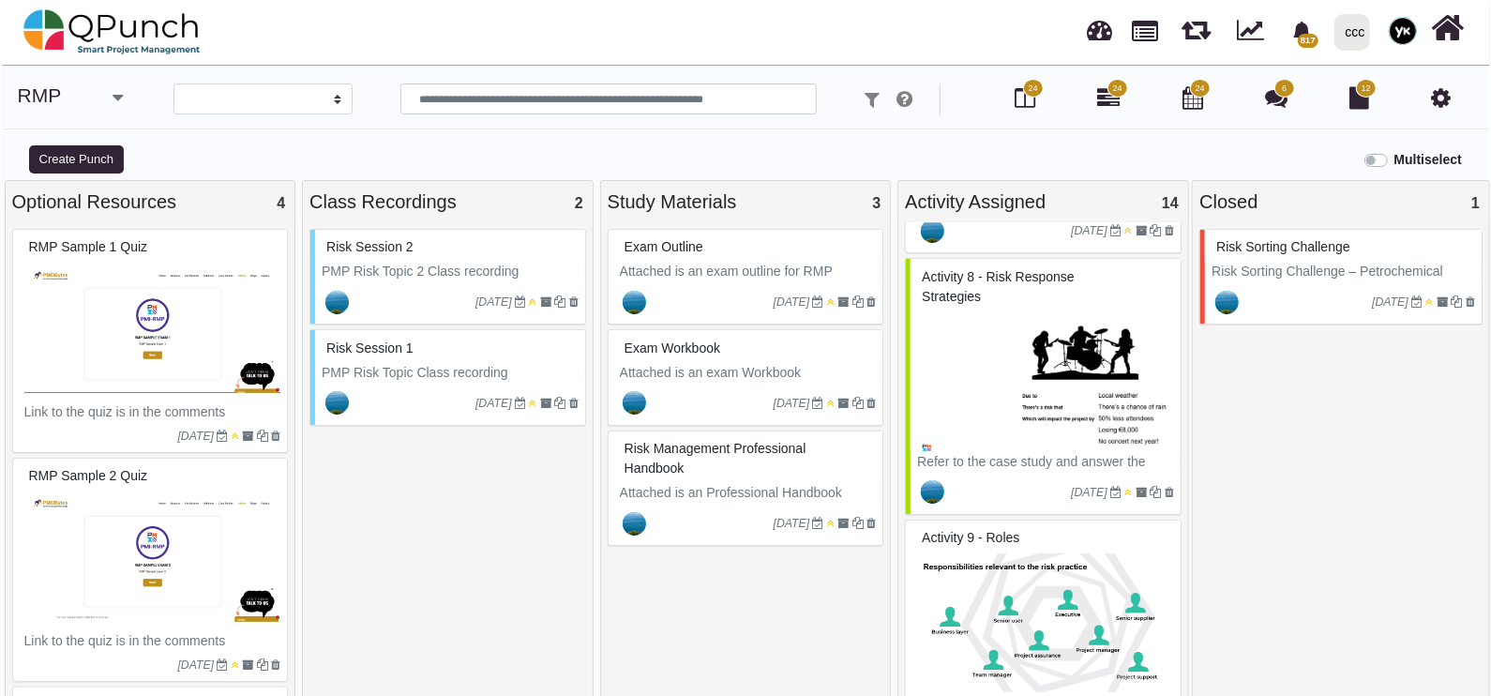
scroll to position [1133, 0]
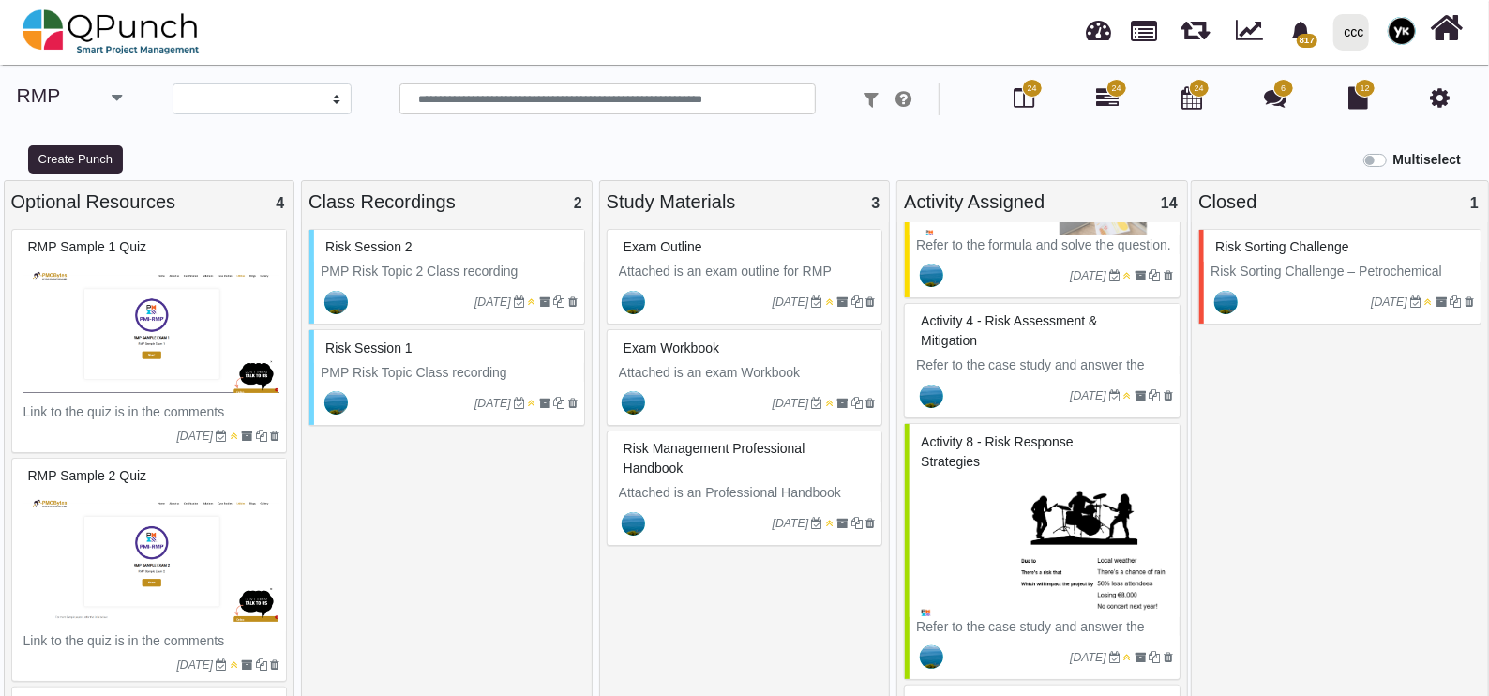
click at [1025, 374] on div "[DATE]" at bounding box center [1045, 395] width 270 height 43
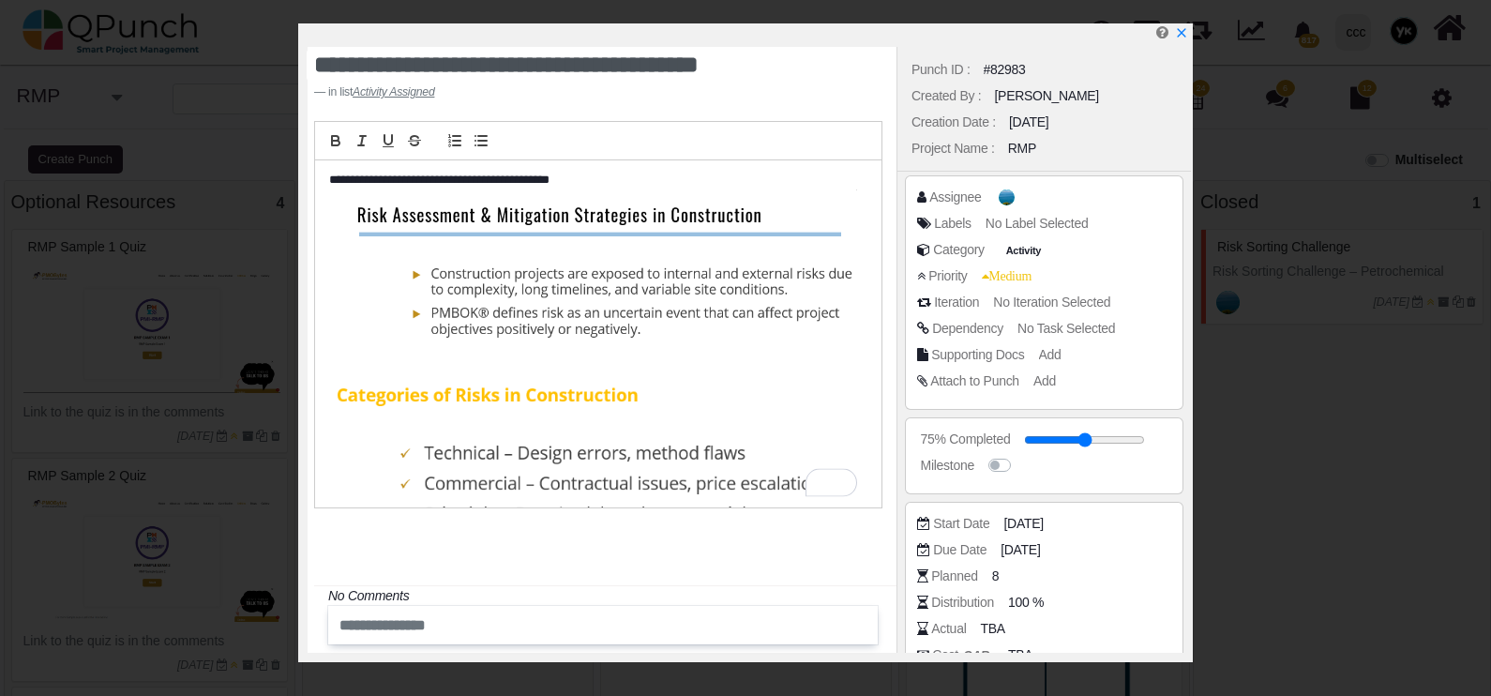
select select
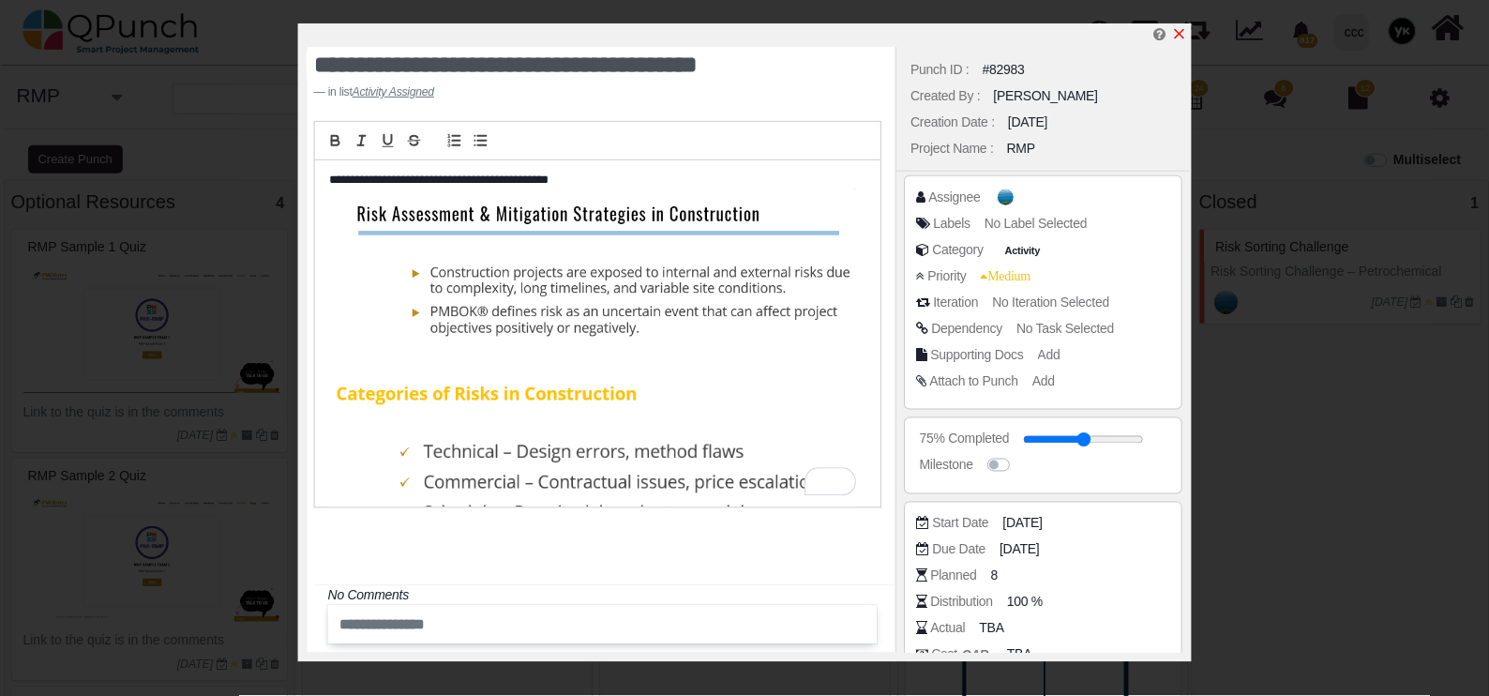
scroll to position [1133, 0]
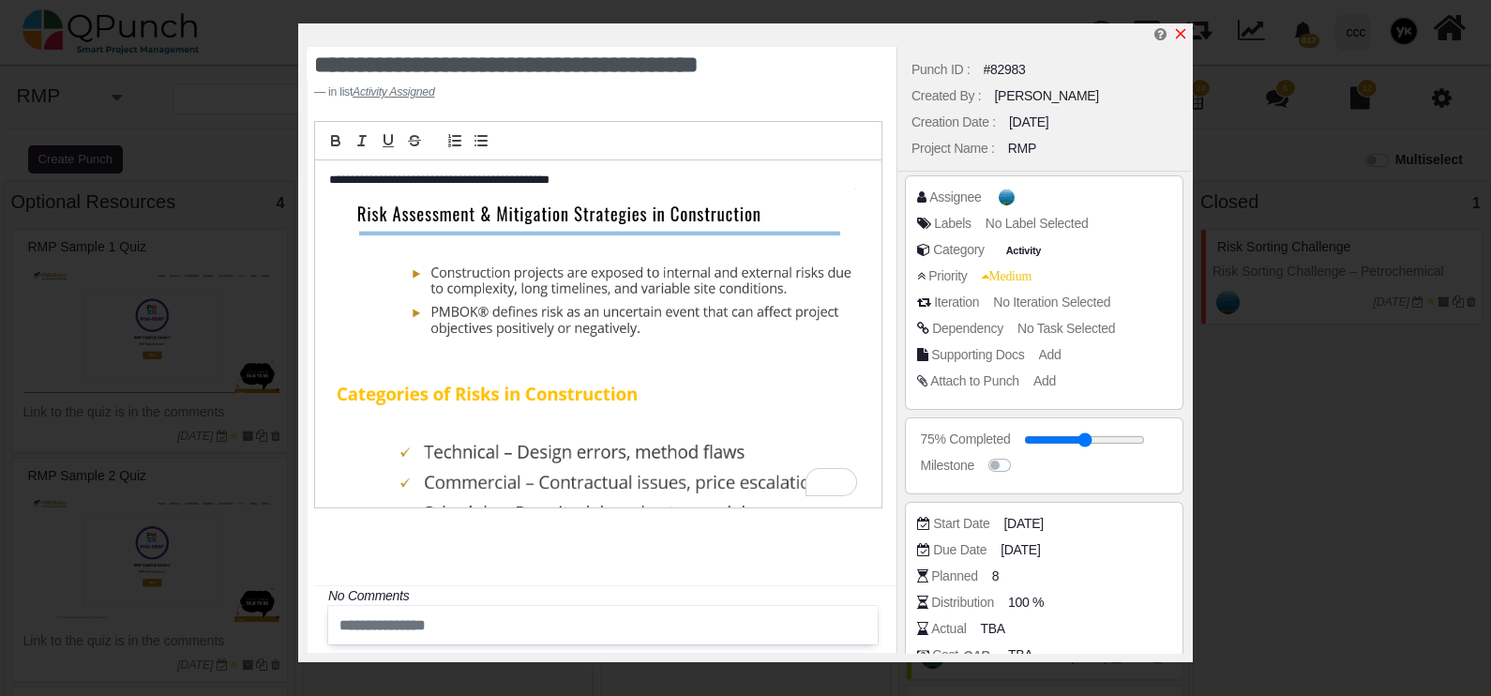
click at [1183, 33] on icon "x" at bounding box center [1180, 33] width 15 height 15
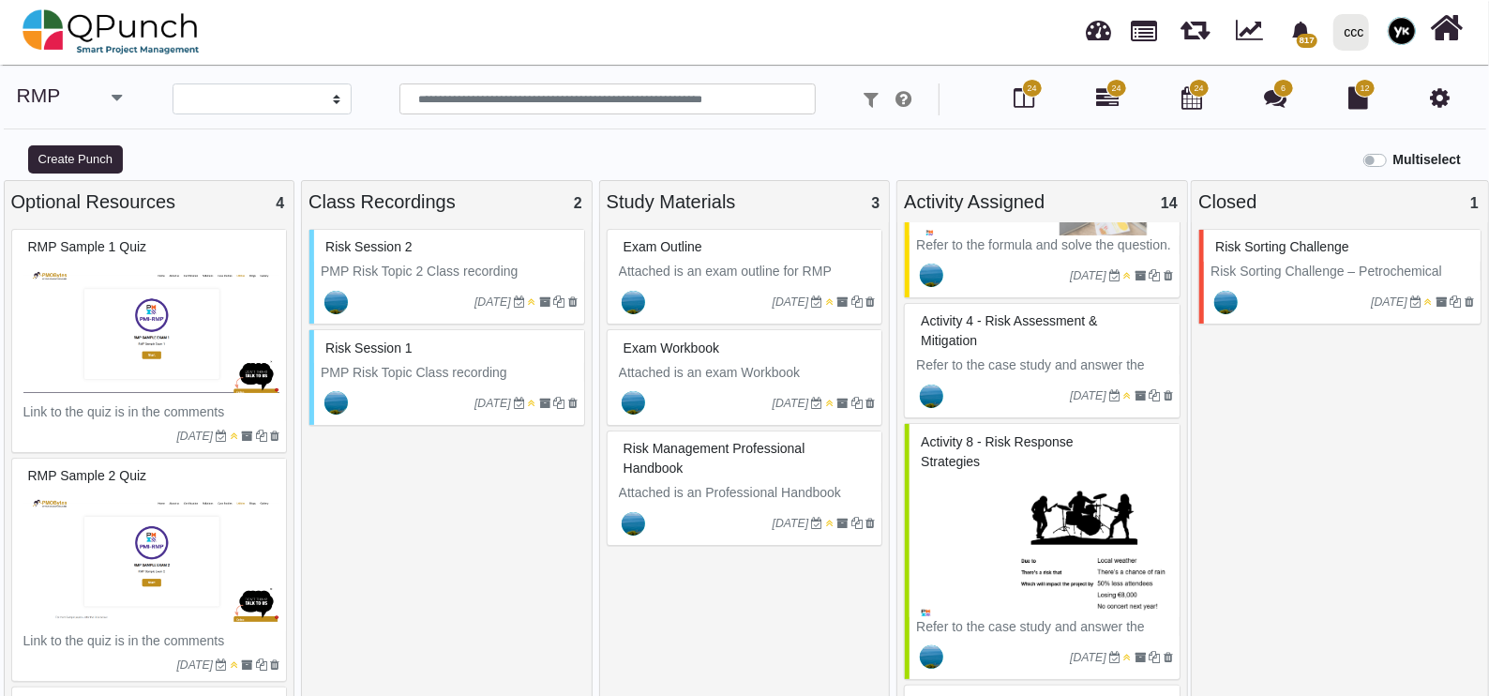
click at [713, 443] on span "Risk Management Professional handbook" at bounding box center [715, 458] width 182 height 35
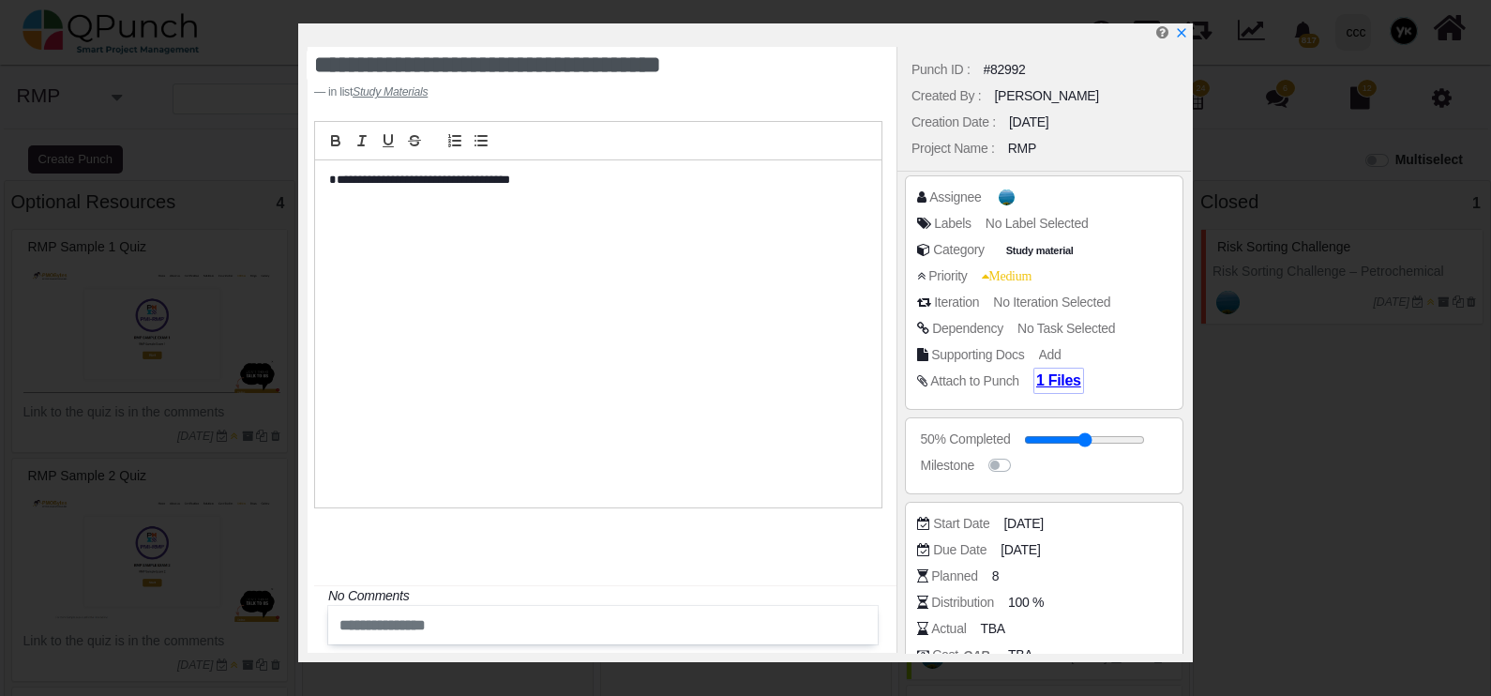
click at [1050, 383] on span "1 Files" at bounding box center [1058, 380] width 45 height 16
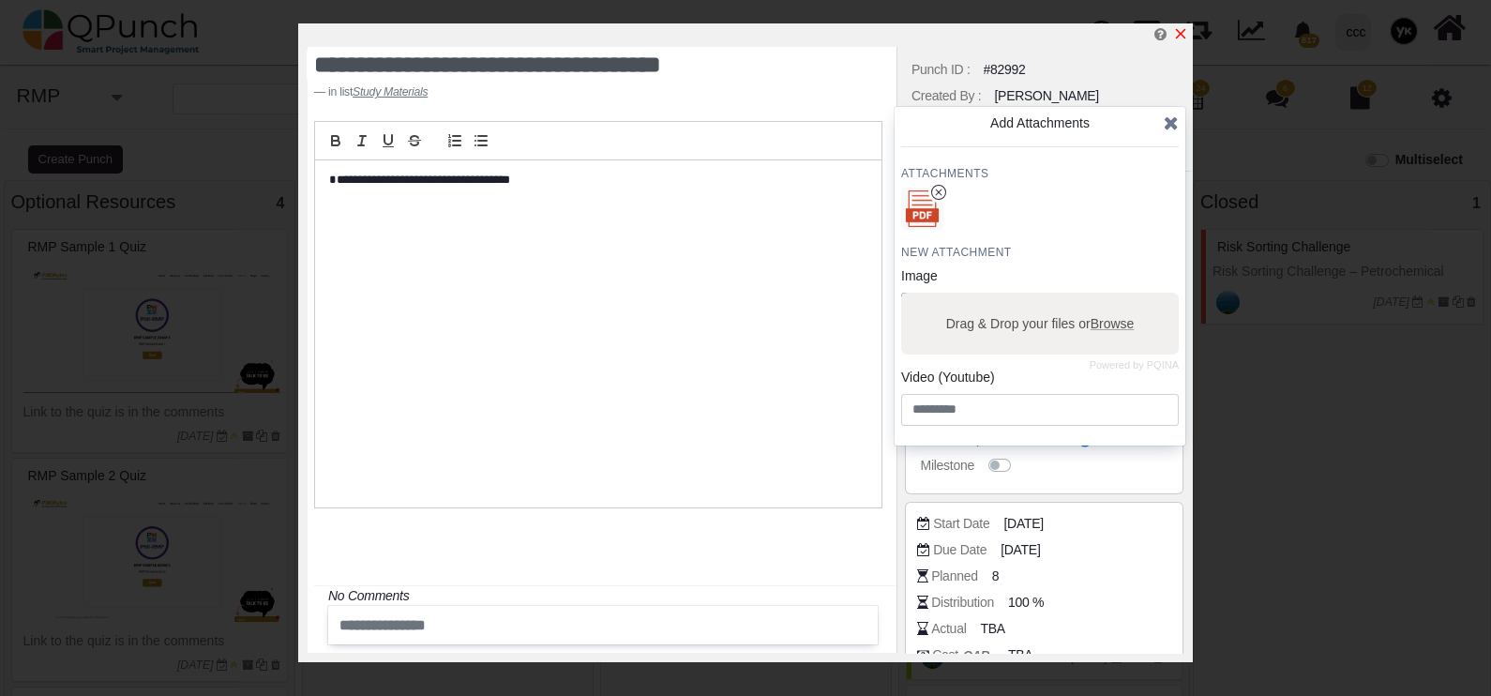
click at [1182, 28] on icon "x" at bounding box center [1180, 33] width 15 height 15
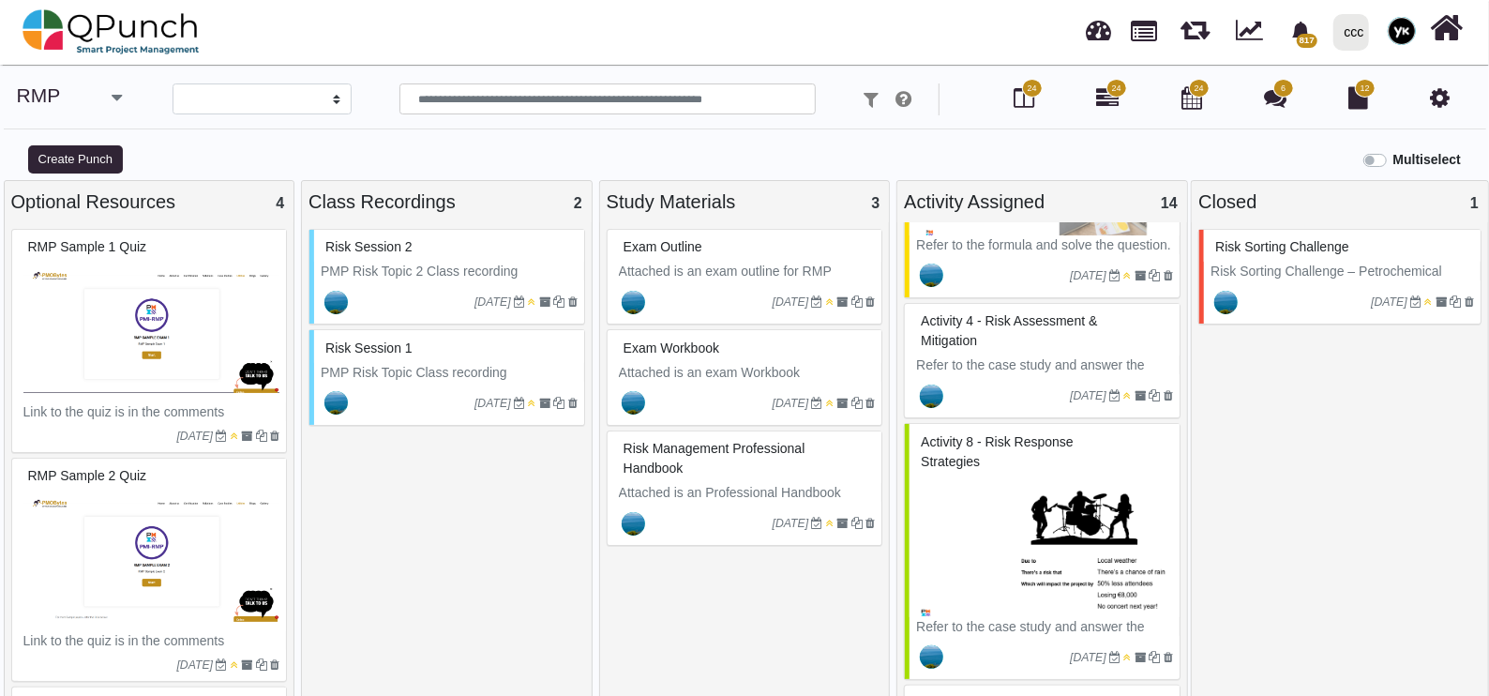
click at [1244, 263] on p "Risk Sorting Challenge – Petrochemical Edition" at bounding box center [1343, 281] width 264 height 39
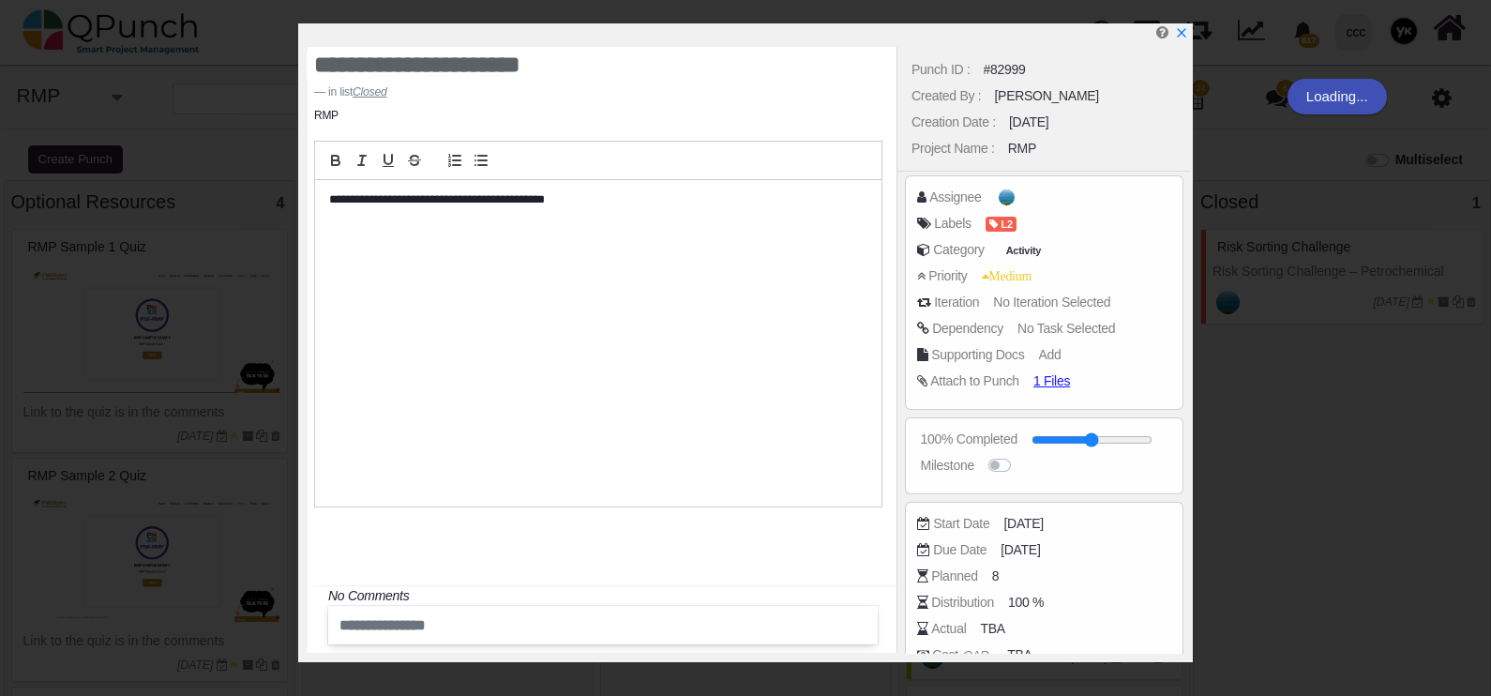
click at [1055, 388] on div "Punch ID : #82999 Created By : [PERSON_NAME] D Creation Date : [DATE] Project N…" at bounding box center [1043, 350] width 294 height 606
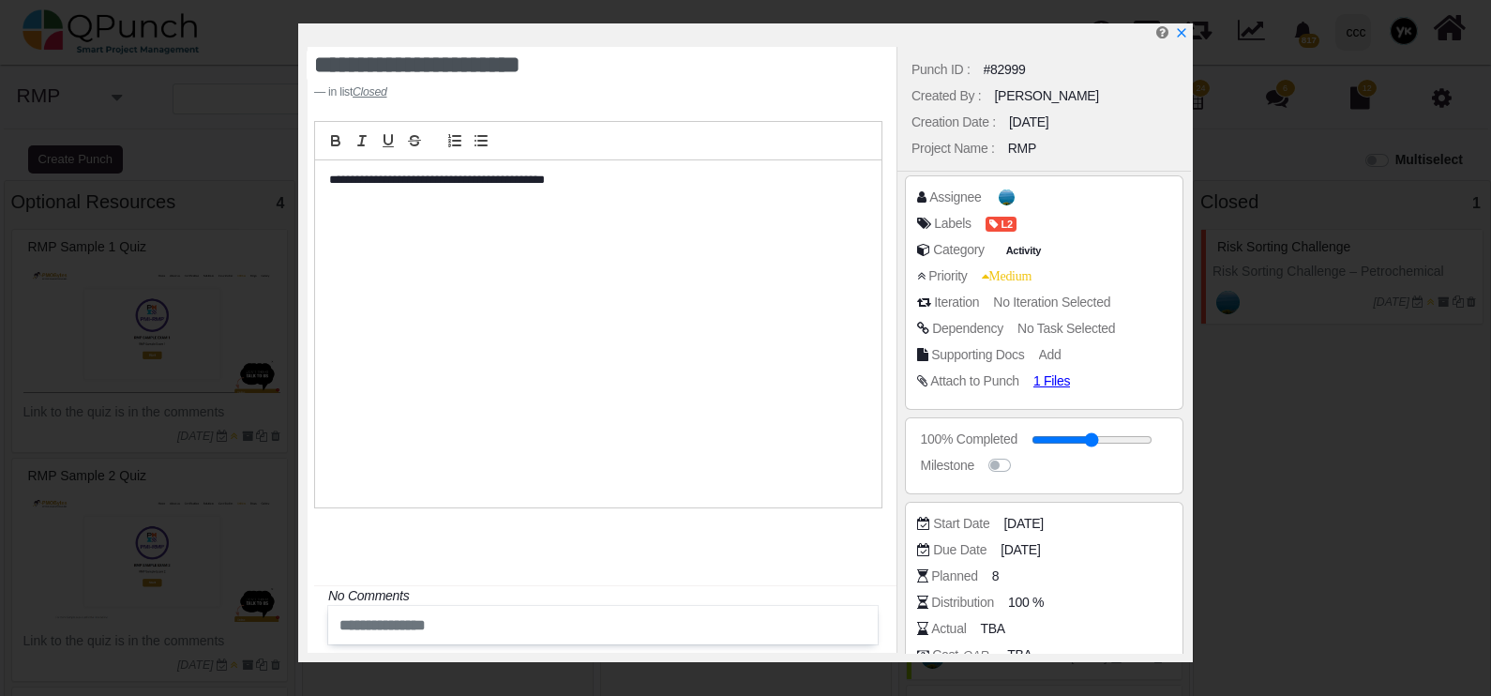
click at [1044, 398] on div "Assignee Labels L2 Category Activity Priority Medium Iteration No Iteration Sel…" at bounding box center [1044, 292] width 279 height 234
click at [1047, 378] on span "1 Files" at bounding box center [1058, 380] width 45 height 16
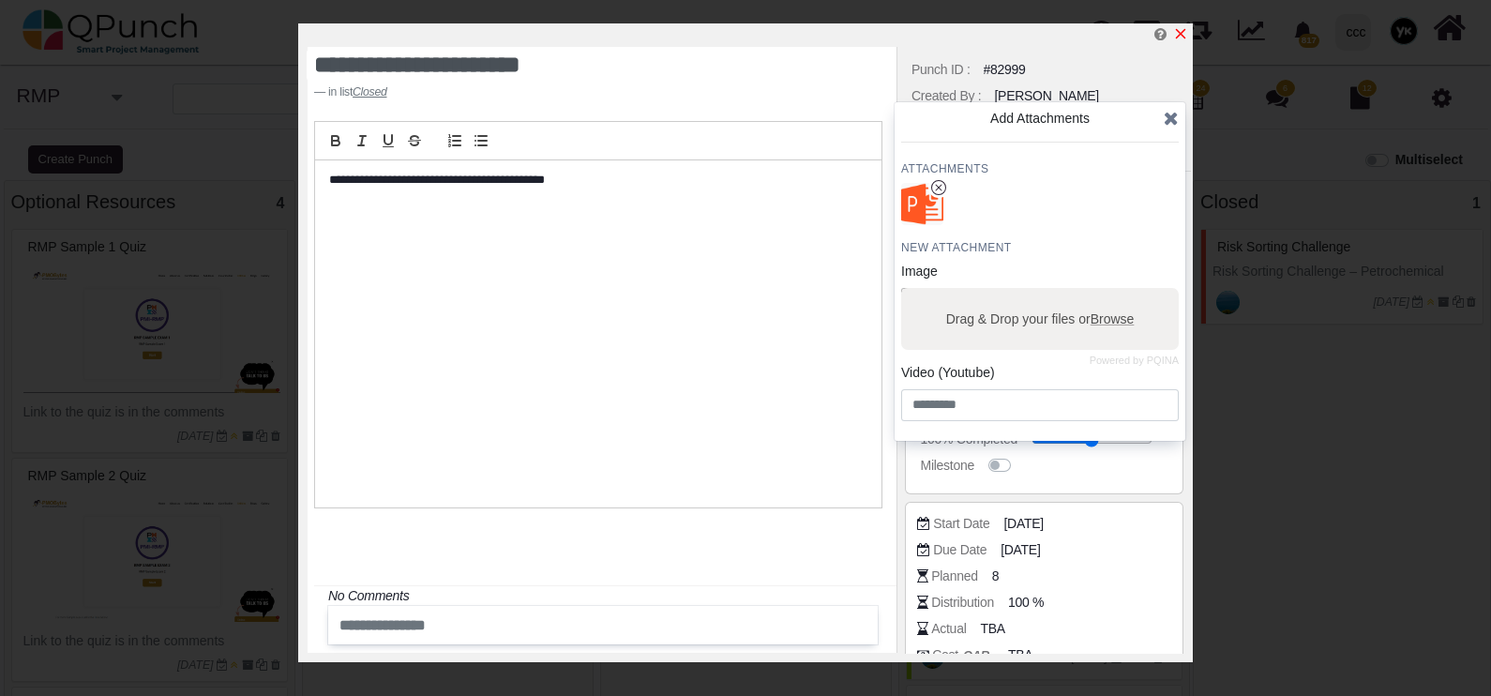
click at [1183, 32] on icon "x" at bounding box center [1181, 34] width 10 height 10
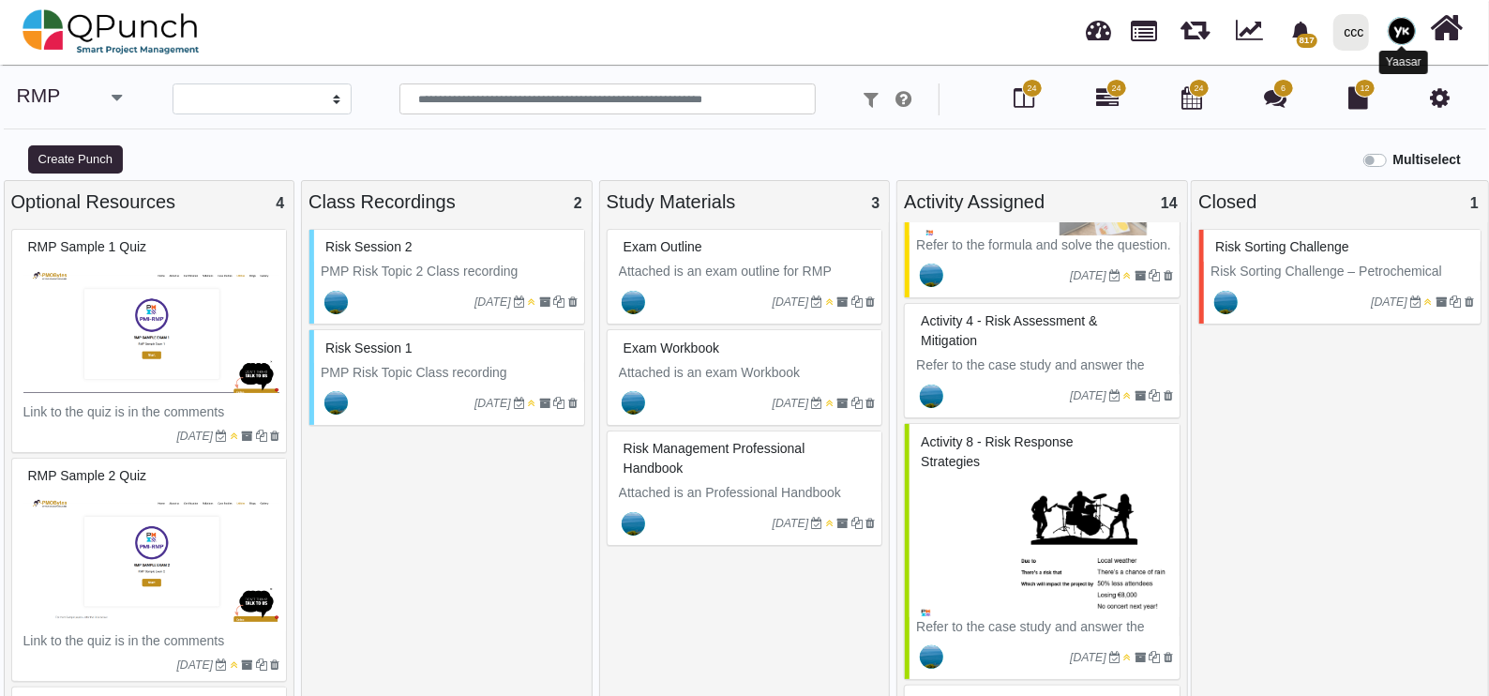
click at [1397, 32] on img at bounding box center [1402, 31] width 28 height 28
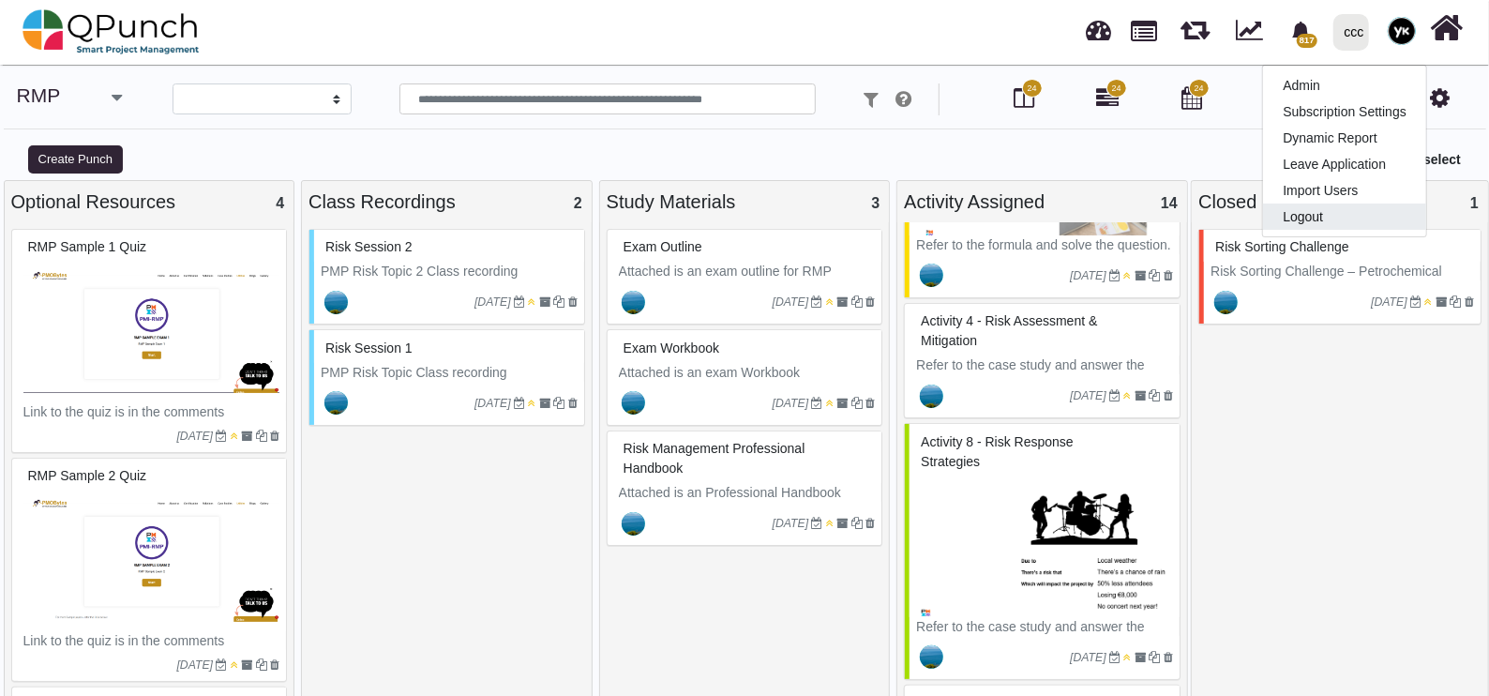
click at [1313, 216] on link "Logout" at bounding box center [1344, 216] width 163 height 26
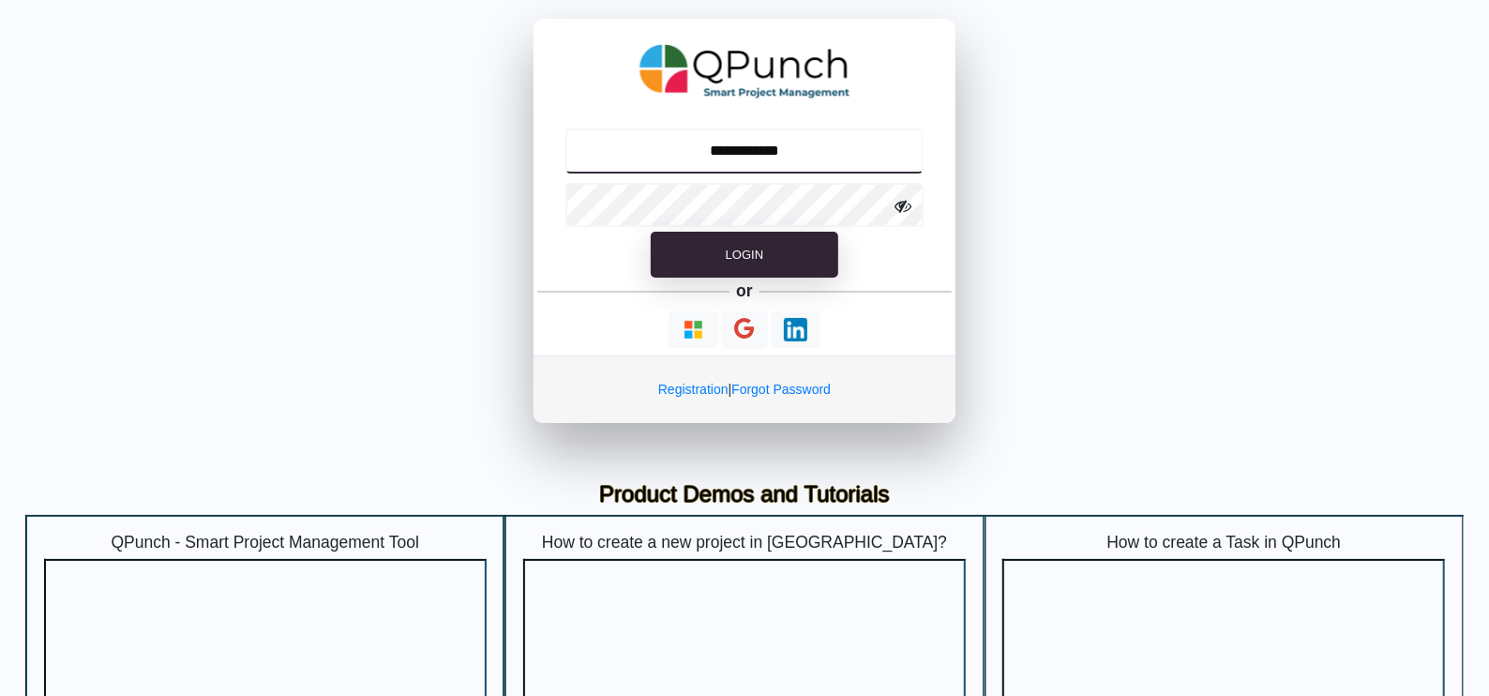
click at [774, 149] on input "**********" at bounding box center [744, 150] width 359 height 45
type input "**********"
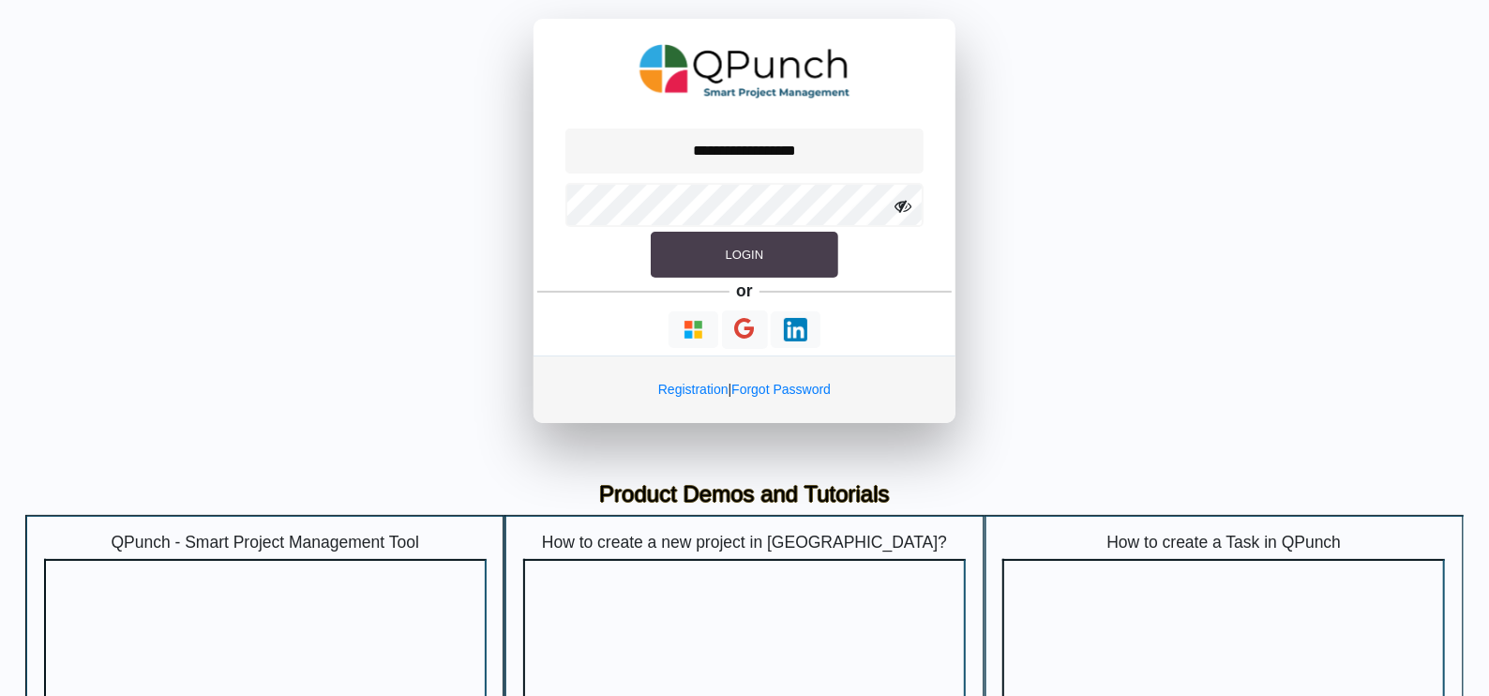
click at [717, 263] on button "Login" at bounding box center [745, 255] width 188 height 47
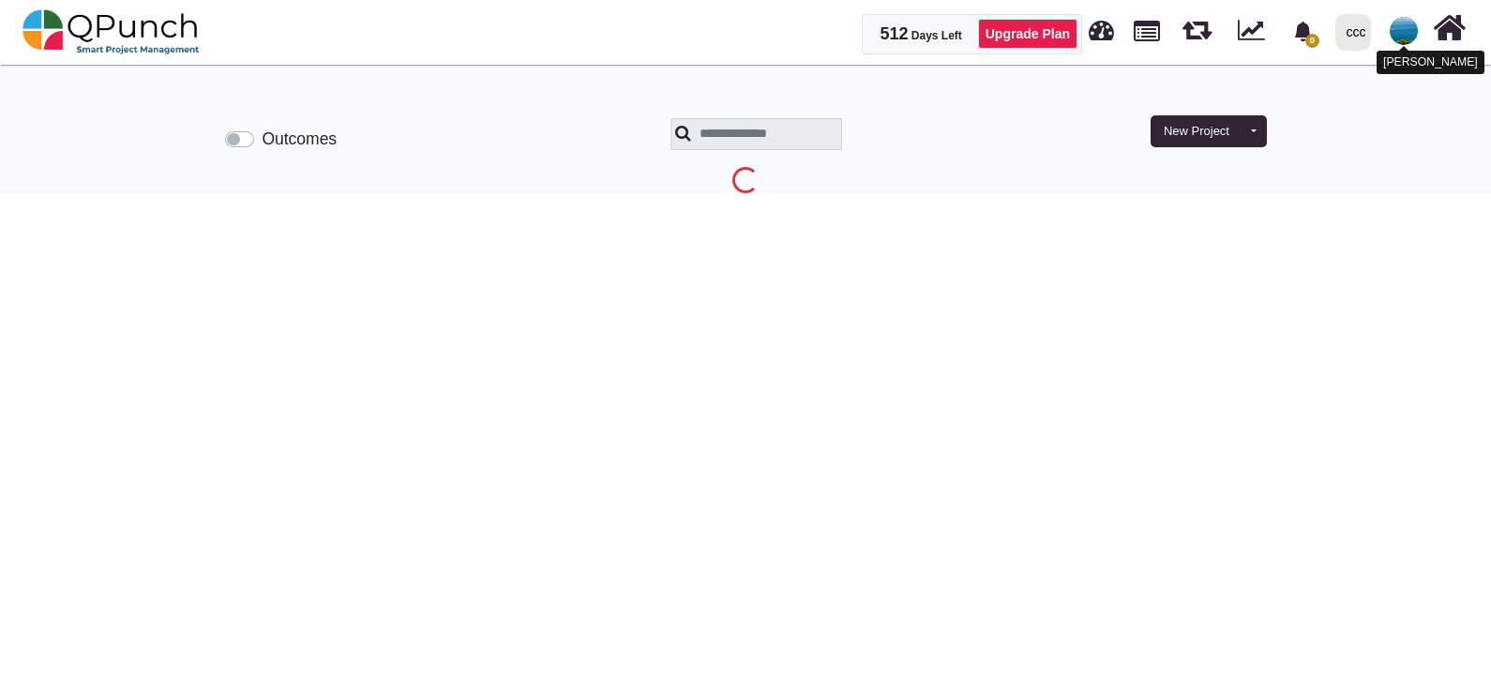
click at [1398, 30] on img at bounding box center [1404, 31] width 28 height 28
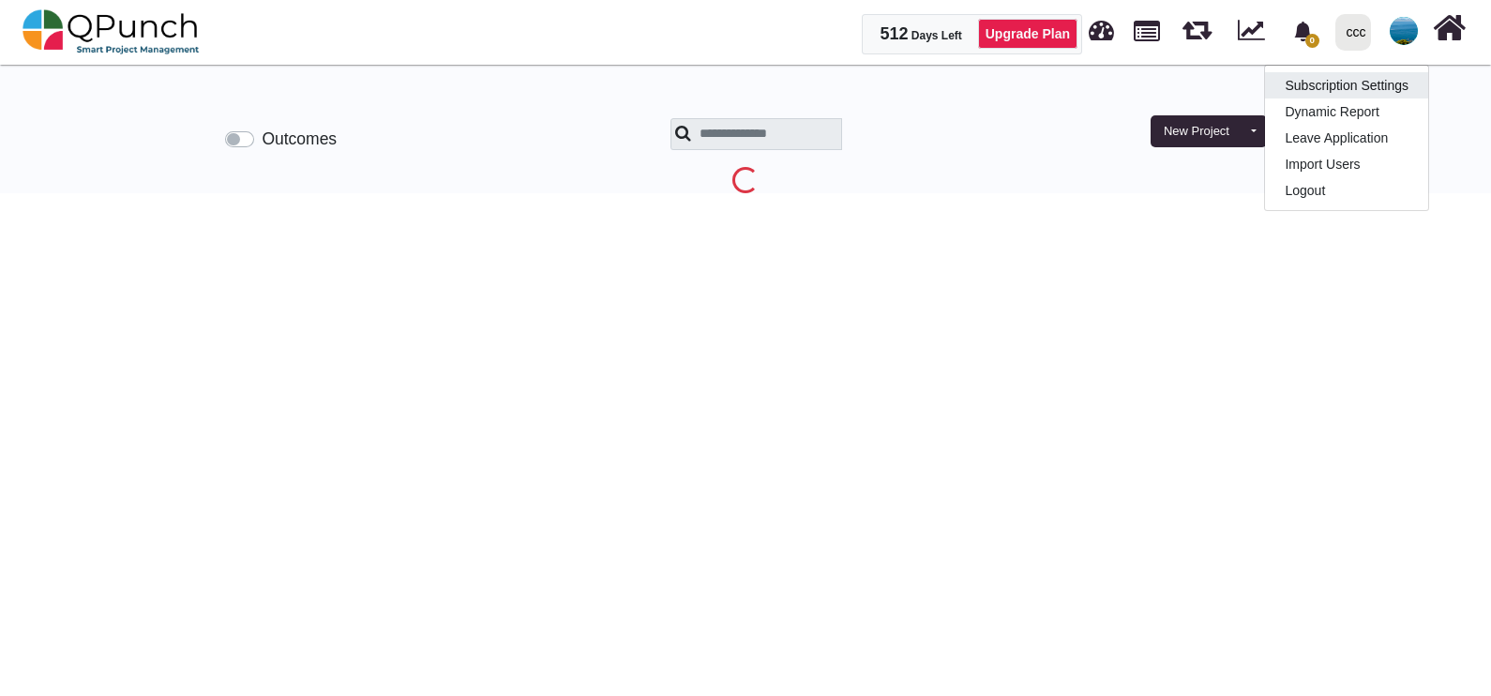
click at [1336, 81] on link "Subscription Settings" at bounding box center [1346, 85] width 163 height 26
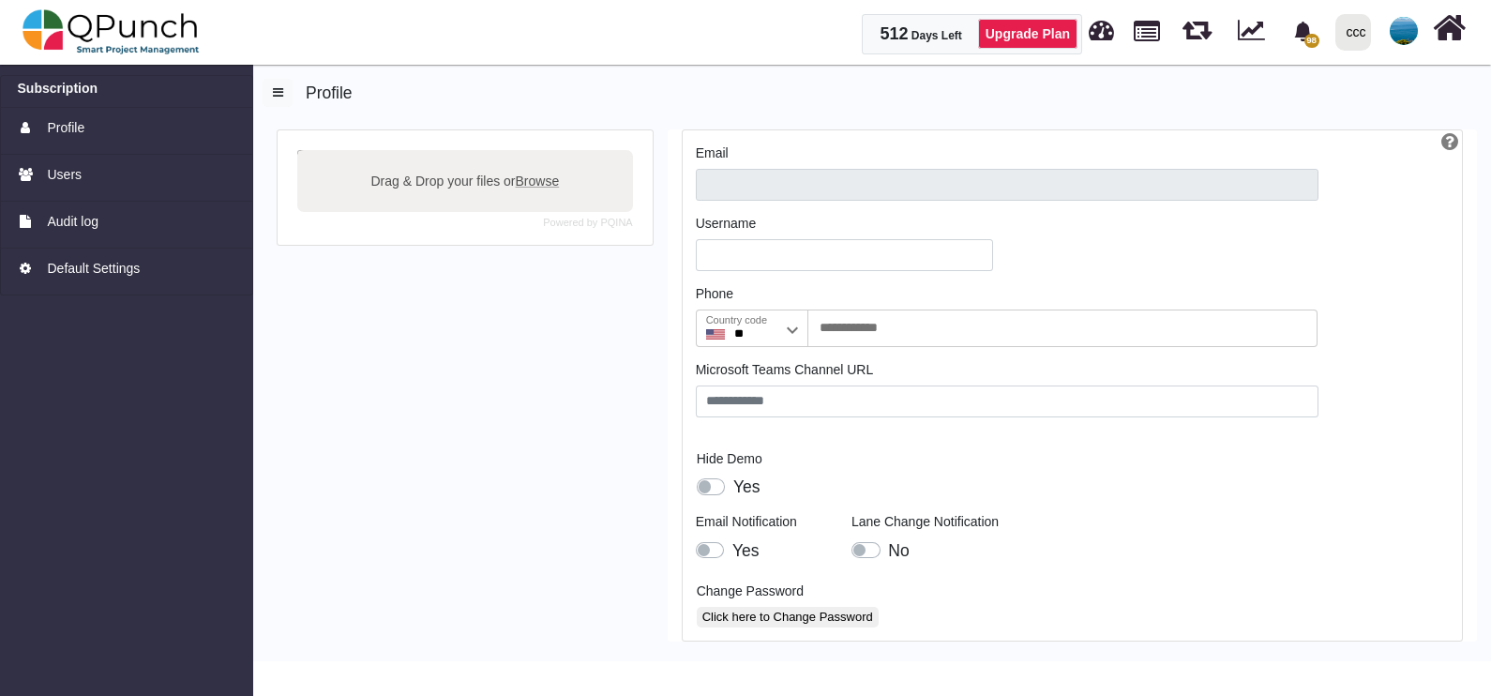
type input "**********"
type input "*******"
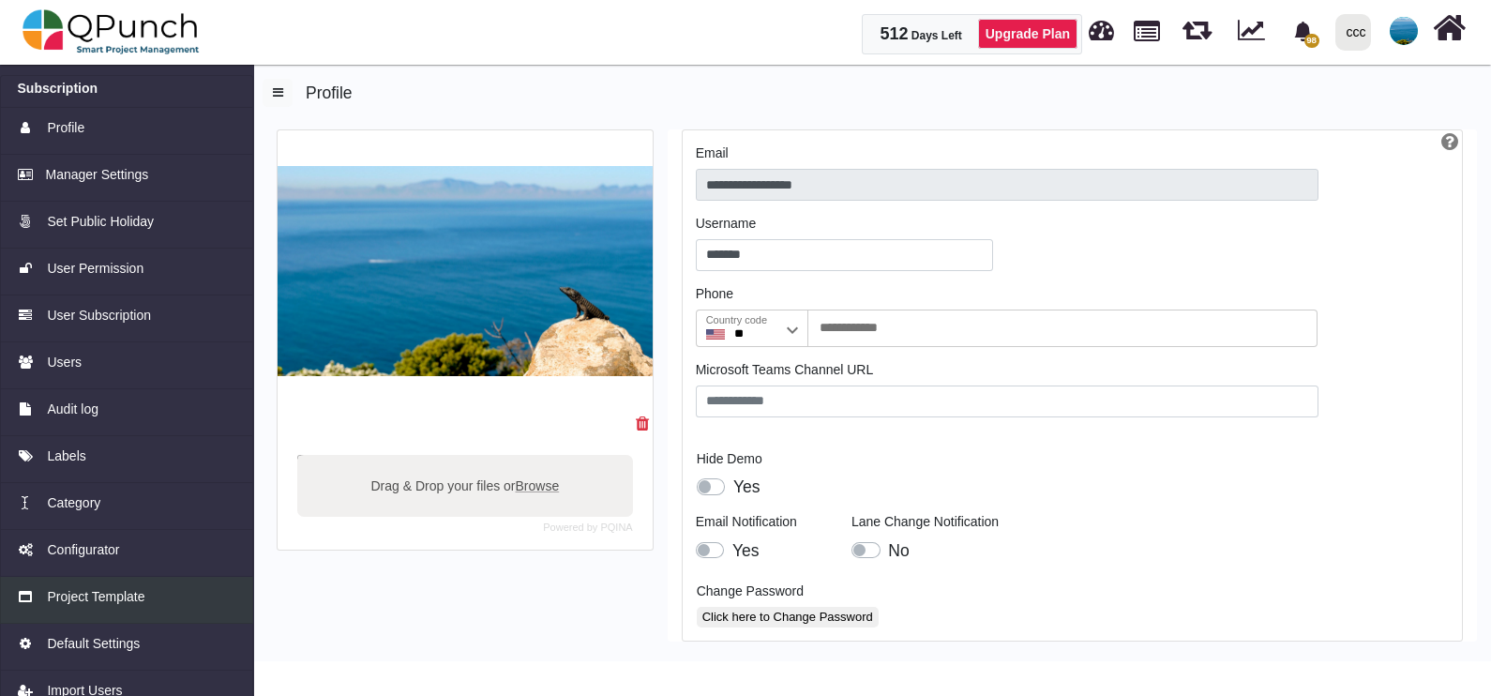
click at [136, 594] on span "Project Template" at bounding box center [96, 597] width 98 height 20
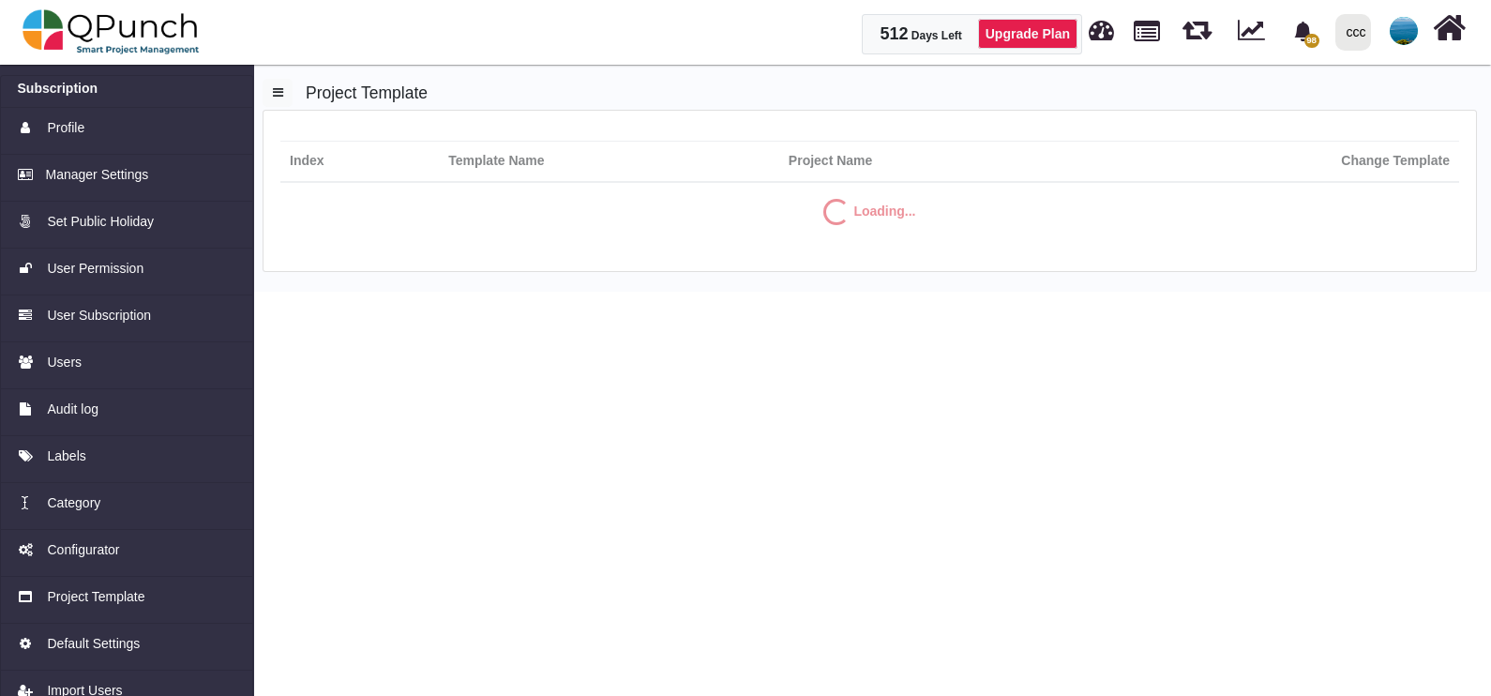
select select "**"
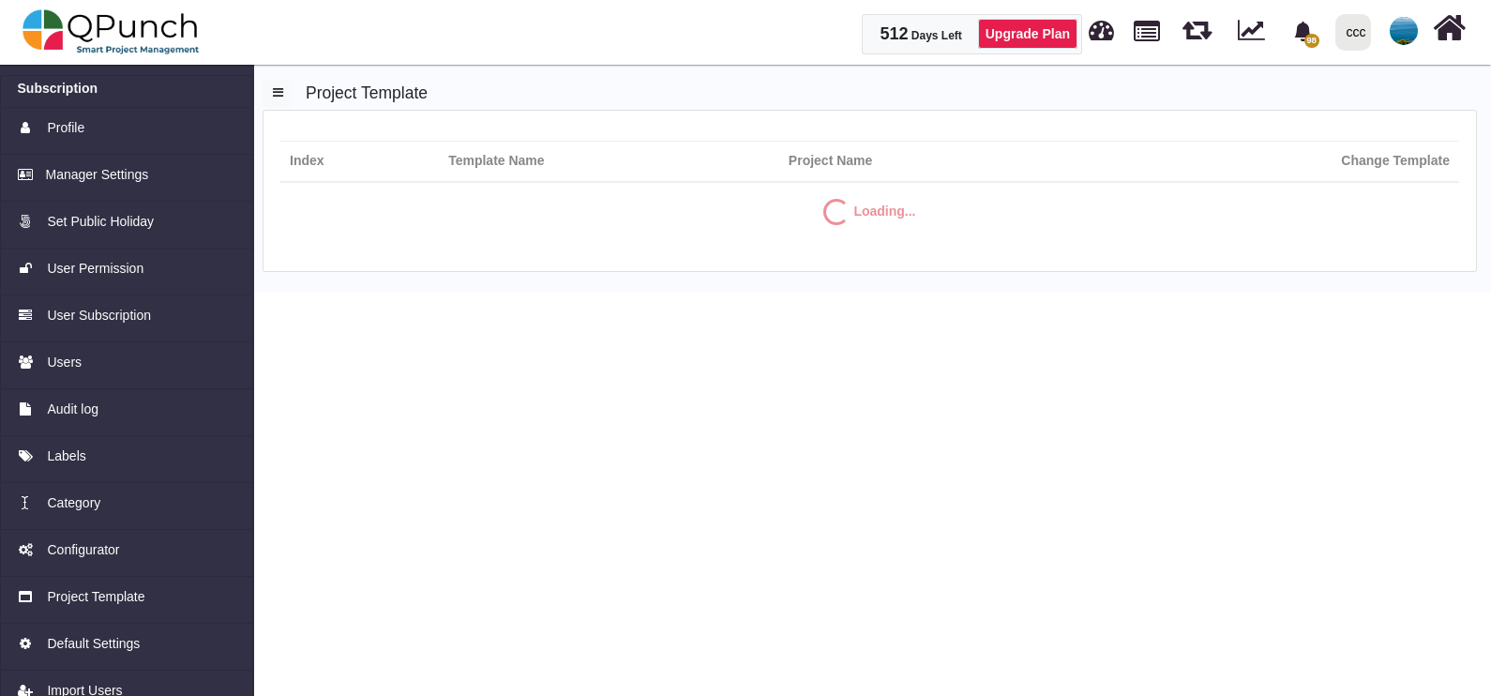
select select "**"
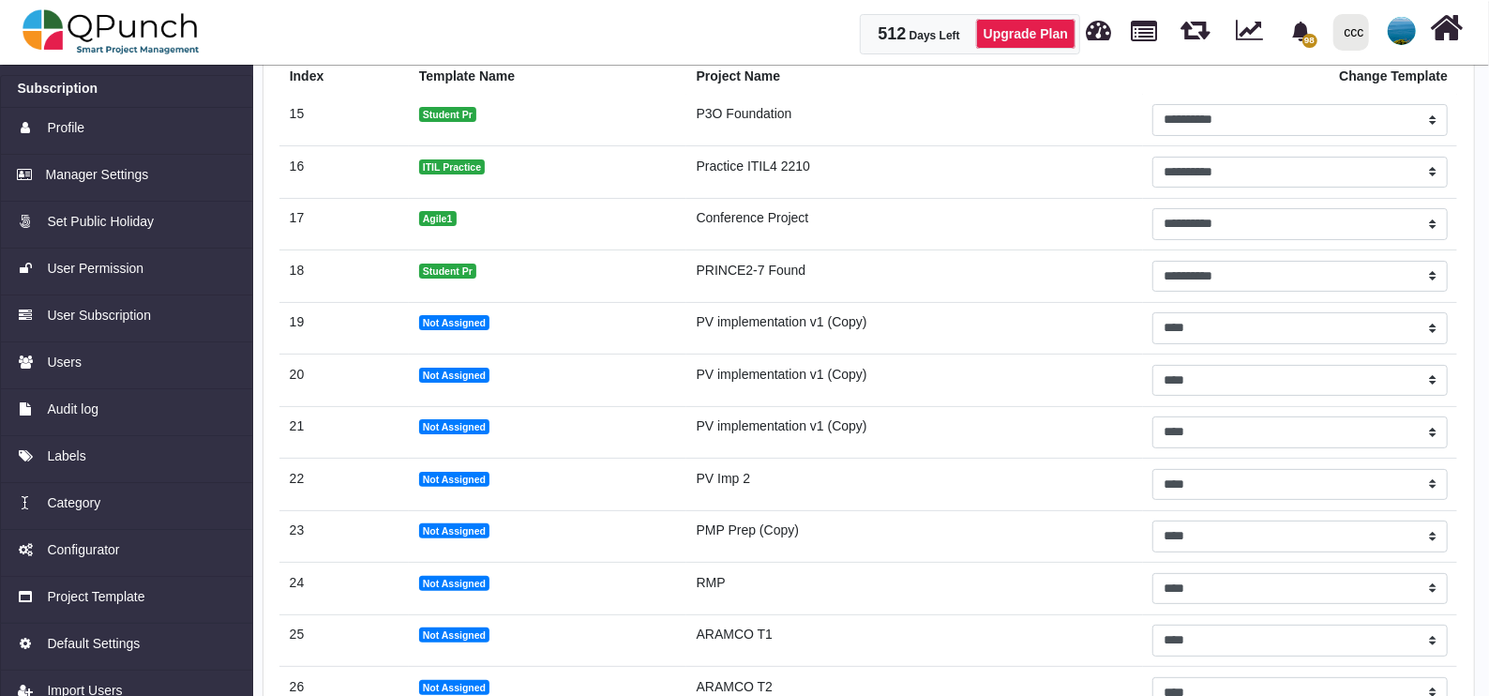
scroll to position [150, 0]
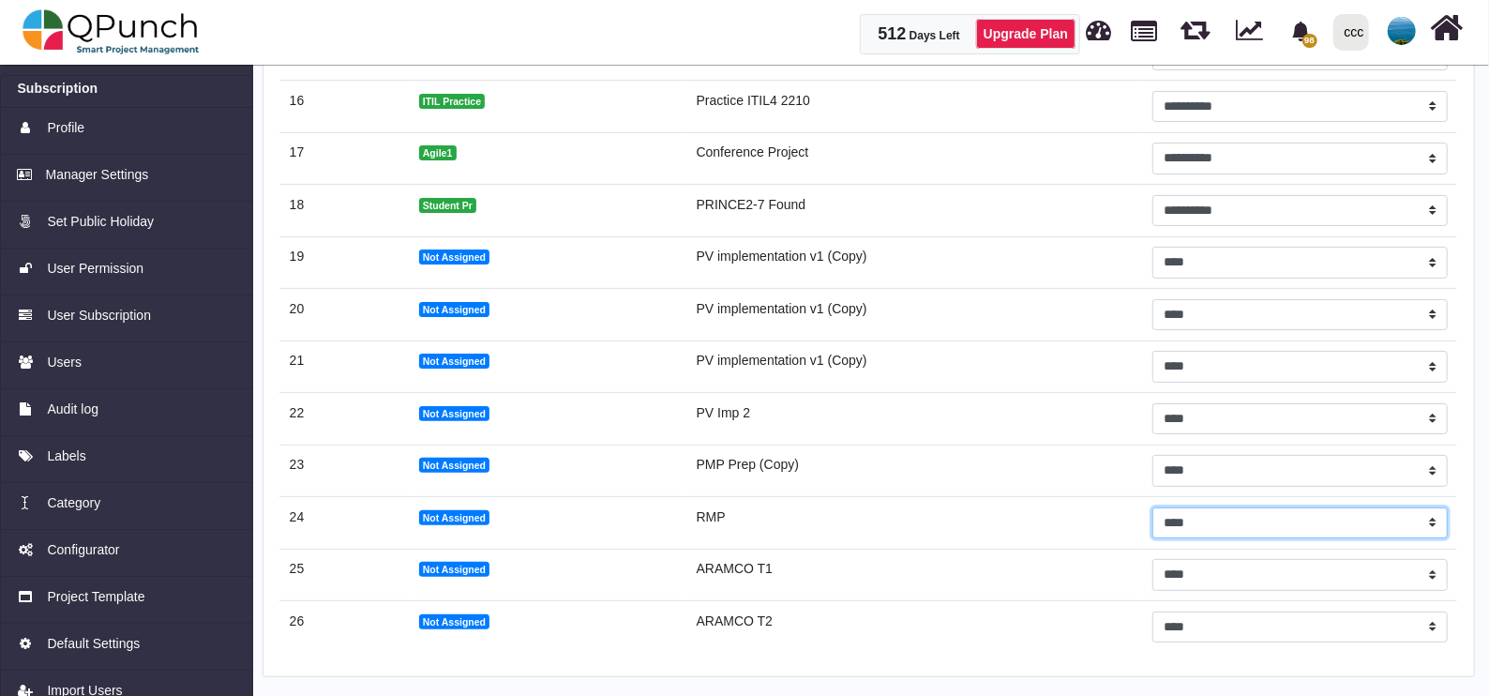
click at [1214, 517] on select "**********" at bounding box center [1299, 523] width 295 height 32
select select "**"
click at [1152, 507] on select "**********" at bounding box center [1299, 523] width 295 height 32
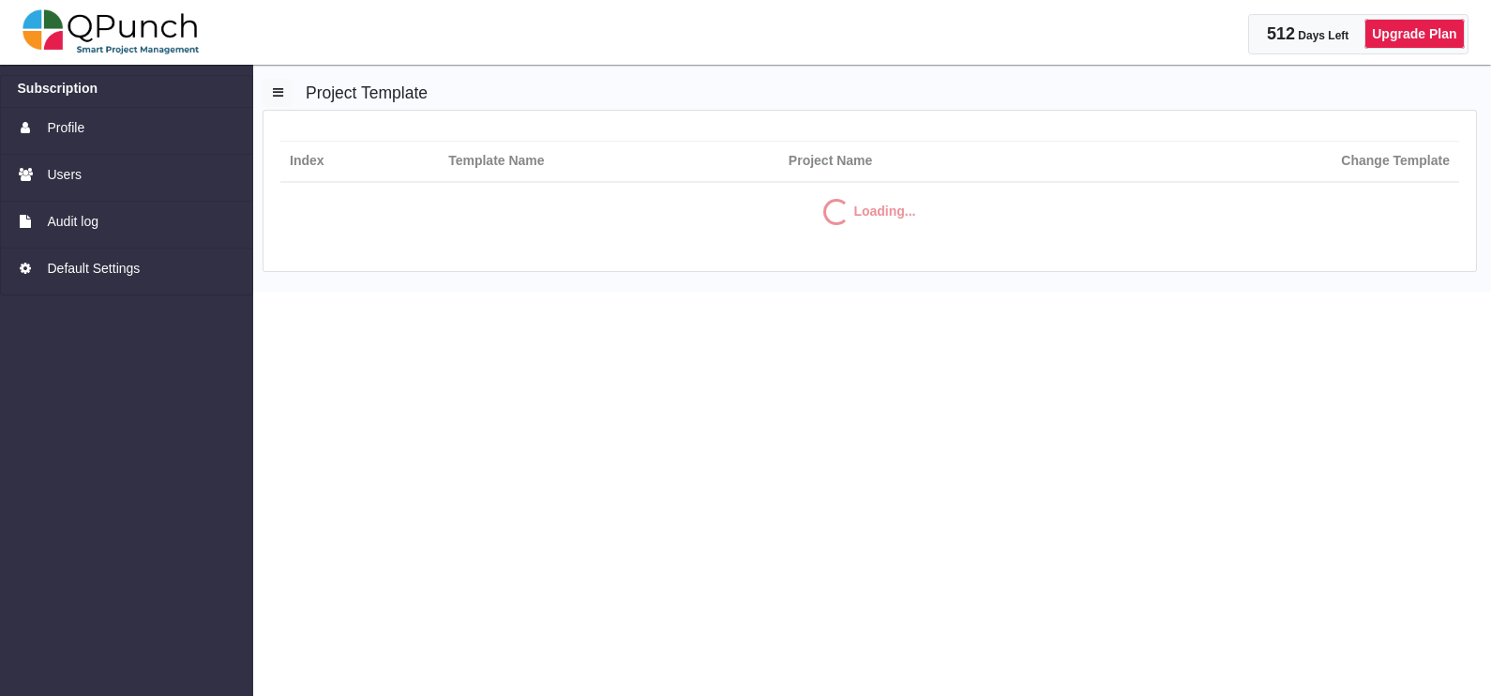
select select "**"
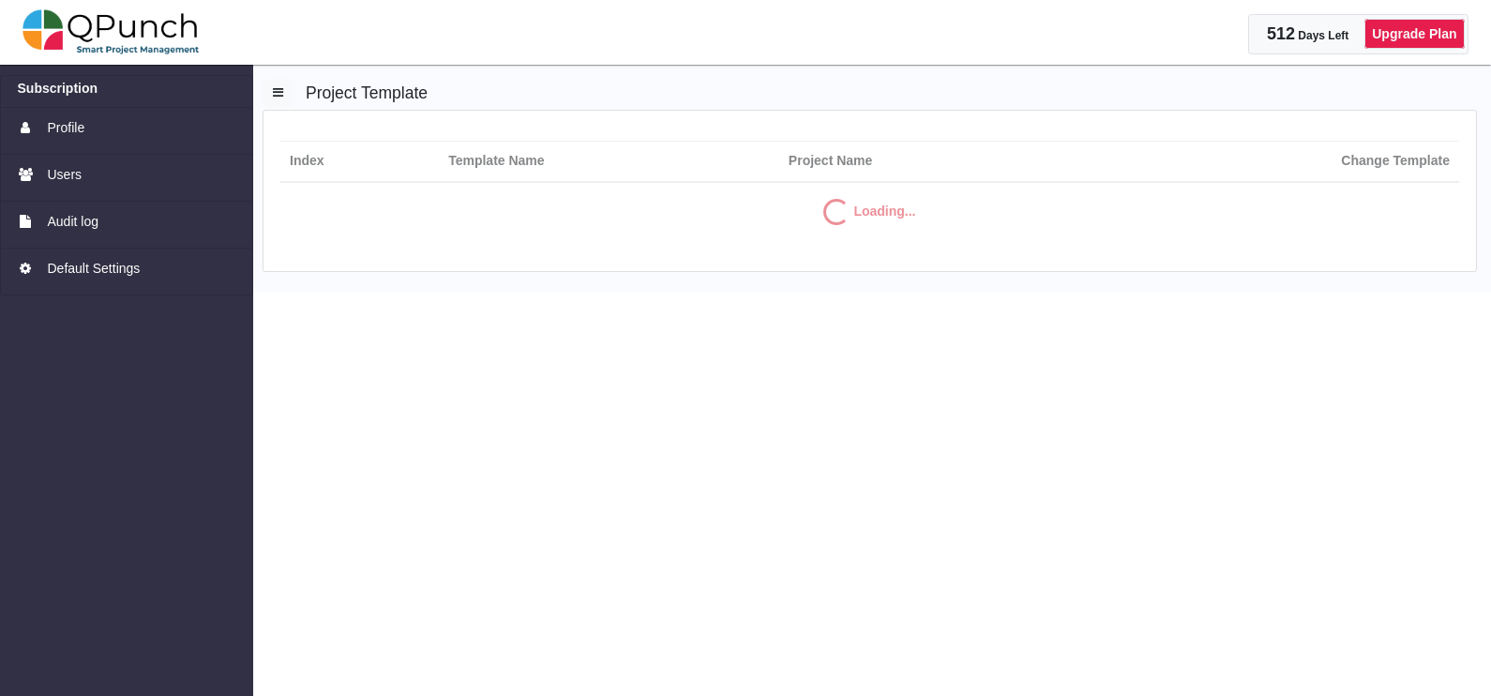
select select "**"
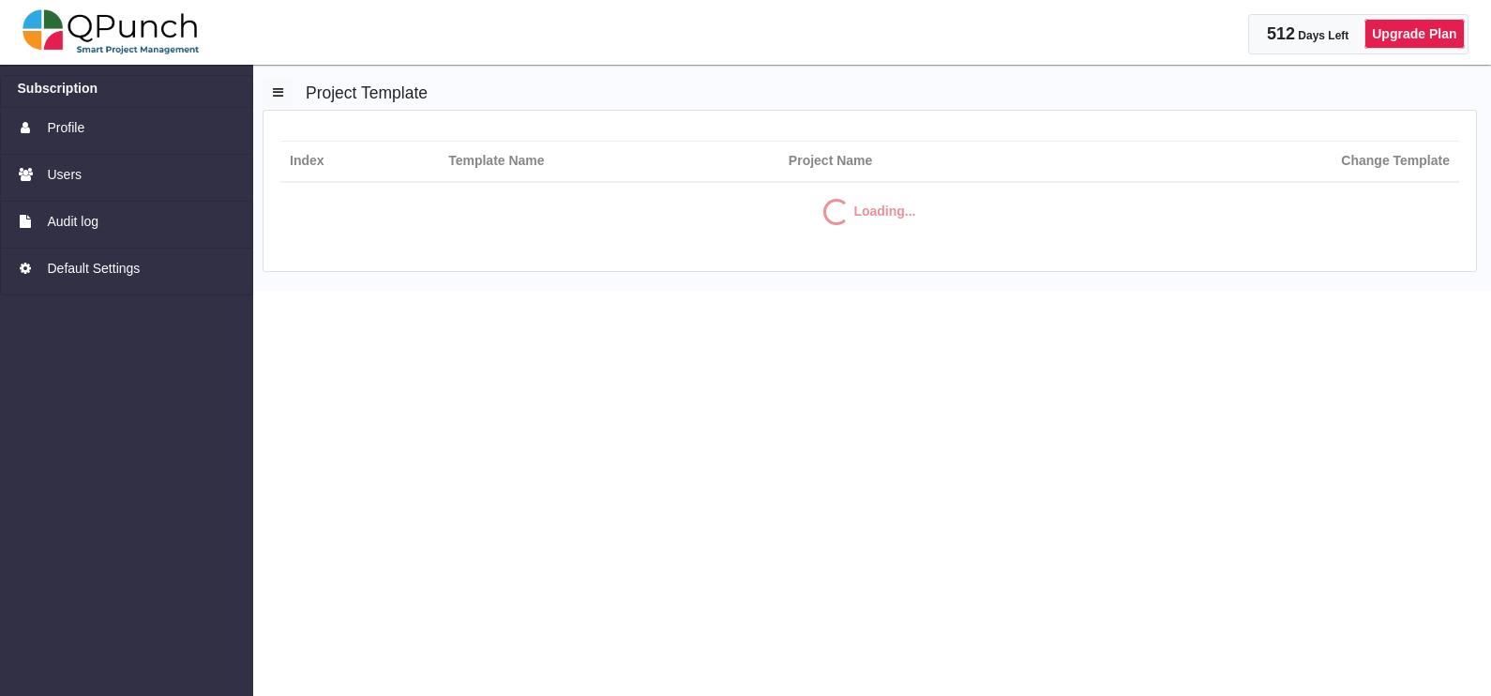
select select "**"
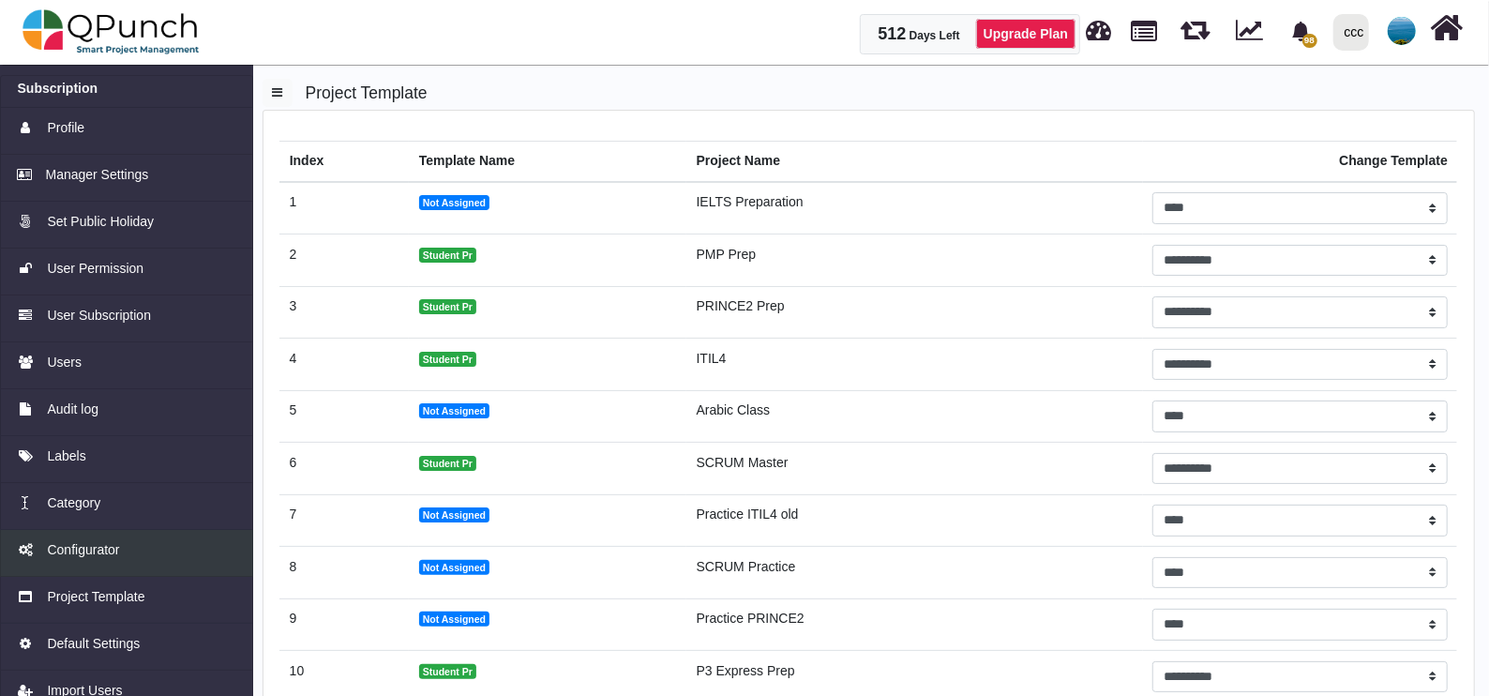
click at [122, 549] on div "Configurator" at bounding box center [127, 550] width 218 height 20
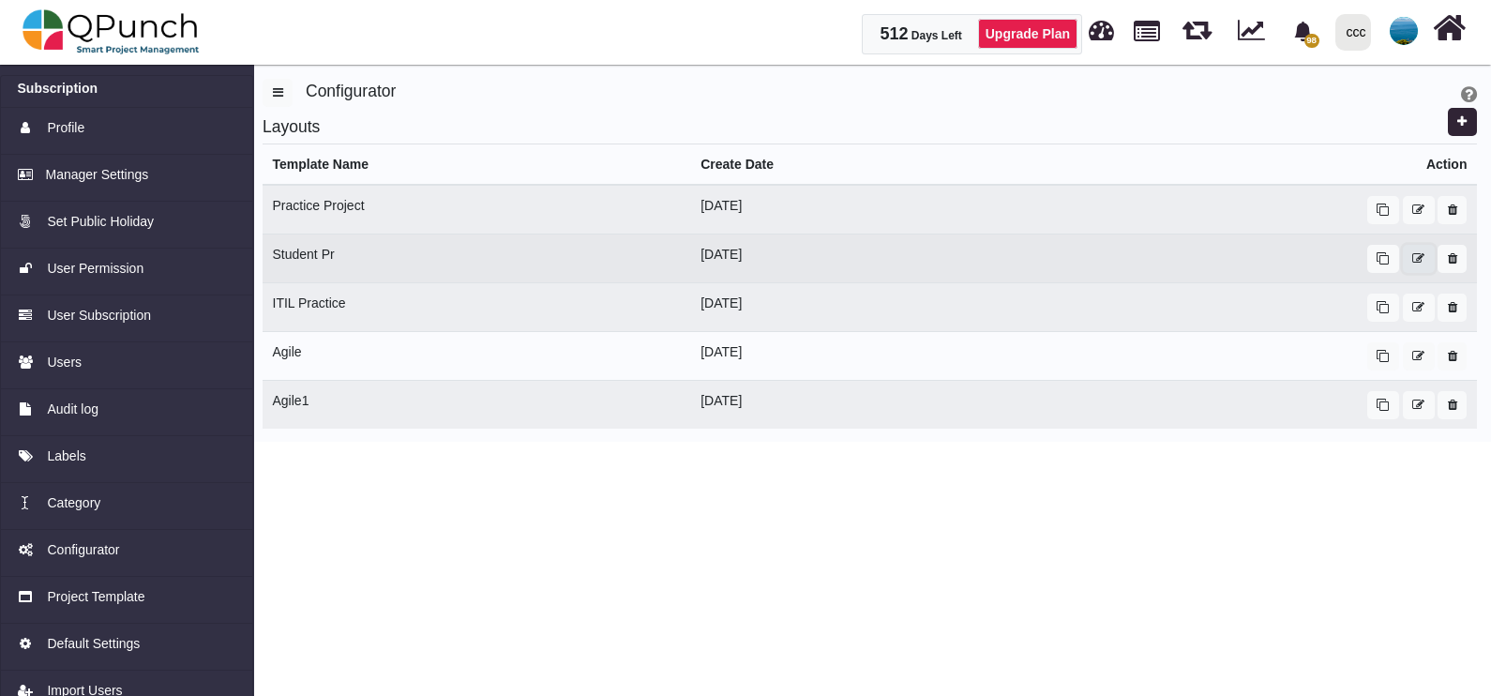
click at [1423, 251] on button "button" at bounding box center [1419, 259] width 32 height 28
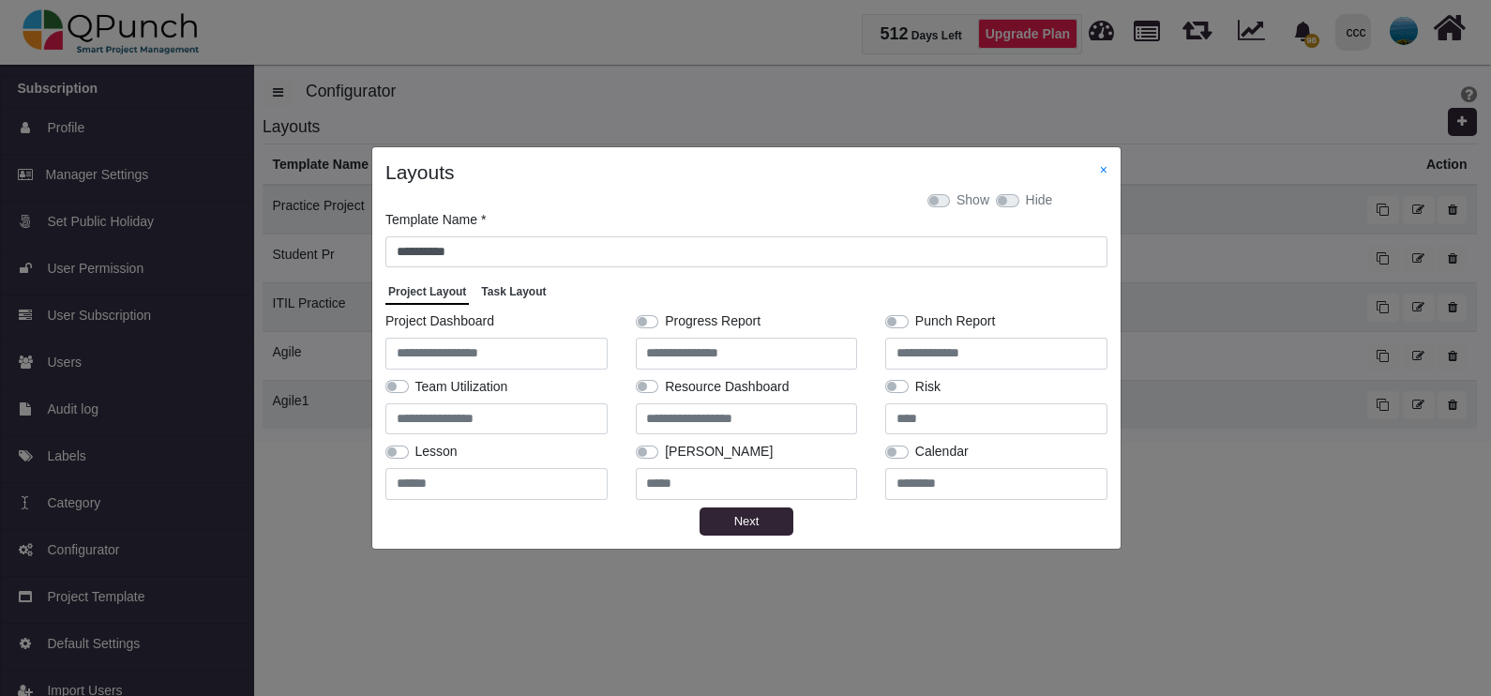
click at [514, 298] on span "Task Layout" at bounding box center [513, 291] width 65 height 13
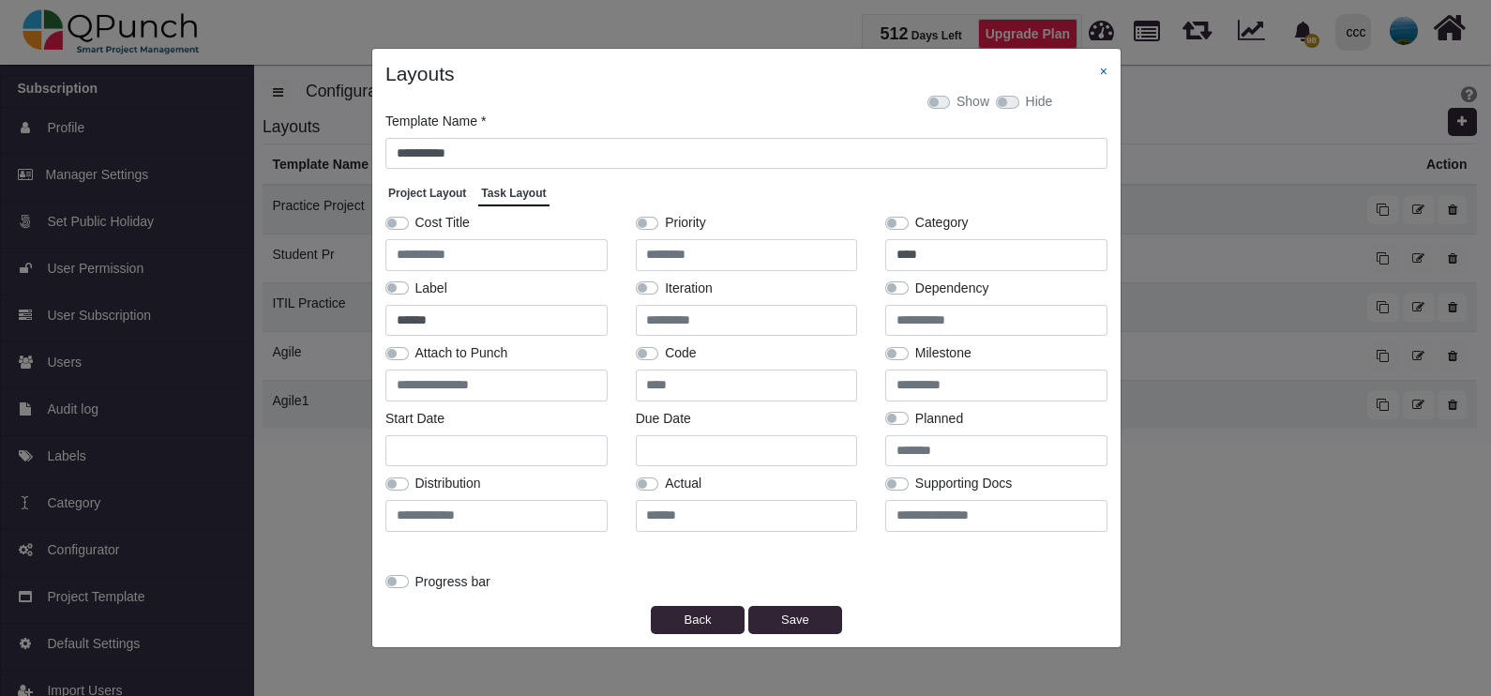
click at [1102, 70] on link "×" at bounding box center [1104, 71] width 8 height 15
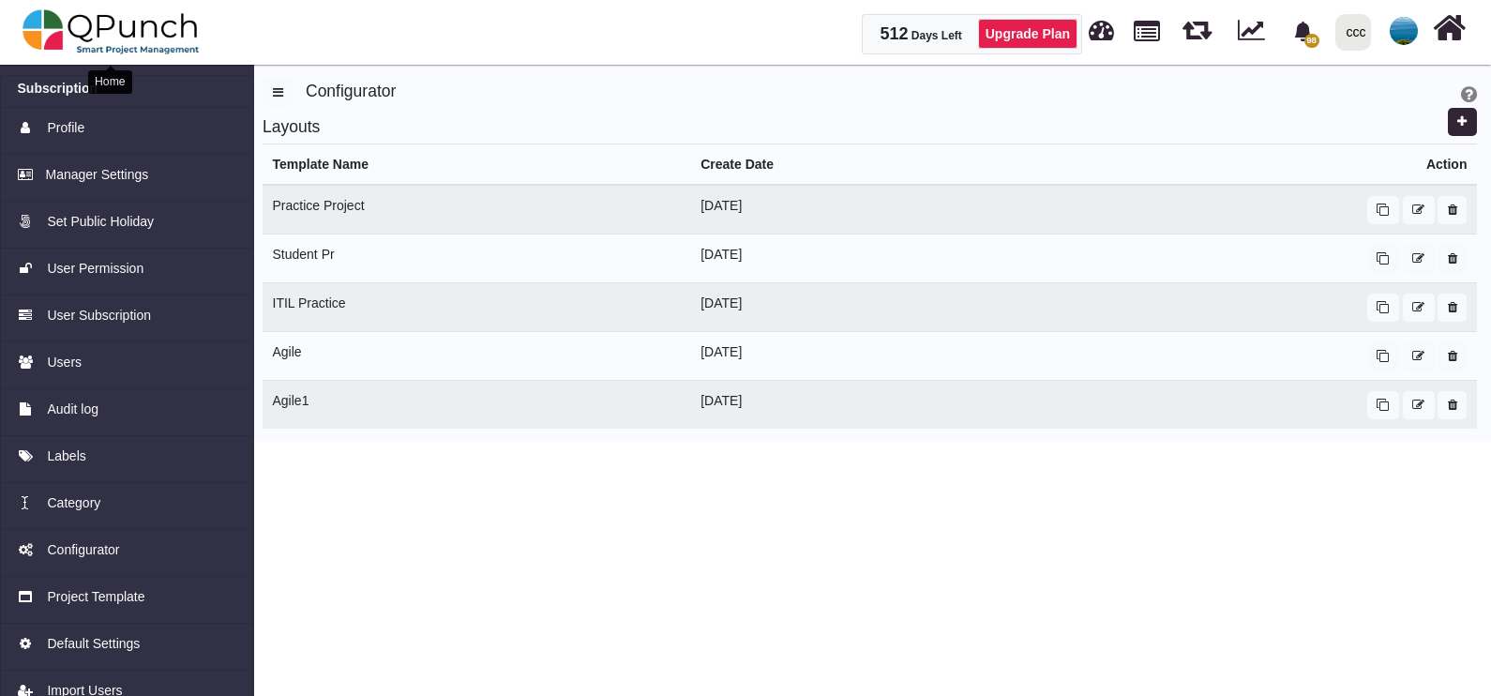
click at [61, 31] on img at bounding box center [111, 32] width 177 height 56
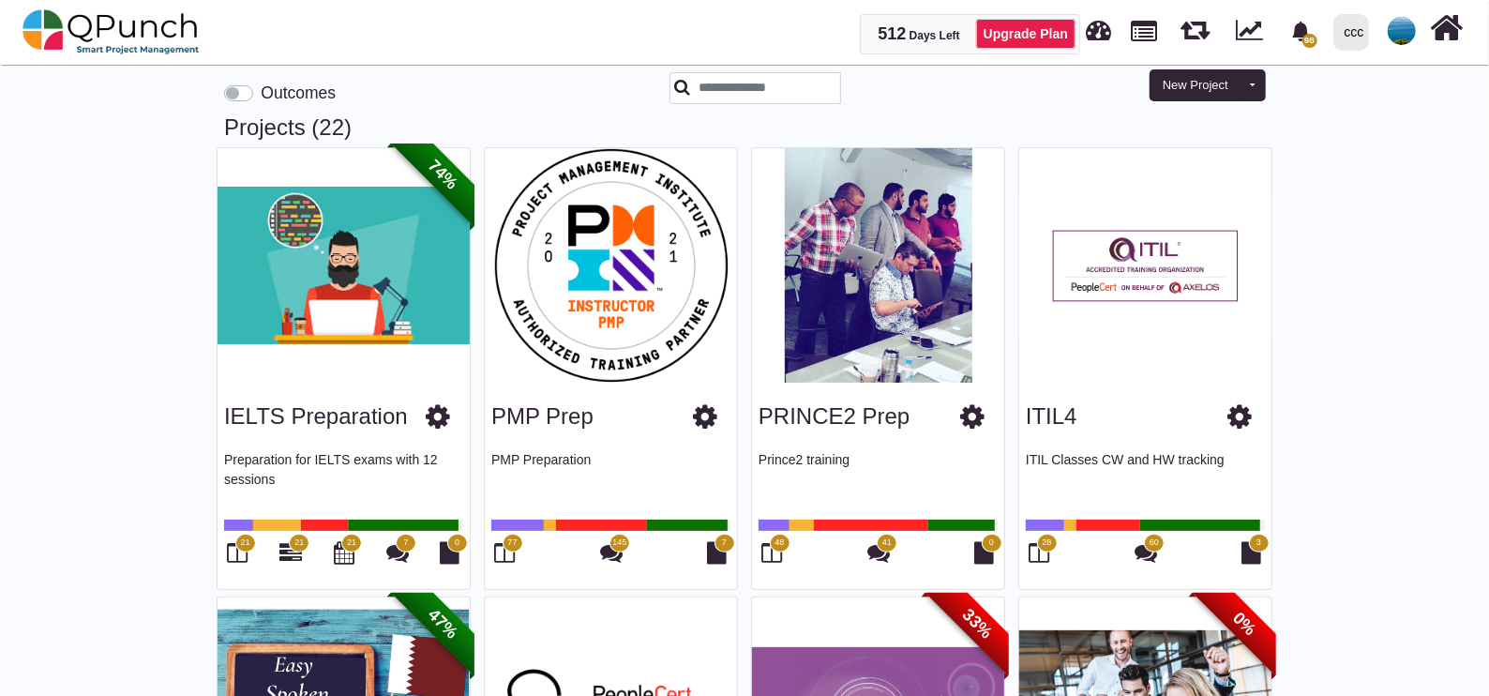
scroll to position [33, 0]
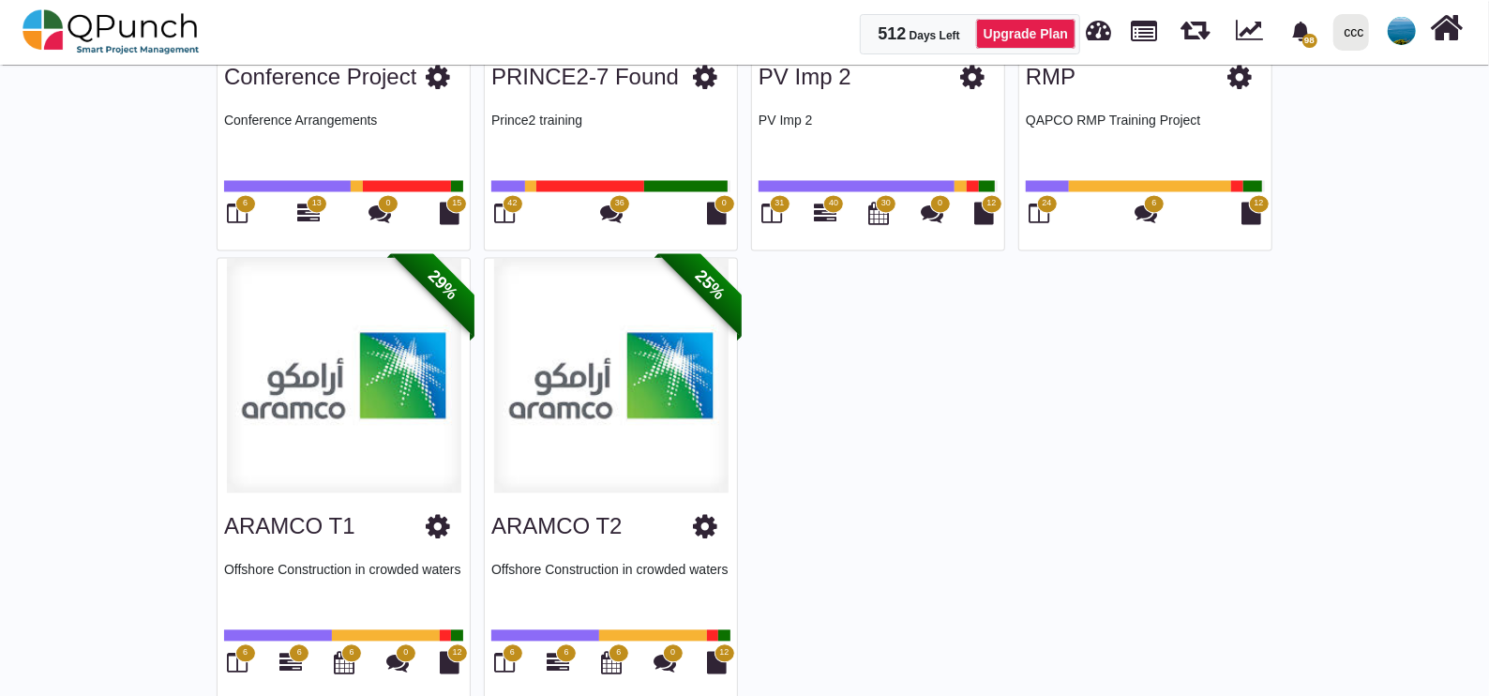
scroll to position [2205, 0]
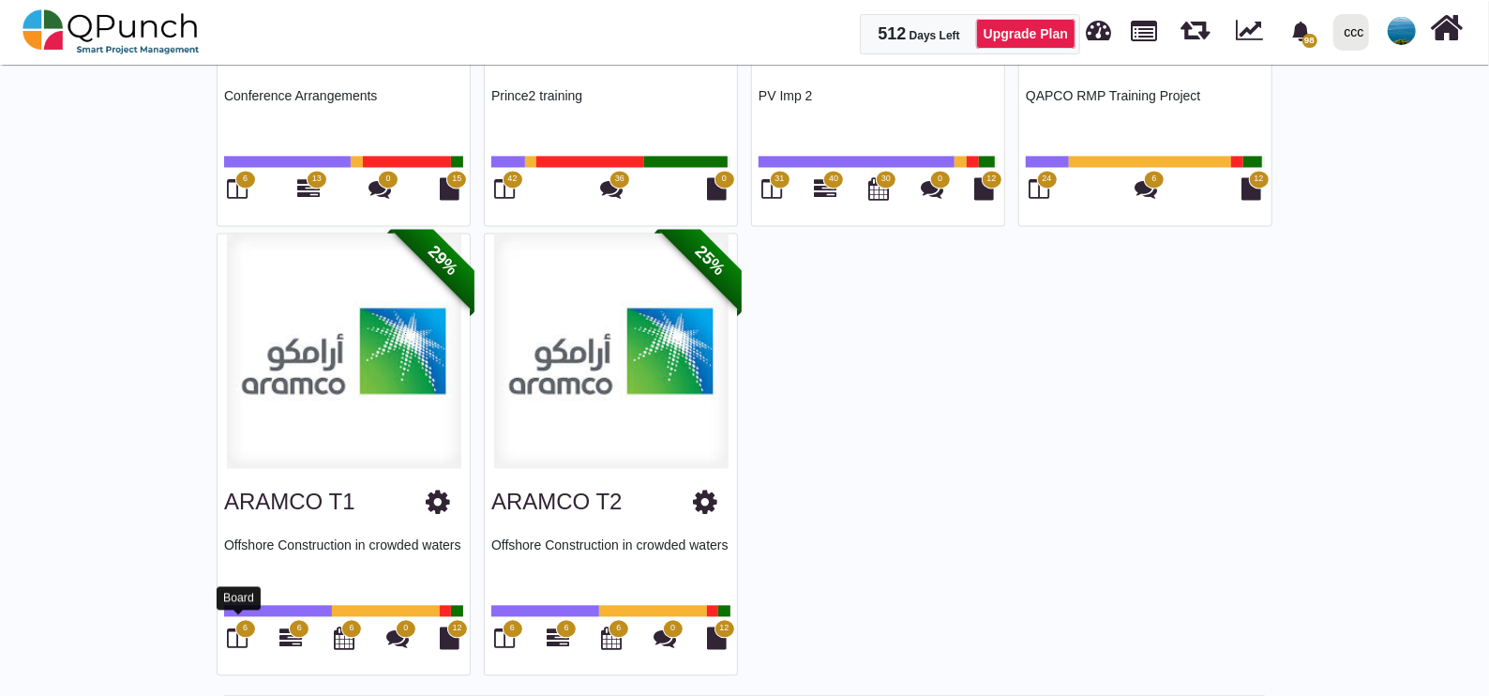
click at [230, 630] on icon at bounding box center [238, 638] width 21 height 23
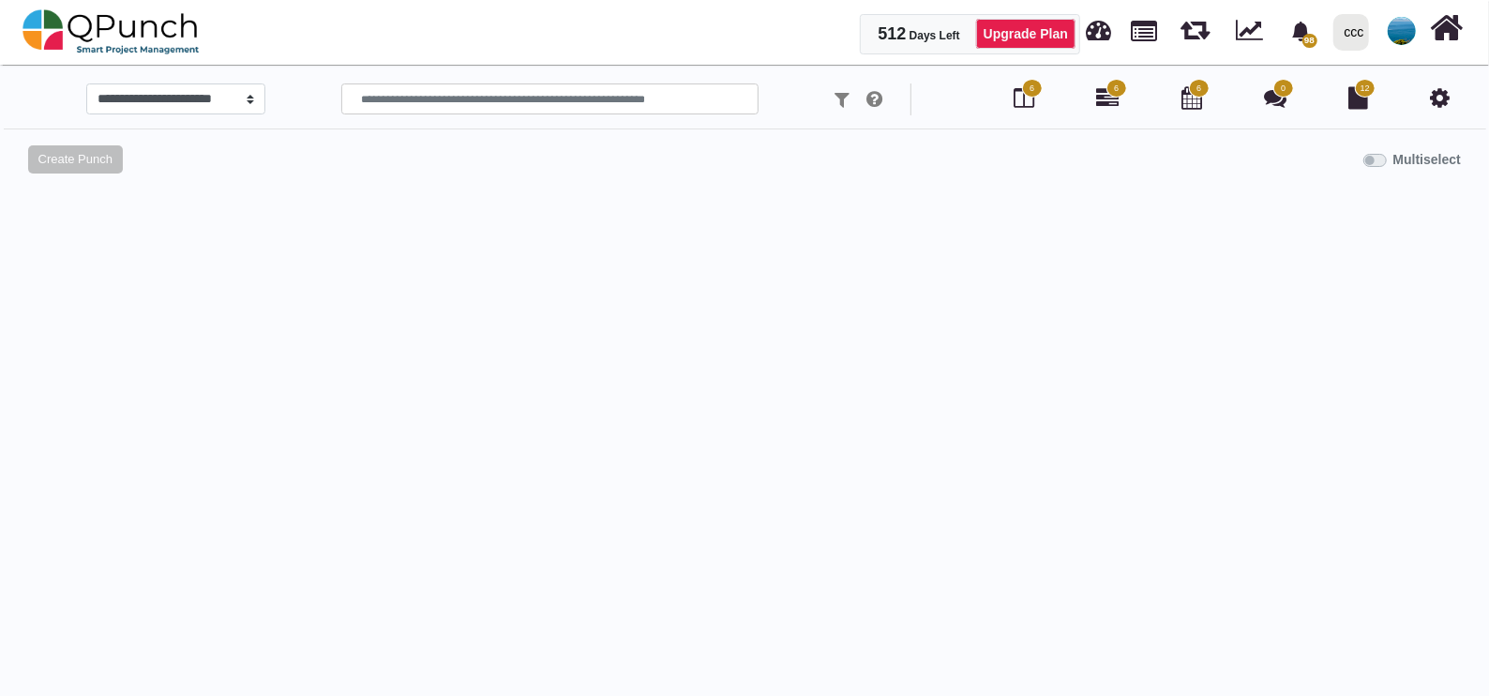
select select
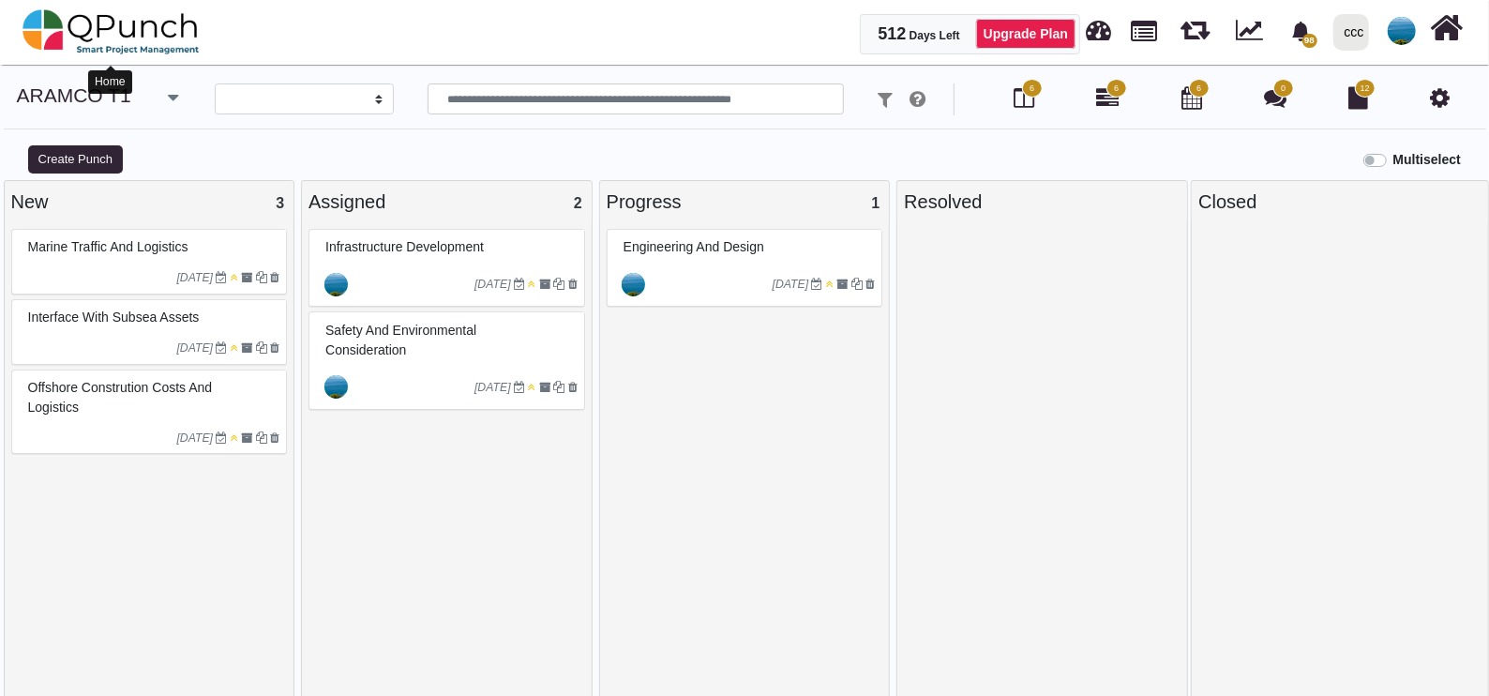
click at [127, 23] on img at bounding box center [111, 32] width 177 height 56
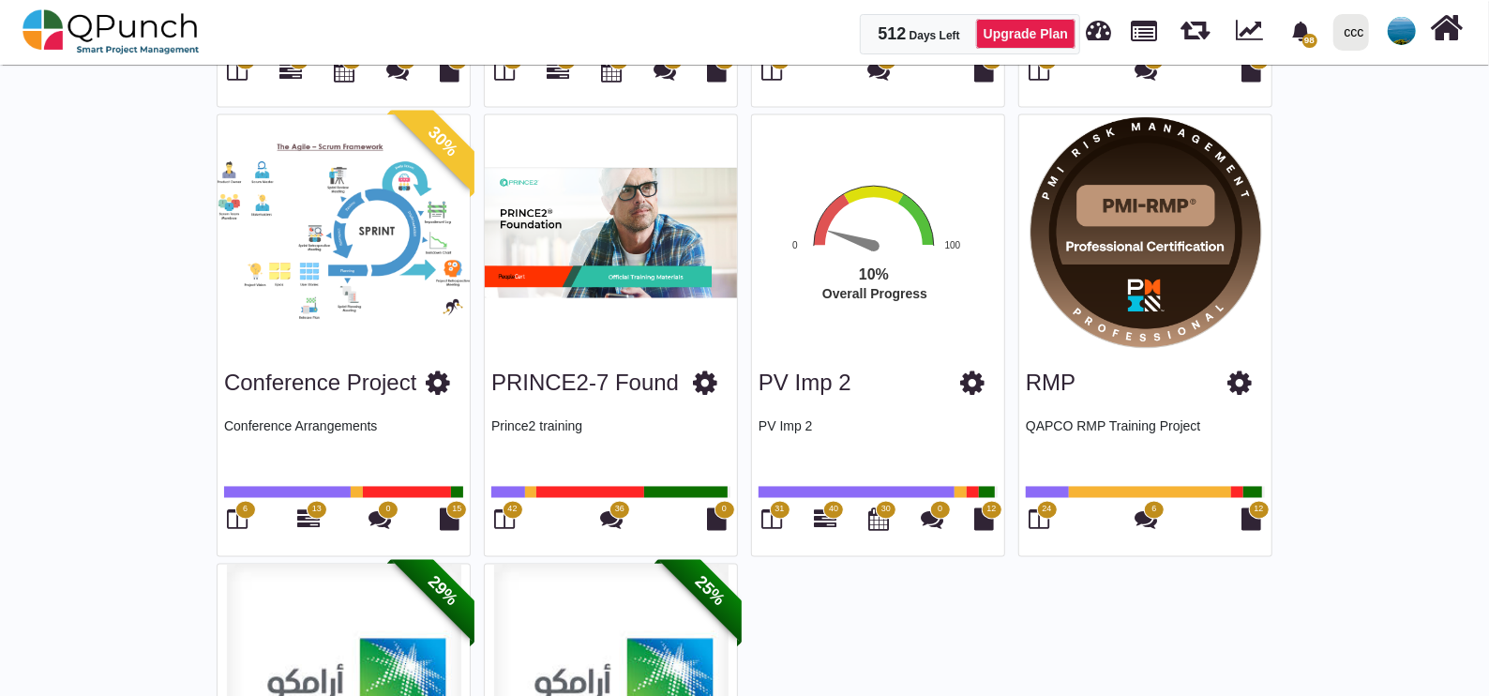
scroll to position [2205, 0]
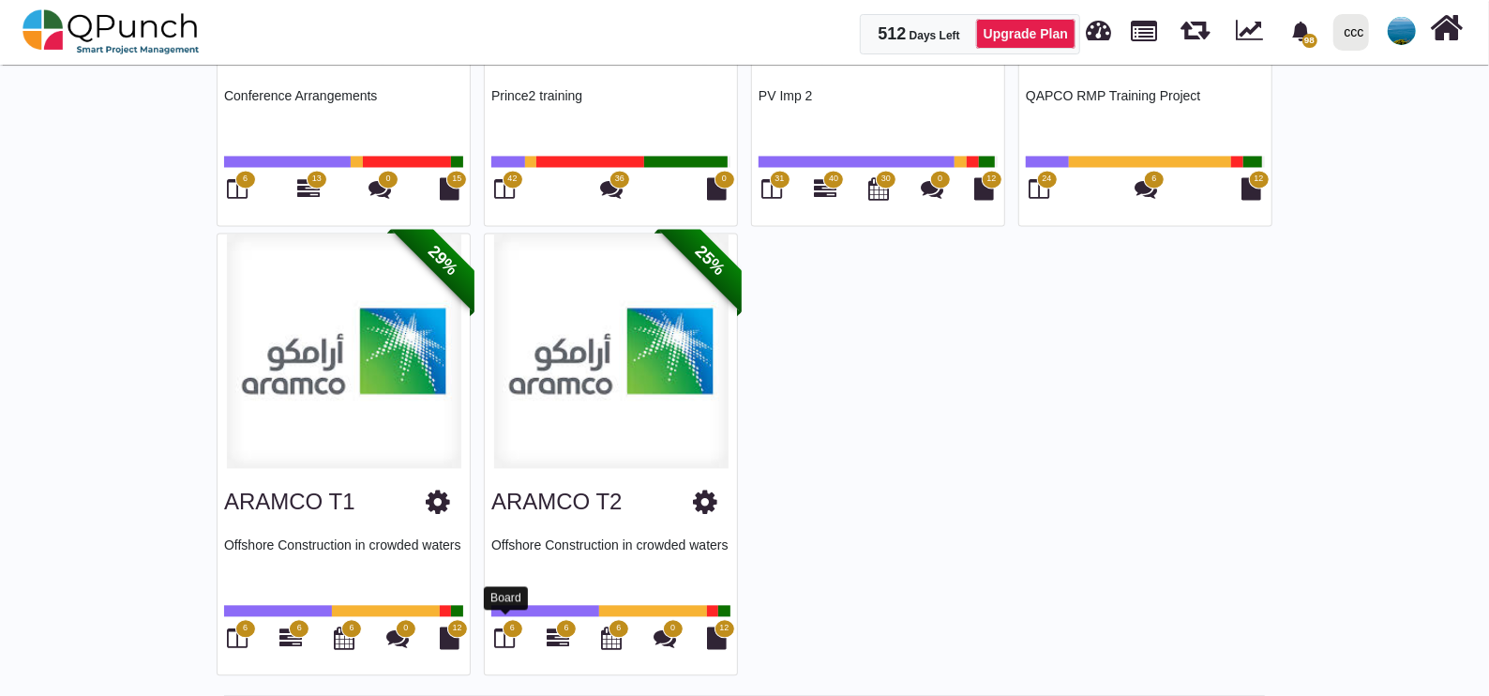
click at [509, 627] on icon at bounding box center [505, 638] width 21 height 23
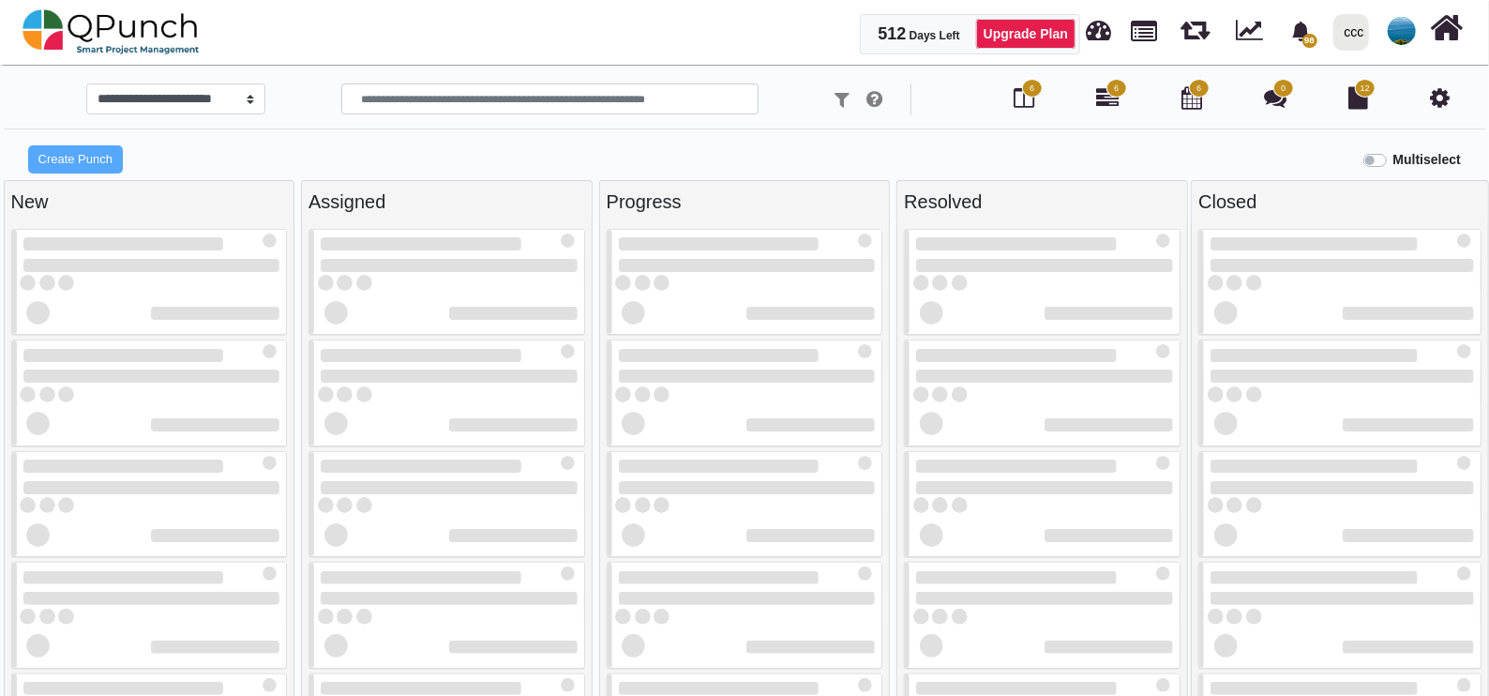
select select
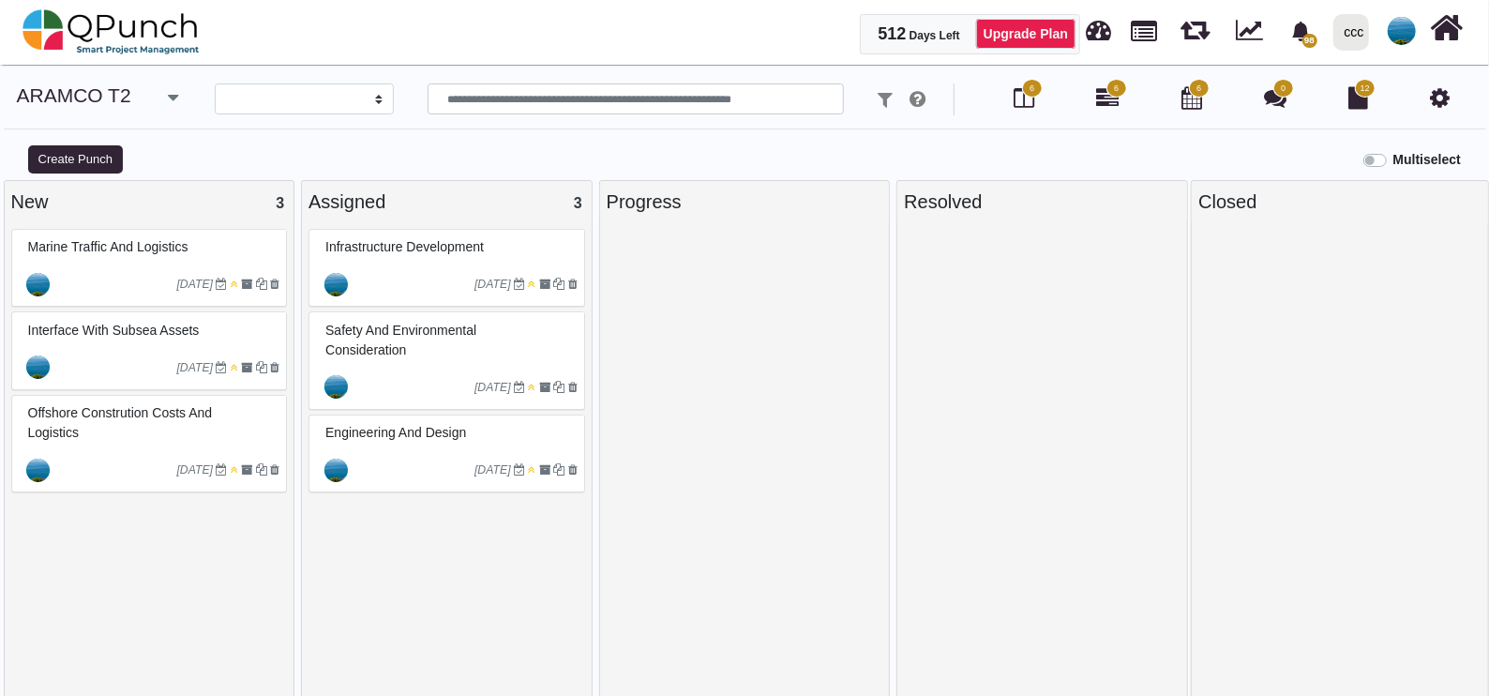
click at [128, 285] on div at bounding box center [115, 284] width 124 height 30
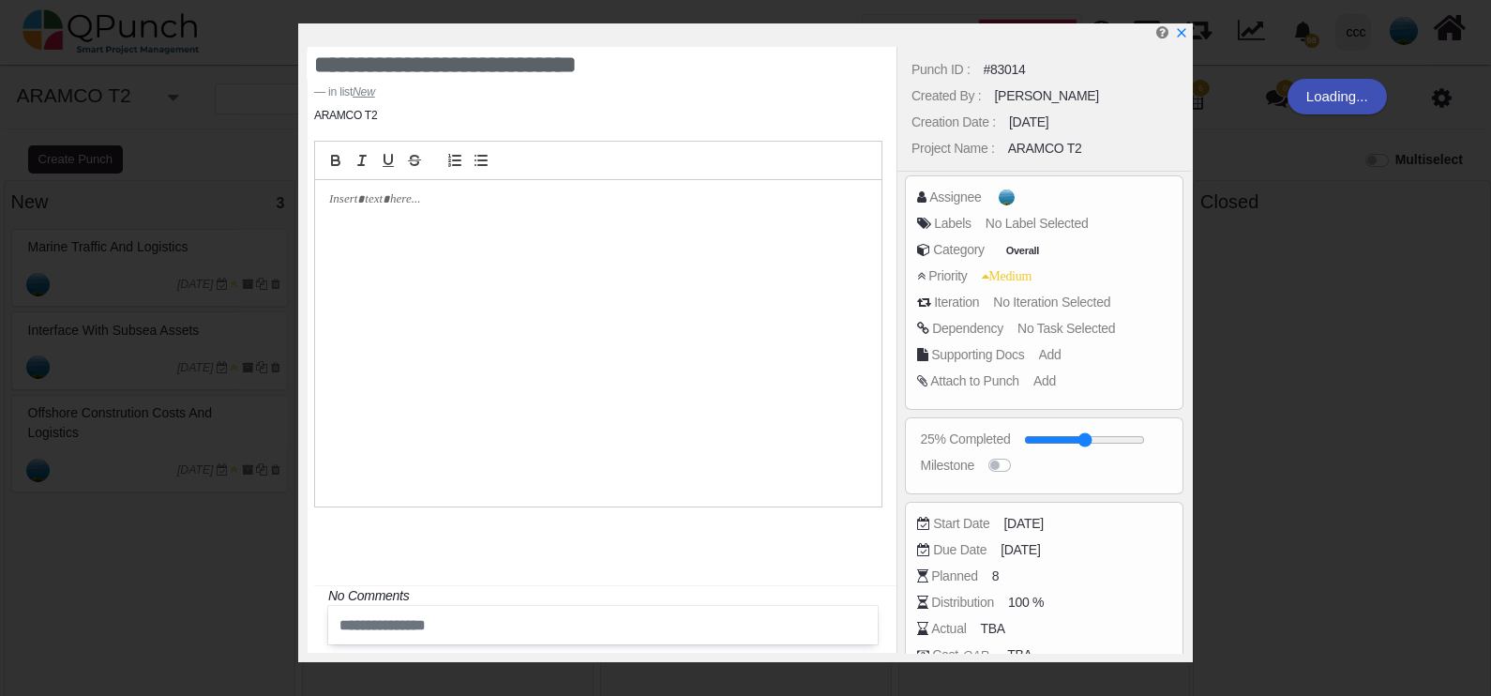
click at [1006, 197] on div "Punch ID : #83014 Created By : [PERSON_NAME] D Creation Date : [DATE] Project N…" at bounding box center [1043, 350] width 294 height 606
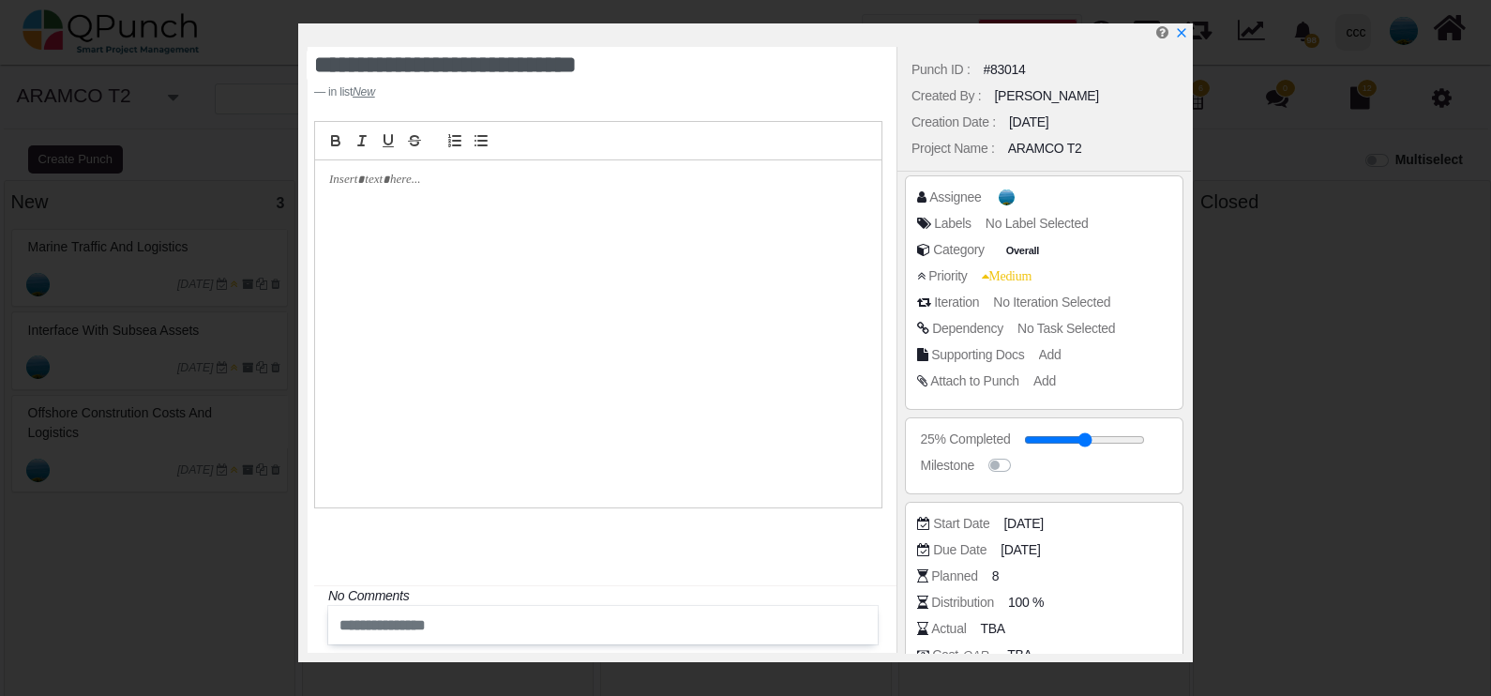
click at [1006, 197] on img at bounding box center [1007, 197] width 16 height 16
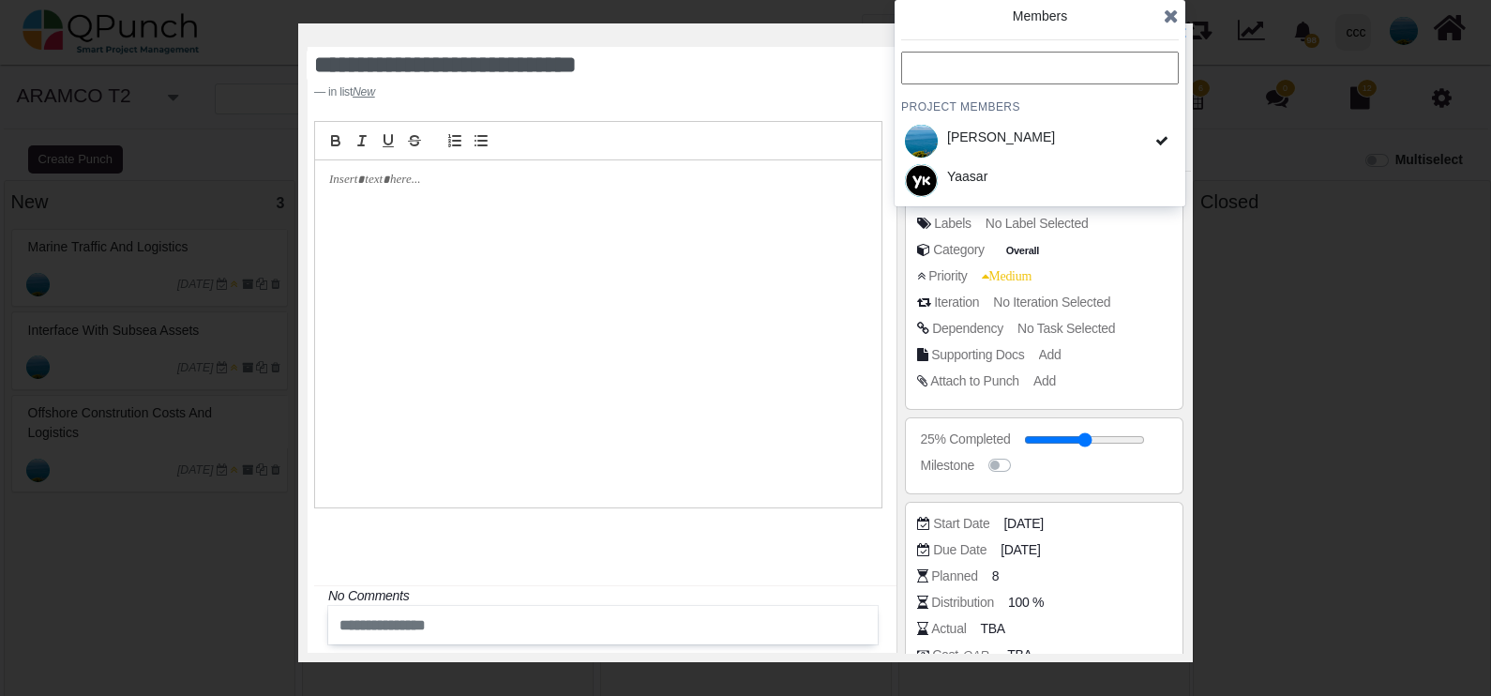
click at [1054, 133] on div "[PERSON_NAME]" at bounding box center [1040, 140] width 278 height 39
click at [1187, 33] on icon "x" at bounding box center [1180, 33] width 15 height 15
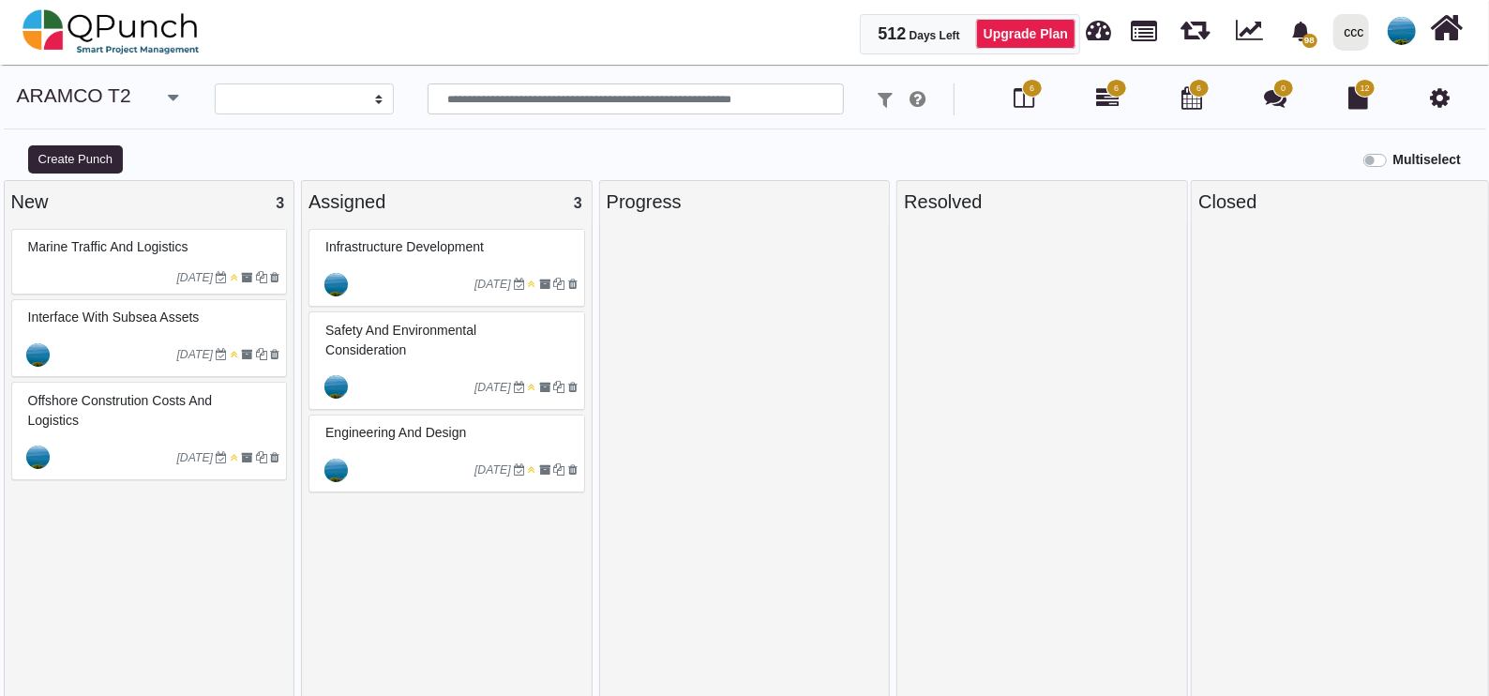
click at [133, 356] on div at bounding box center [115, 354] width 124 height 30
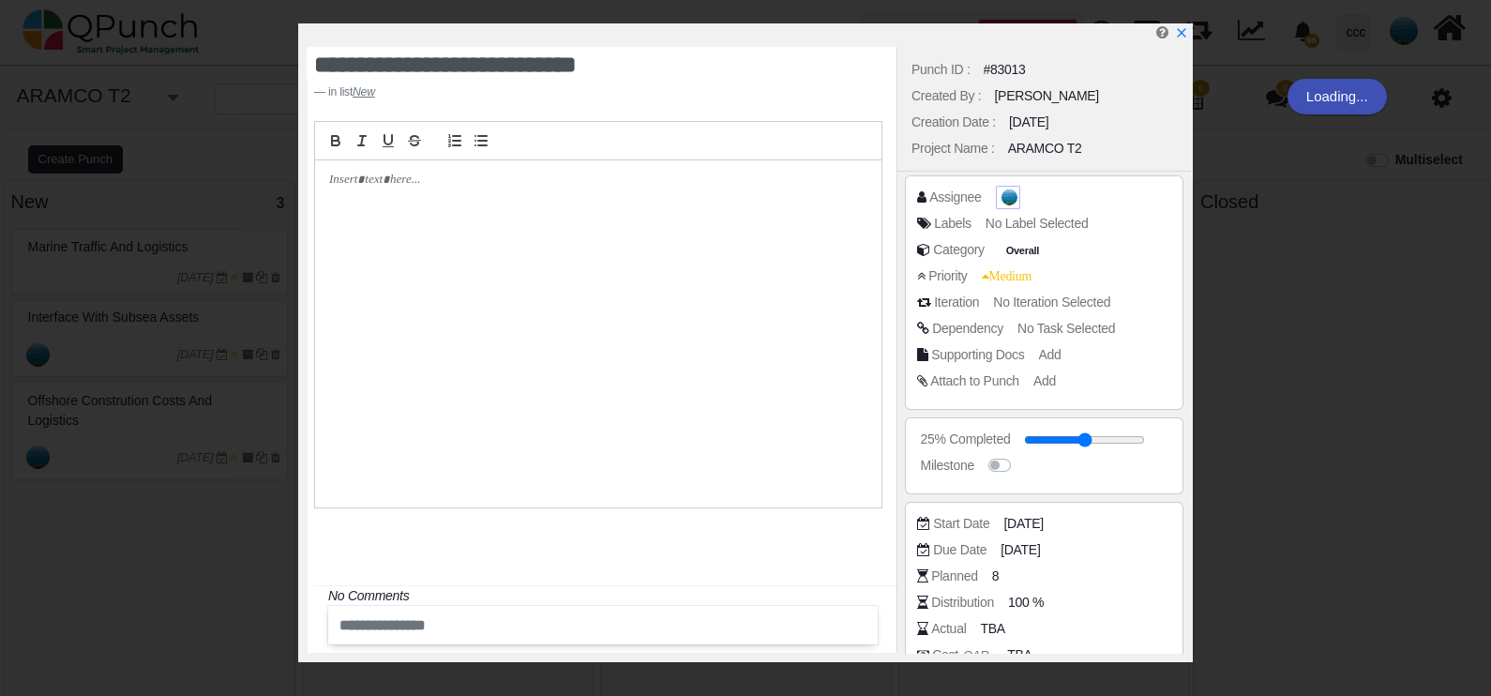
click at [1000, 195] on span at bounding box center [1009, 198] width 20 height 20
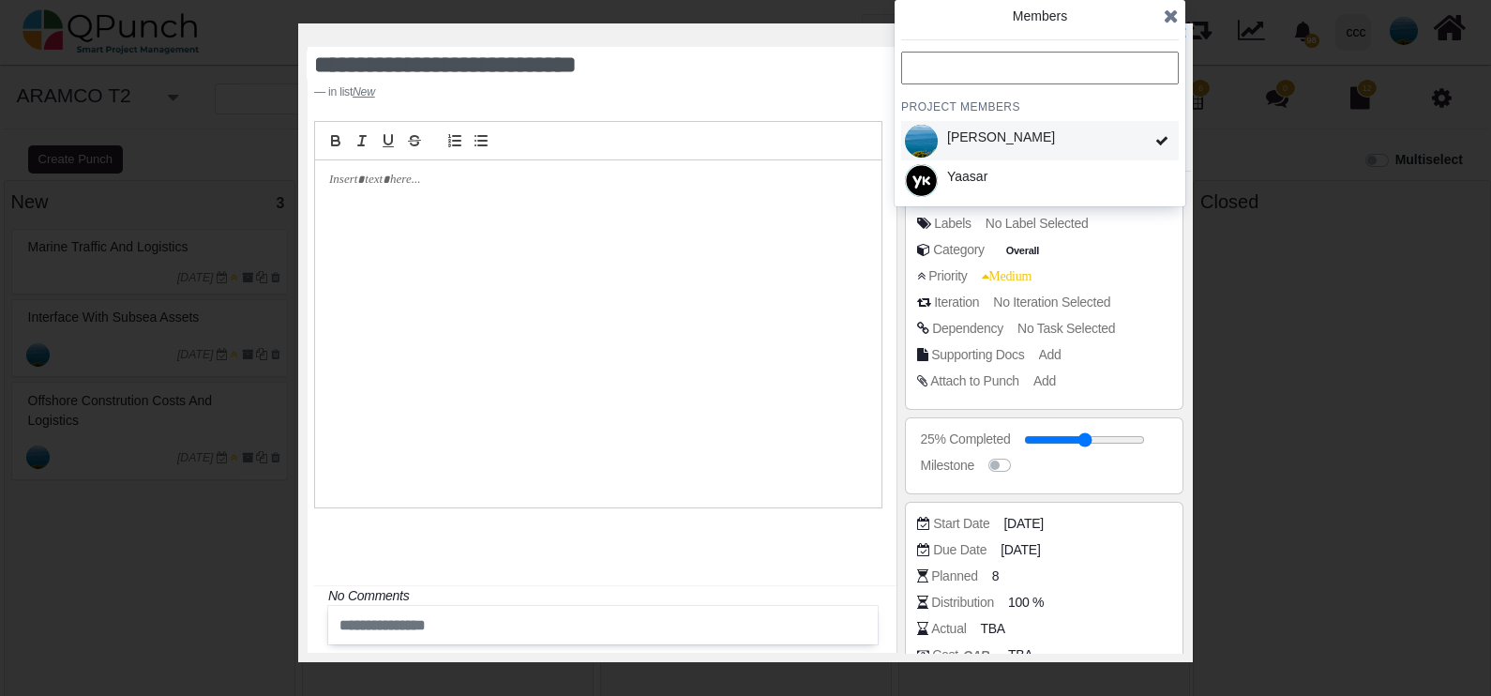
click at [1081, 137] on div "[PERSON_NAME]" at bounding box center [1040, 140] width 278 height 39
click at [1185, 36] on icon "x" at bounding box center [1180, 33] width 15 height 15
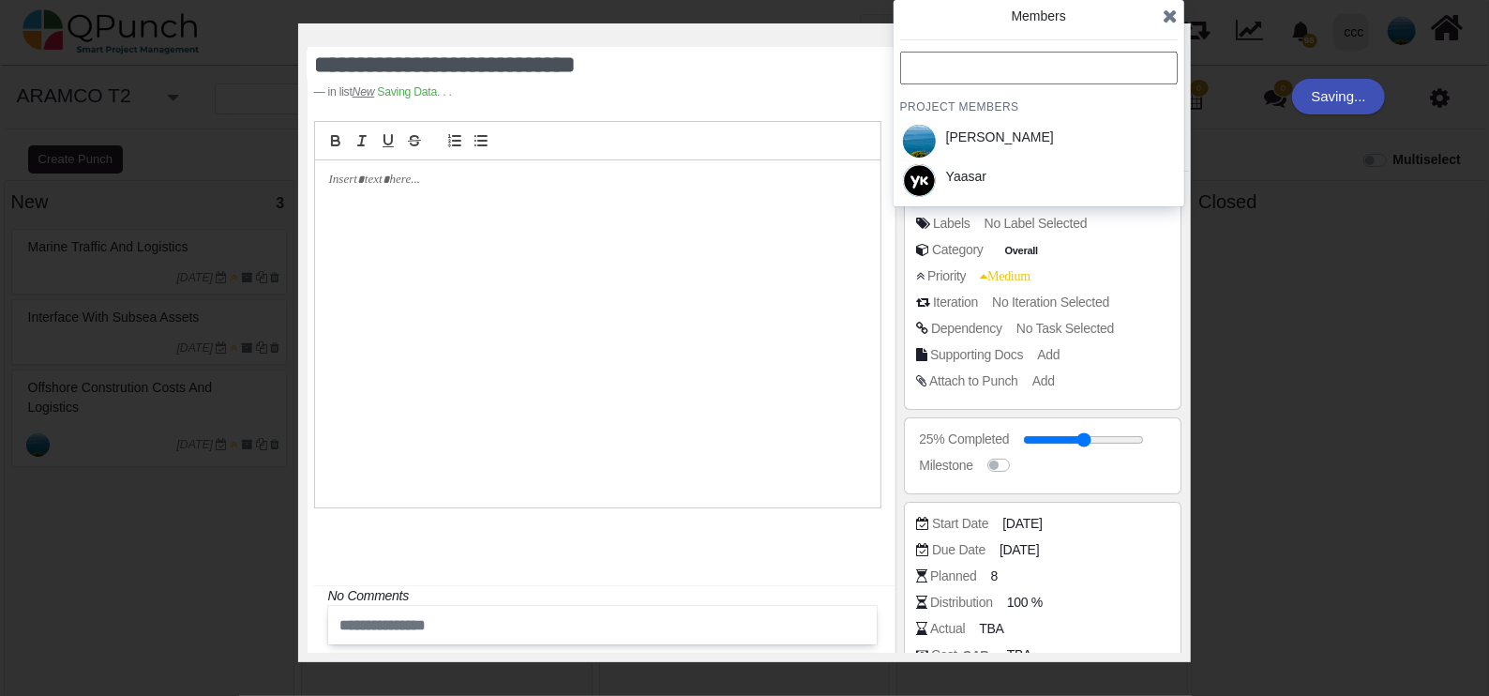
click at [33, 414] on div "Offshore constrution costs and logistics" at bounding box center [151, 397] width 257 height 49
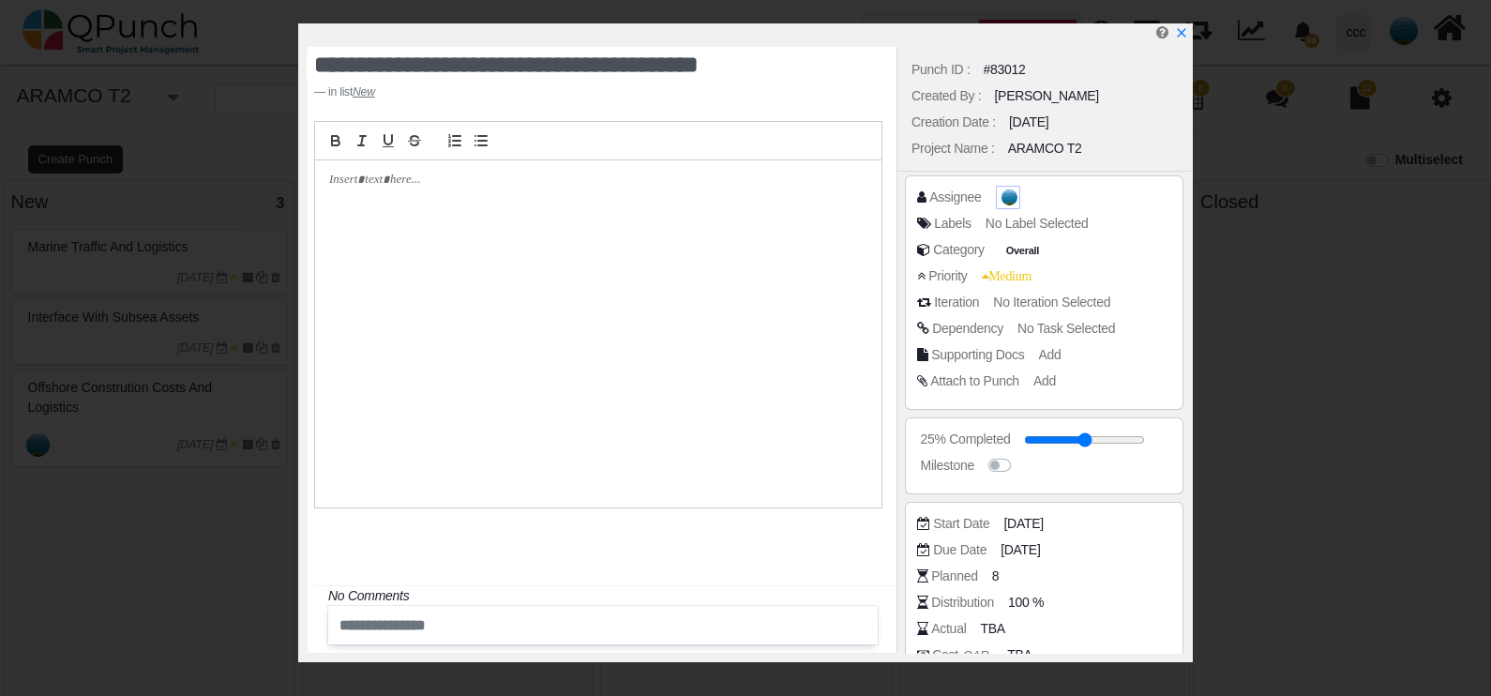
click at [1006, 202] on img at bounding box center [1009, 197] width 16 height 16
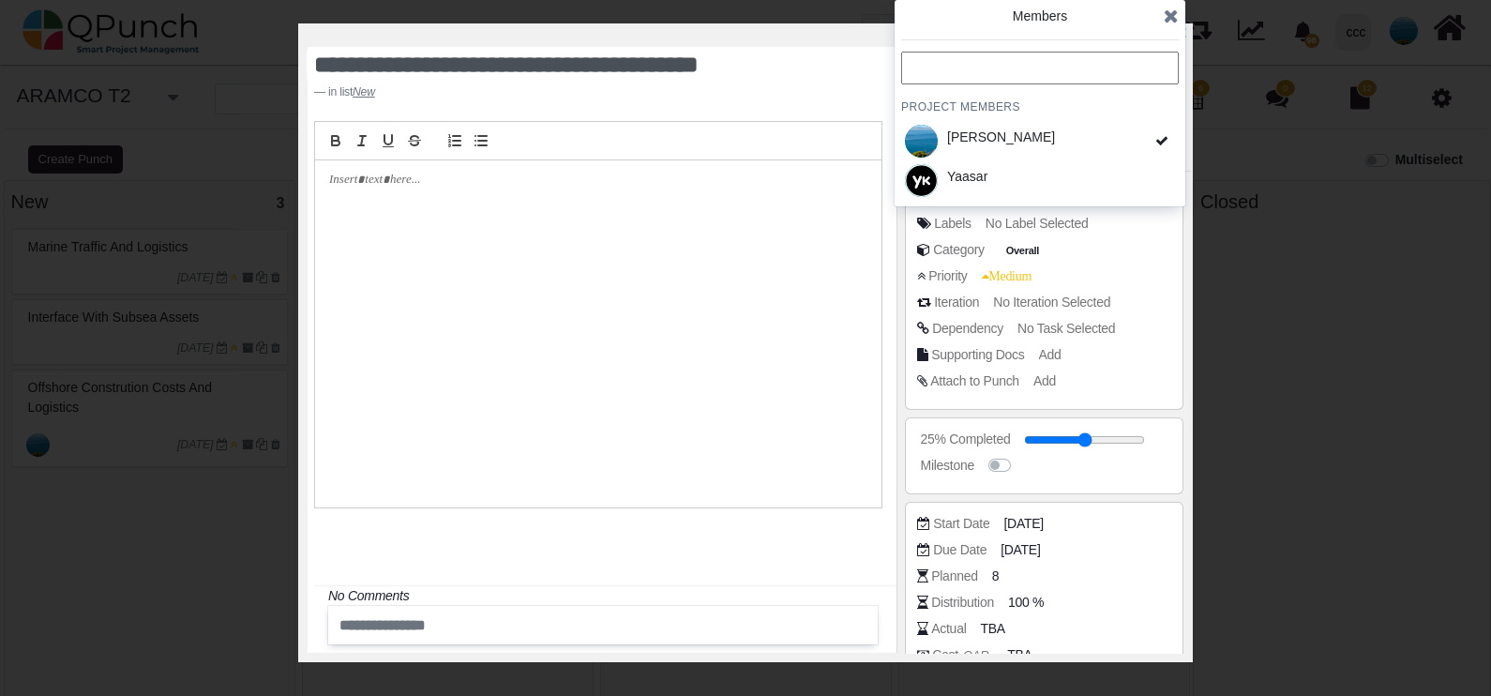
drag, startPoint x: 1036, startPoint y: 140, endPoint x: 1050, endPoint y: 140, distance: 14.1
click at [1040, 140] on div "[PERSON_NAME]" at bounding box center [1040, 140] width 278 height 39
click at [1187, 36] on icon "x" at bounding box center [1180, 33] width 15 height 15
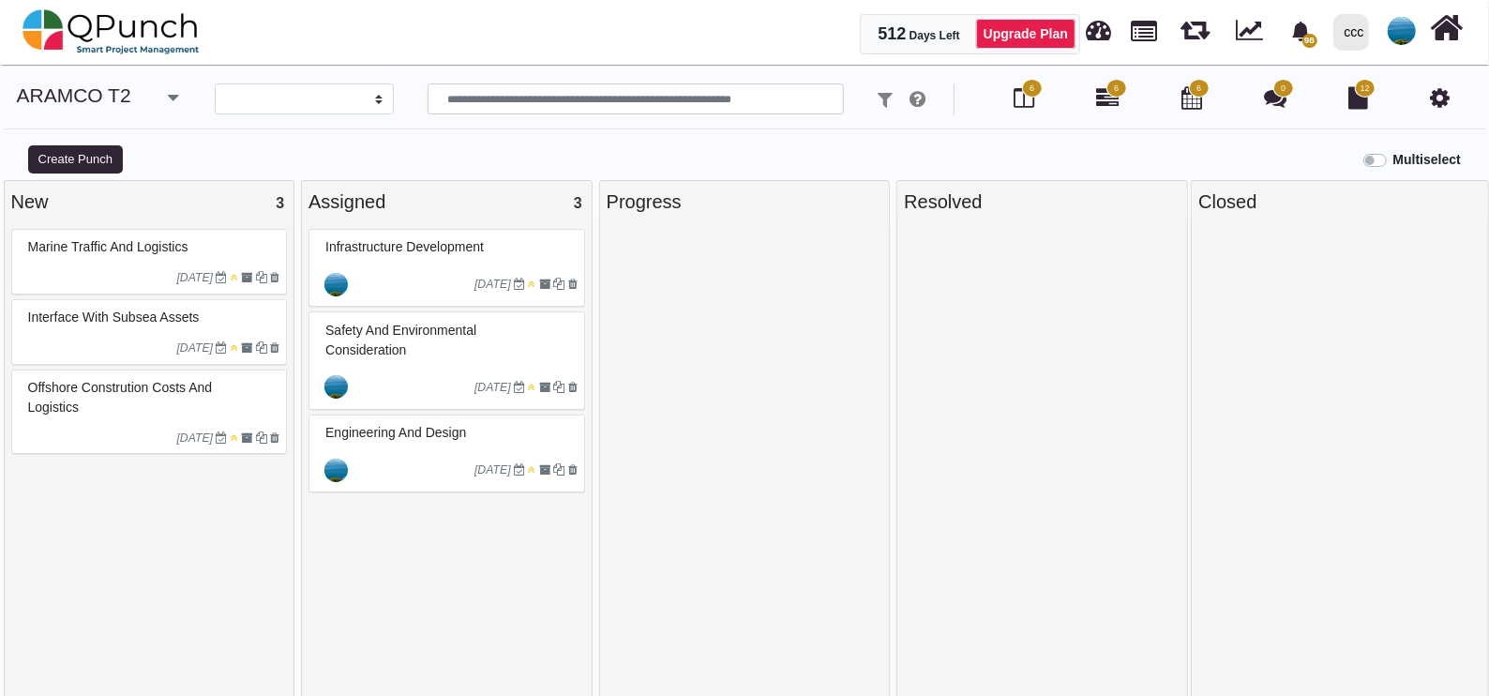
click at [417, 241] on span "Infrastructure Development" at bounding box center [404, 246] width 158 height 15
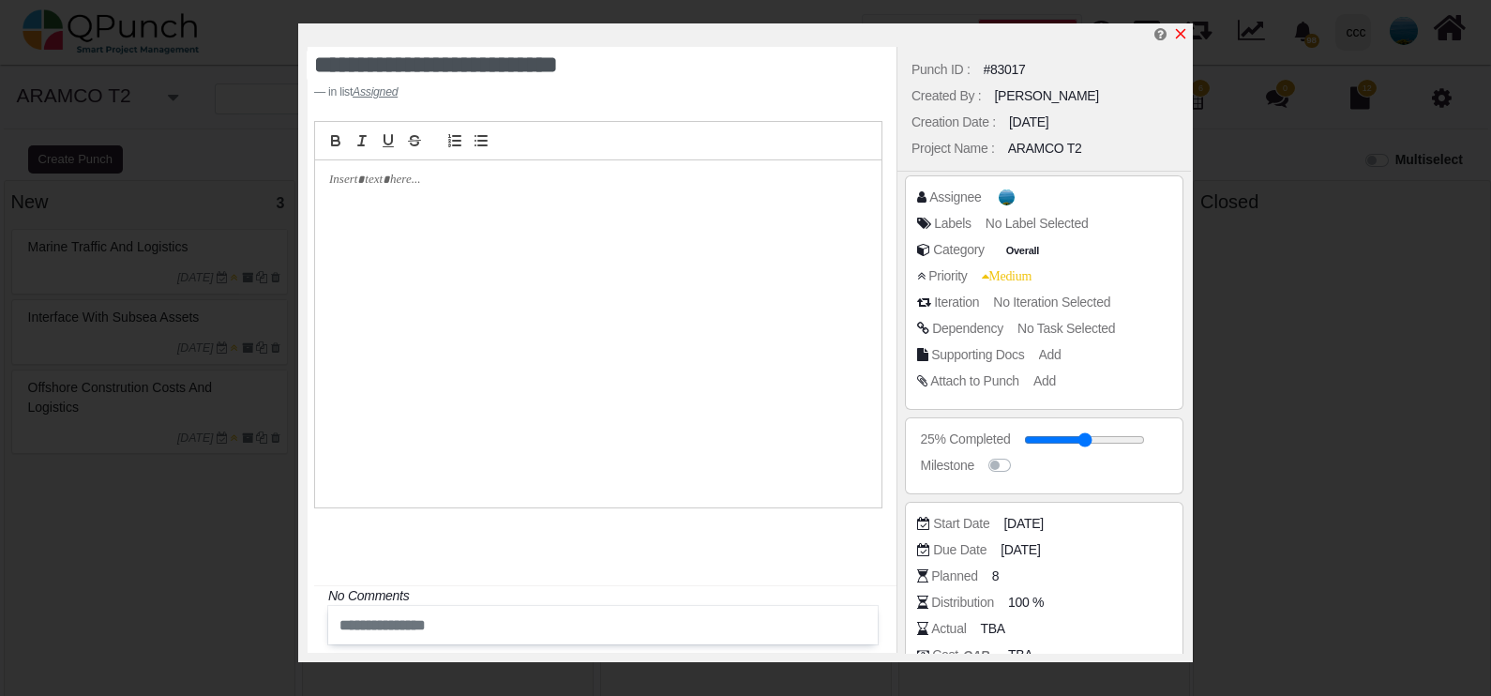
click at [1183, 31] on icon "x" at bounding box center [1181, 34] width 10 height 10
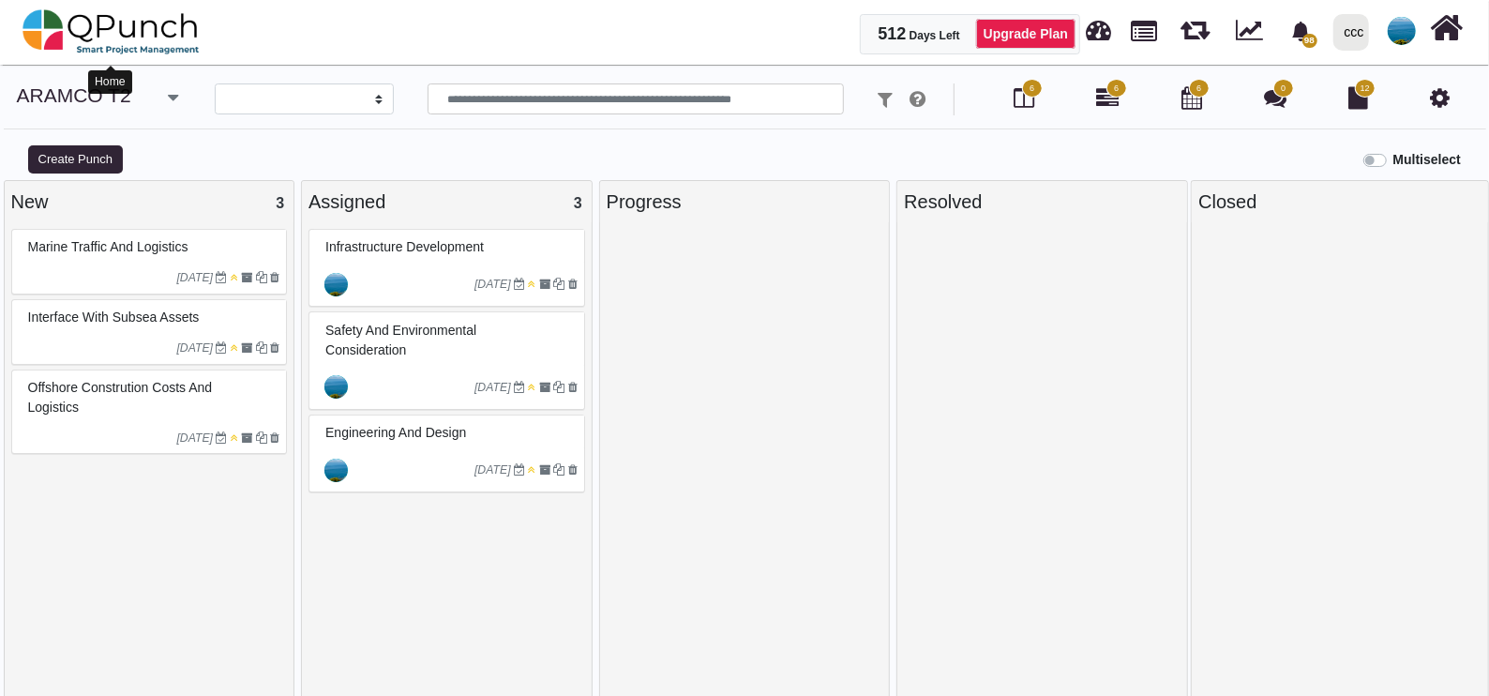
click at [153, 9] on img at bounding box center [111, 32] width 177 height 56
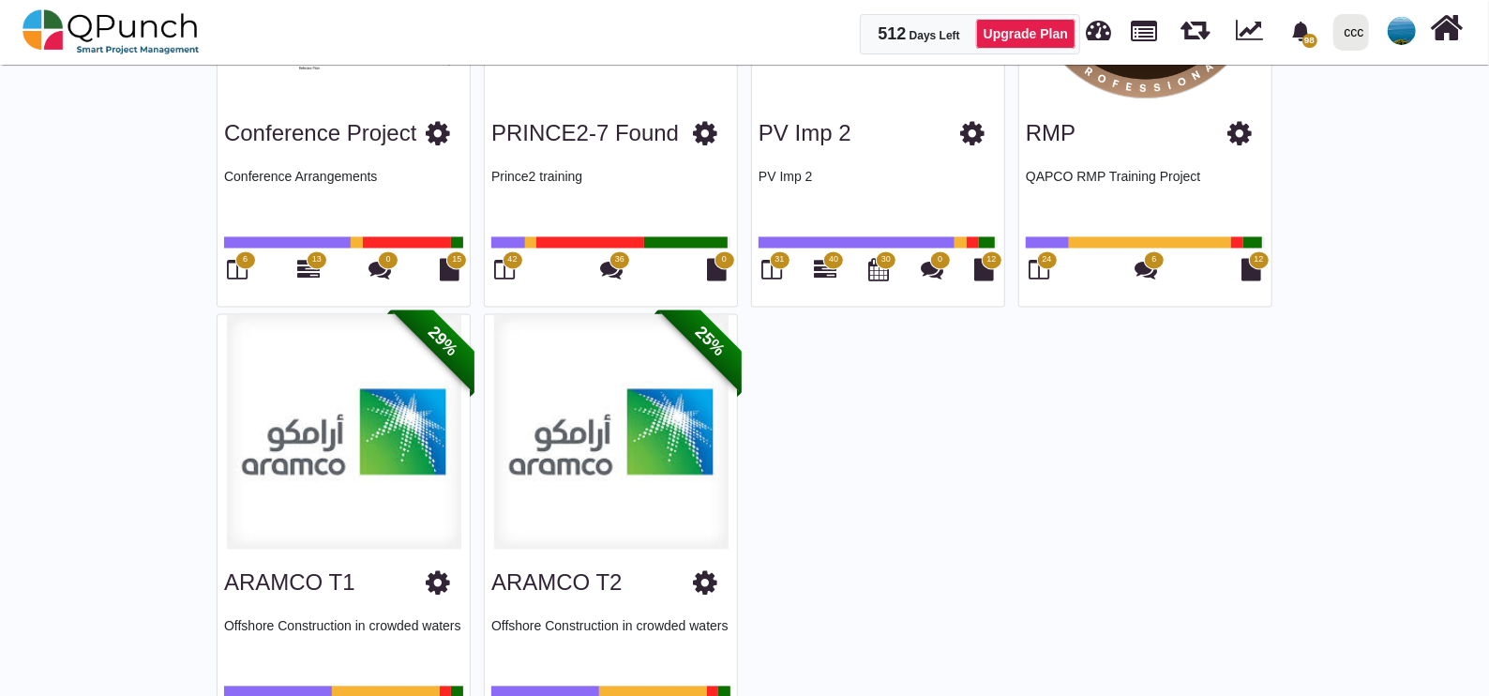
scroll to position [2087, 0]
